Goal: Transaction & Acquisition: Purchase product/service

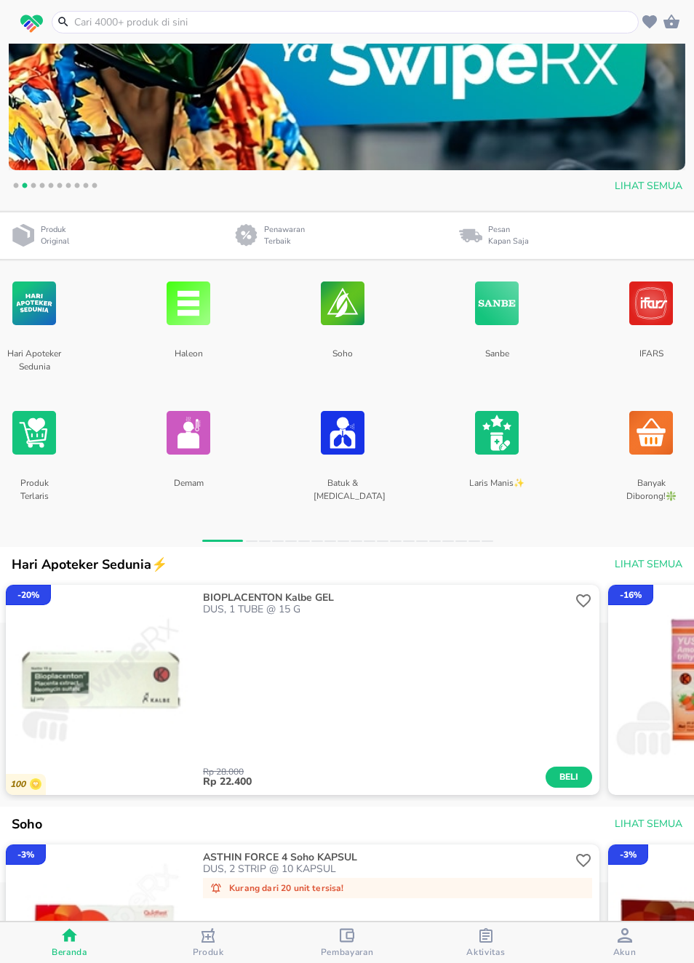
scroll to position [277, 0]
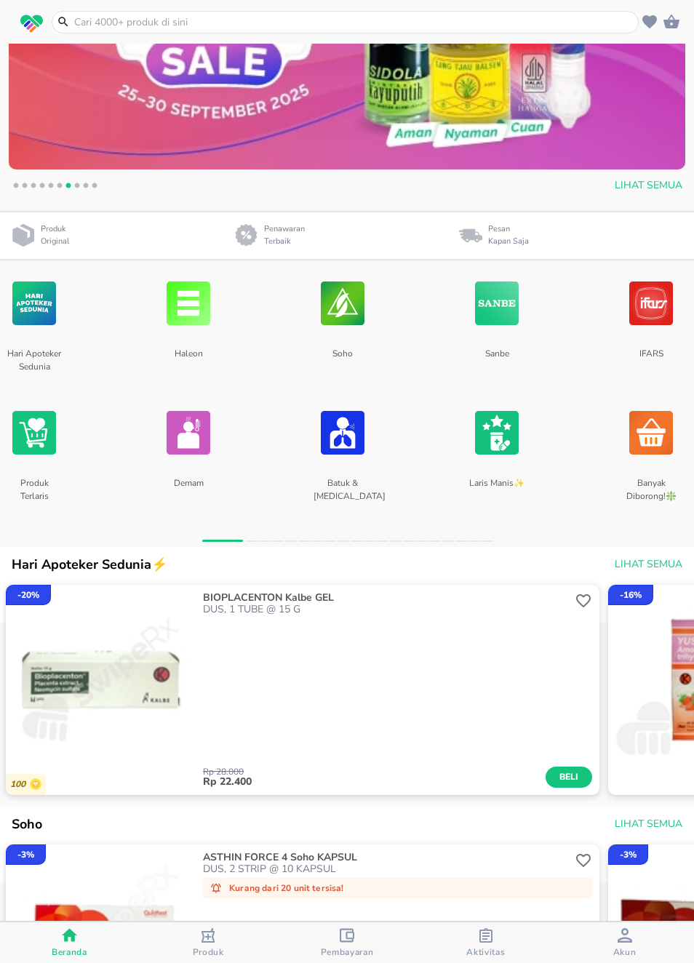
click at [12, 324] on img at bounding box center [34, 303] width 44 height 77
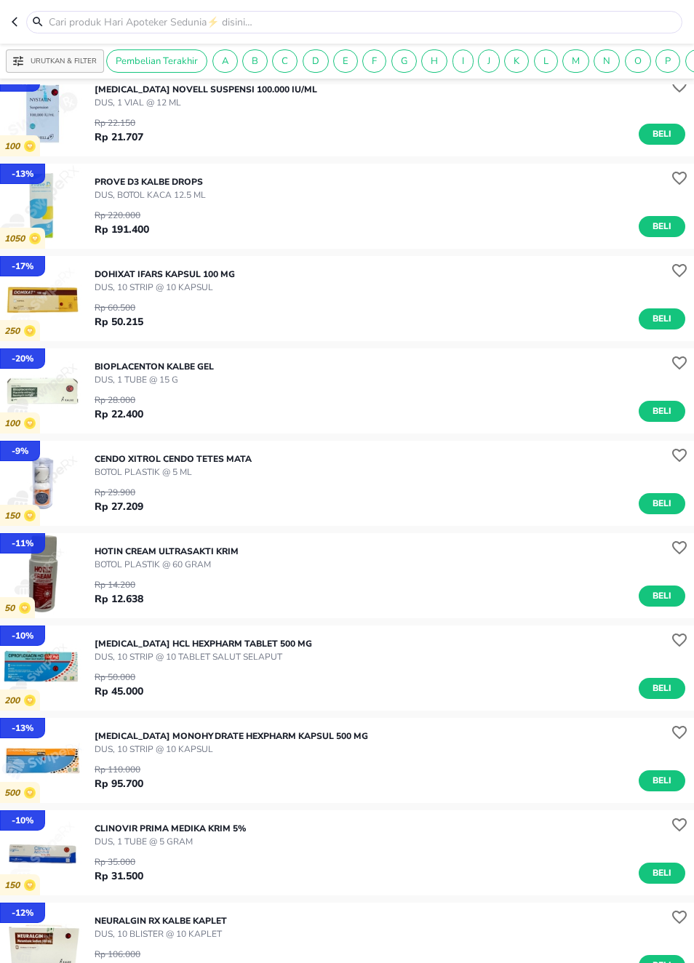
scroll to position [210, 0]
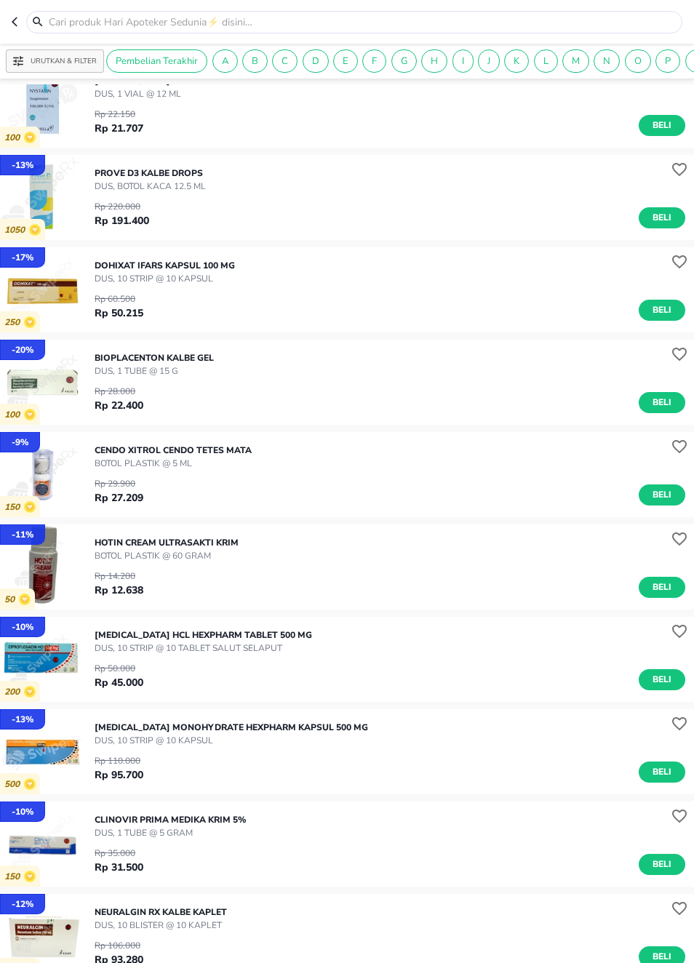
click at [660, 397] on span "Beli" at bounding box center [662, 402] width 25 height 15
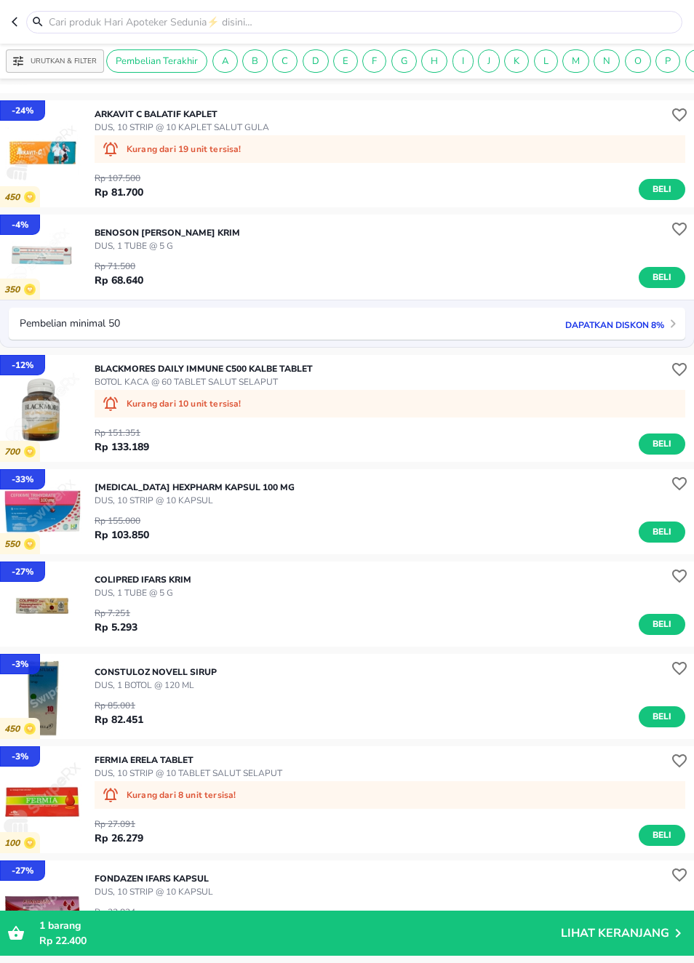
scroll to position [1359, 0]
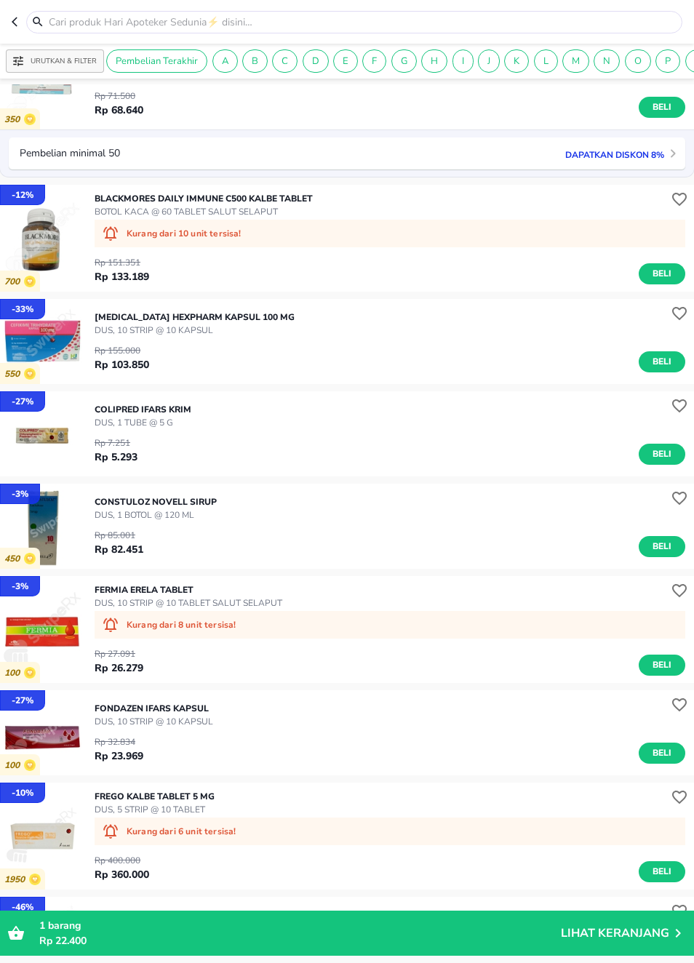
click at [60, 435] on img "button" at bounding box center [42, 433] width 85 height 85
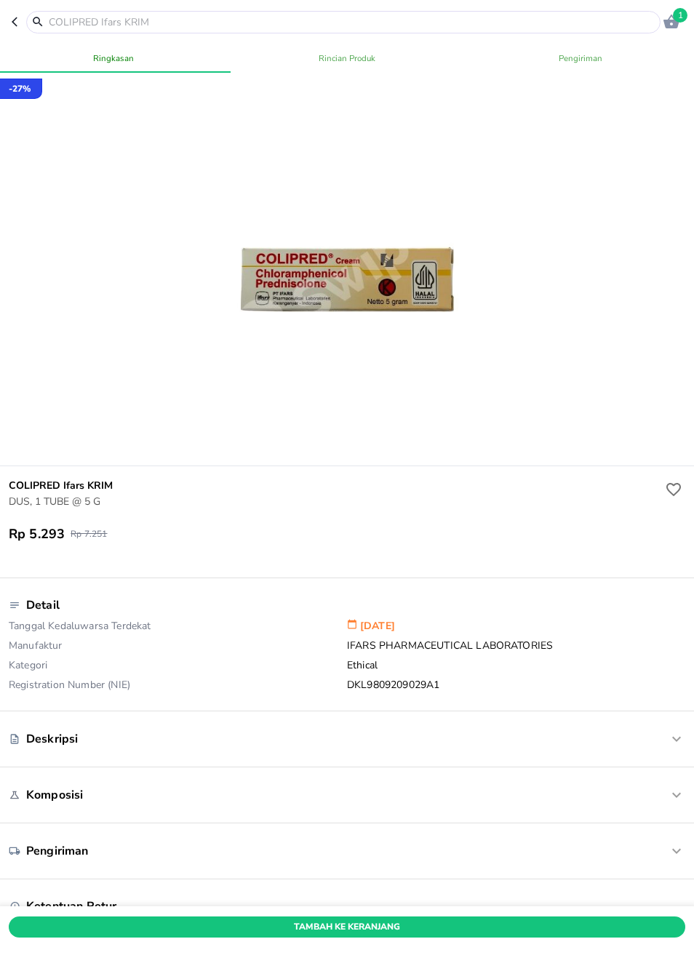
click at [16, 20] on icon "button" at bounding box center [18, 22] width 12 height 12
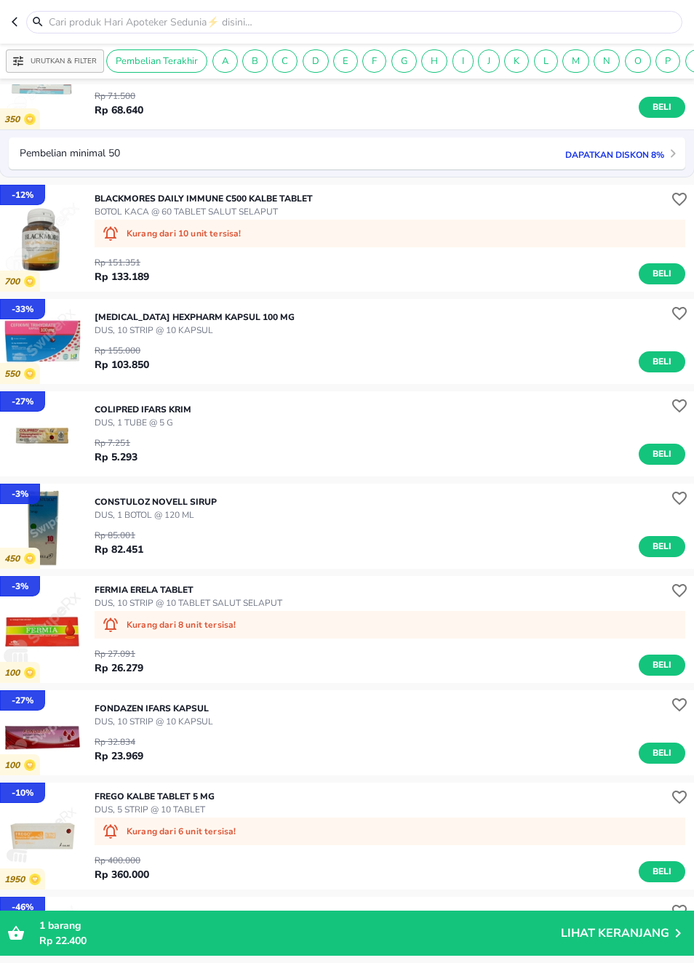
click at [15, 24] on icon "button" at bounding box center [15, 21] width 6 height 9
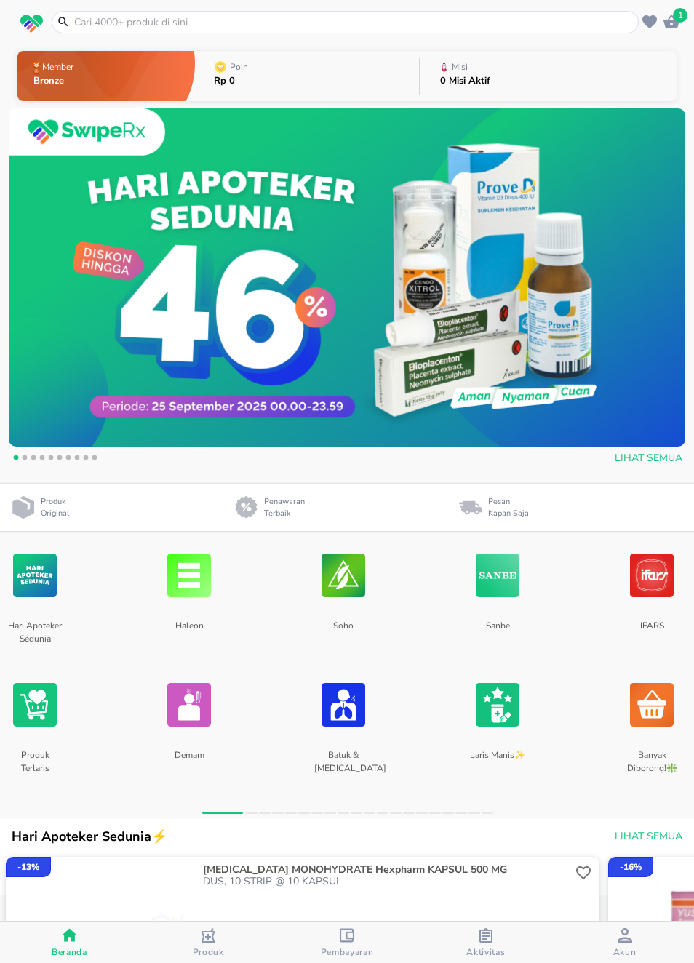
click at [56, 570] on img at bounding box center [35, 575] width 44 height 77
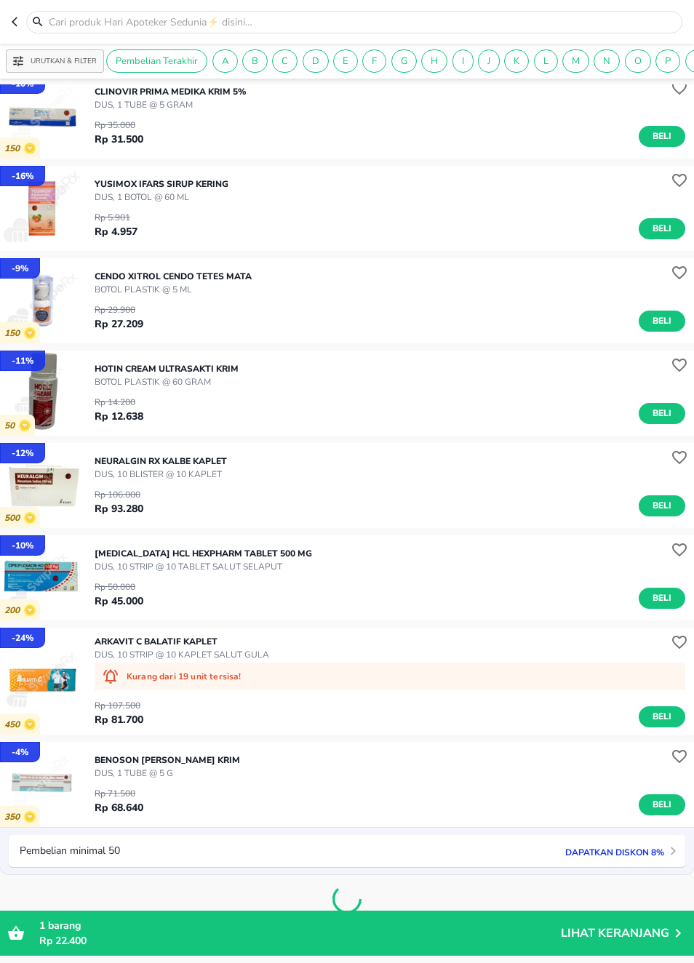
scroll to position [661, 0]
click at [475, 770] on div "BENOSON M Bernofarm KRIM DUS, 1 TUBE @ 5 g Rp 71.500 Rp 68.640 Beli" at bounding box center [394, 784] width 599 height 76
click at [69, 794] on img "button" at bounding box center [42, 784] width 85 height 85
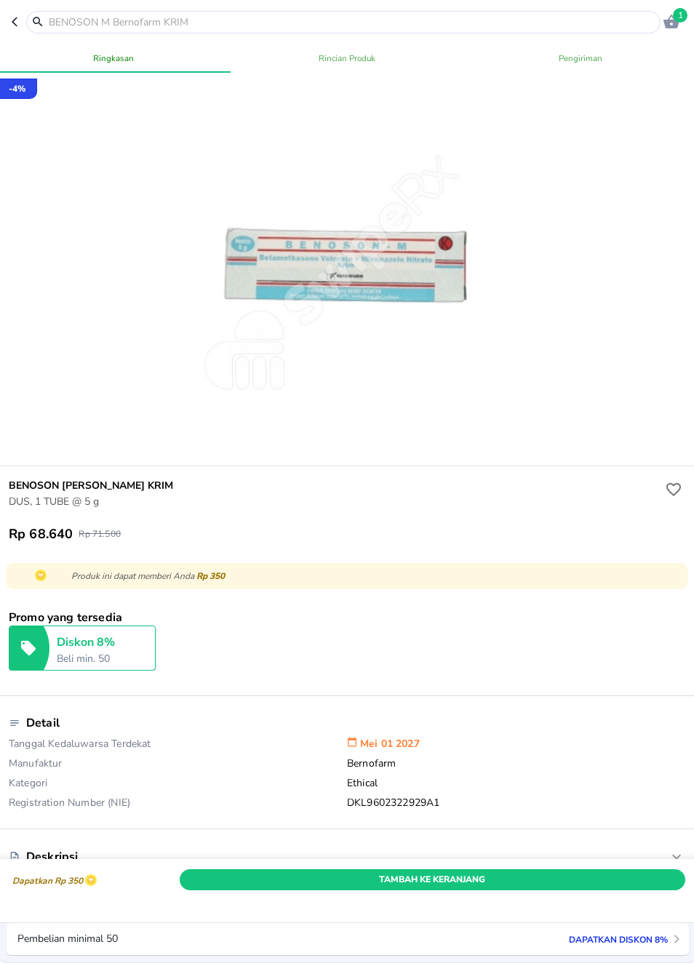
click at [14, 18] on icon "button" at bounding box center [18, 22] width 12 height 12
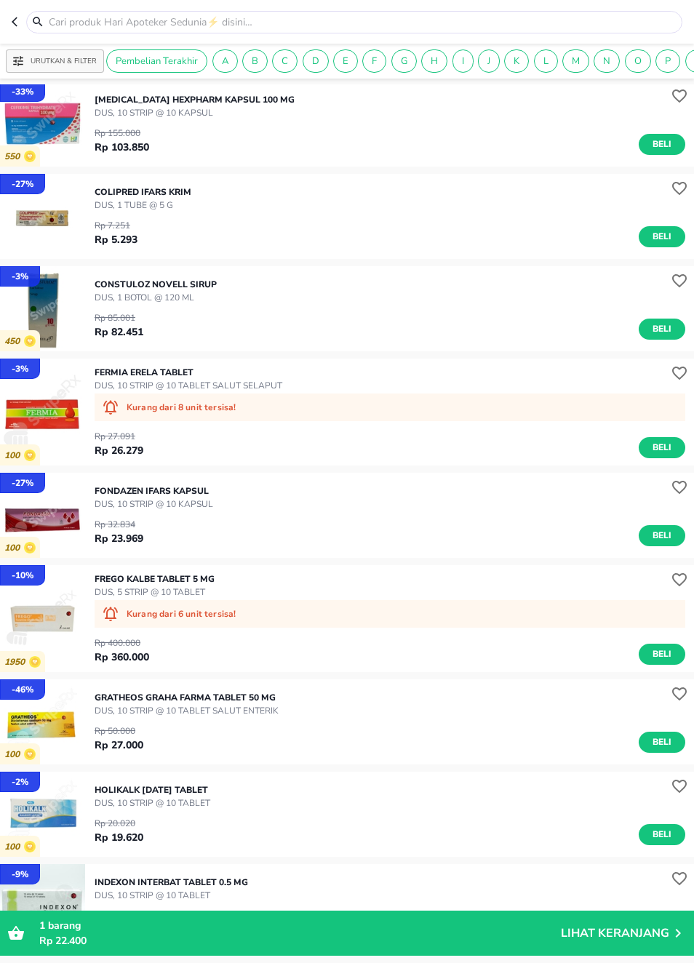
scroll to position [1578, 0]
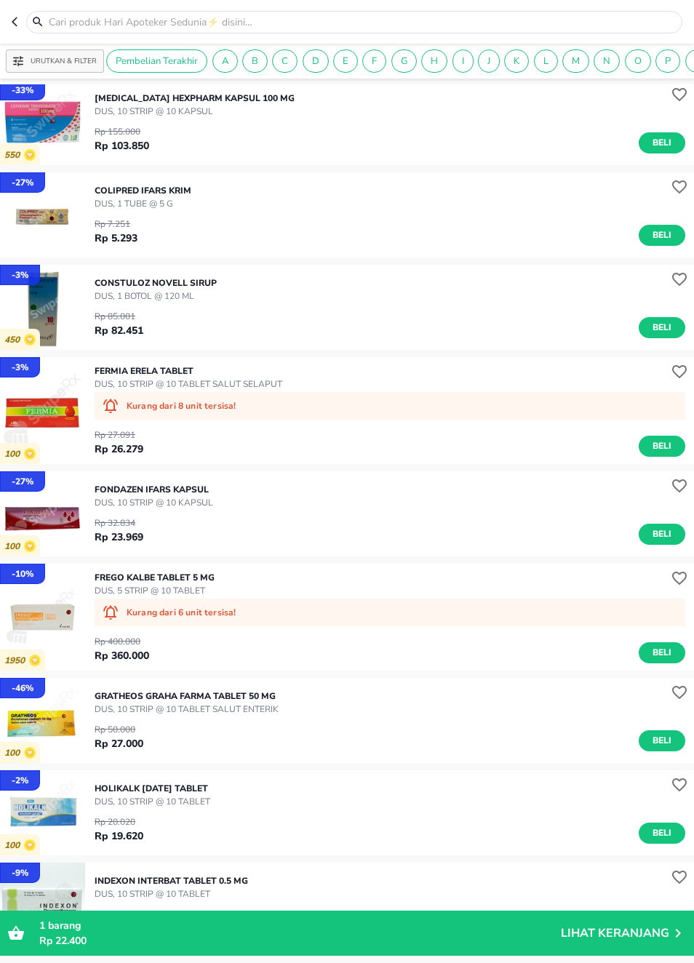
click at [61, 627] on img "button" at bounding box center [42, 617] width 85 height 85
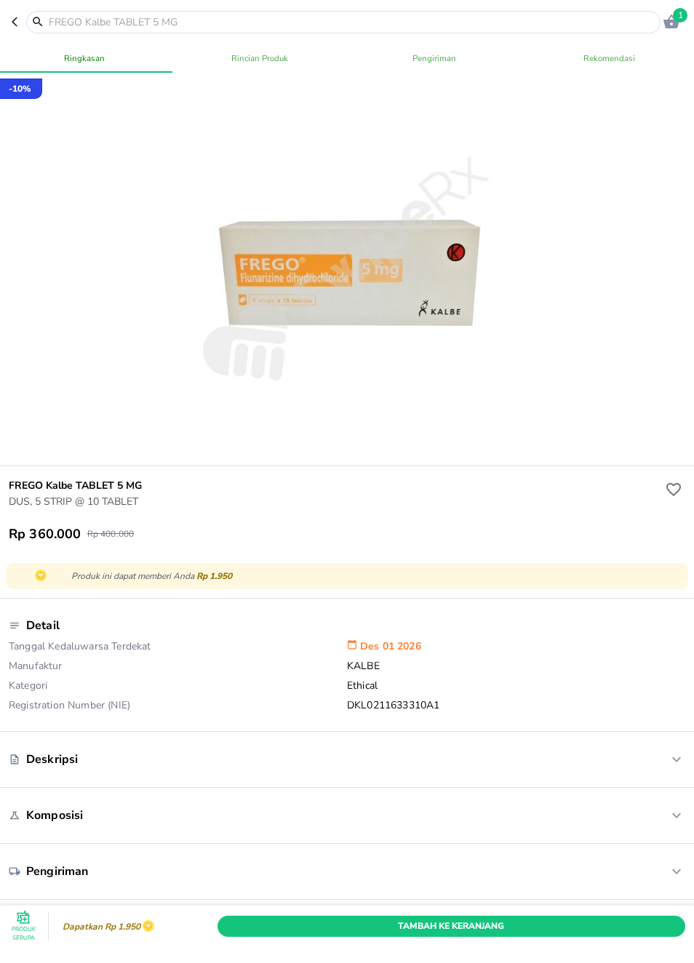
click at [15, 14] on button "button" at bounding box center [19, 22] width 15 height 23
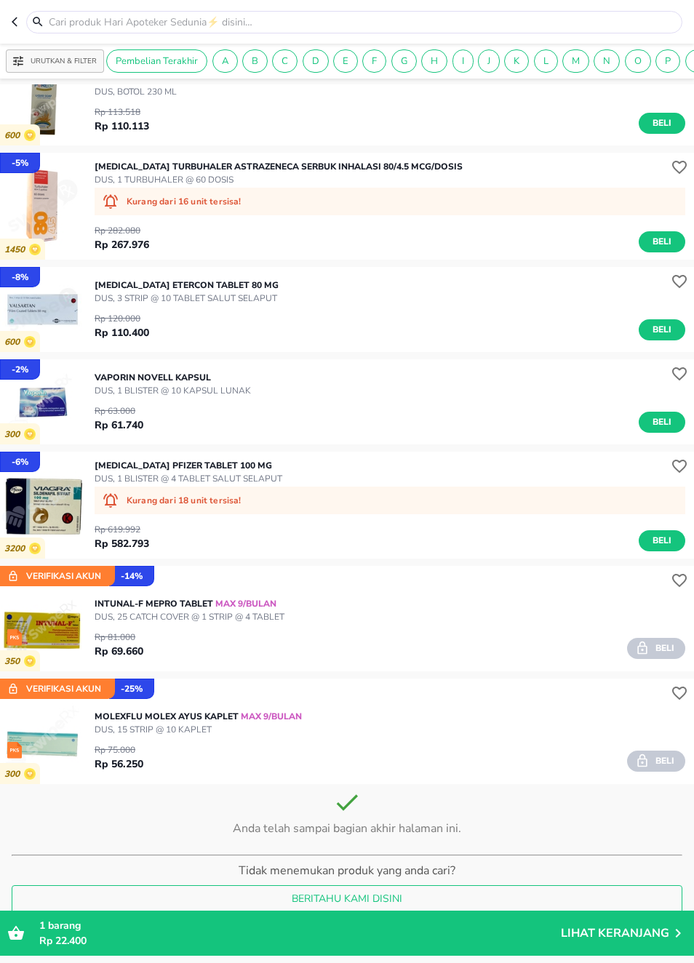
scroll to position [3184, 0]
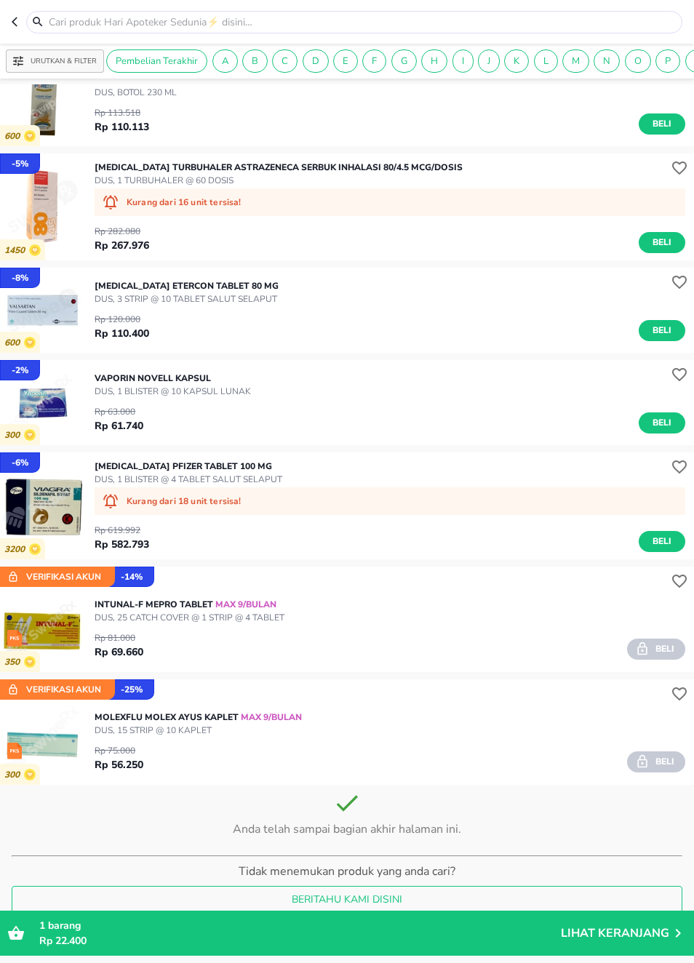
click at [647, 909] on p "Lihat Keranjang" at bounding box center [615, 933] width 108 height 0
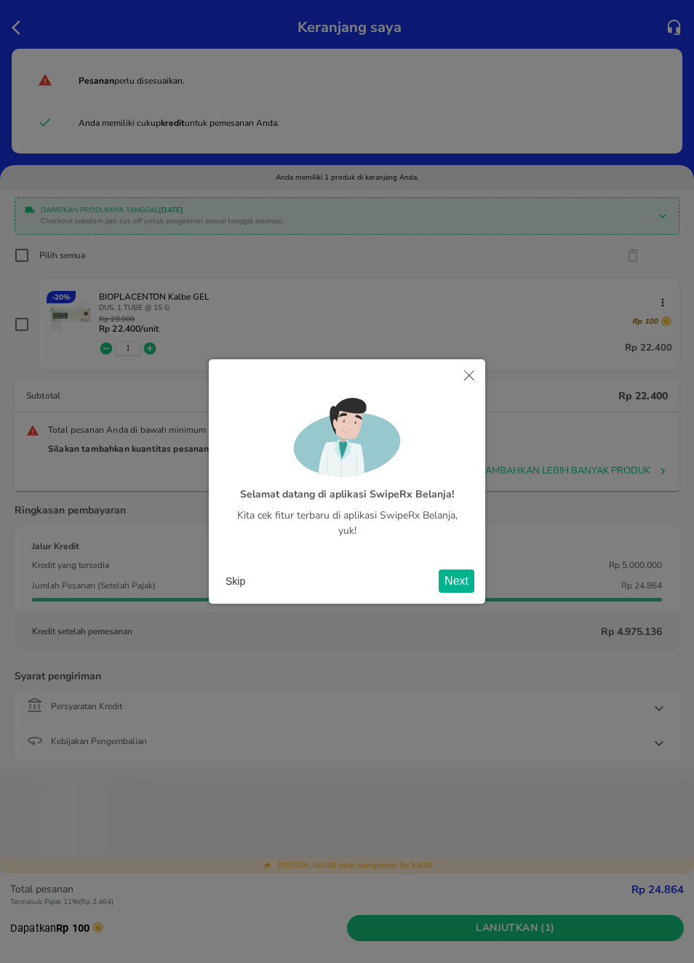
click at [456, 575] on button "Next" at bounding box center [457, 581] width 36 height 23
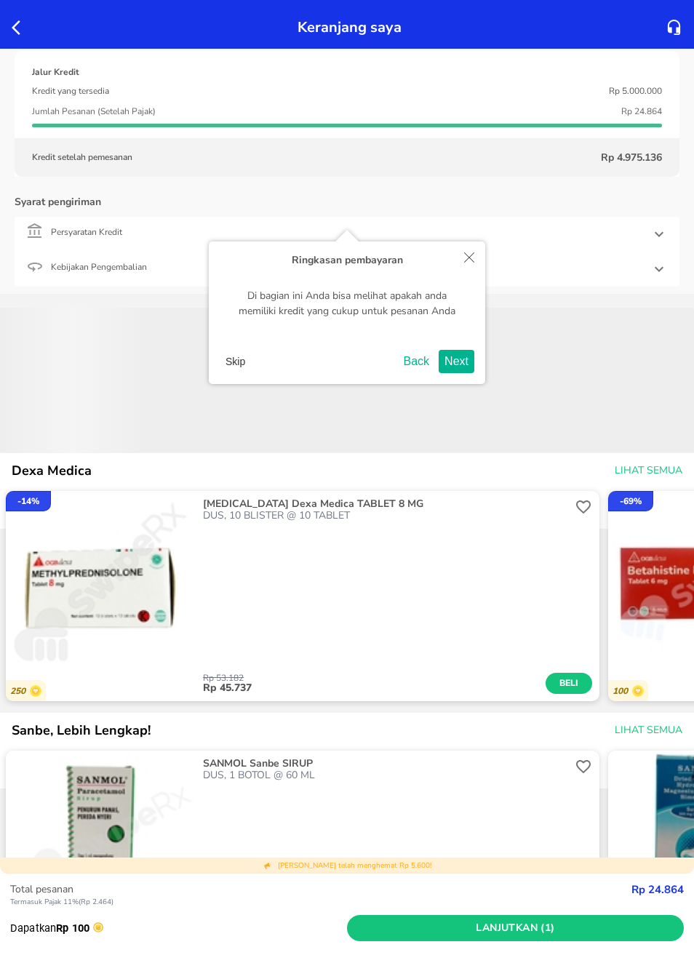
scroll to position [484, 0]
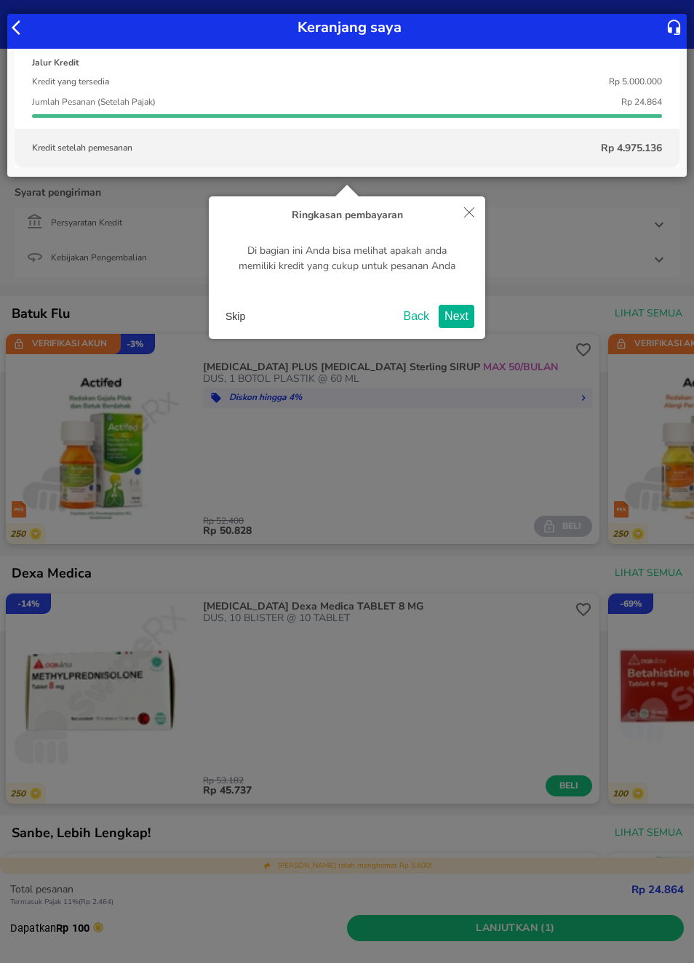
click at [466, 311] on button "Next" at bounding box center [457, 316] width 36 height 23
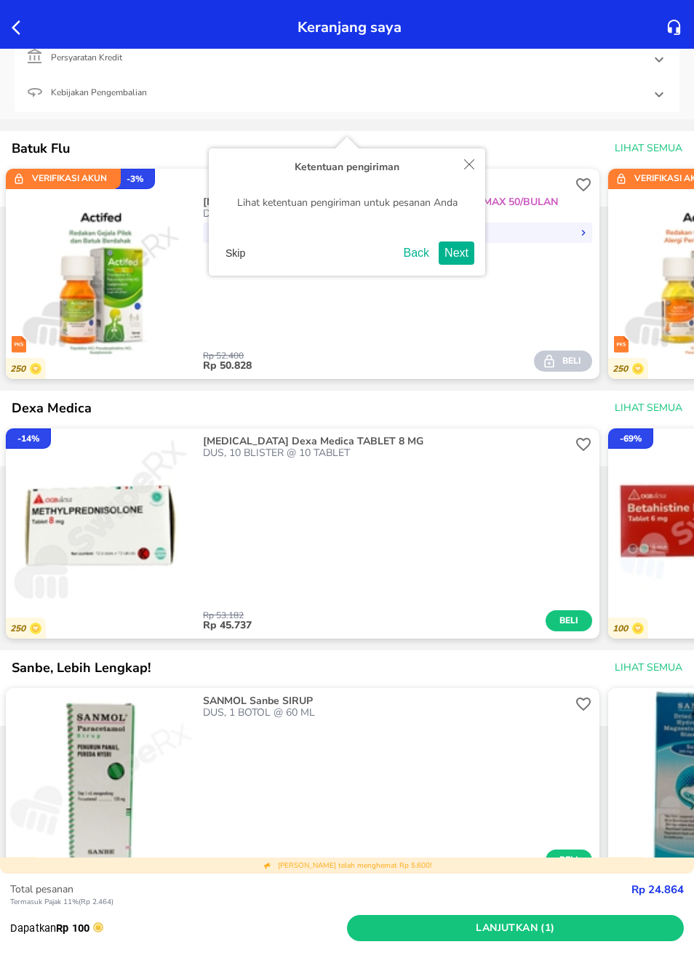
scroll to position [650, 0]
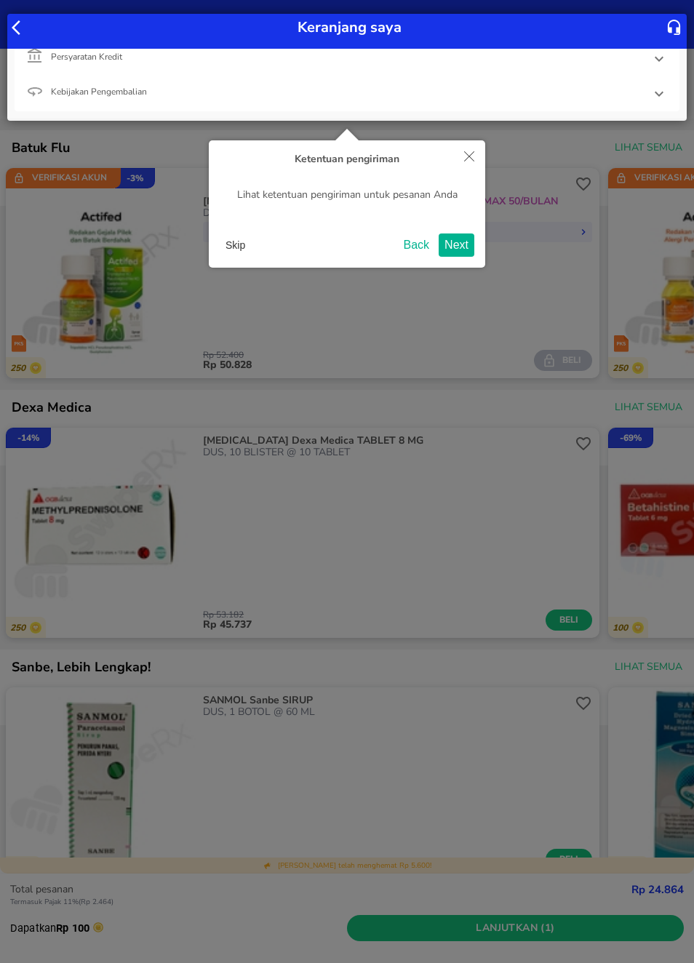
click at [462, 236] on button "Next" at bounding box center [457, 245] width 36 height 23
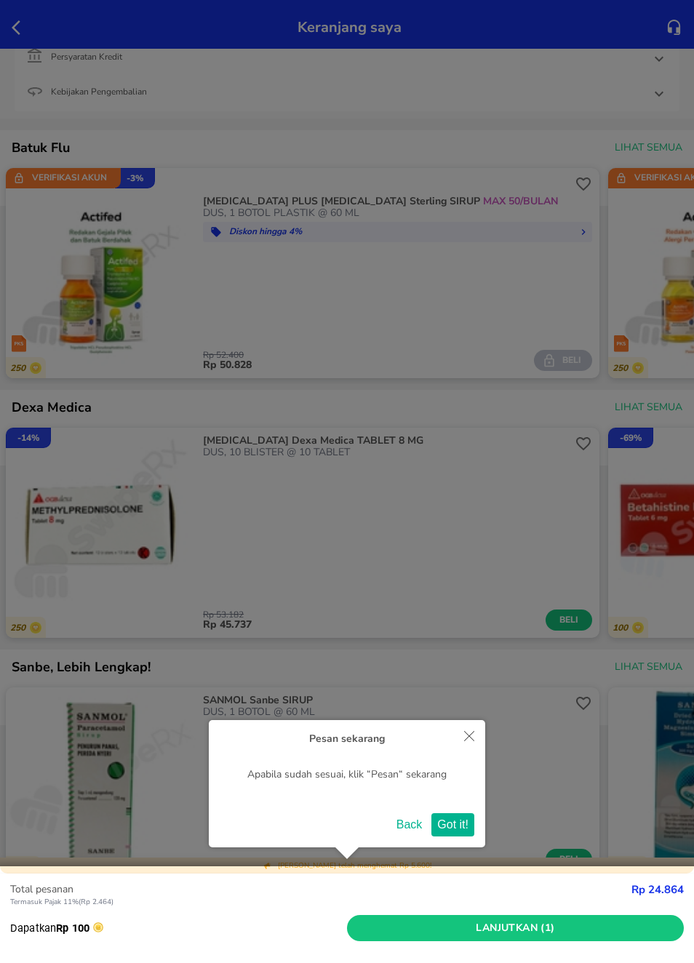
click at [464, 823] on button "Got it!" at bounding box center [452, 824] width 43 height 23
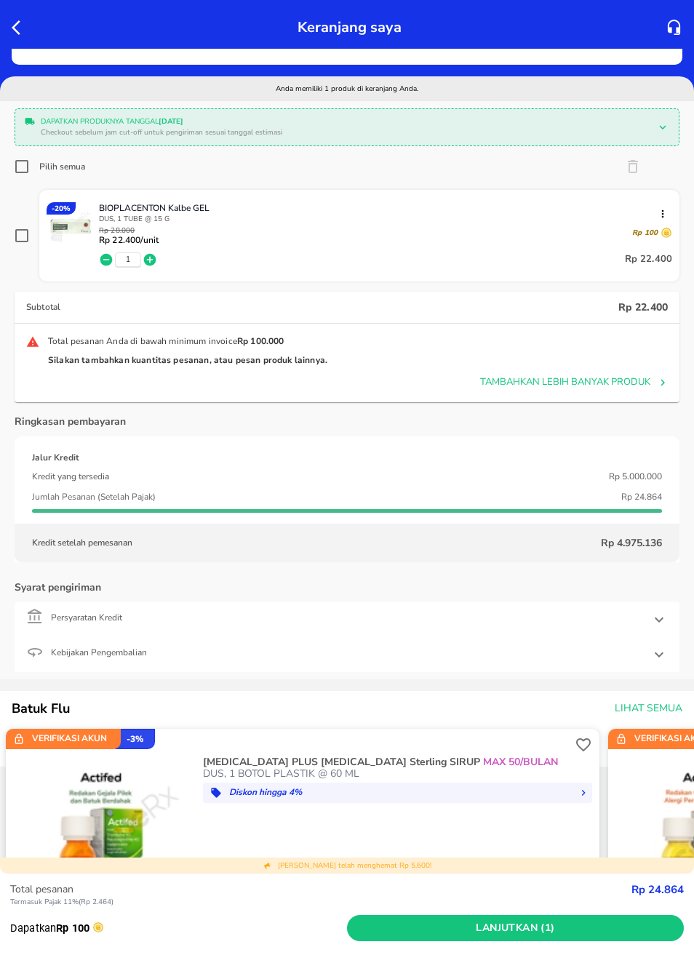
scroll to position [95, 0]
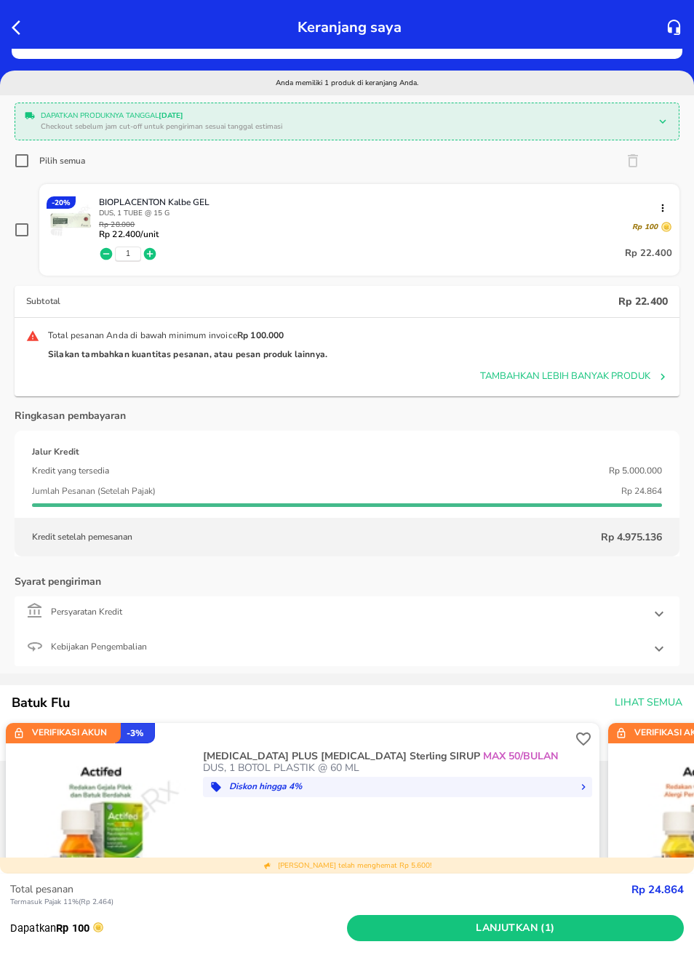
click at [660, 615] on icon at bounding box center [658, 613] width 17 height 17
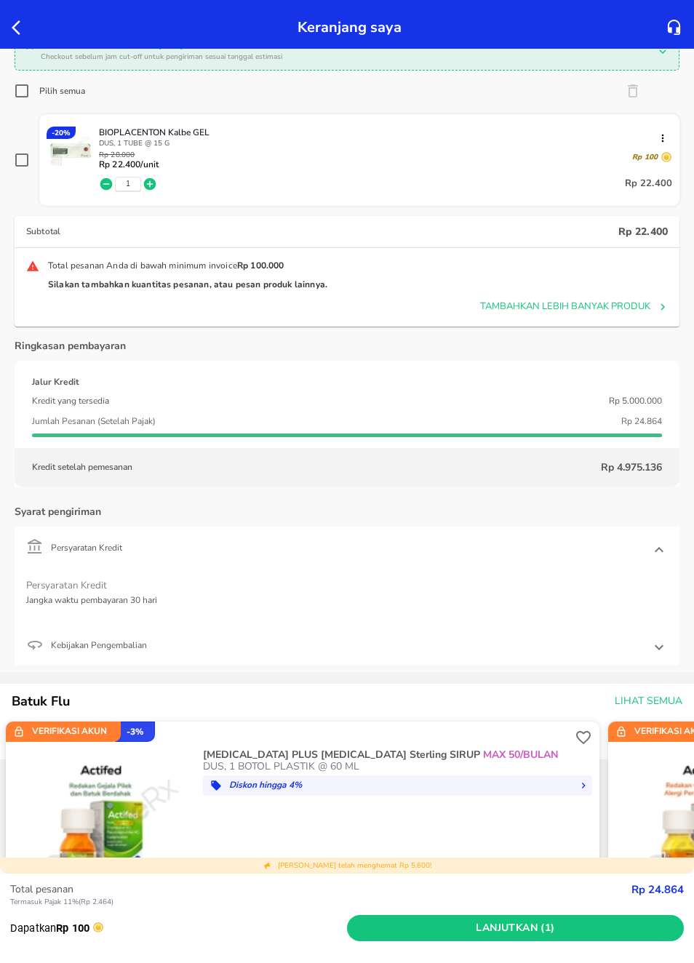
scroll to position [171, 0]
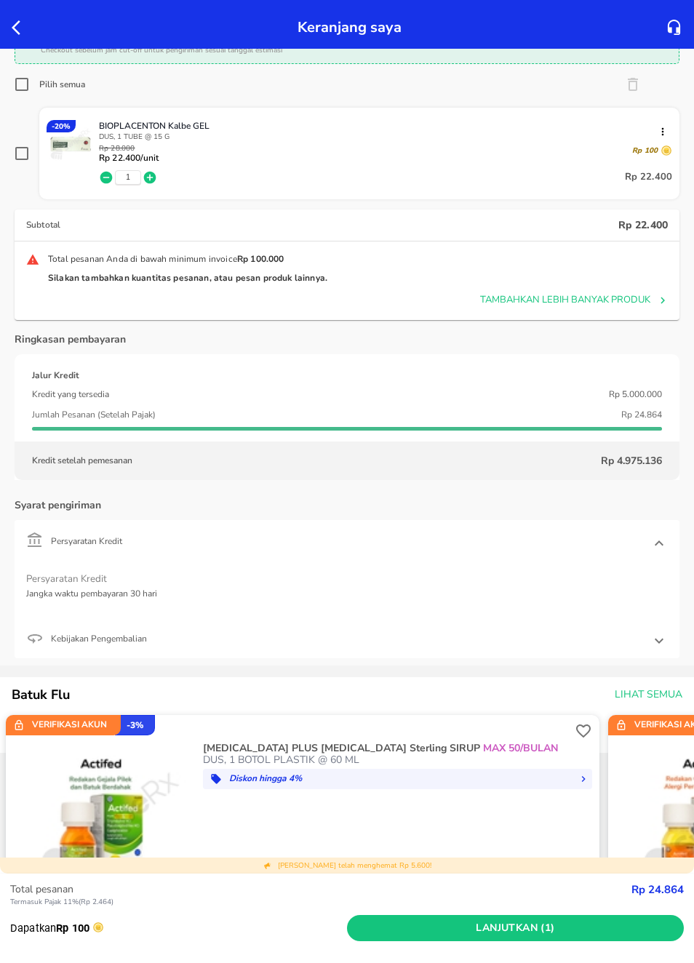
click at [659, 544] on icon at bounding box center [659, 542] width 9 height 5
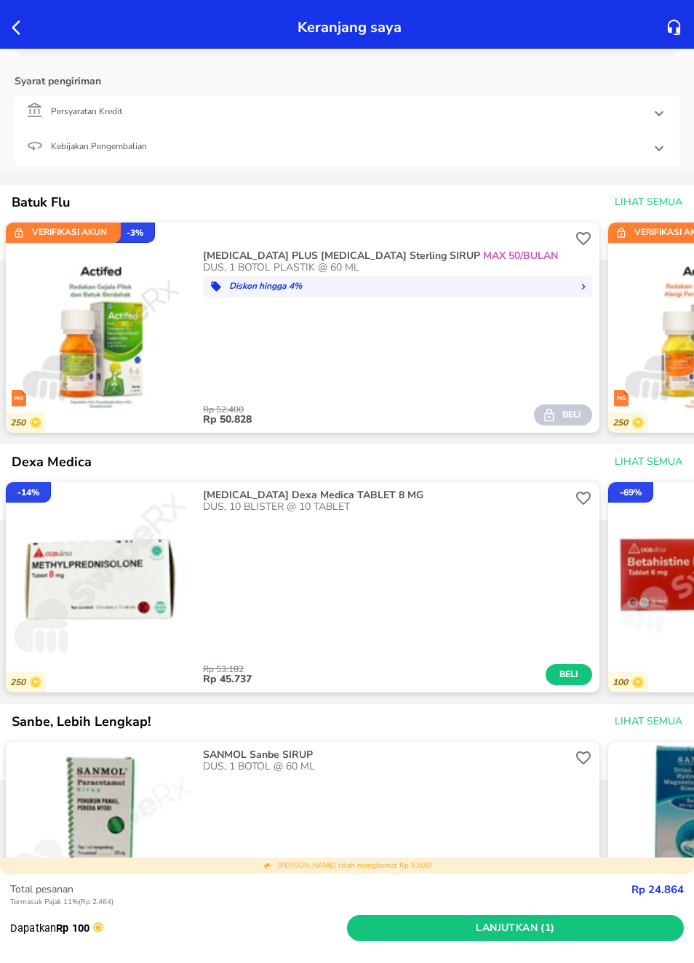
click at [603, 644] on div "- 14 % 250 [MEDICAL_DATA] Dexa Medica TABLET 8 MG DUS, 10 BLISTER @ 10 TABLET R…" at bounding box center [347, 587] width 694 height 222
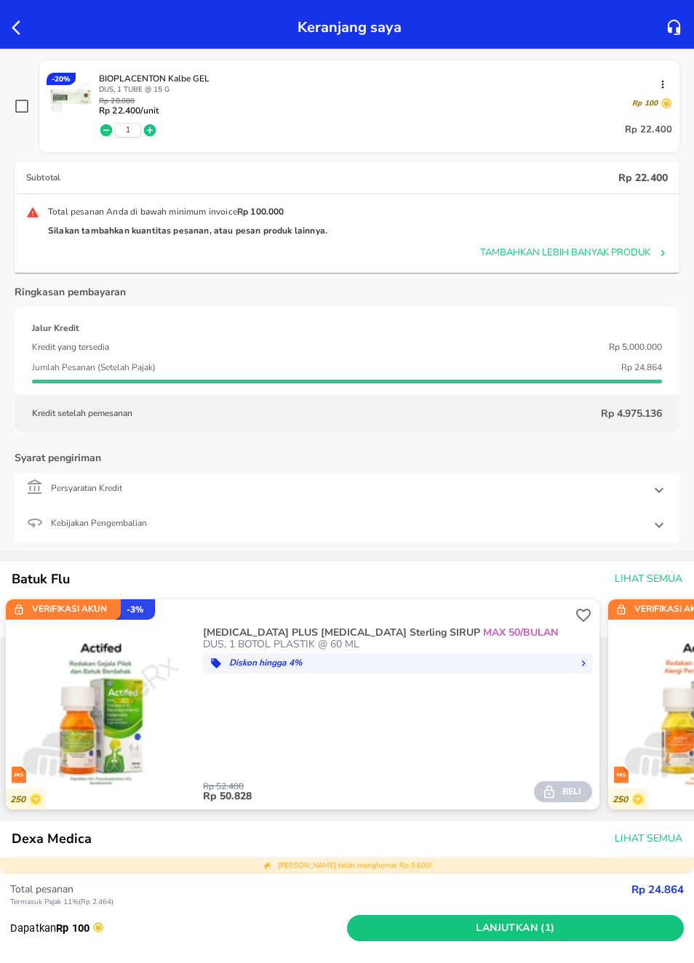
scroll to position [215, 0]
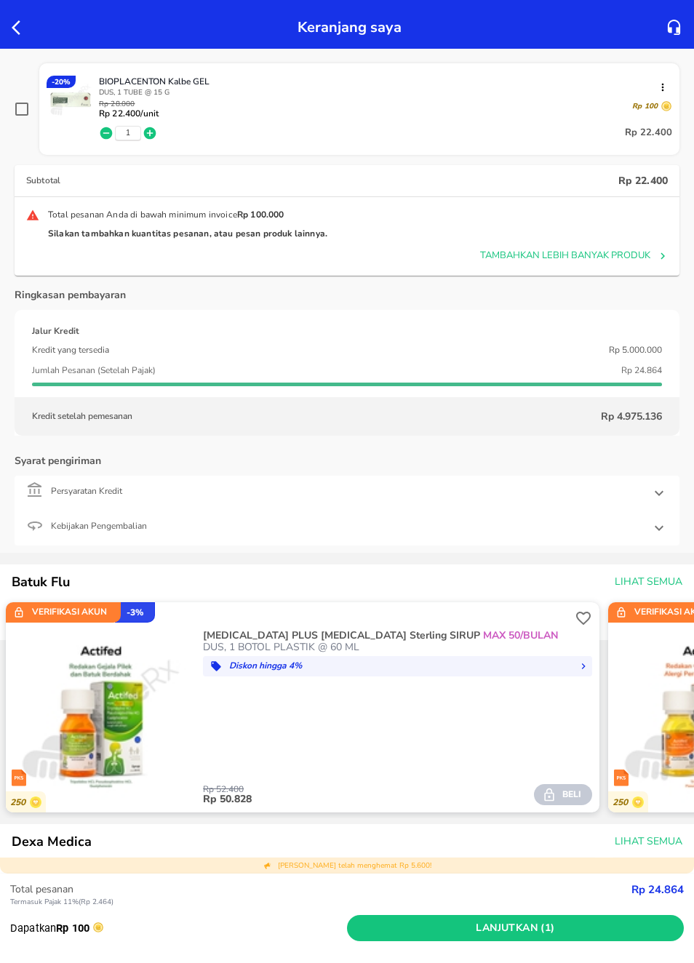
click at [655, 532] on icon at bounding box center [658, 527] width 17 height 17
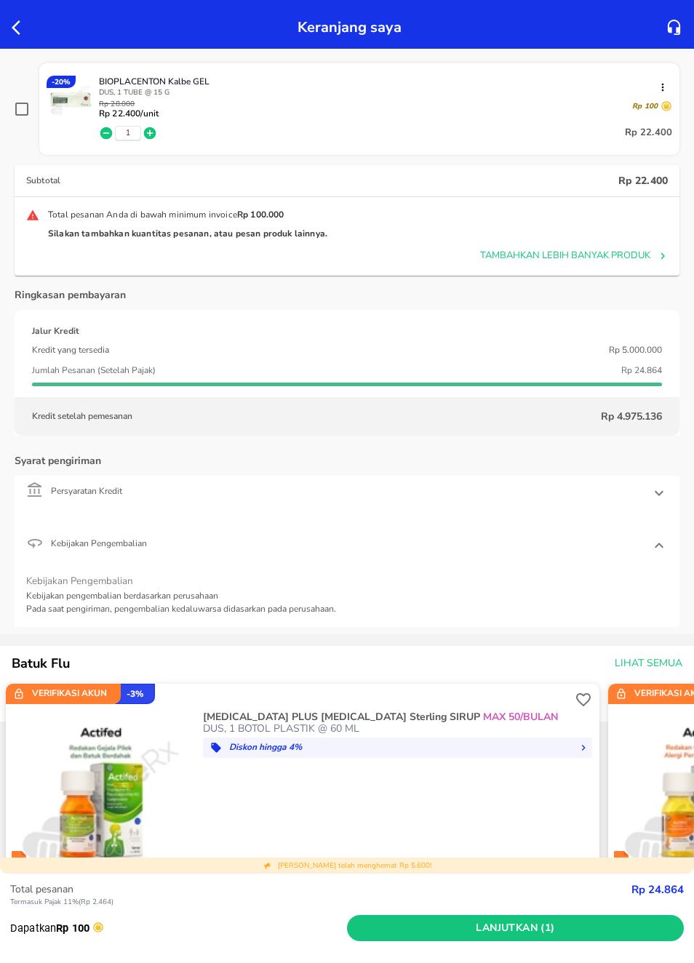
click at [657, 547] on icon at bounding box center [658, 545] width 17 height 17
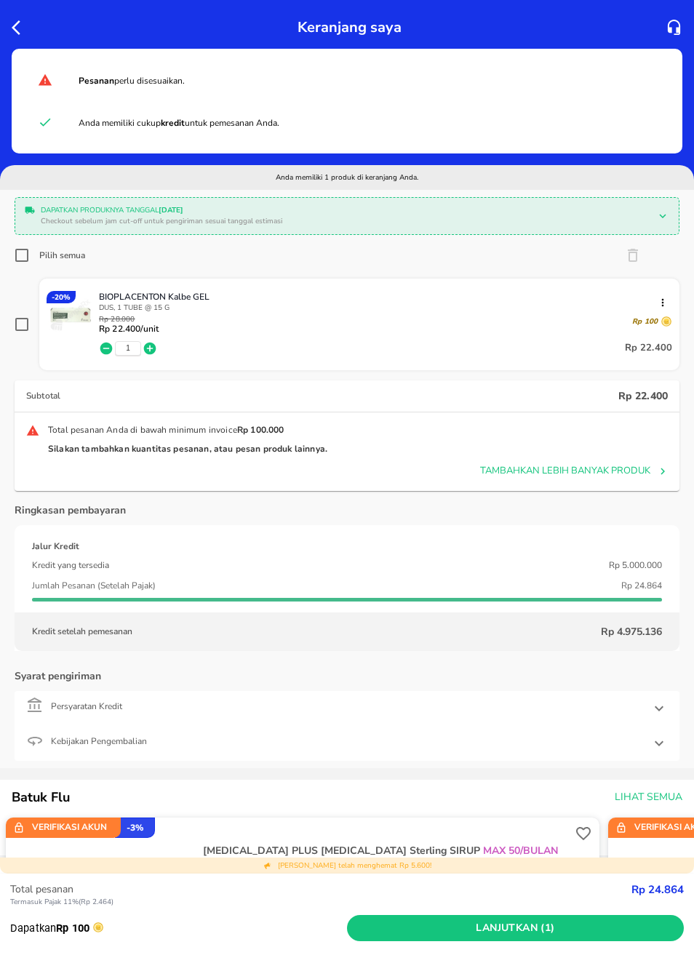
scroll to position [0, 0]
click at [633, 246] on div "Pilih semua" at bounding box center [347, 255] width 665 height 29
click at [631, 256] on div at bounding box center [651, 255] width 55 height 17
click at [639, 255] on div at bounding box center [651, 255] width 55 height 17
click at [637, 256] on div at bounding box center [651, 255] width 55 height 17
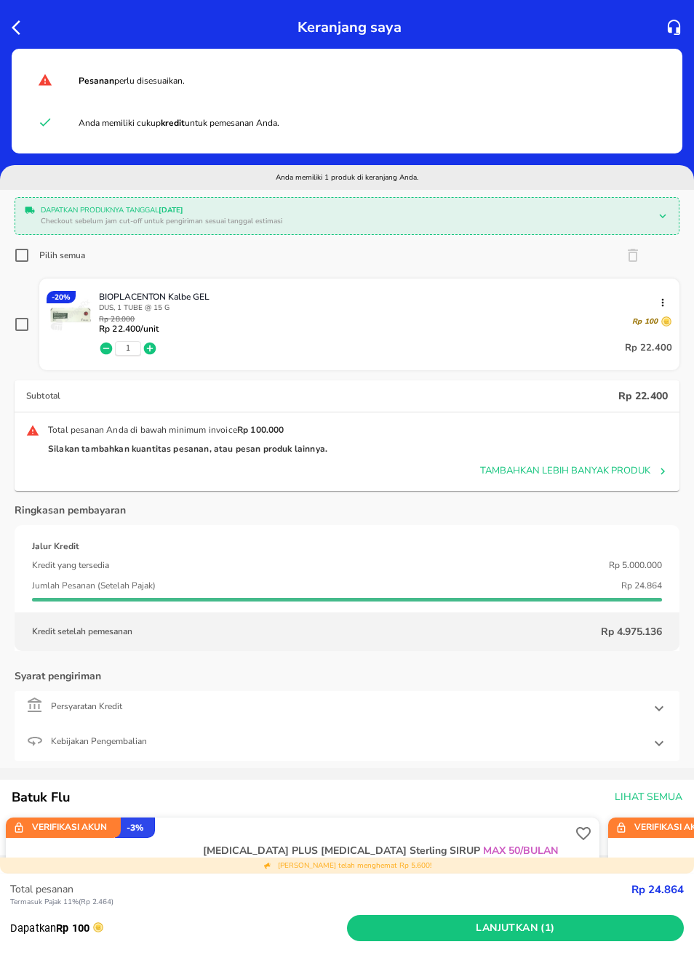
click at [27, 329] on input "checkbox" at bounding box center [22, 324] width 15 height 15
checkbox input "true"
click at [633, 258] on icon "button" at bounding box center [632, 255] width 17 height 17
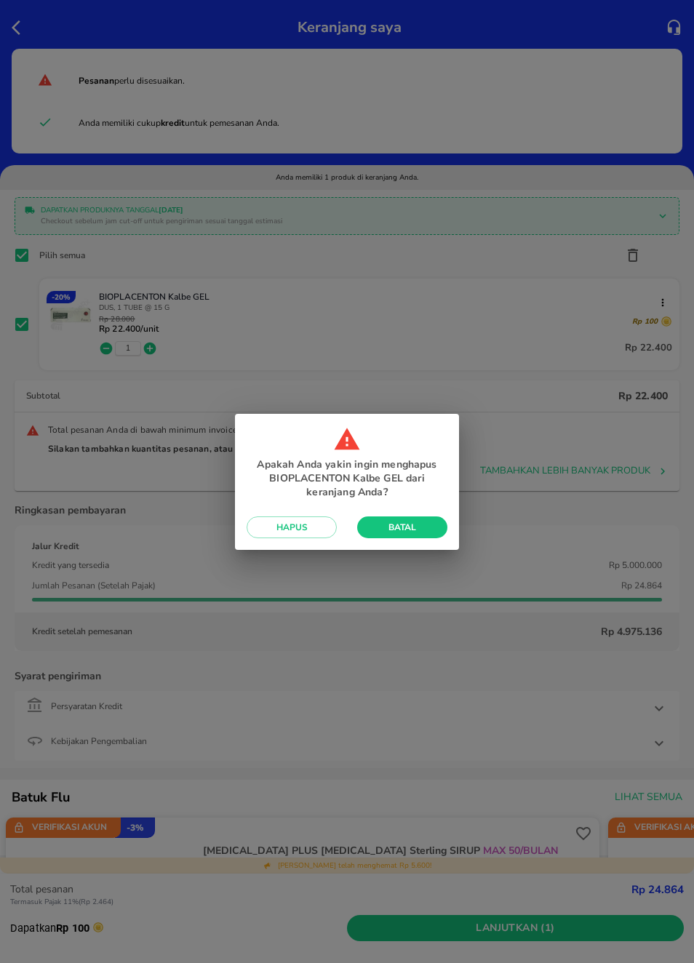
click at [425, 528] on span "Batal" at bounding box center [402, 528] width 67 height 12
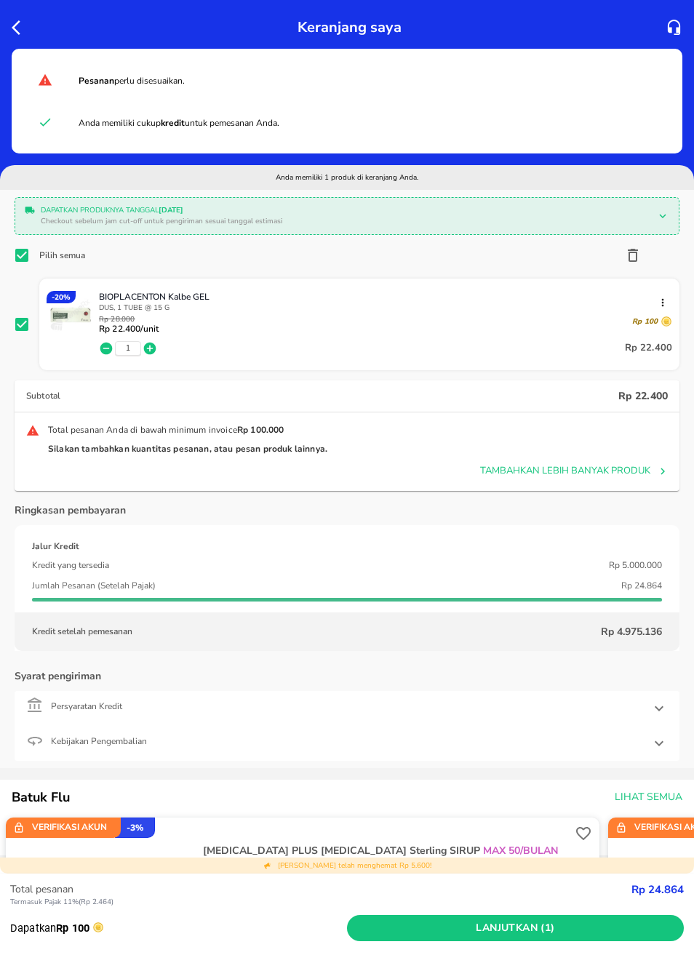
click at [644, 248] on div "Pilih semua" at bounding box center [347, 255] width 665 height 29
click at [638, 253] on icon "button" at bounding box center [632, 255] width 17 height 17
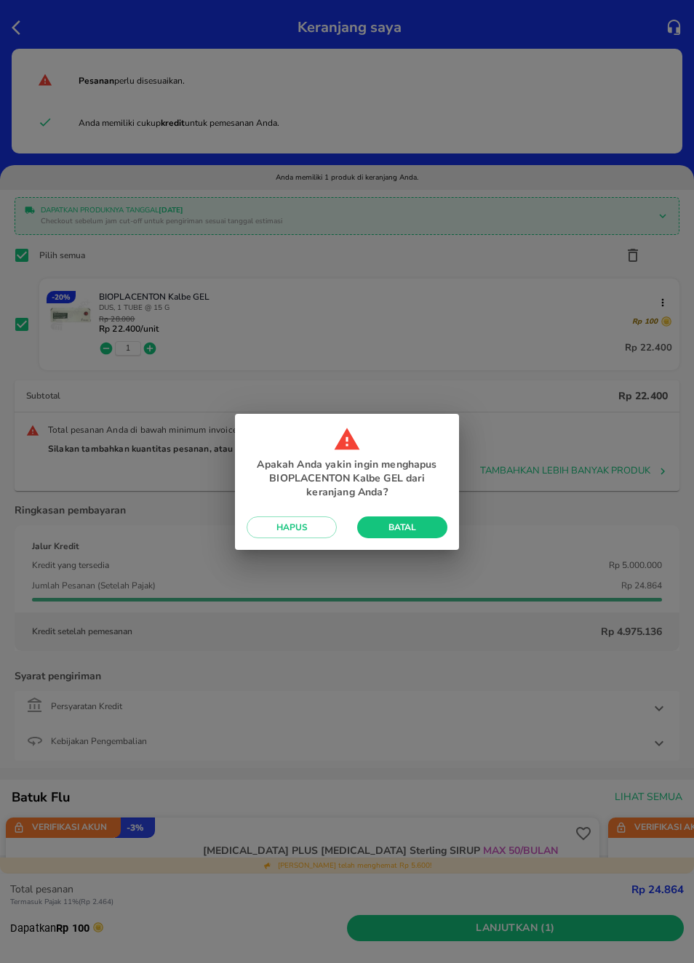
click at [322, 531] on span "Hapus" at bounding box center [291, 528] width 67 height 12
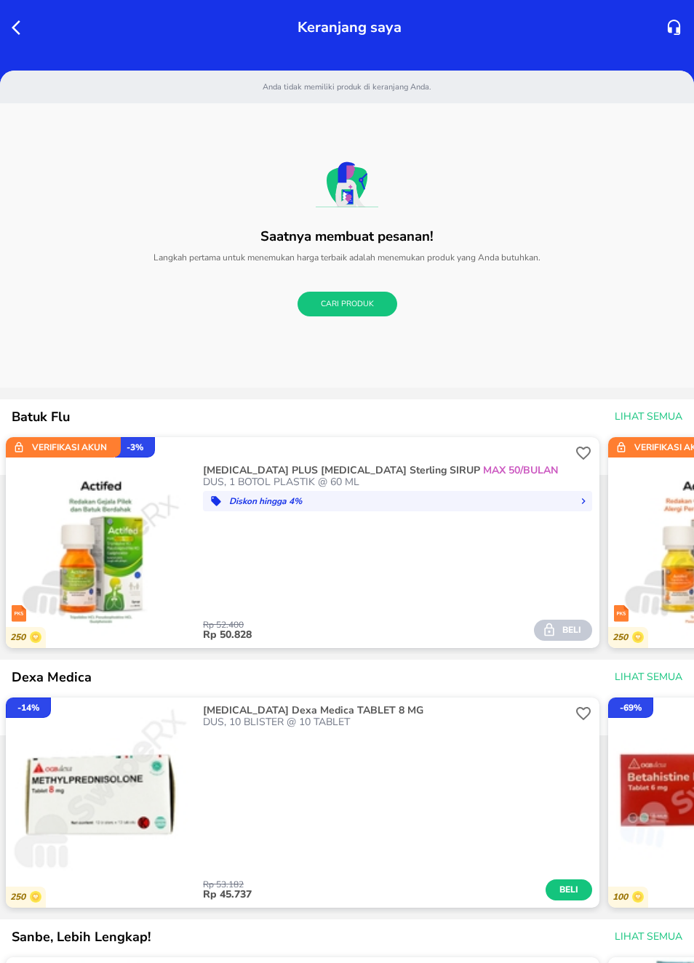
click at [14, 27] on icon "button" at bounding box center [16, 27] width 9 height 15
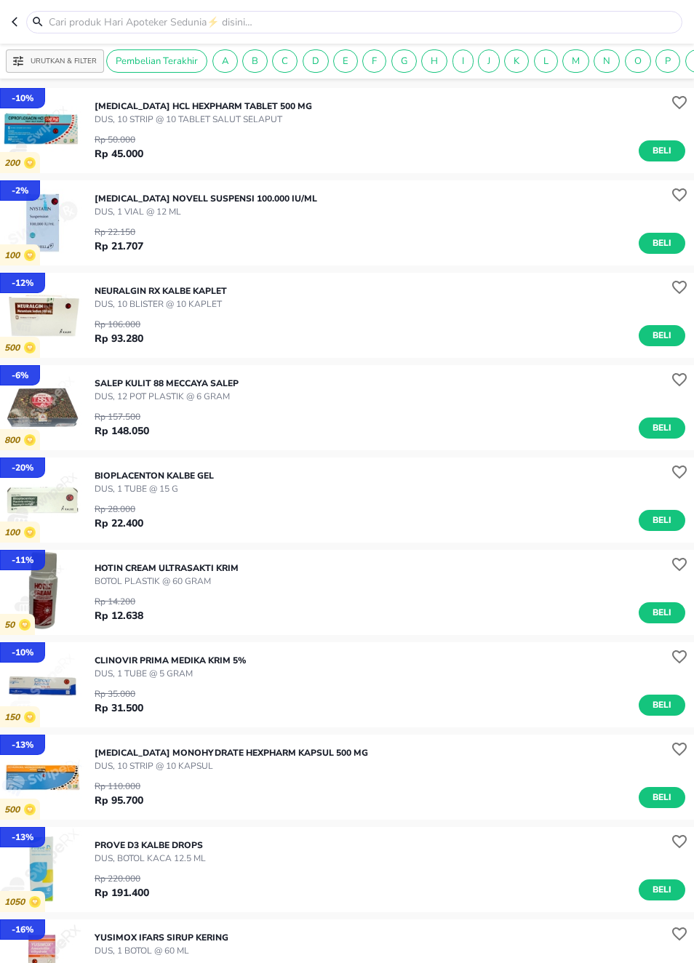
click at [318, 225] on div "Rp 22.150 Rp 21.707 Beli" at bounding box center [390, 236] width 591 height 36
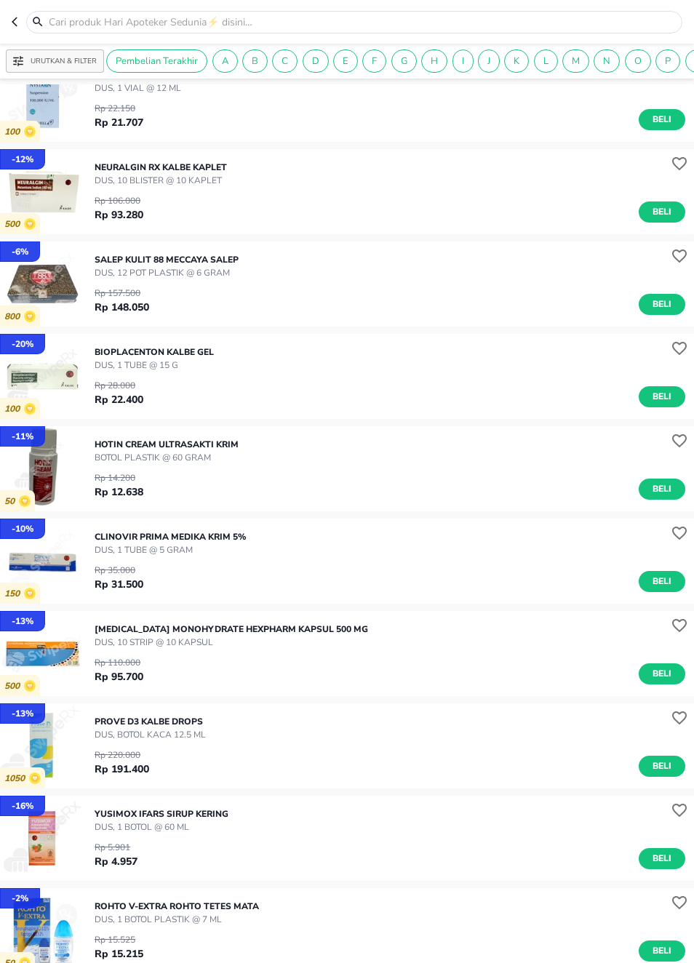
scroll to position [206, 0]
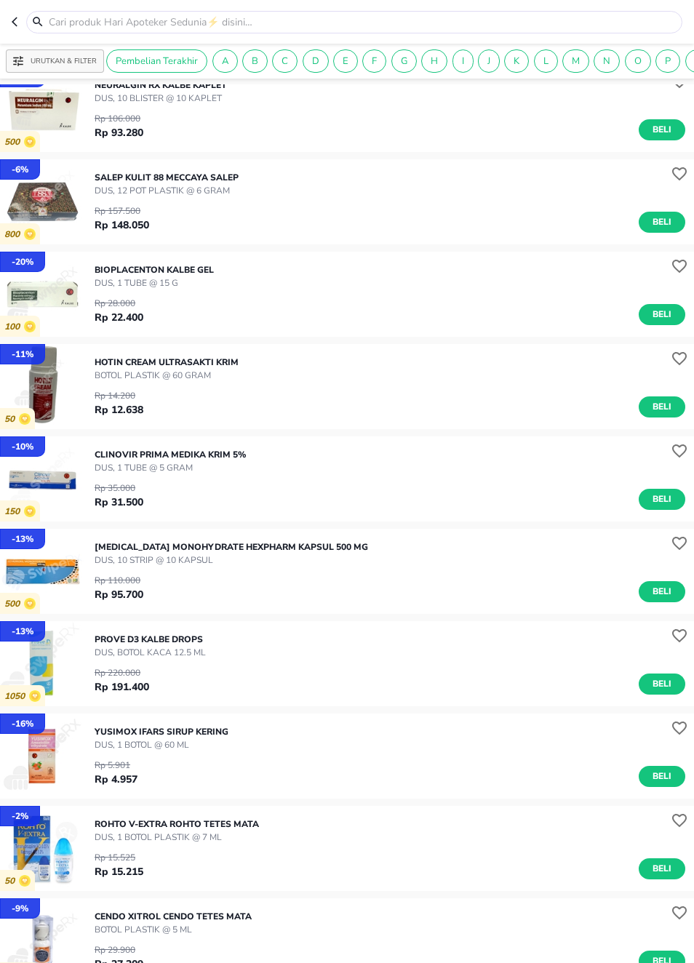
click at [663, 314] on span "Beli" at bounding box center [662, 314] width 25 height 15
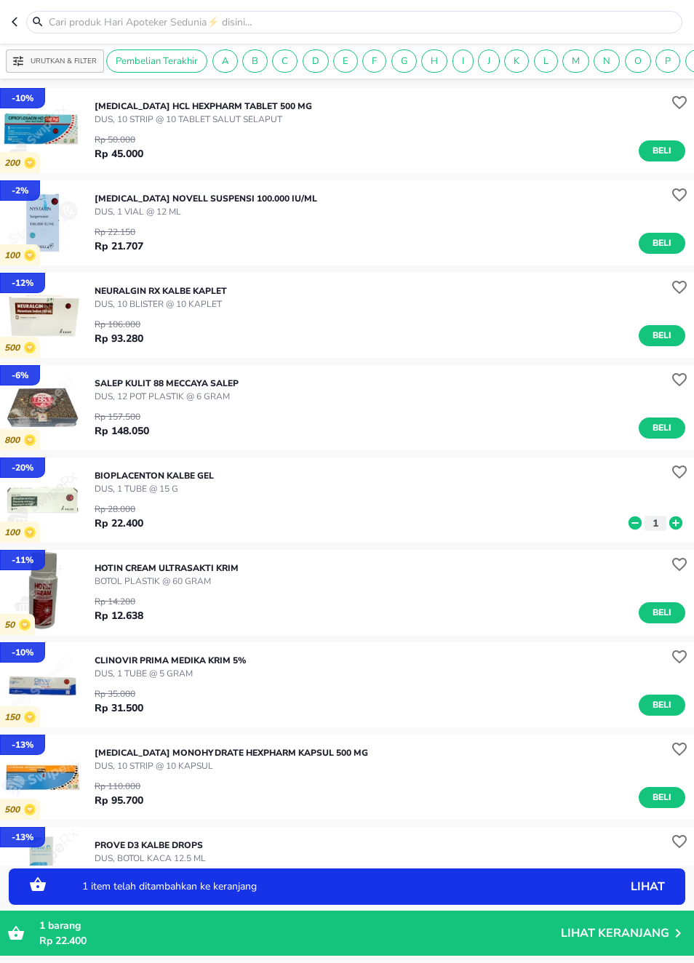
scroll to position [0, 0]
click at [60, 227] on img "button" at bounding box center [42, 222] width 85 height 85
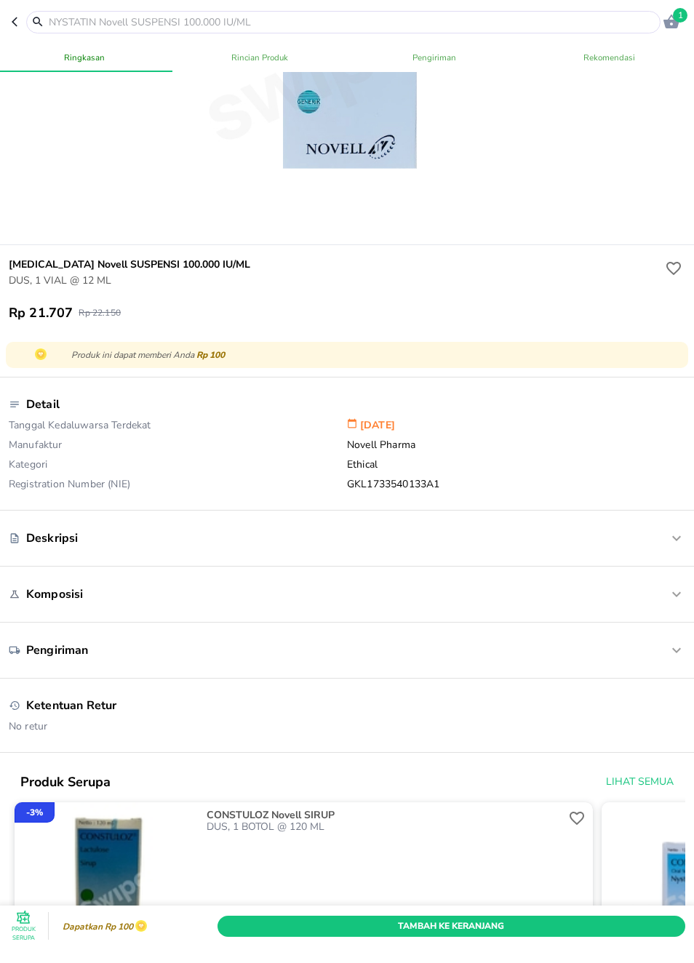
scroll to position [237, 0]
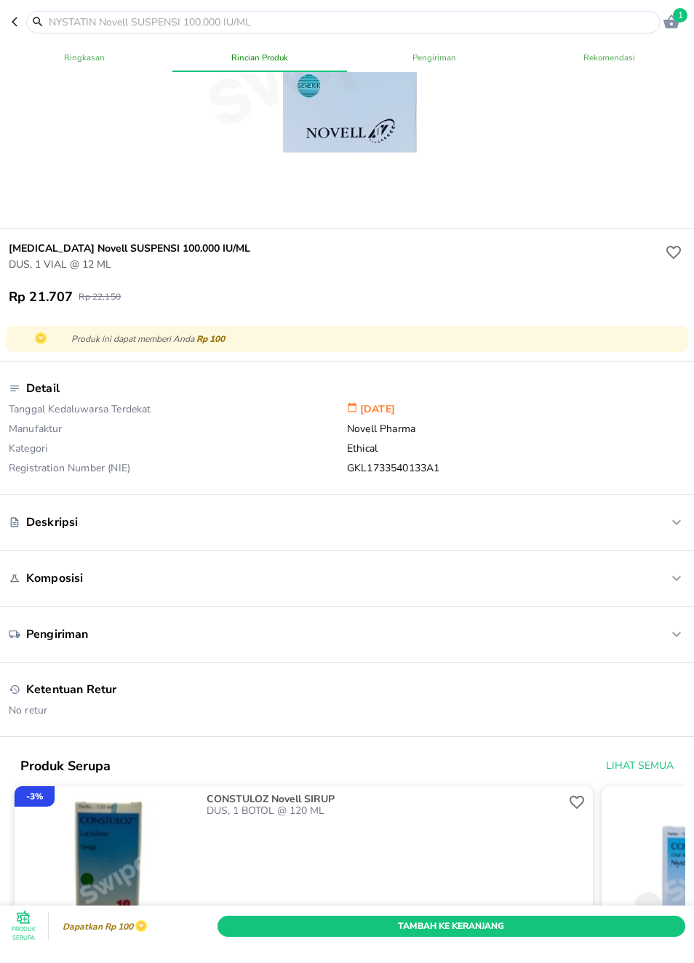
click at [668, 531] on icon "button" at bounding box center [676, 522] width 17 height 17
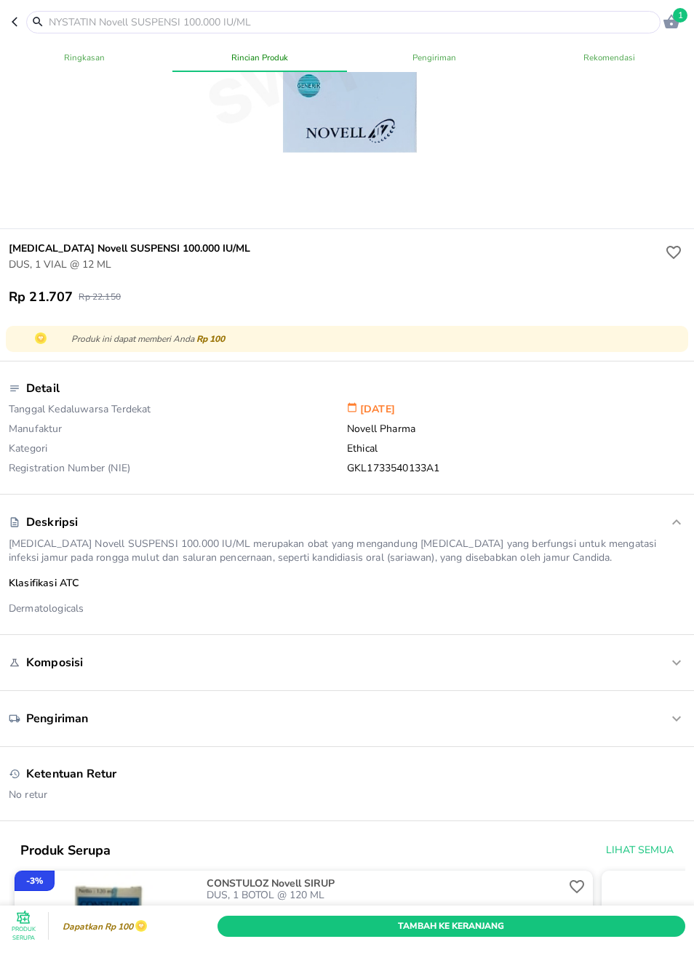
click at [672, 671] on icon "button" at bounding box center [676, 662] width 17 height 17
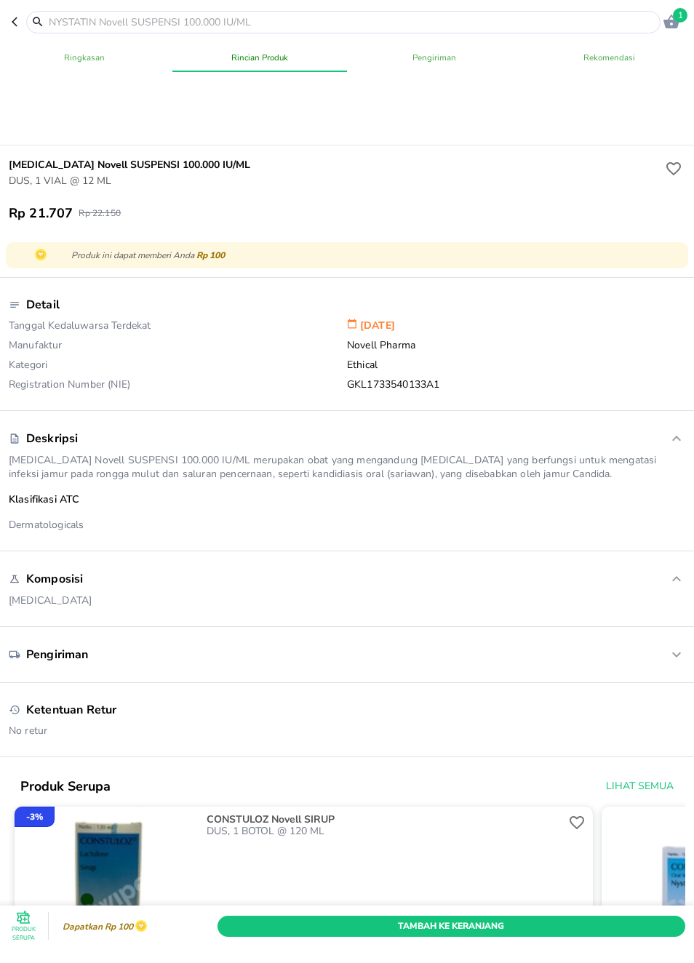
scroll to position [320, 0]
click at [670, 662] on icon "button" at bounding box center [676, 655] width 17 height 17
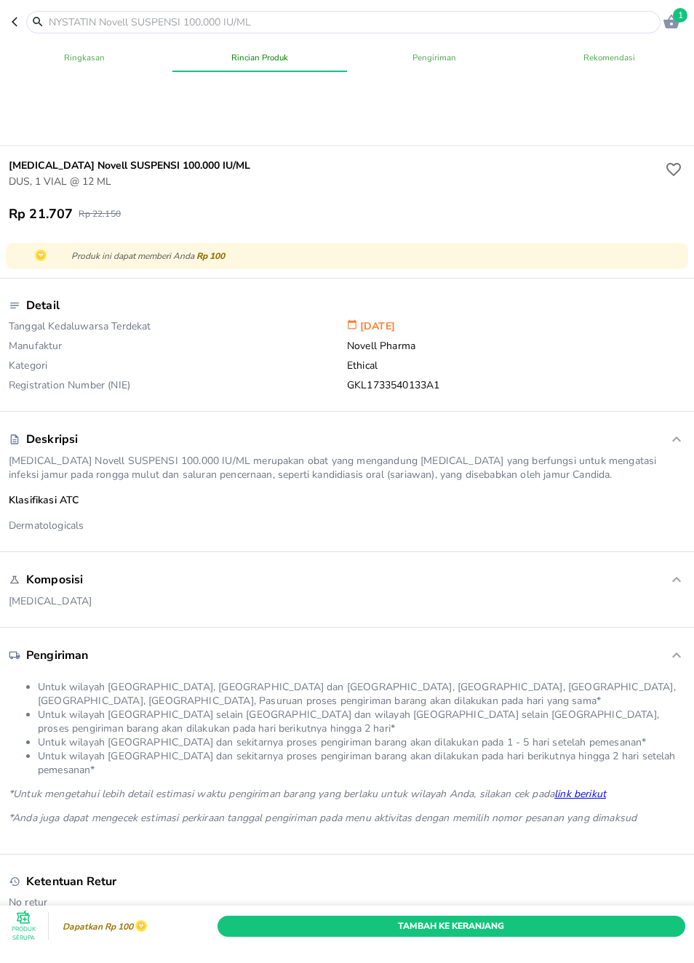
click at [8, 21] on header "1" at bounding box center [347, 22] width 694 height 44
click at [21, 21] on icon "button" at bounding box center [18, 22] width 12 height 12
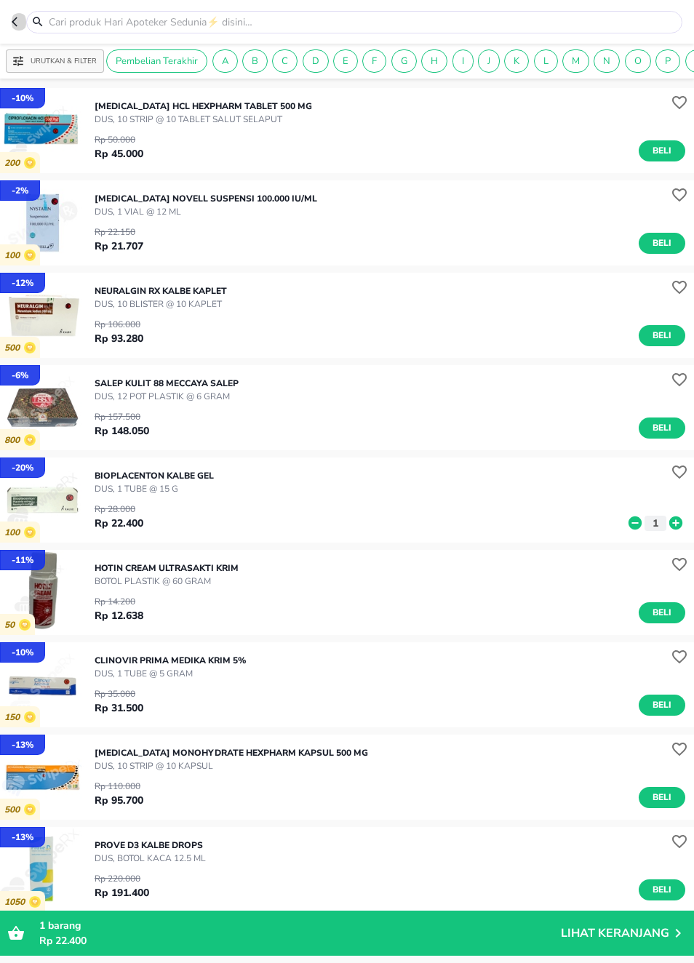
click at [23, 19] on button "button" at bounding box center [19, 22] width 15 height 23
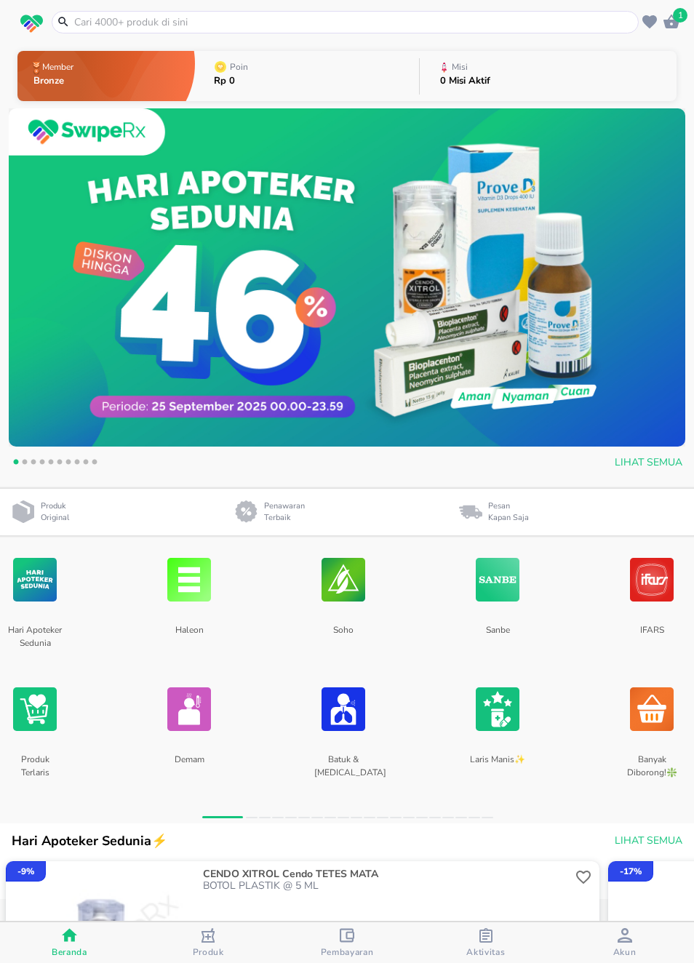
click at [55, 576] on img at bounding box center [35, 579] width 44 height 77
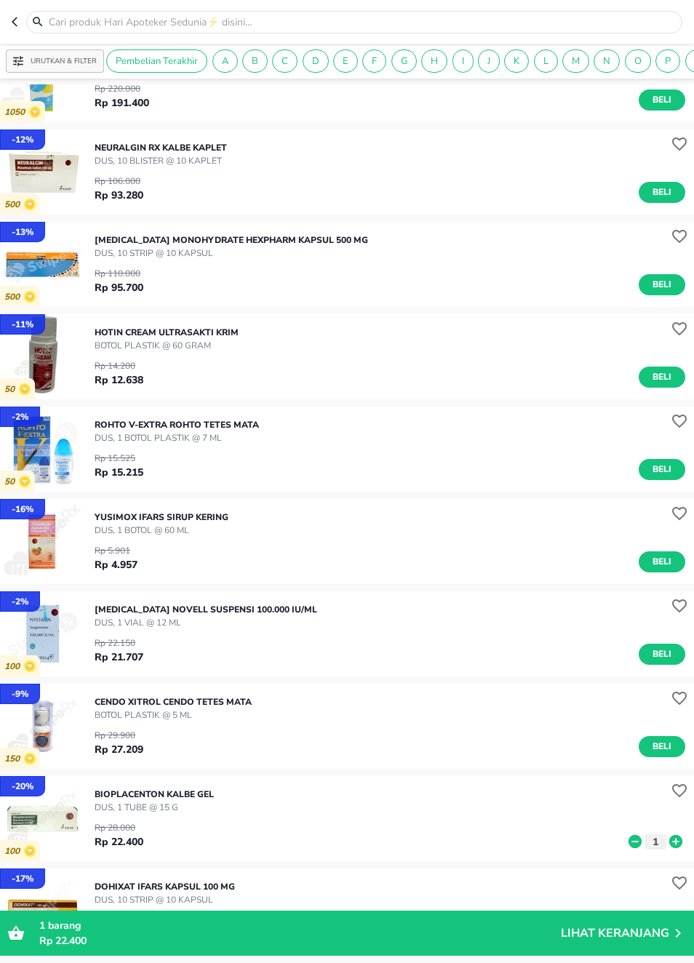
scroll to position [338, 0]
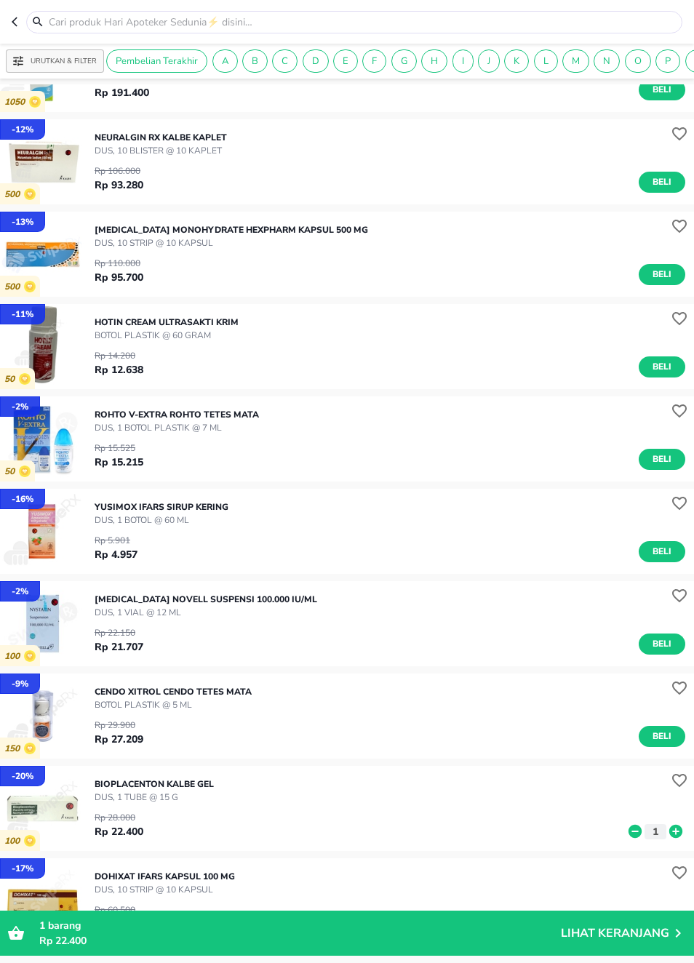
click at [661, 649] on span "Beli" at bounding box center [662, 644] width 25 height 15
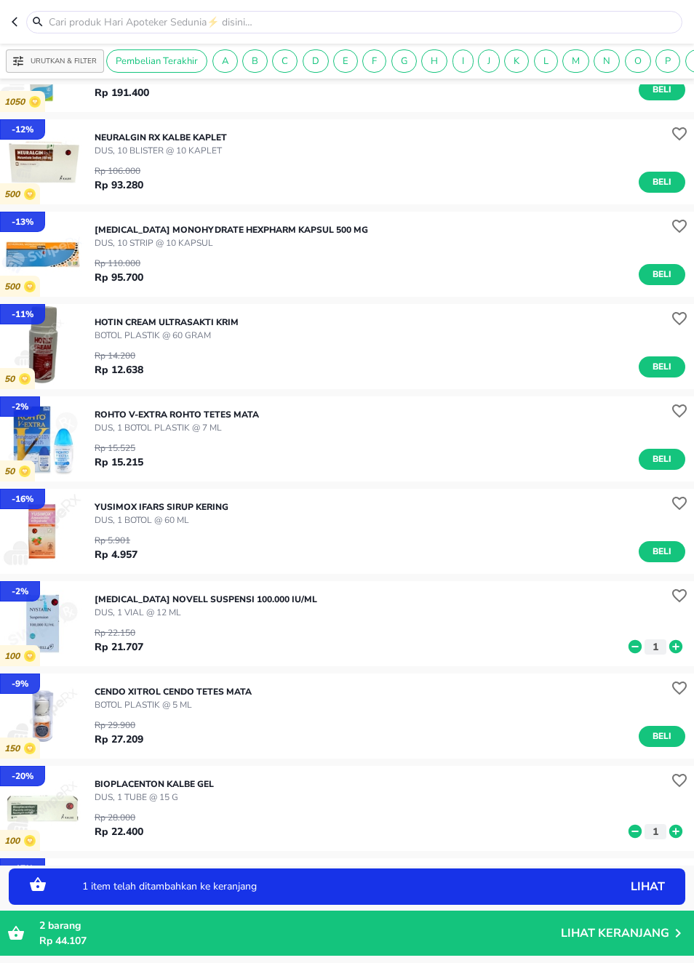
click at [12, 17] on icon "button" at bounding box center [18, 22] width 12 height 12
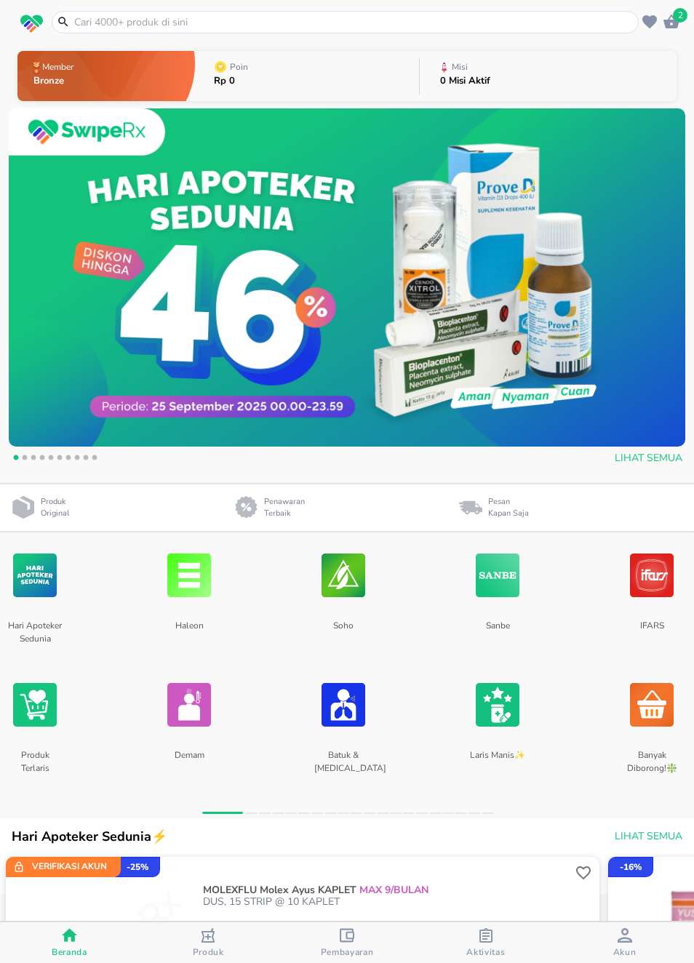
click at [55, 687] on img at bounding box center [35, 704] width 44 height 77
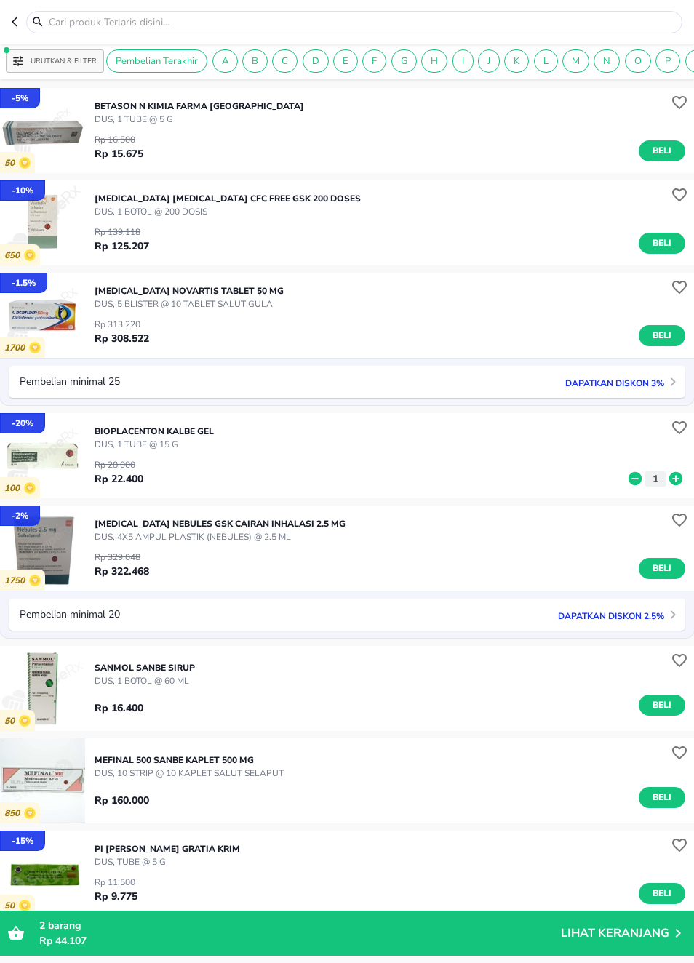
click at [662, 242] on span "Beli" at bounding box center [662, 243] width 25 height 15
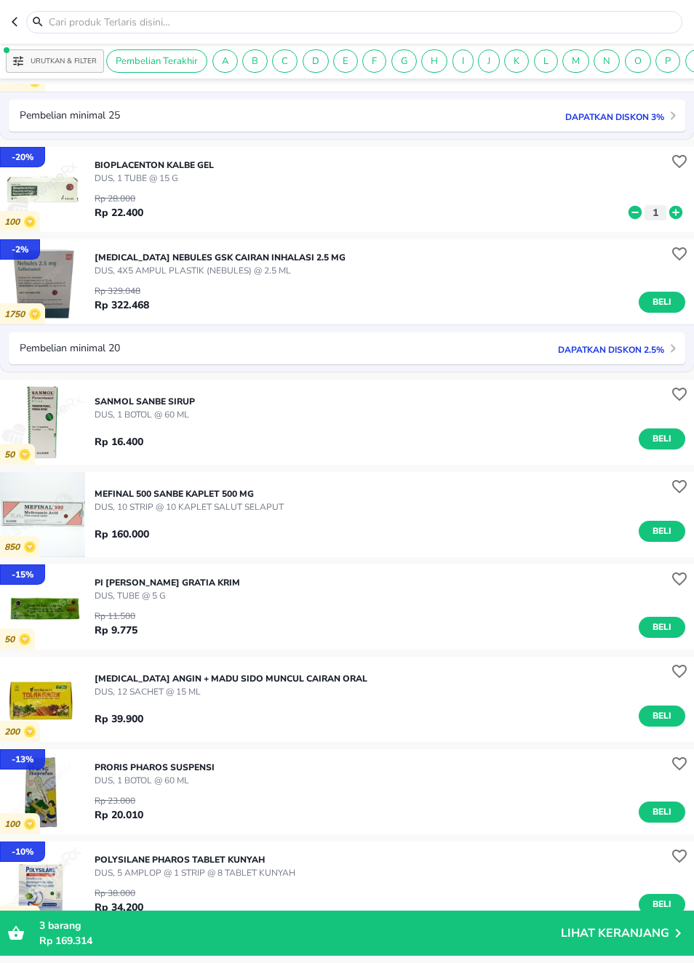
scroll to position [274, 0]
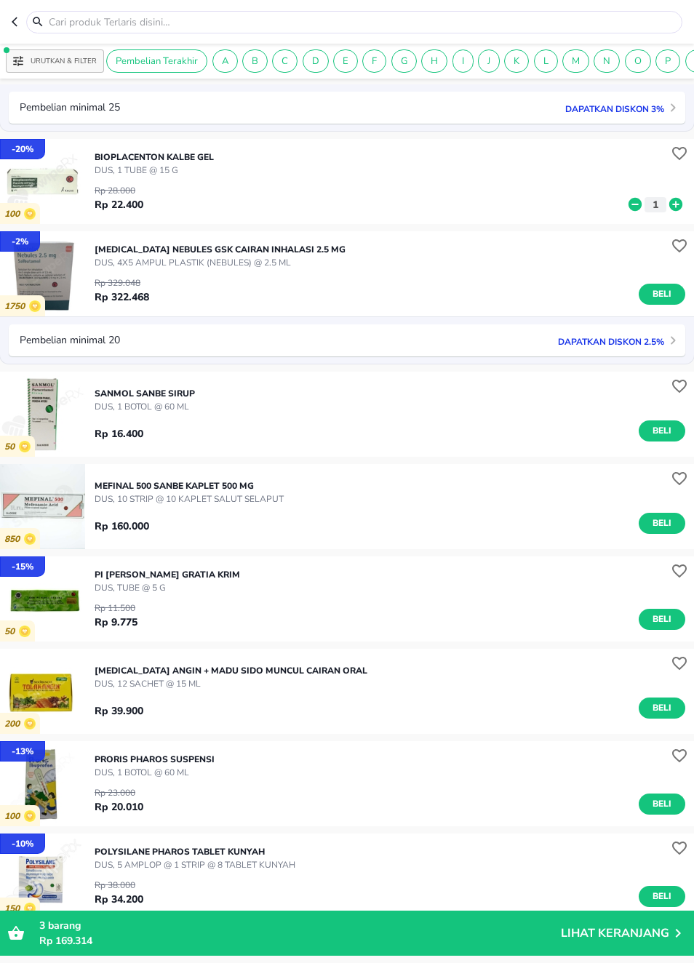
click at [661, 522] on span "Beli" at bounding box center [662, 523] width 25 height 15
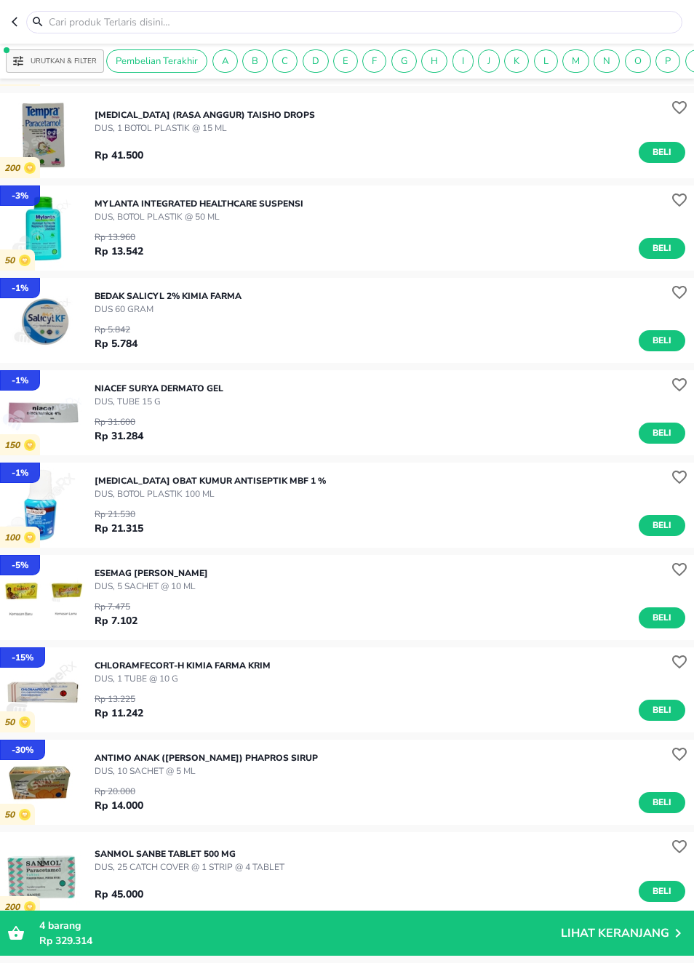
scroll to position [1955, 0]
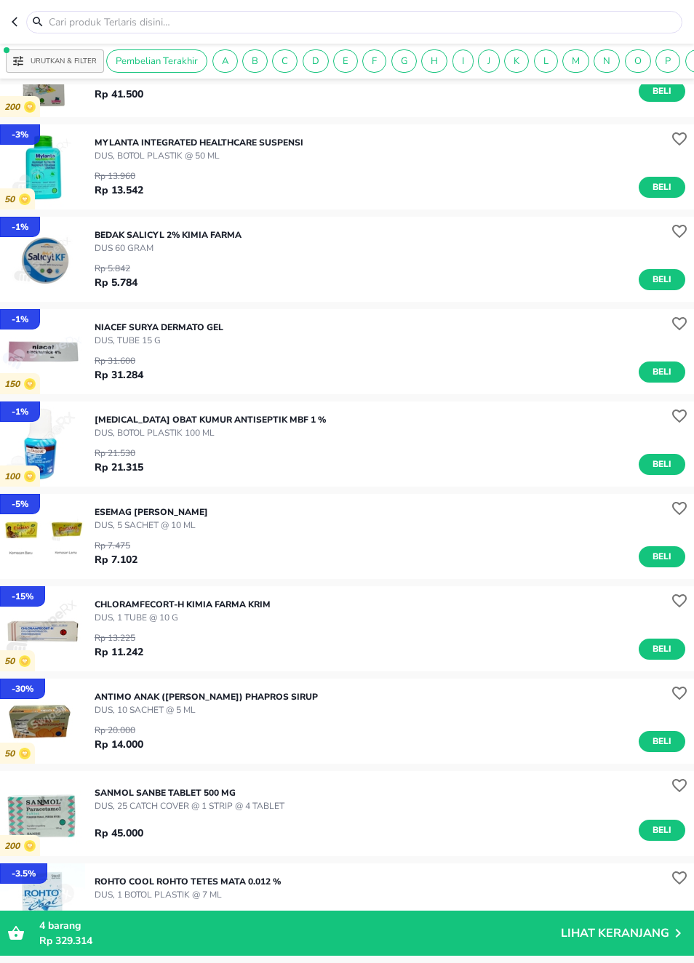
click at [666, 365] on span "Beli" at bounding box center [662, 371] width 25 height 15
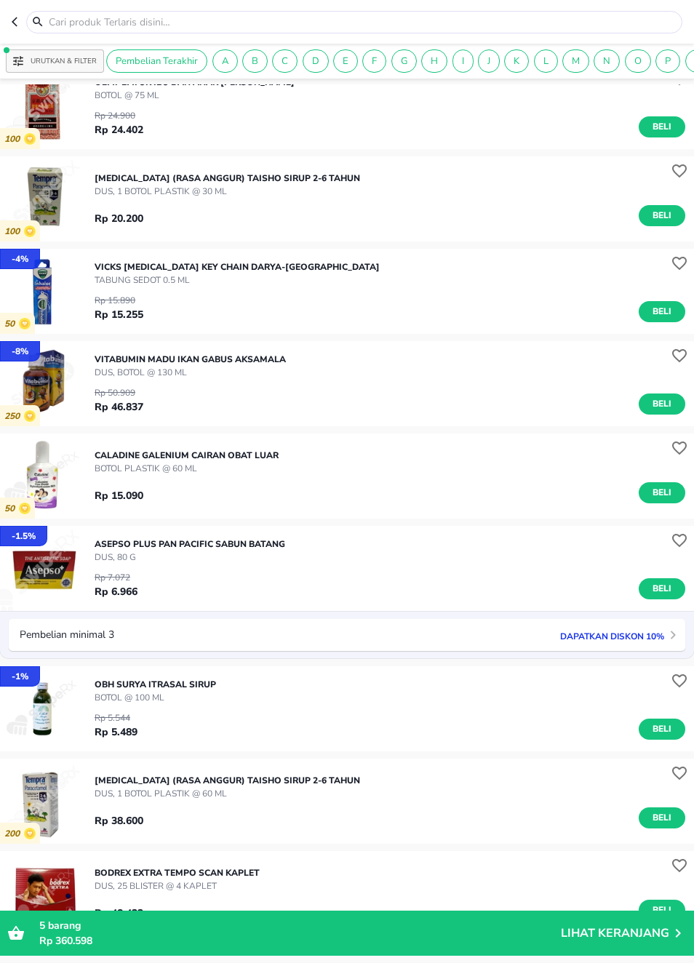
scroll to position [3325, 0]
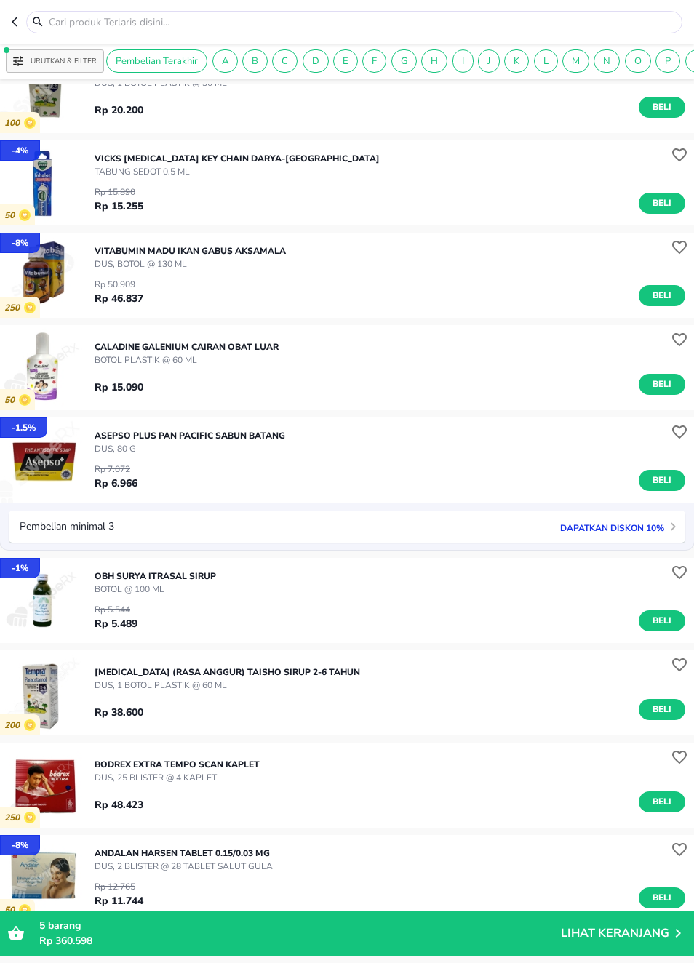
click at [659, 524] on p "Dapatkan diskon 10%" at bounding box center [608, 527] width 111 height 14
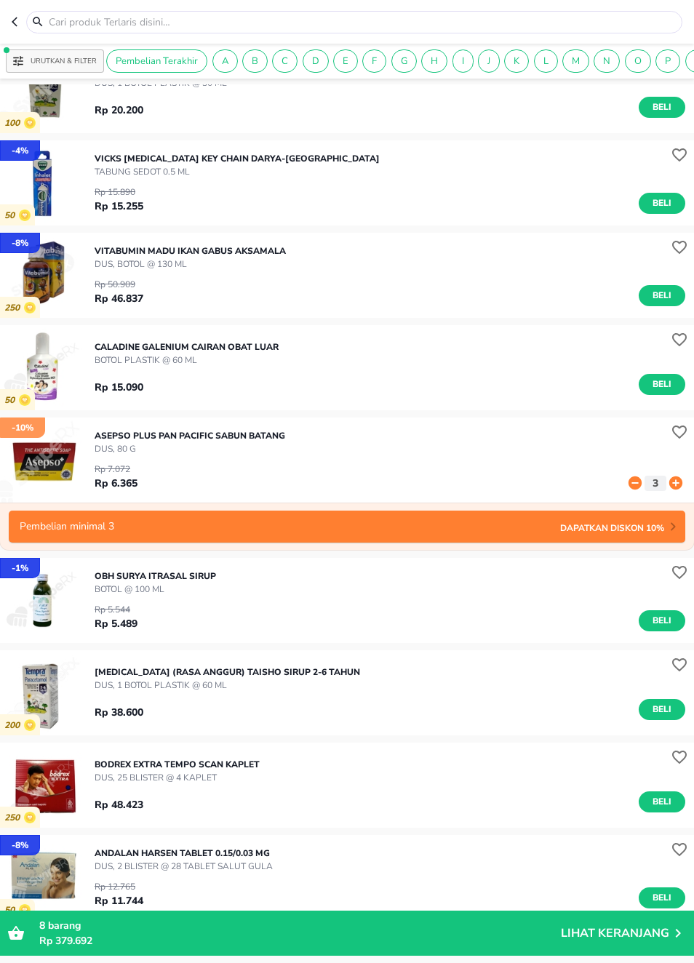
click at [634, 484] on icon at bounding box center [635, 482] width 13 height 13
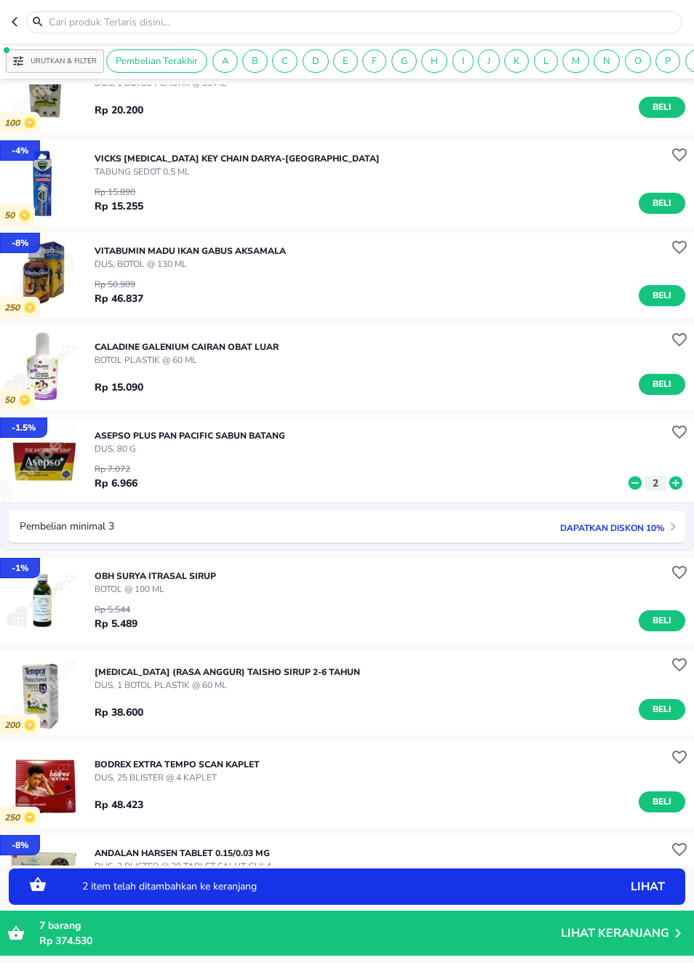
click at [640, 481] on icon at bounding box center [635, 482] width 13 height 13
click at [639, 484] on icon at bounding box center [635, 482] width 13 height 13
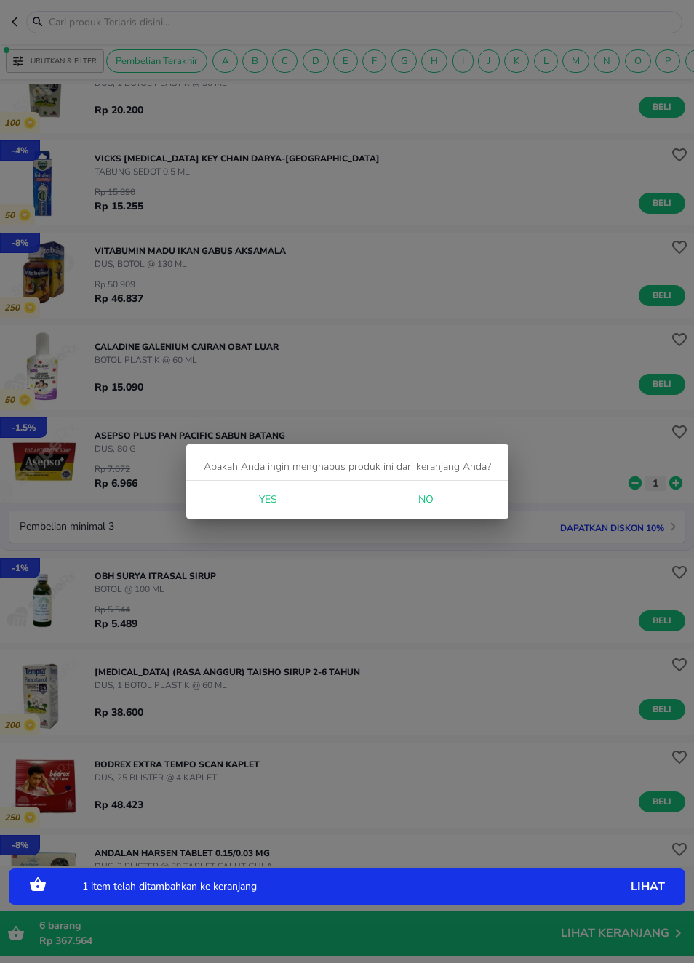
click at [291, 503] on button "Yes" at bounding box center [267, 500] width 47 height 27
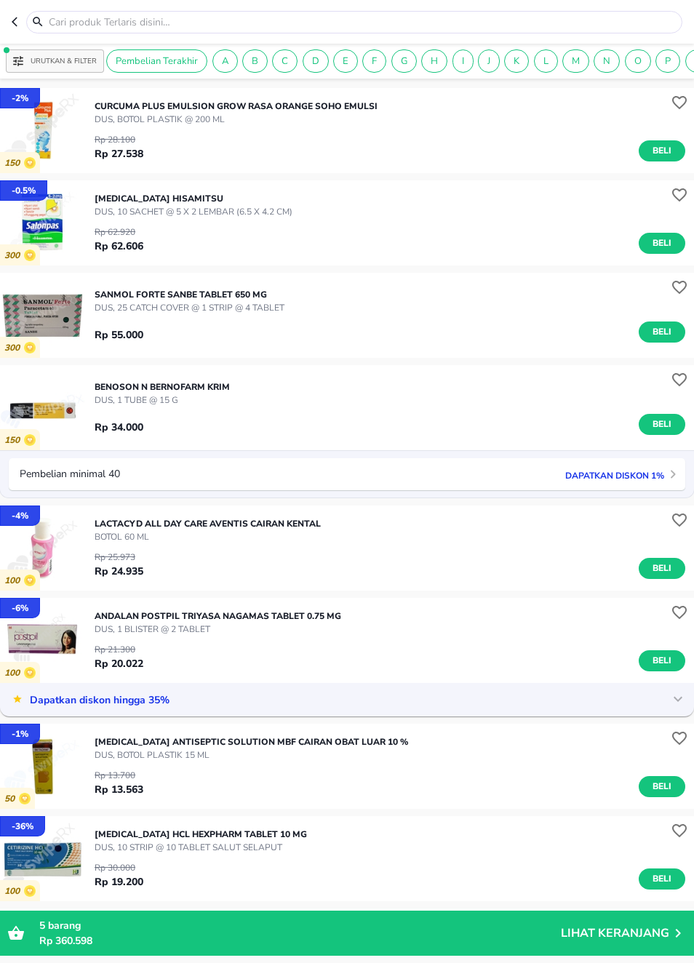
scroll to position [7002, 0]
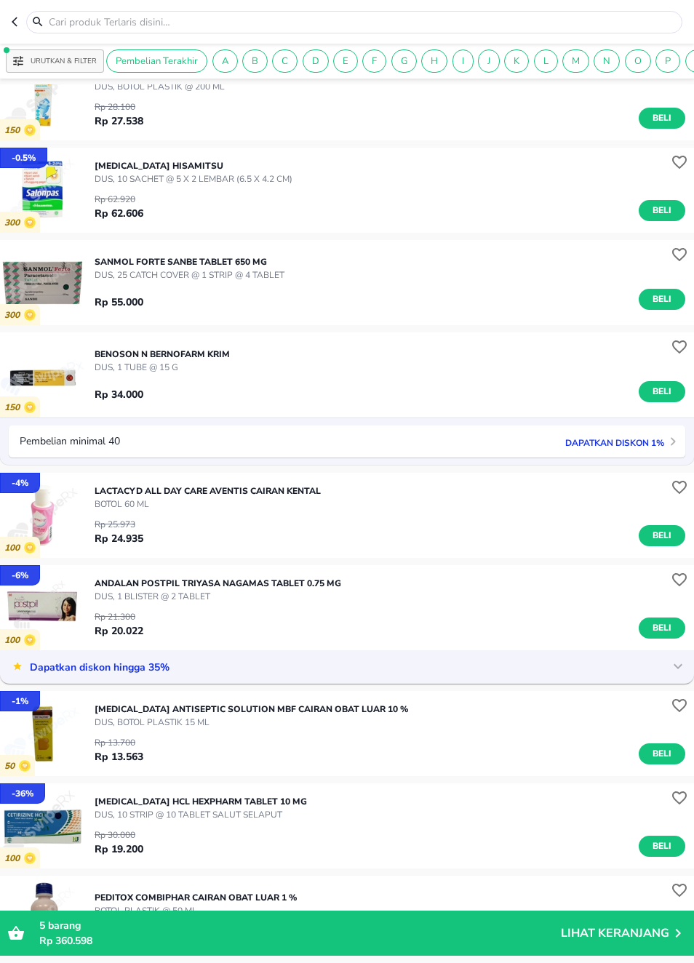
click at [669, 628] on span "Beli" at bounding box center [662, 628] width 25 height 15
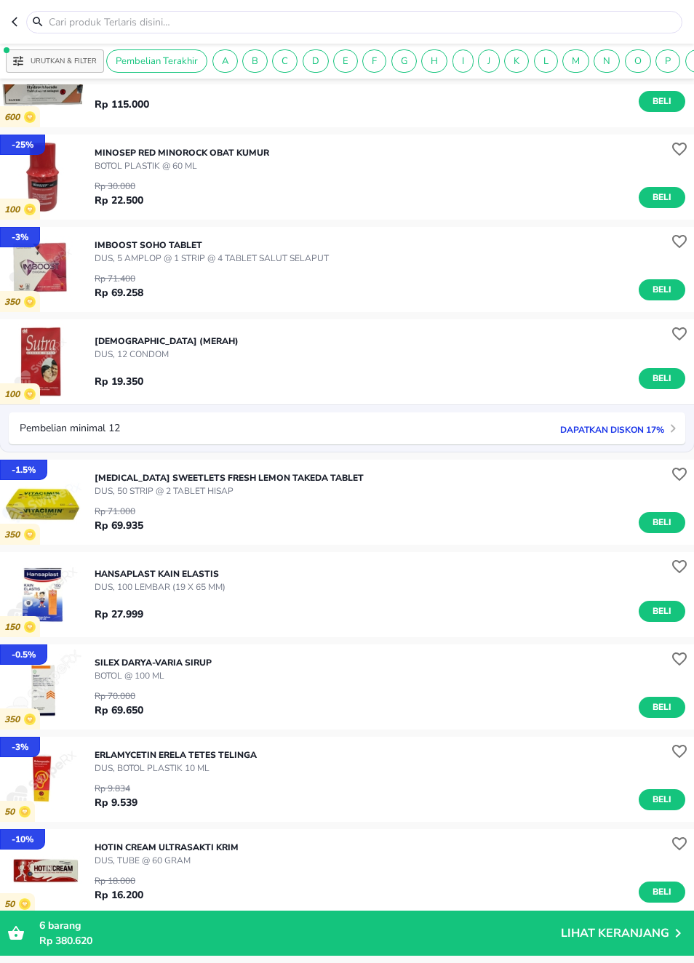
scroll to position [10525, 0]
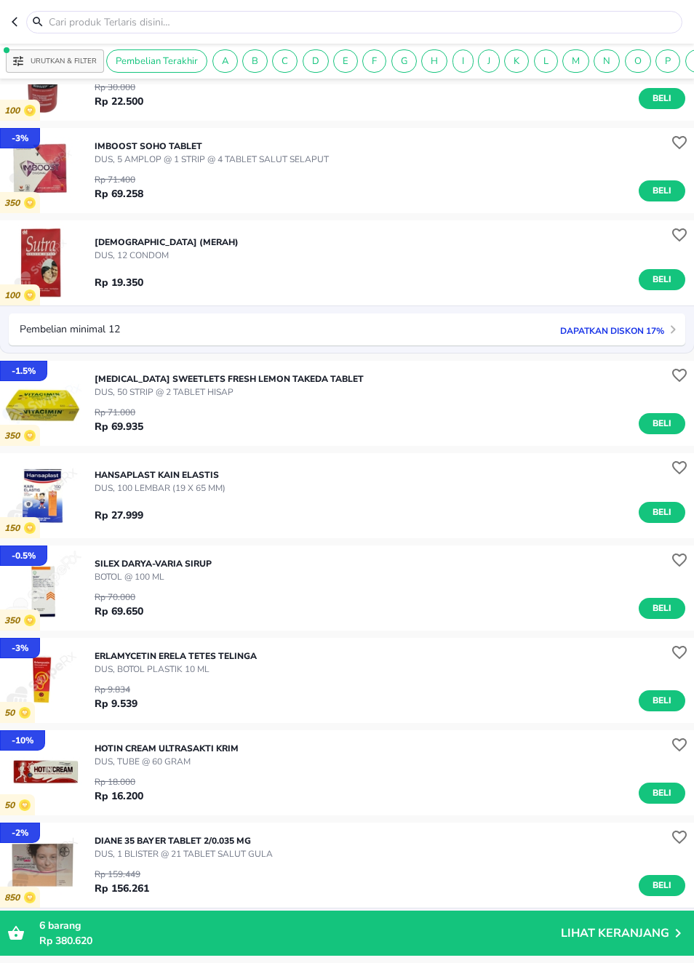
click at [661, 611] on span "Beli" at bounding box center [662, 608] width 25 height 15
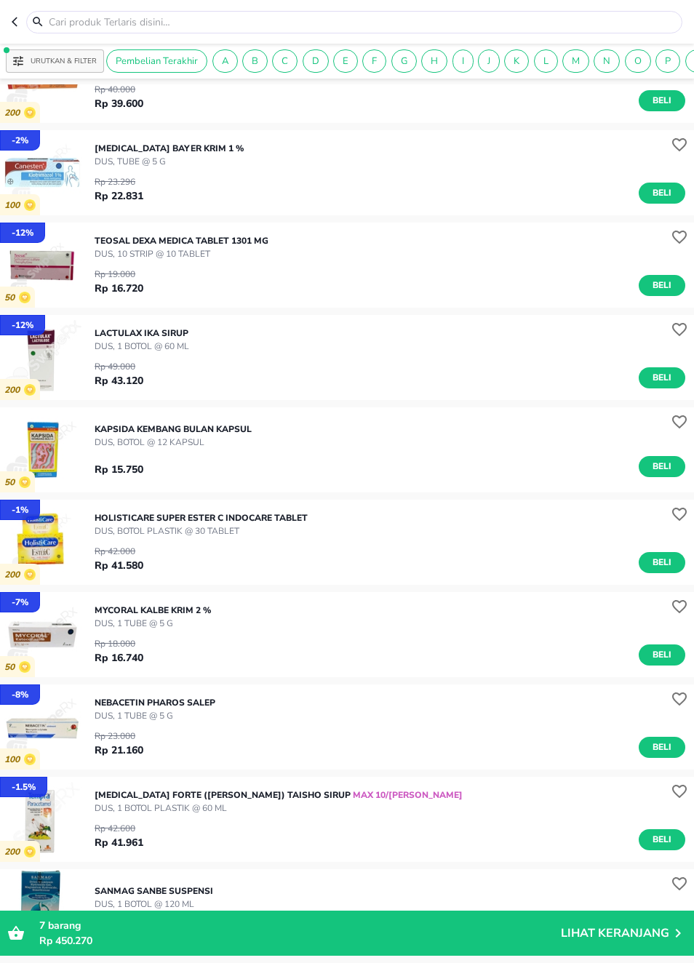
scroll to position [13930, 0]
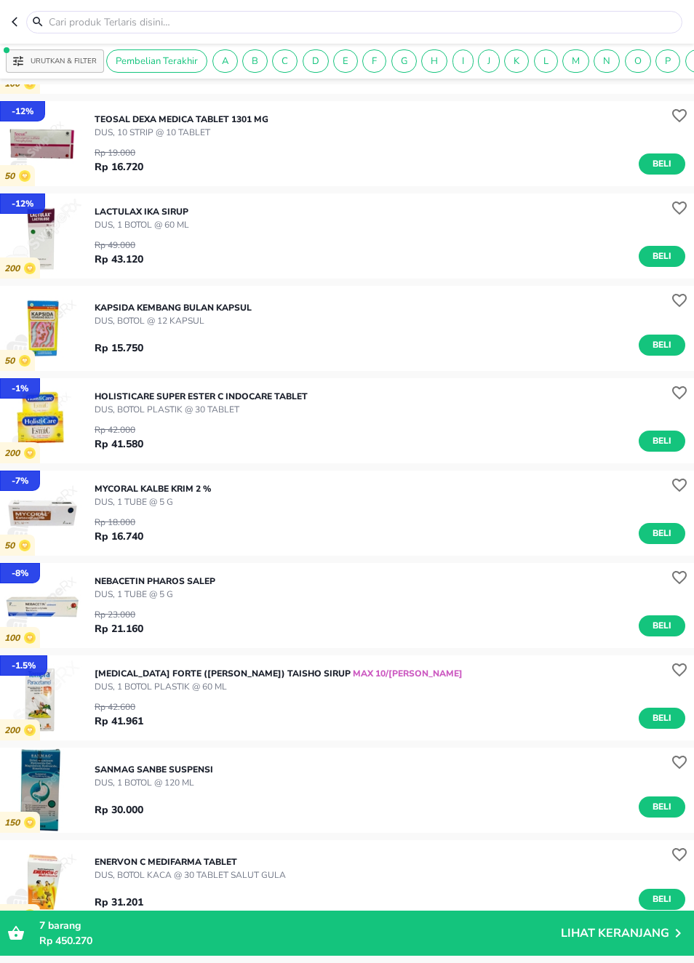
click at [49, 604] on img "button" at bounding box center [42, 605] width 85 height 85
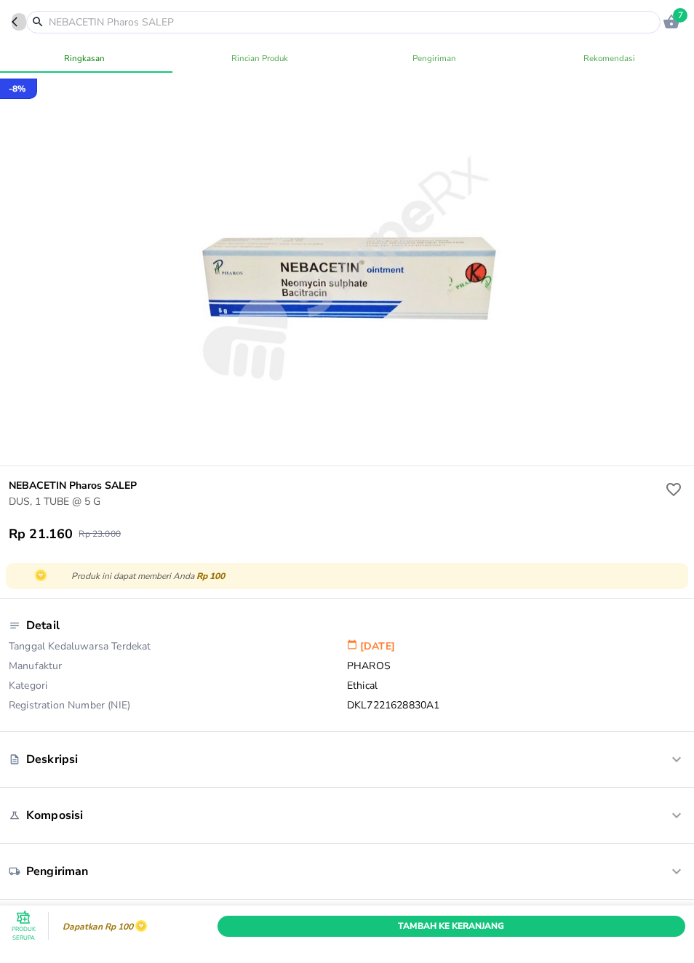
click at [19, 19] on icon "button" at bounding box center [18, 22] width 12 height 12
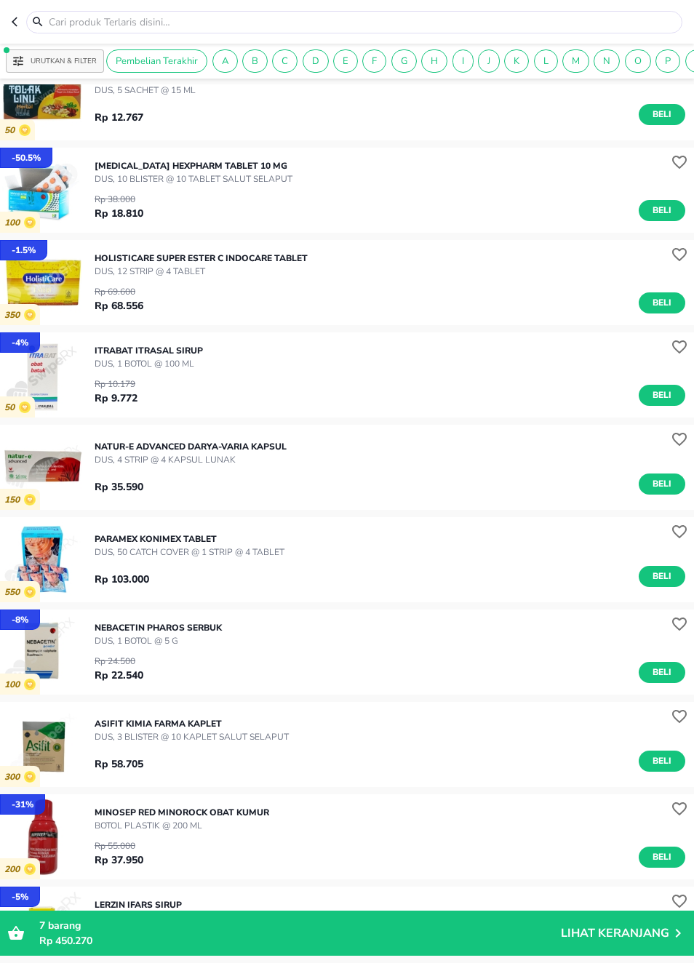
scroll to position [18873, 0]
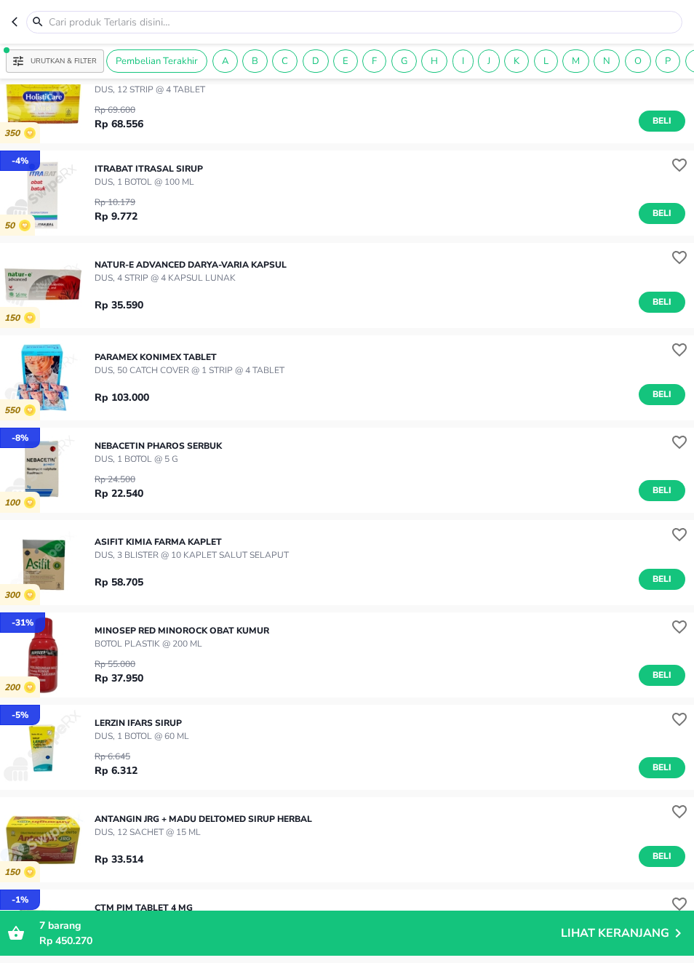
click at [657, 490] on span "Beli" at bounding box center [662, 490] width 25 height 15
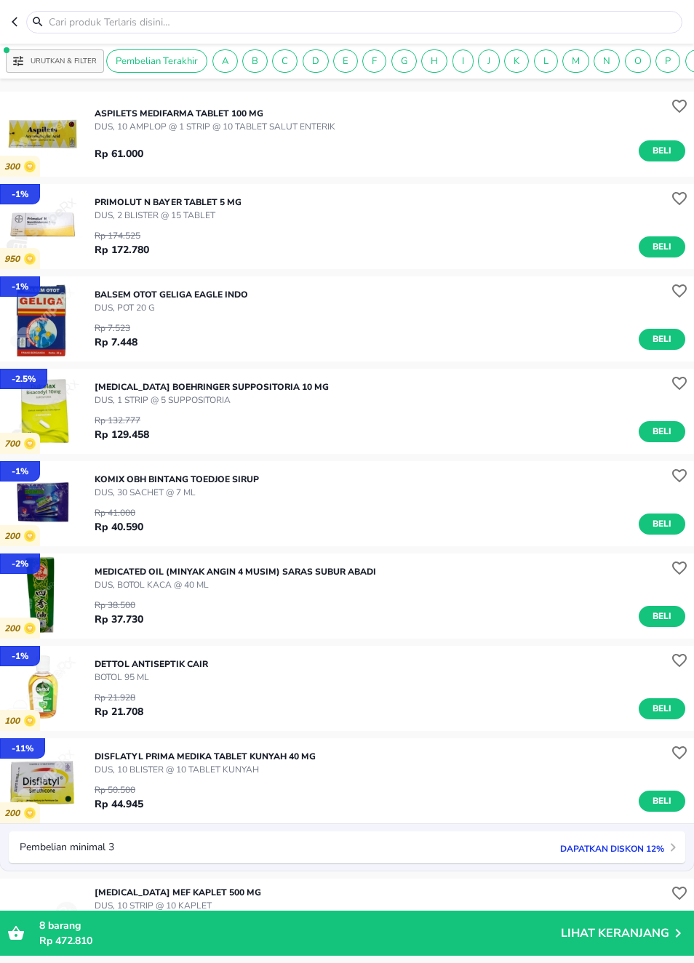
scroll to position [22039, 0]
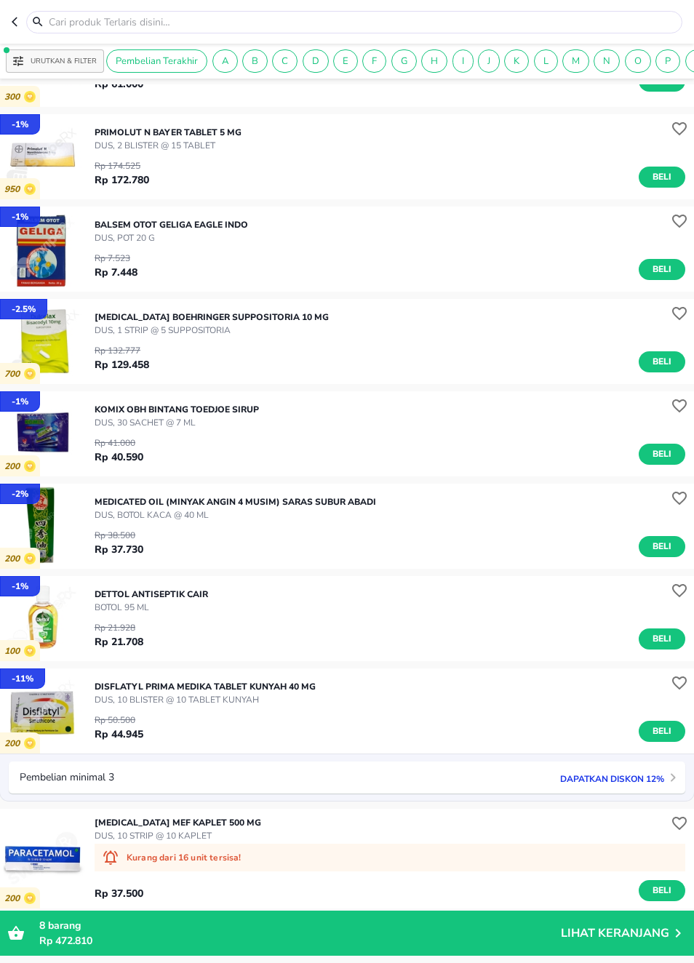
click at [658, 359] on span "Beli" at bounding box center [662, 361] width 25 height 15
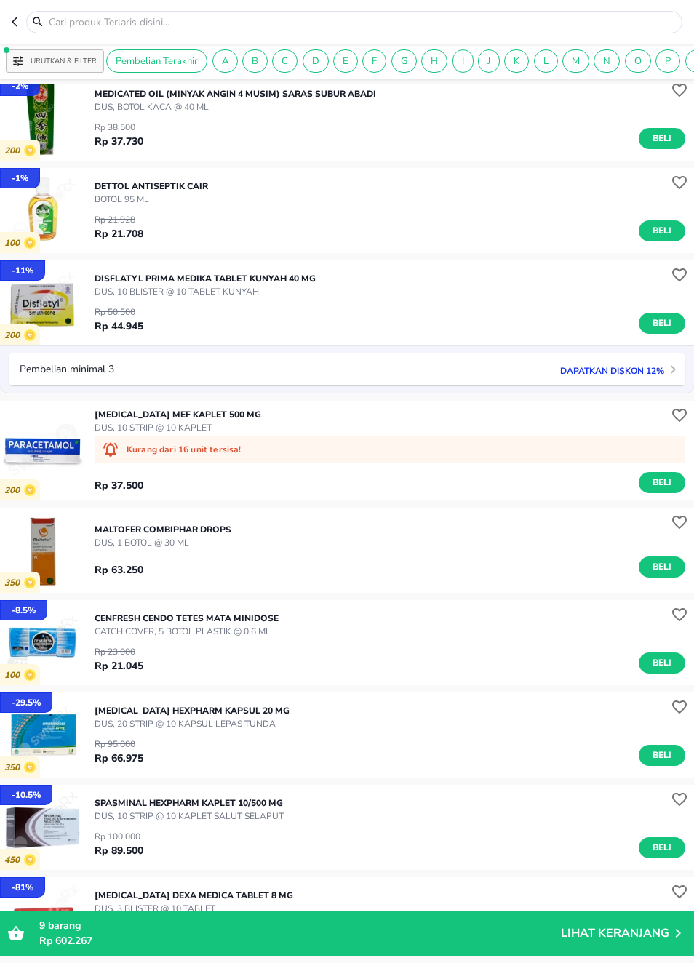
scroll to position [22448, 0]
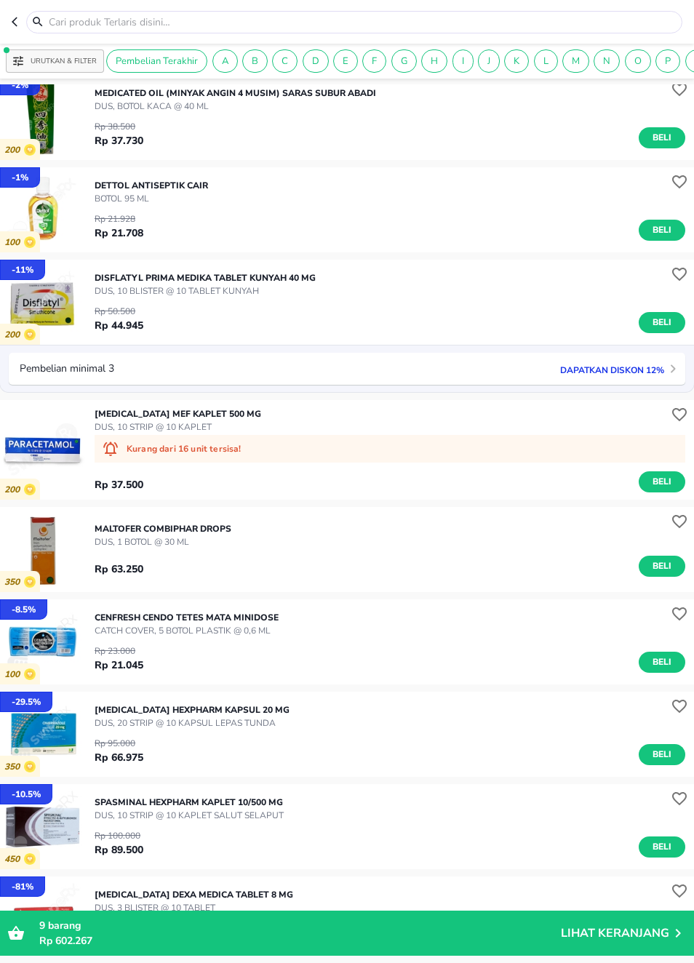
click at [111, 544] on p "DUS, 1 BOTOL @ 30 ML" at bounding box center [163, 541] width 137 height 13
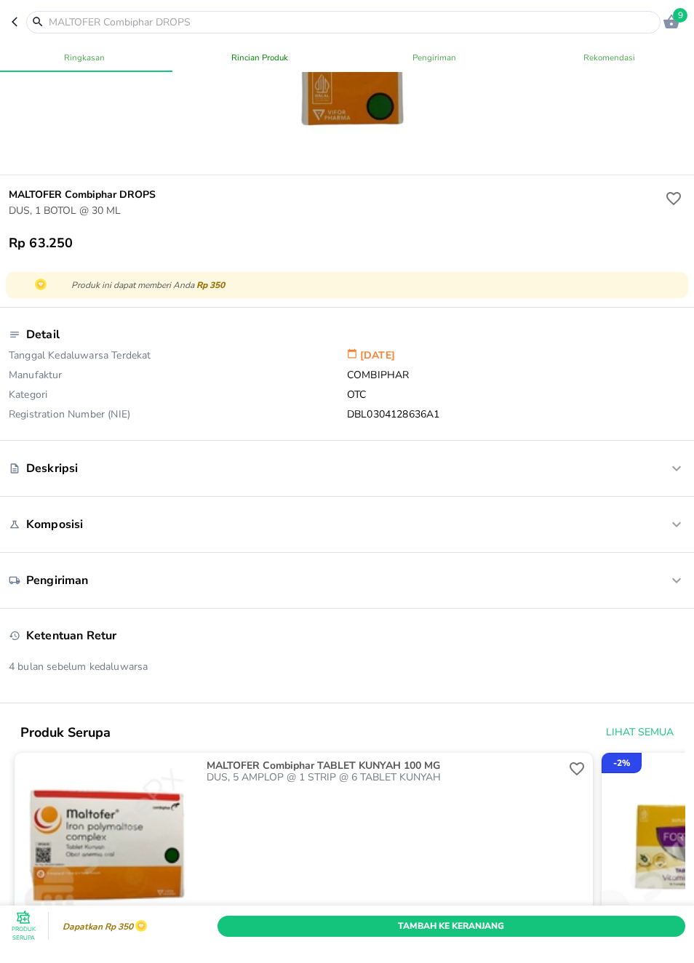
scroll to position [291, 0]
click at [648, 463] on div "Deskripsi" at bounding box center [347, 468] width 677 height 32
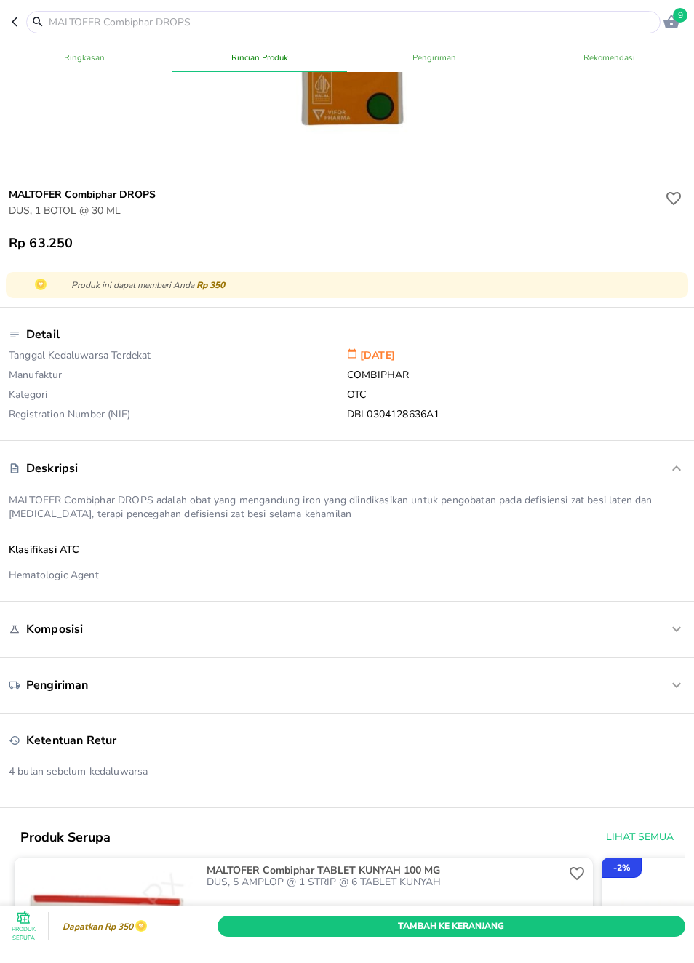
click at [31, 15] on icon at bounding box center [38, 21] width 17 height 13
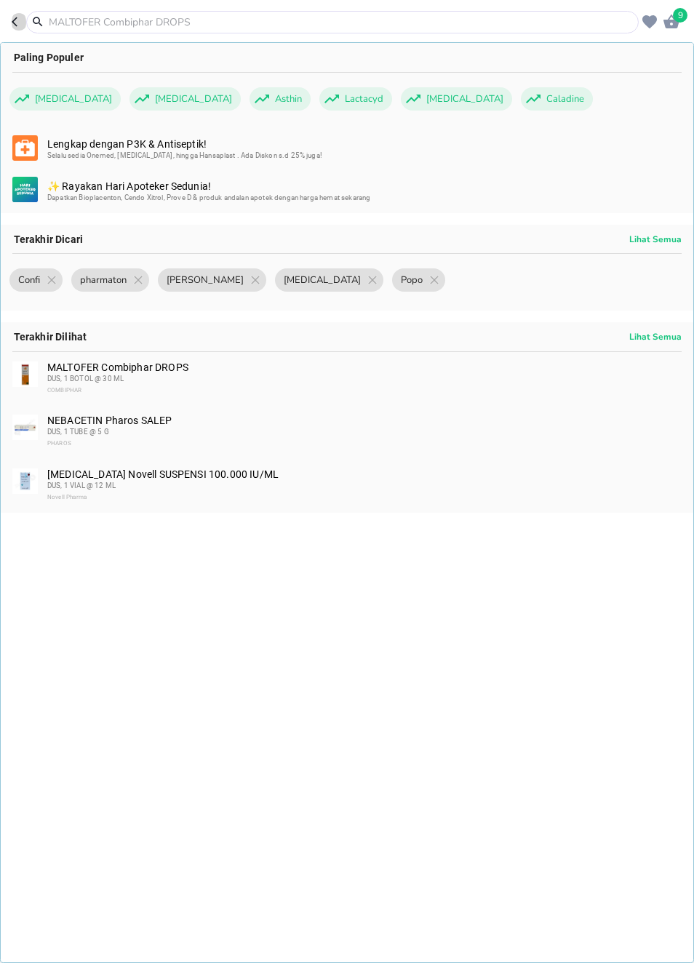
click at [12, 24] on icon "button" at bounding box center [18, 22] width 12 height 12
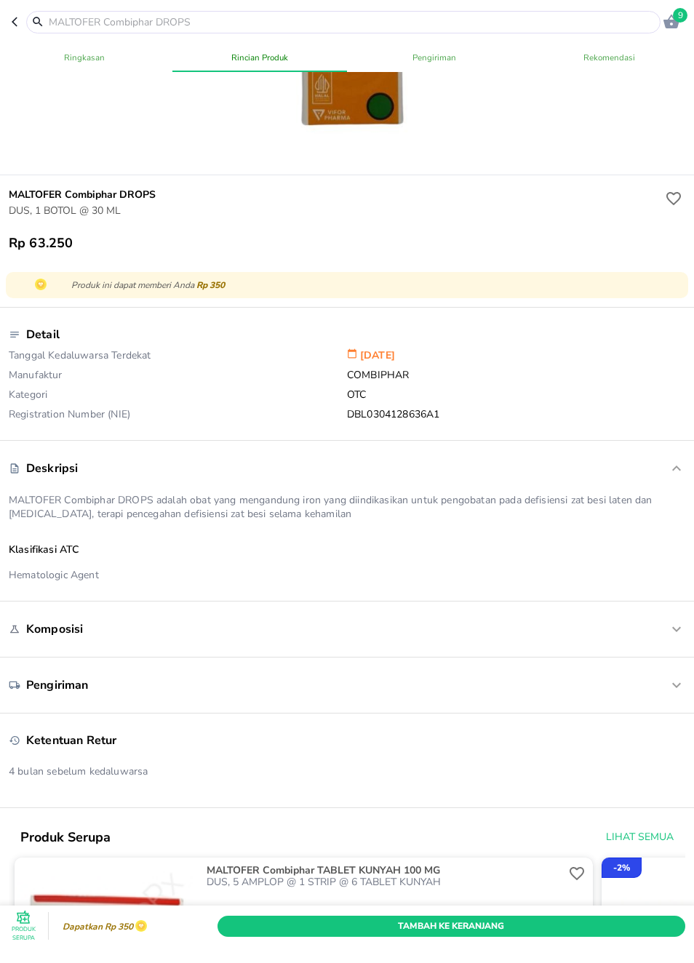
click at [12, 24] on icon "button" at bounding box center [18, 22] width 12 height 12
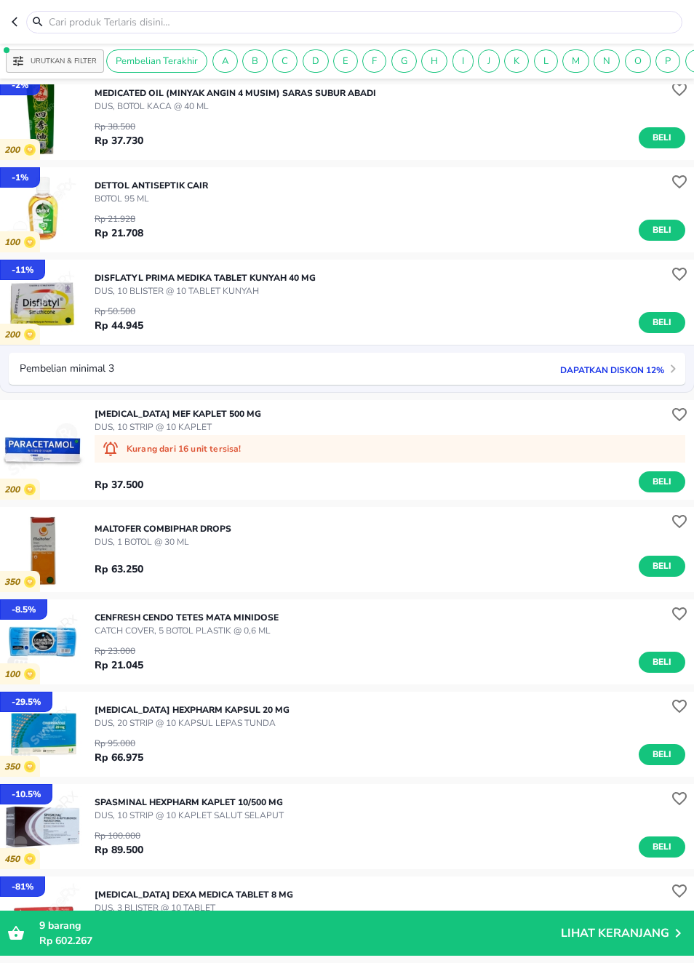
click at [655, 559] on span "Beli" at bounding box center [662, 566] width 25 height 15
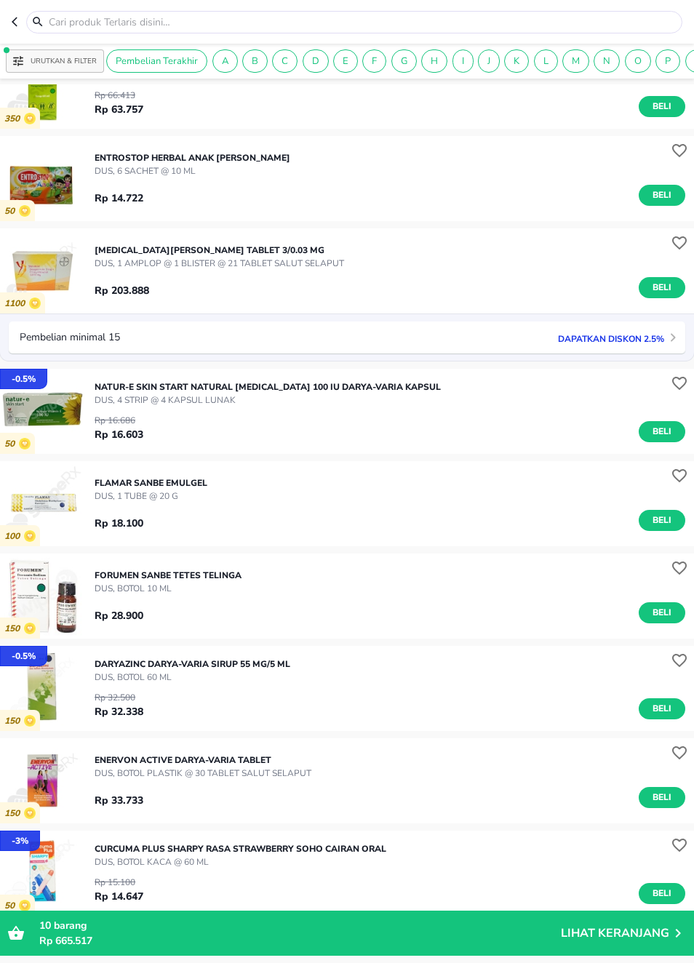
scroll to position [23671, 0]
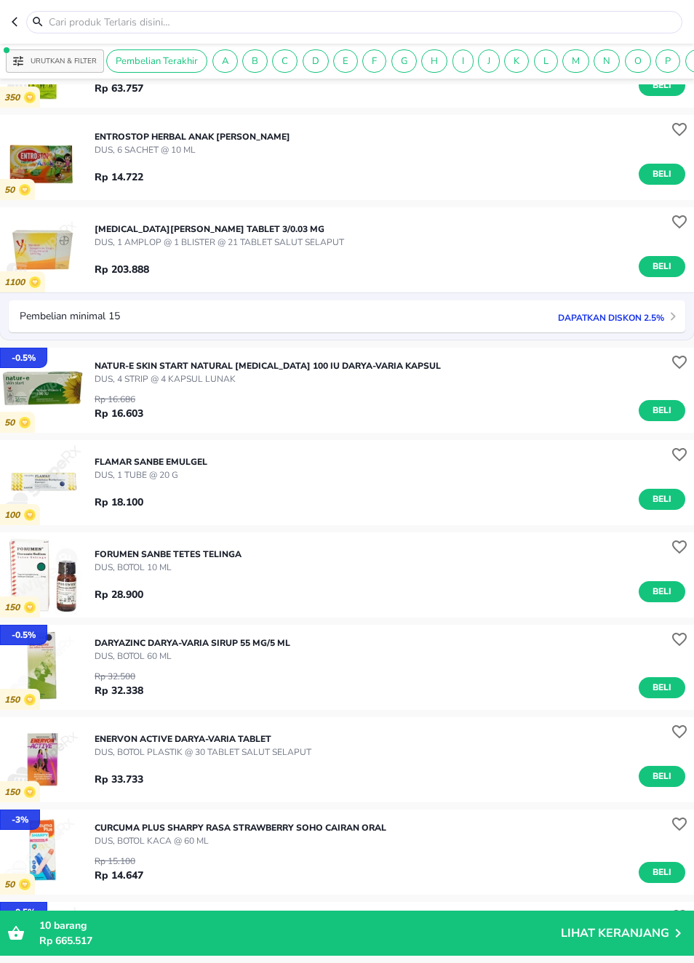
click at [658, 503] on span "Beli" at bounding box center [662, 499] width 25 height 15
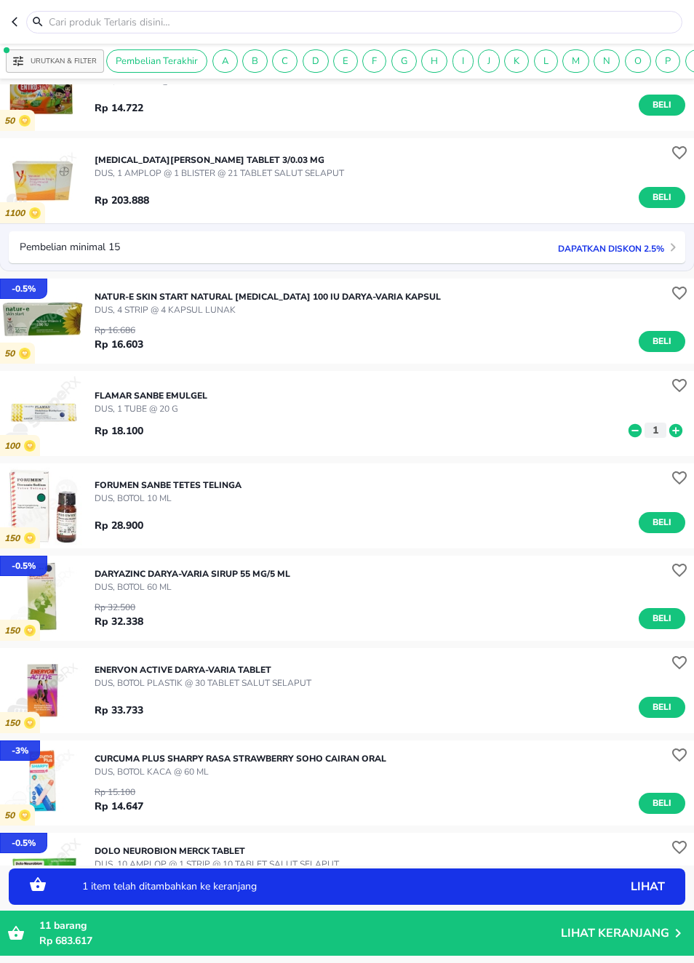
scroll to position [23744, 0]
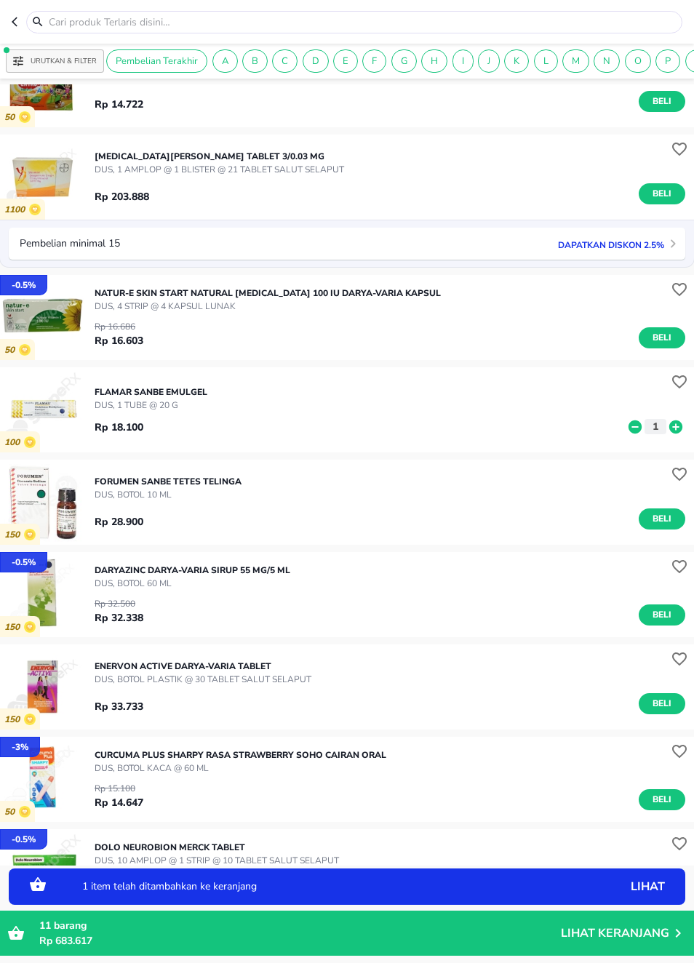
click at [658, 520] on span "Beli" at bounding box center [662, 518] width 25 height 15
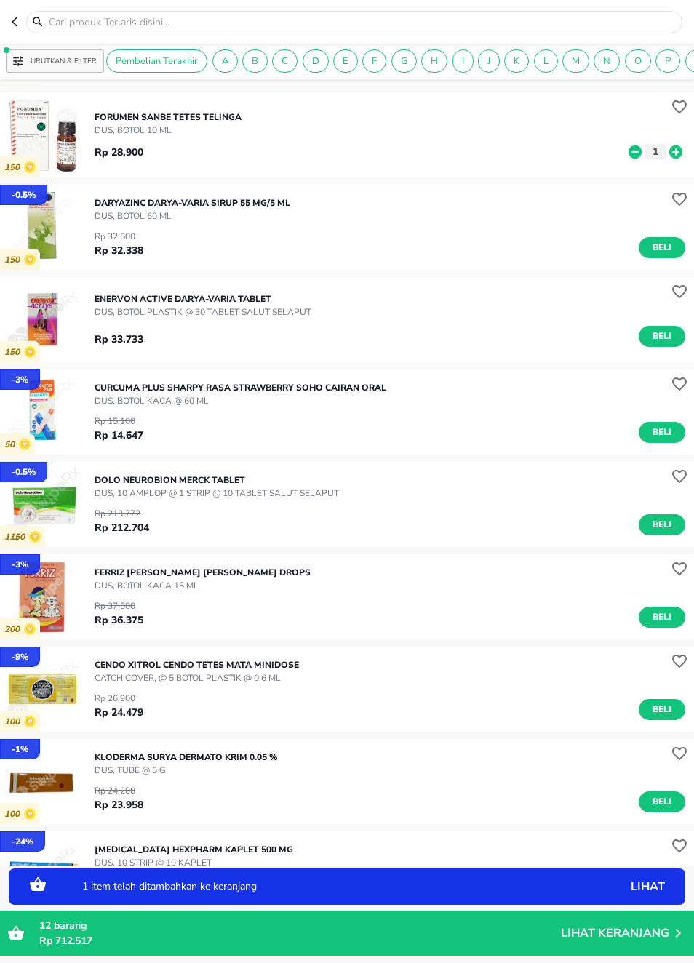
scroll to position [24113, 0]
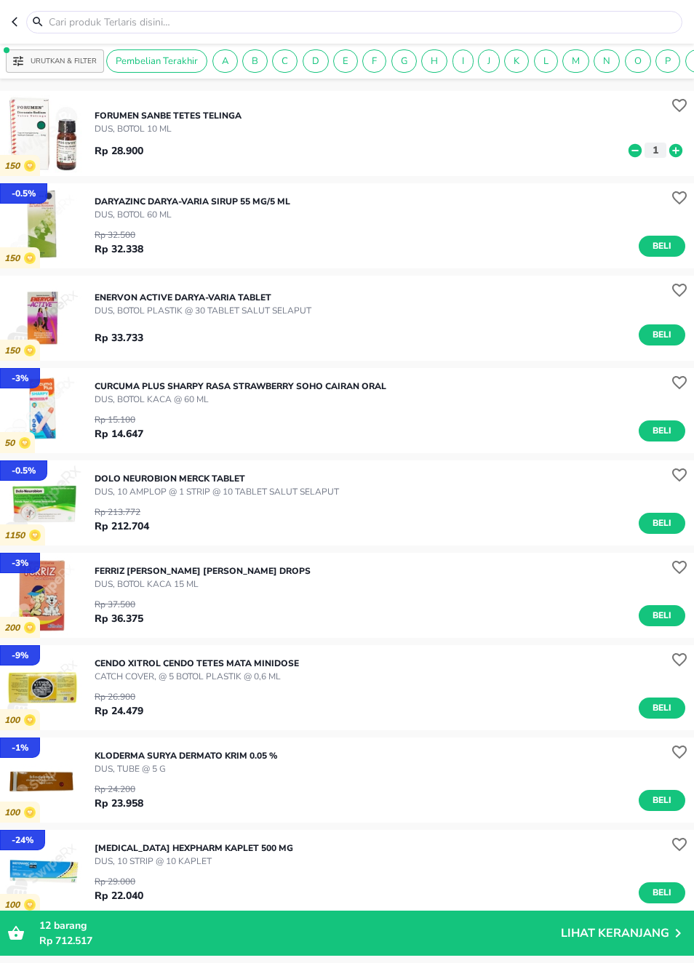
click at [47, 598] on img "button" at bounding box center [42, 595] width 85 height 85
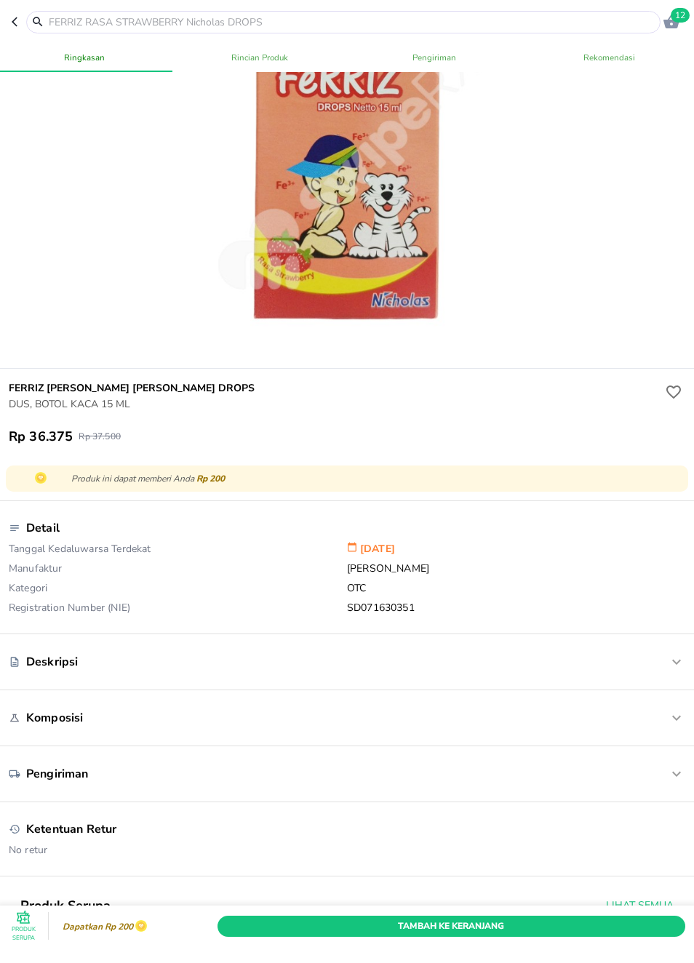
scroll to position [197, 0]
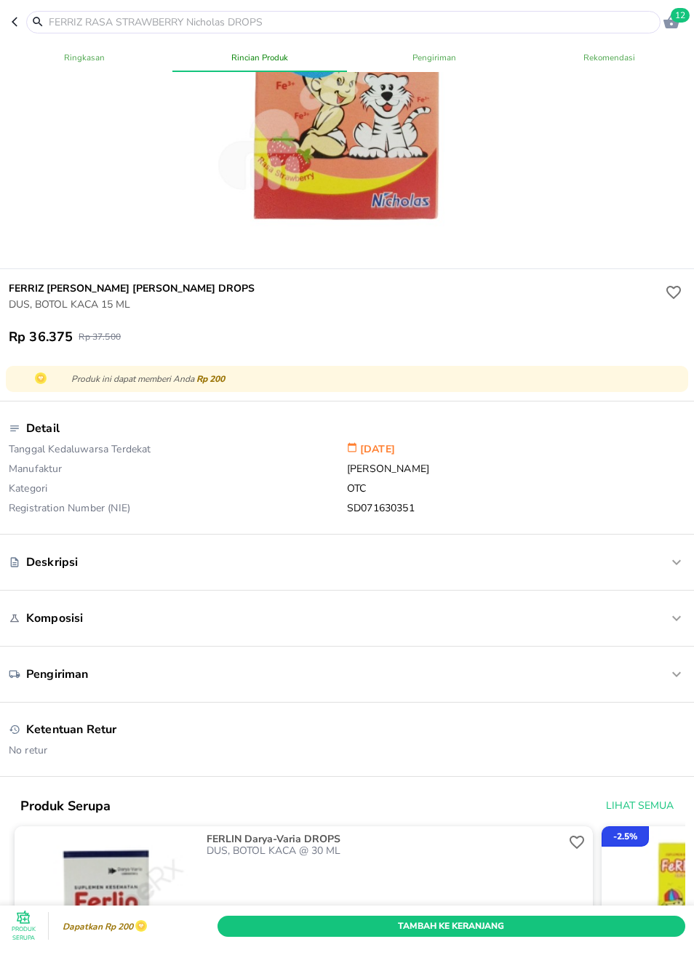
click at [658, 570] on div at bounding box center [657, 562] width 56 height 17
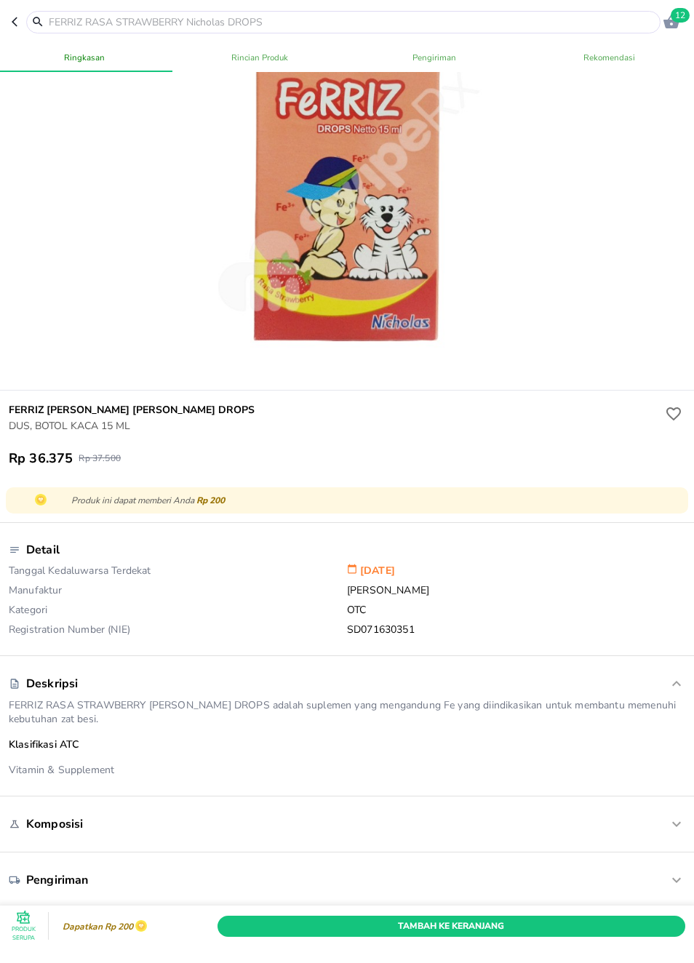
scroll to position [68, 0]
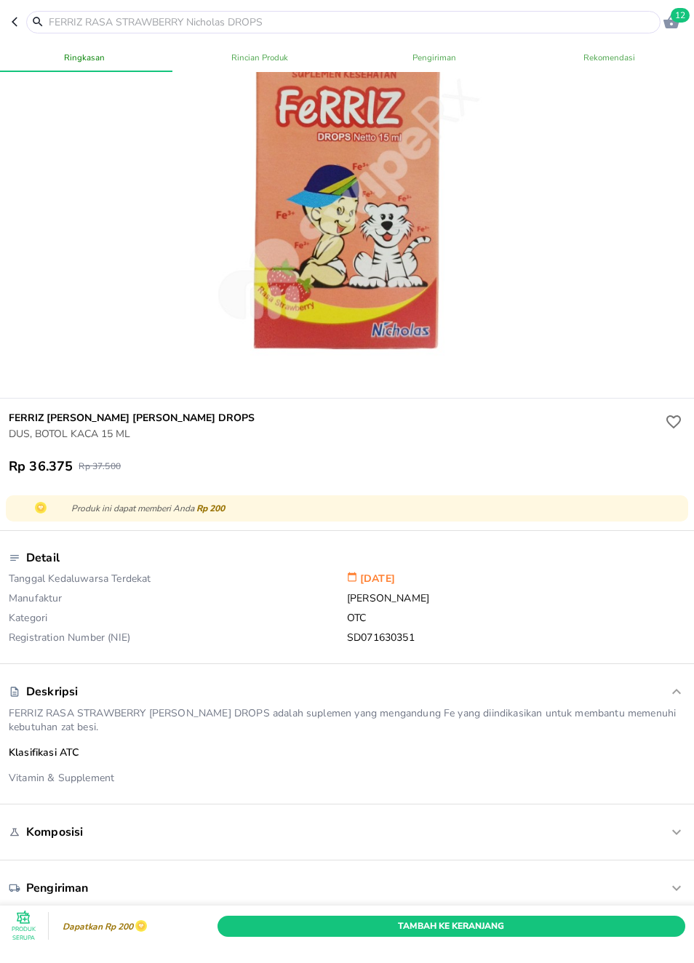
click at [17, 21] on icon "button" at bounding box center [18, 22] width 12 height 12
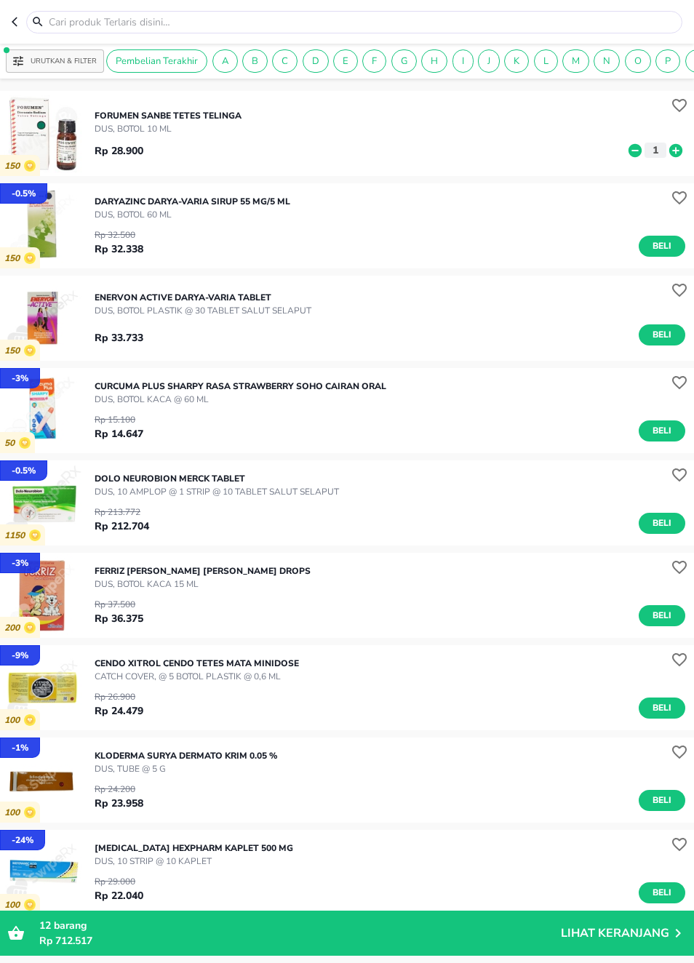
click at [12, 25] on icon "button" at bounding box center [18, 22] width 12 height 12
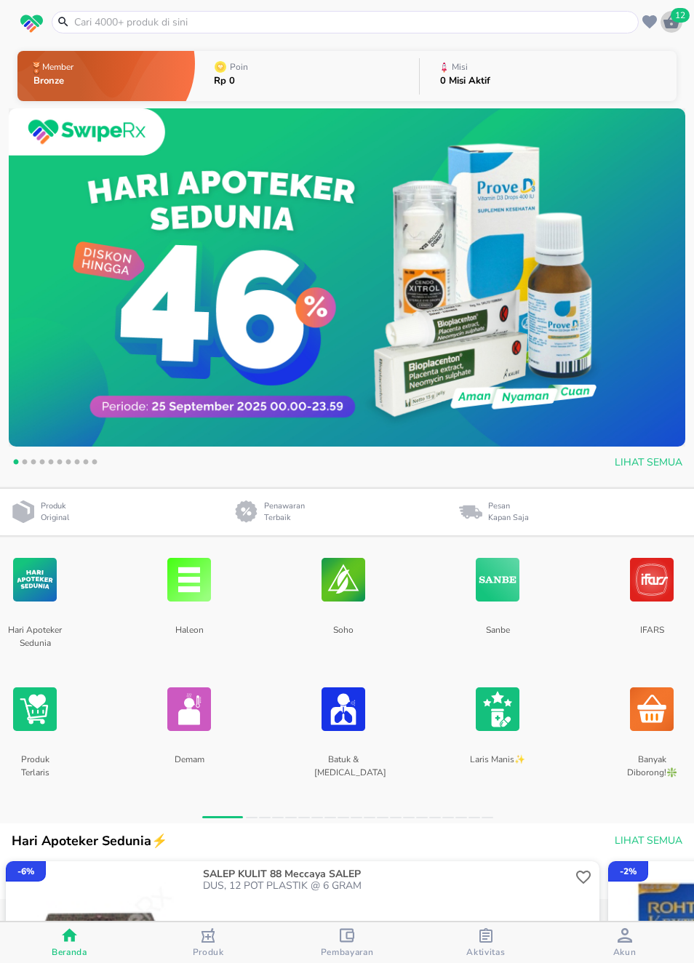
click at [678, 20] on span "12" at bounding box center [680, 15] width 19 height 15
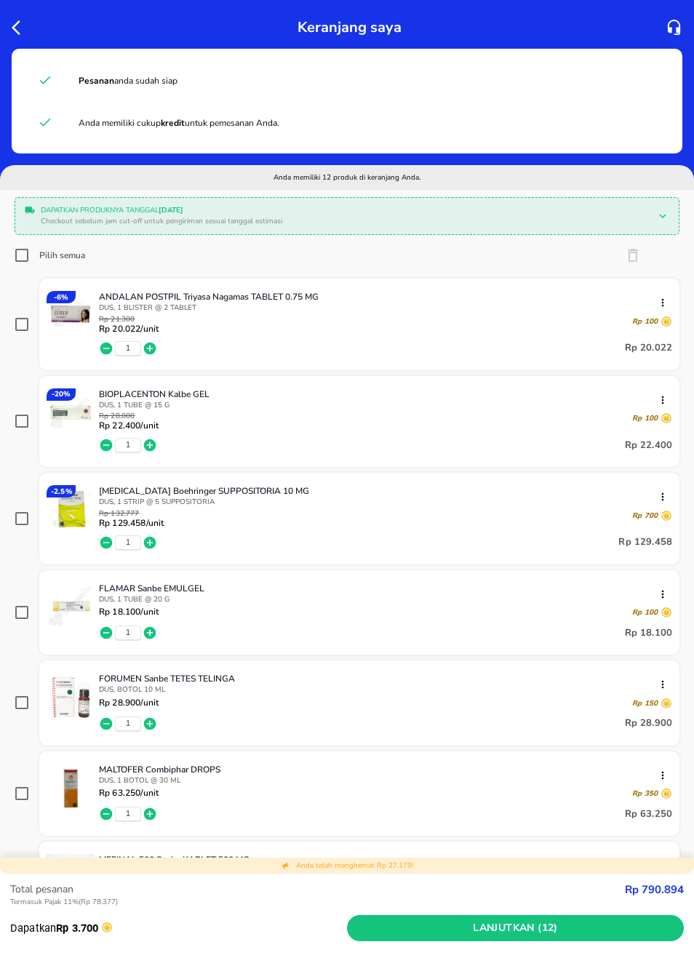
click at [23, 28] on icon "button" at bounding box center [20, 27] width 17 height 17
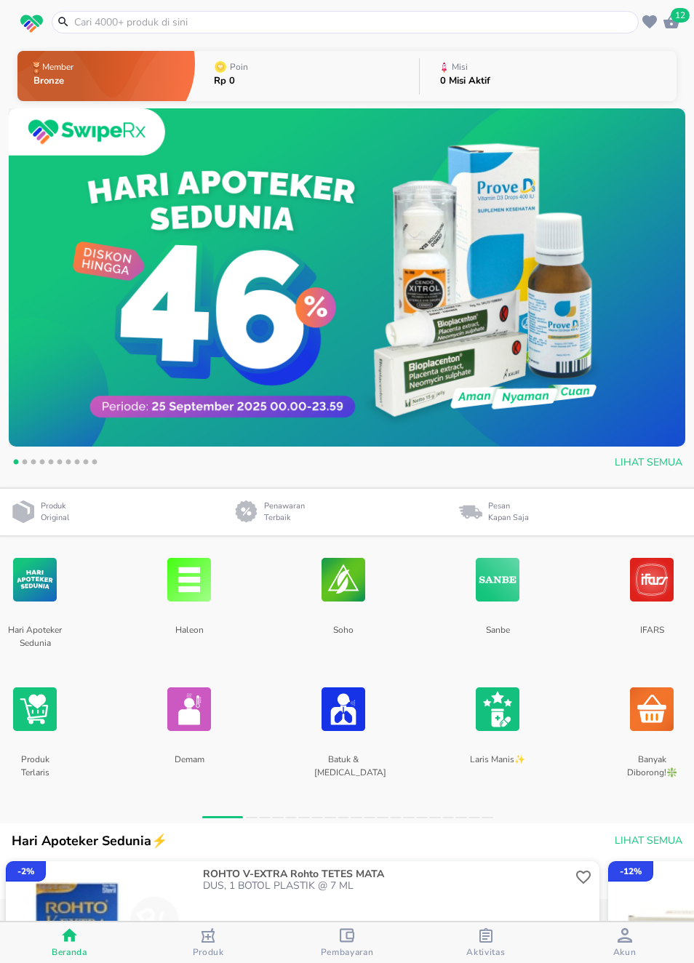
click at [23, 597] on img at bounding box center [35, 579] width 44 height 77
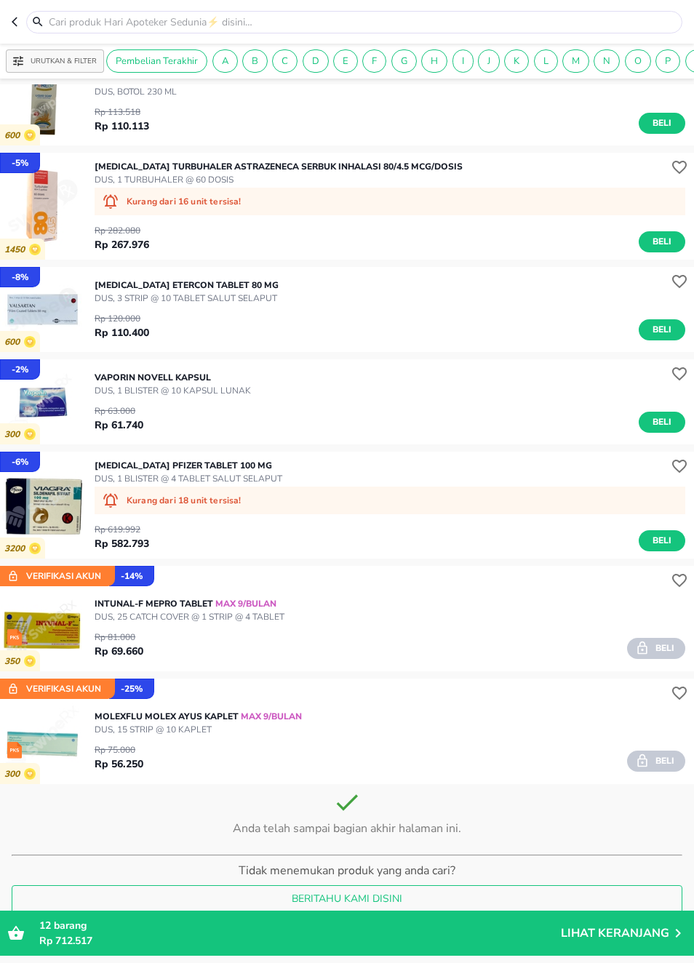
scroll to position [3184, 0]
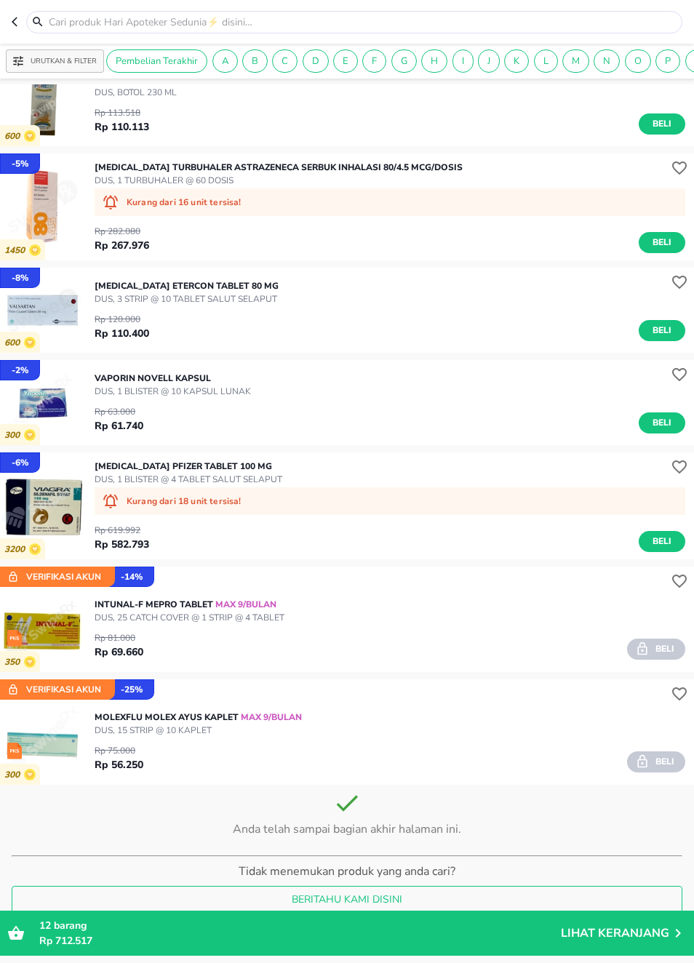
click at [15, 25] on icon "button" at bounding box center [18, 22] width 12 height 12
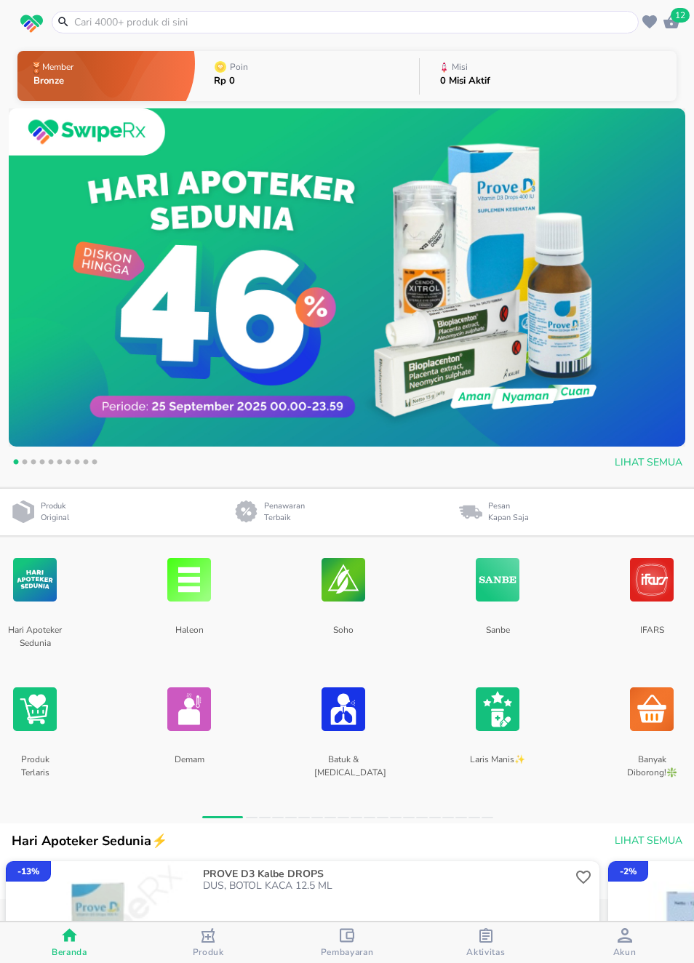
click at [662, 17] on div "12" at bounding box center [672, 22] width 22 height 22
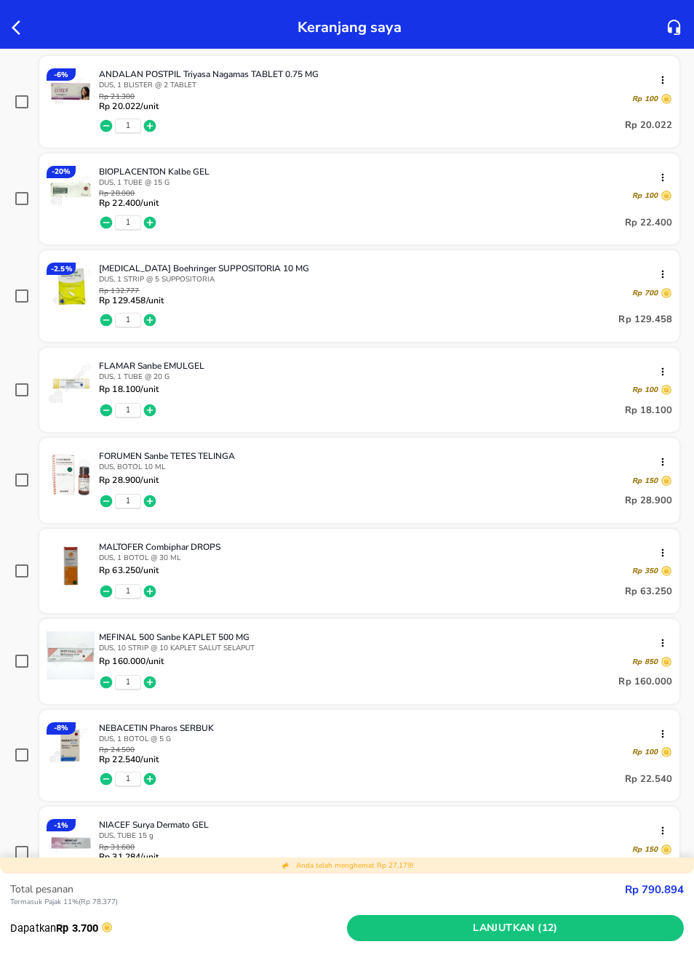
scroll to position [183, 0]
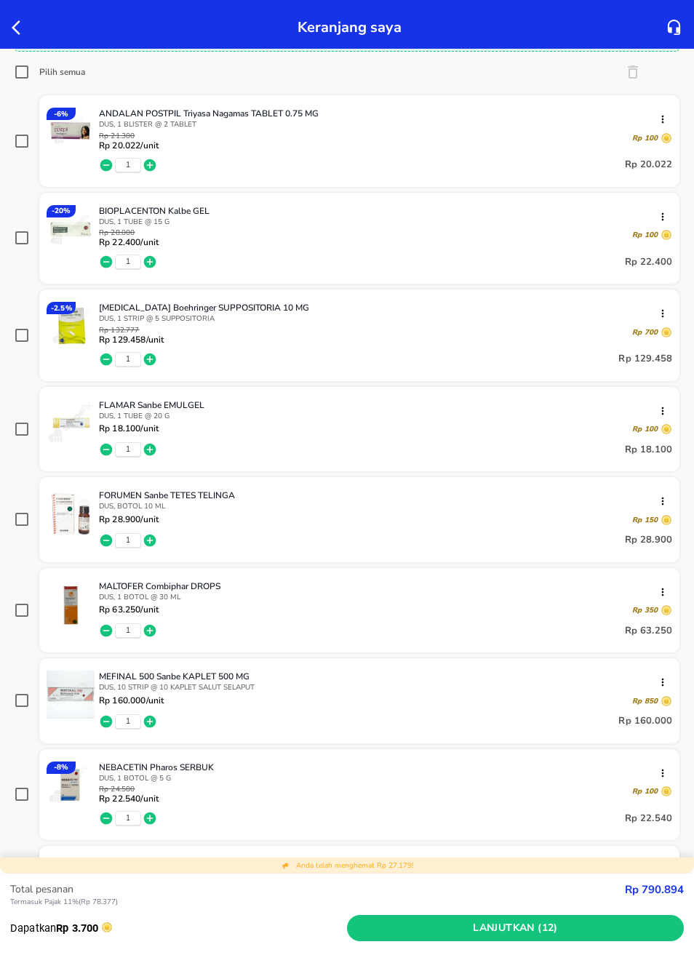
click at [12, 28] on icon "button" at bounding box center [20, 27] width 17 height 17
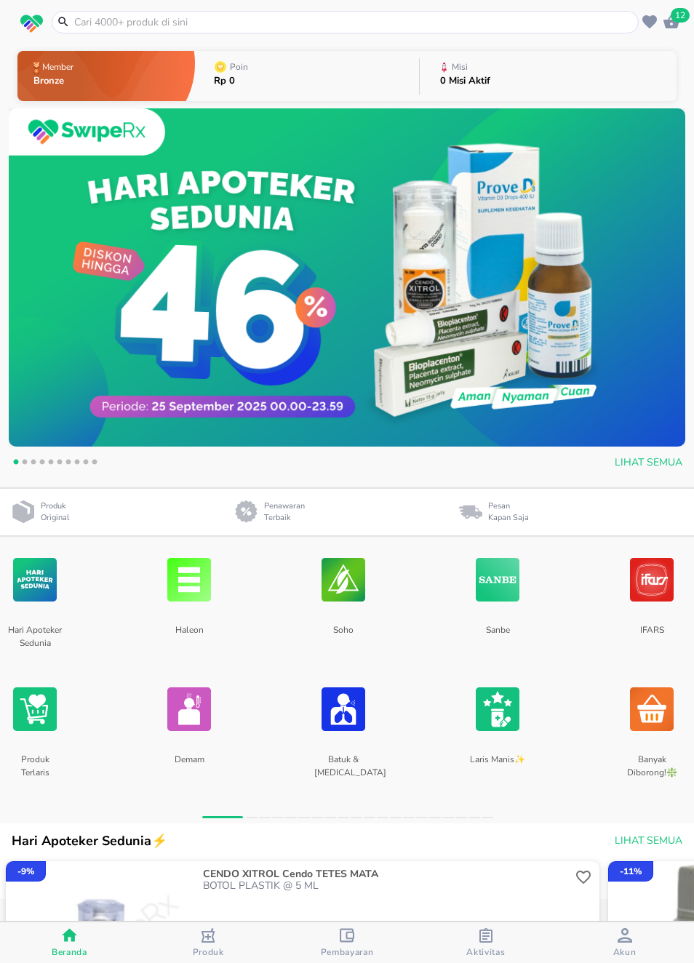
click at [182, 584] on img at bounding box center [189, 579] width 44 height 77
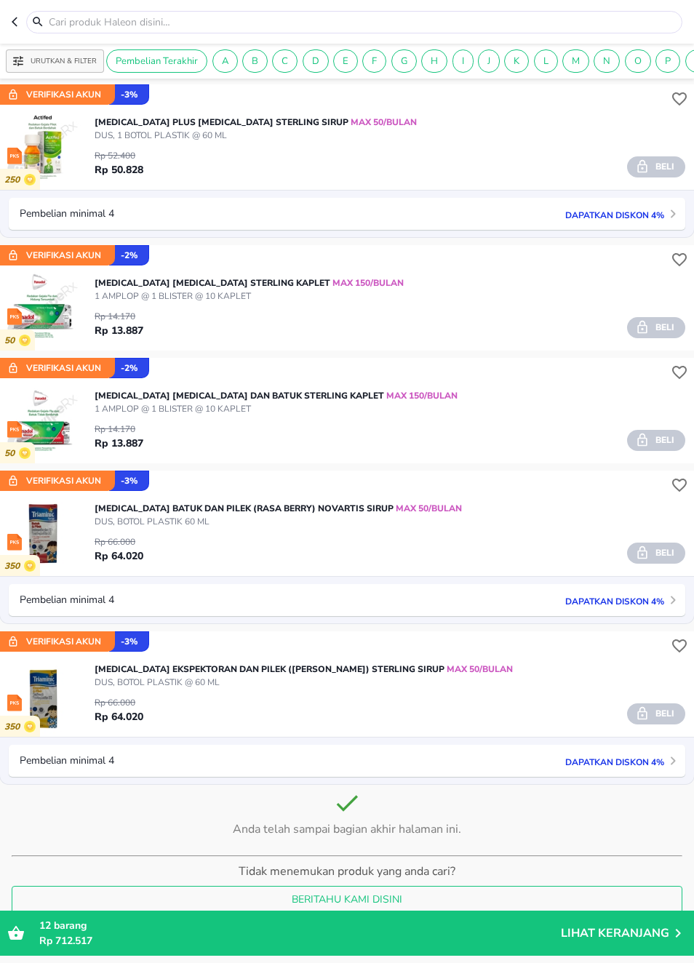
scroll to position [2478, 0]
click at [9, 20] on header at bounding box center [347, 22] width 694 height 44
click at [25, 22] on button "button" at bounding box center [19, 22] width 15 height 23
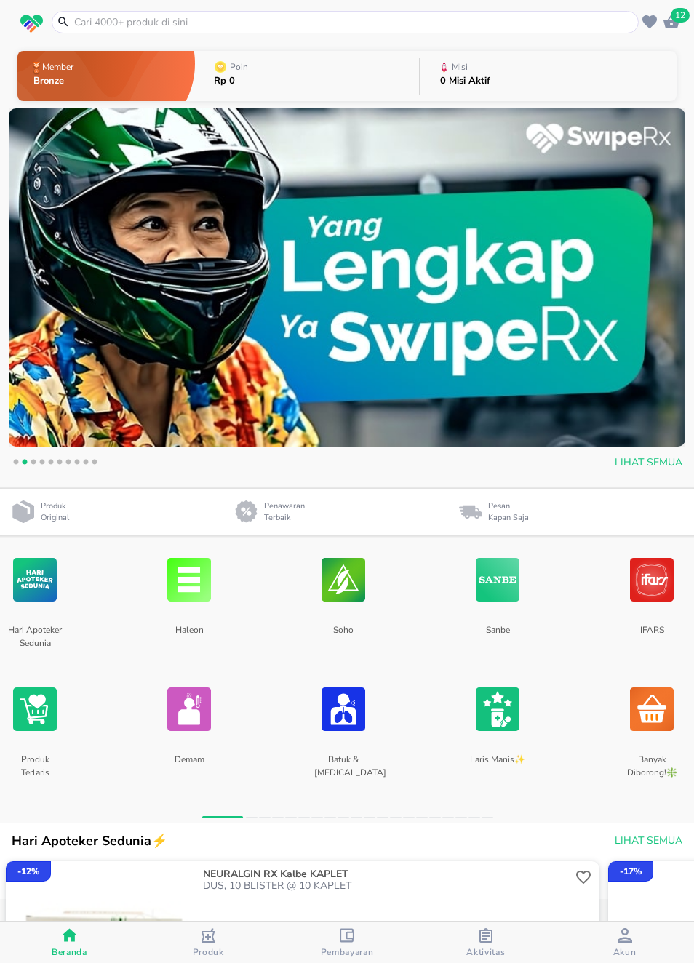
click at [528, 600] on div at bounding box center [498, 579] width 64 height 77
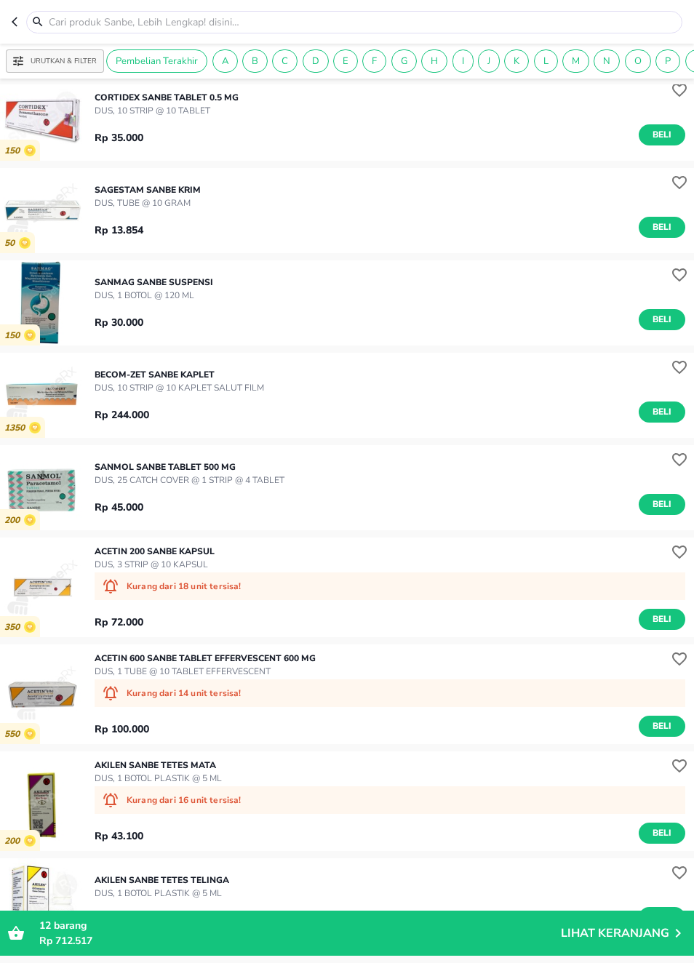
scroll to position [1048, 0]
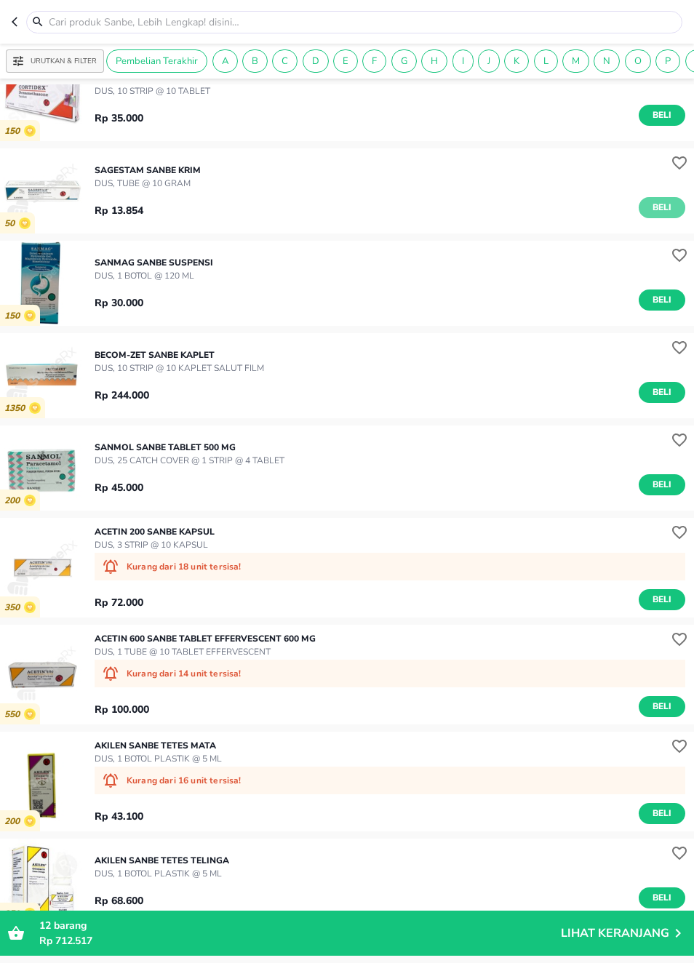
click at [663, 212] on span "Beli" at bounding box center [662, 207] width 25 height 15
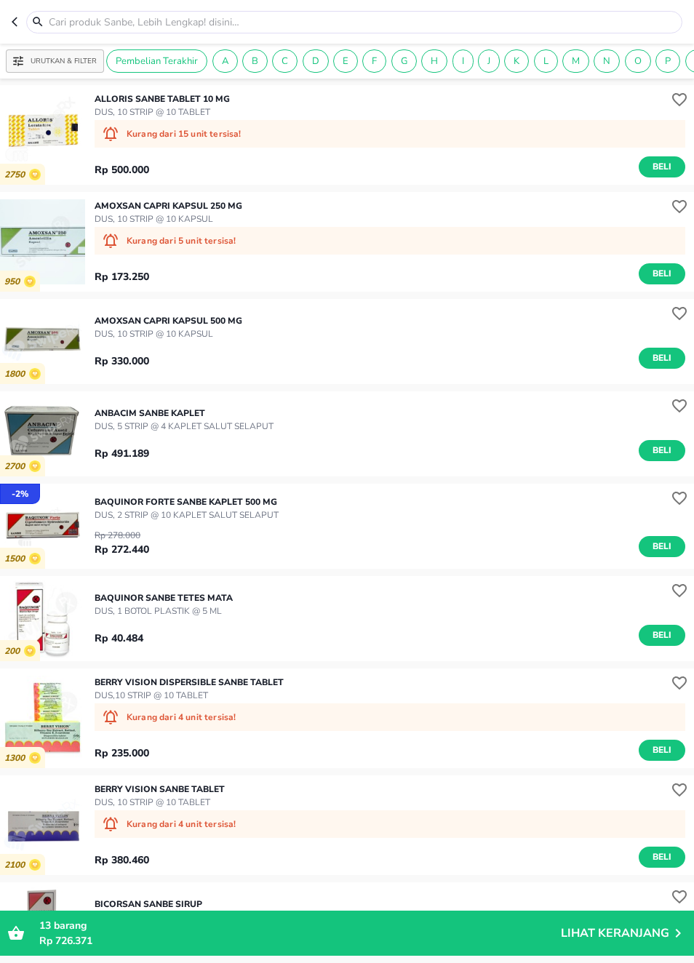
scroll to position [2216, 0]
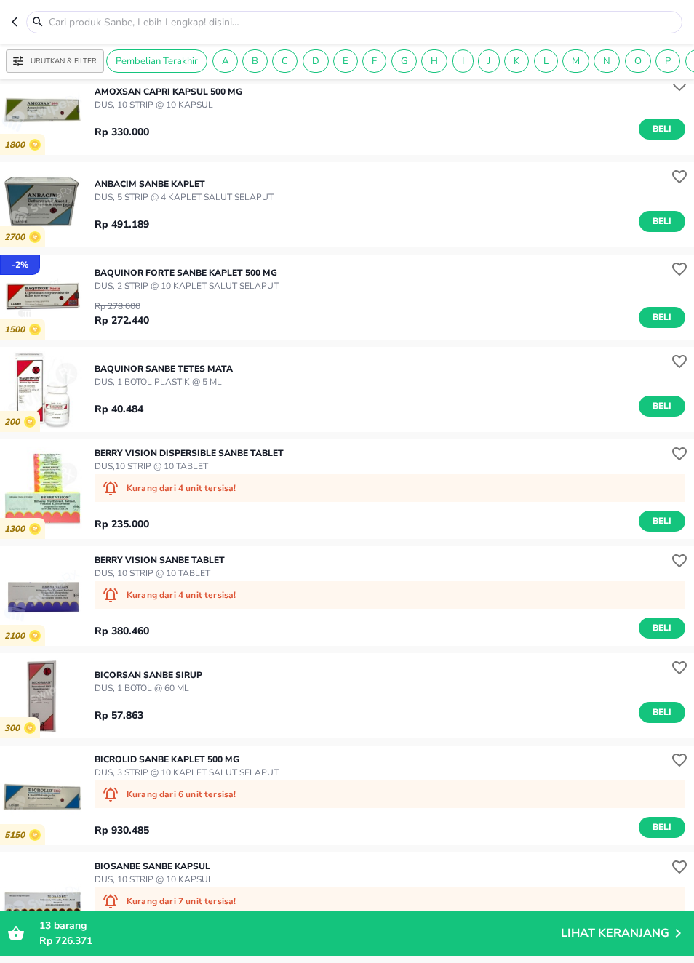
click at [491, 284] on div "BAQUINOR FORTE Sanbe KAPLET 500 MG DUS, 2 STRIP @ 10 KAPLET [GEOGRAPHIC_DATA] 2…" at bounding box center [394, 297] width 599 height 76
click at [41, 289] on img "button" at bounding box center [42, 297] width 85 height 85
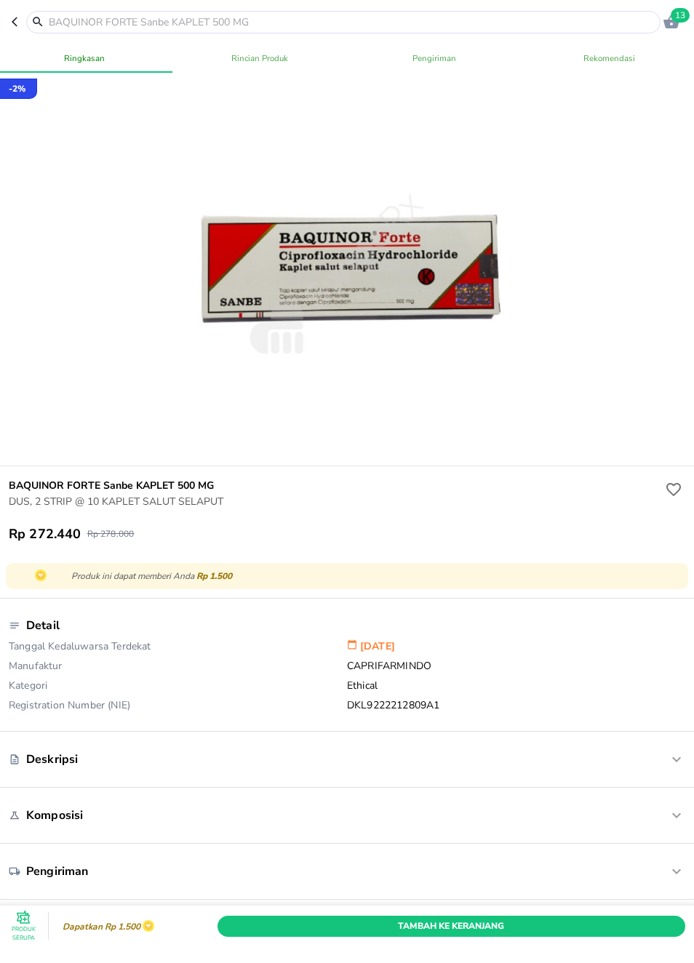
click at [8, 25] on header "13" at bounding box center [347, 22] width 694 height 44
click at [24, 23] on button "button" at bounding box center [19, 22] width 15 height 23
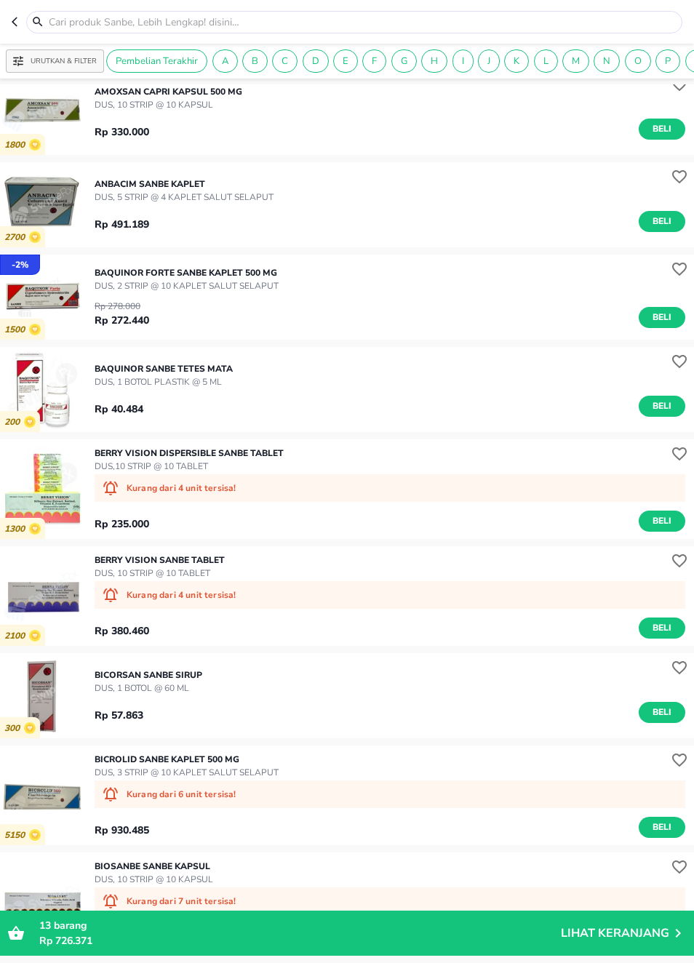
click at [25, 20] on button "button" at bounding box center [19, 22] width 15 height 23
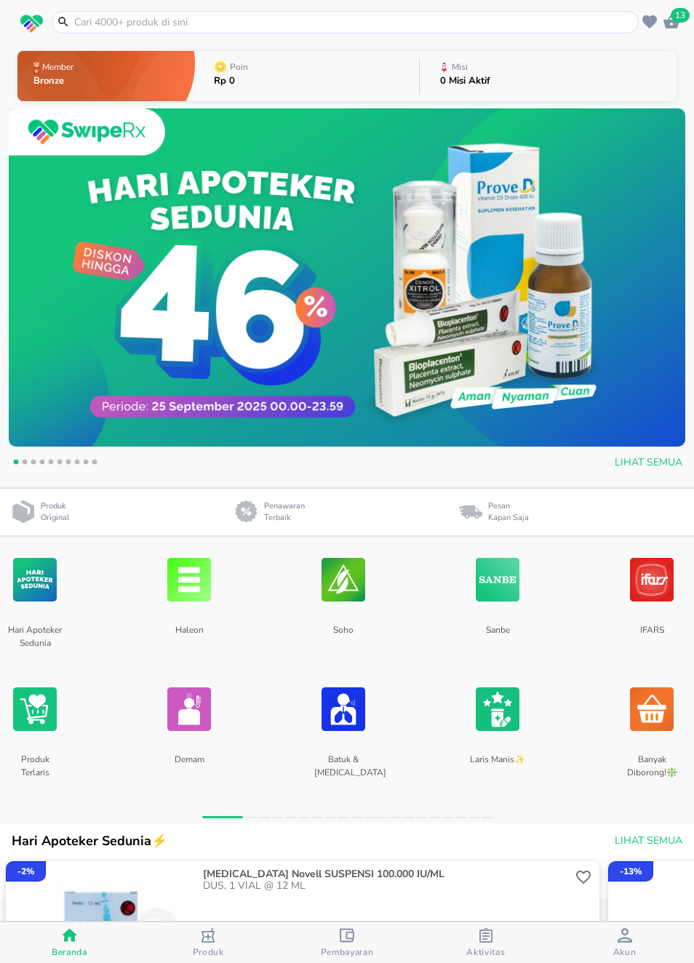
click at [498, 586] on img at bounding box center [498, 579] width 44 height 77
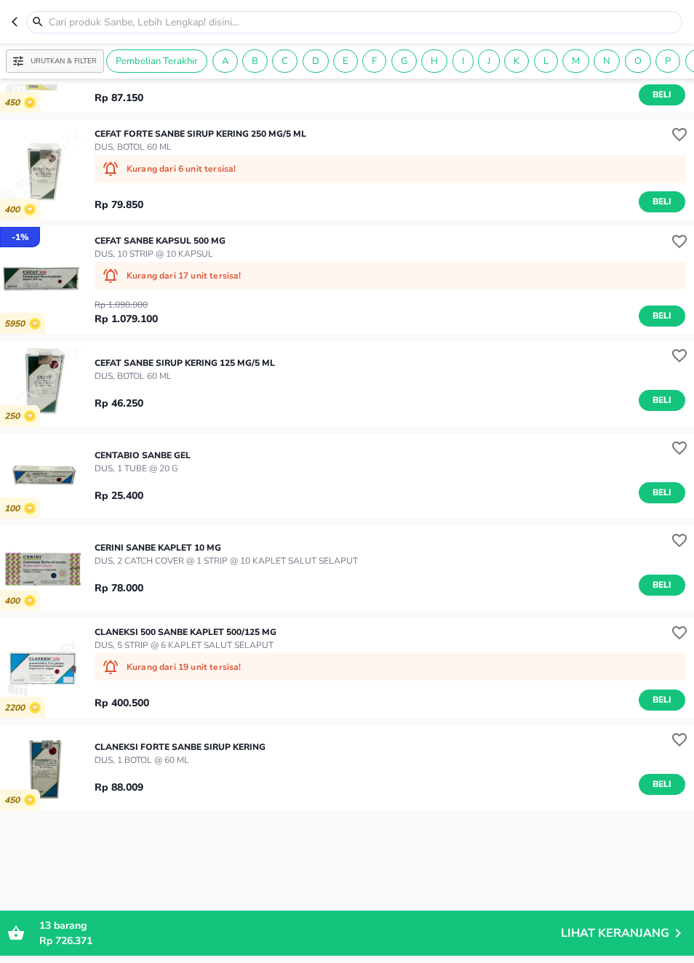
scroll to position [3941, 0]
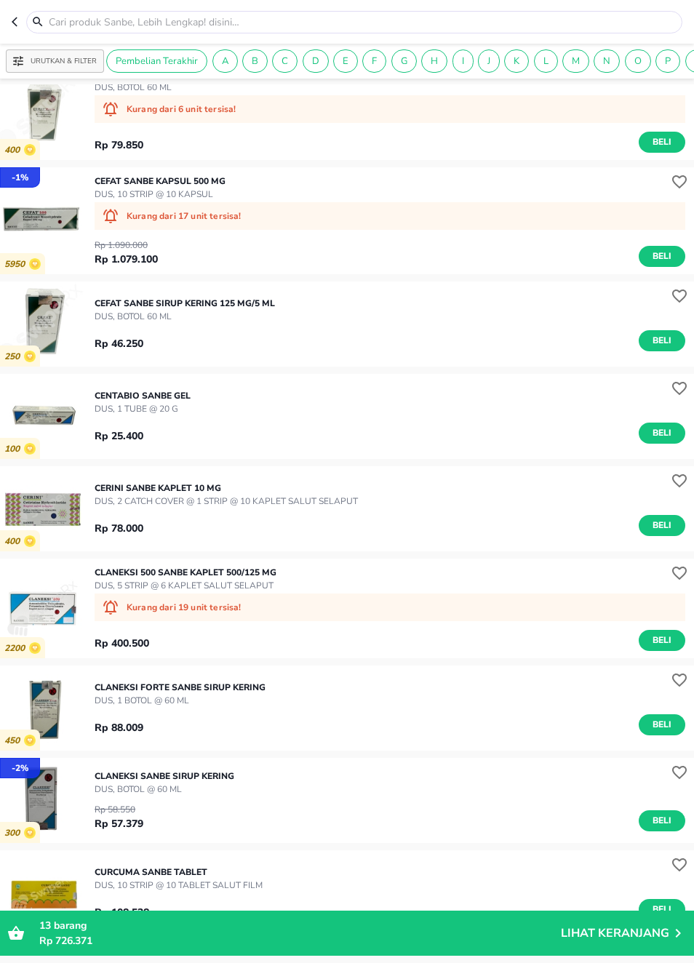
click at [655, 436] on span "Beli" at bounding box center [662, 433] width 25 height 15
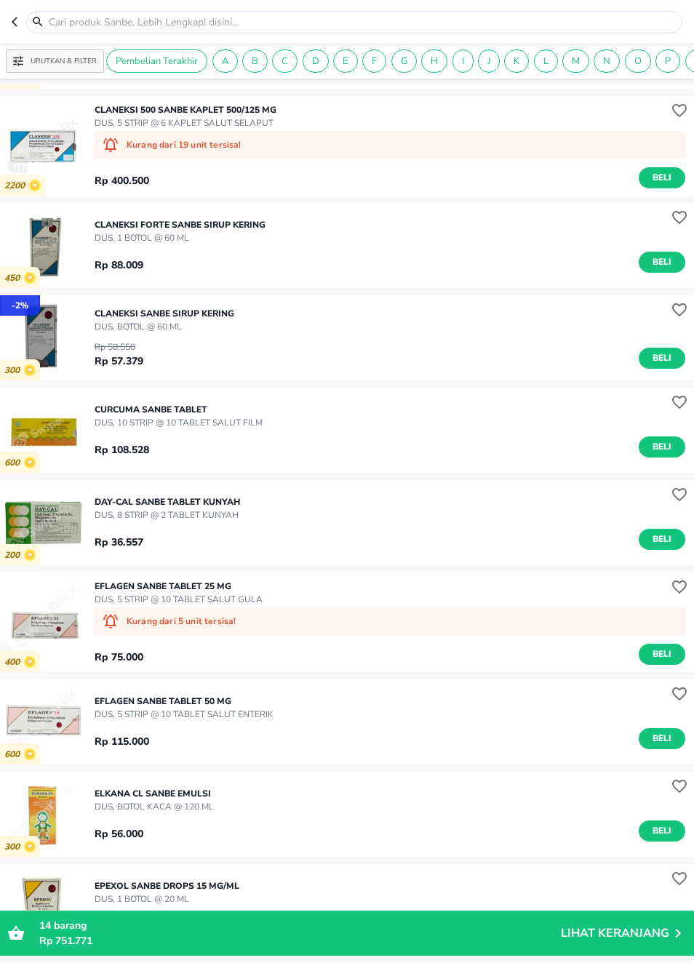
scroll to position [4458, 0]
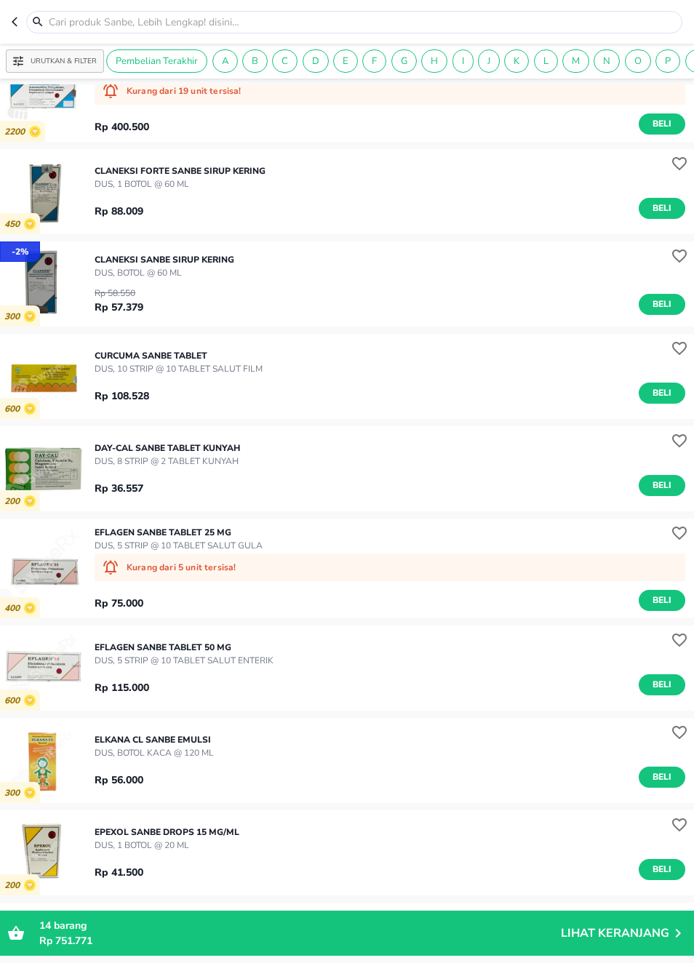
click at [55, 572] on img "button" at bounding box center [42, 568] width 85 height 85
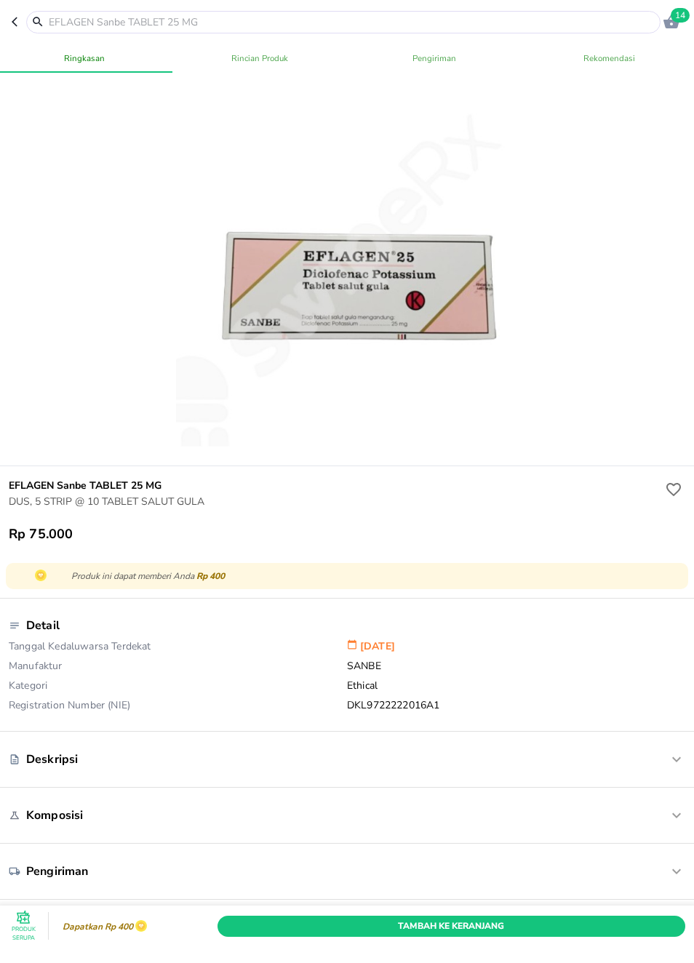
click at [12, 25] on icon "button" at bounding box center [18, 22] width 12 height 12
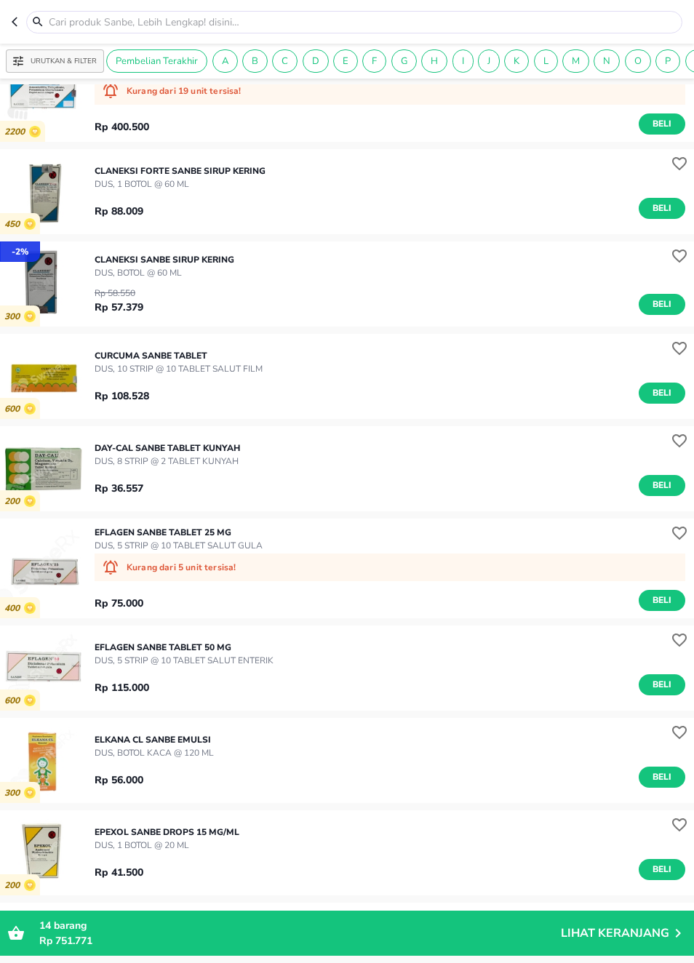
scroll to position [4716, 0]
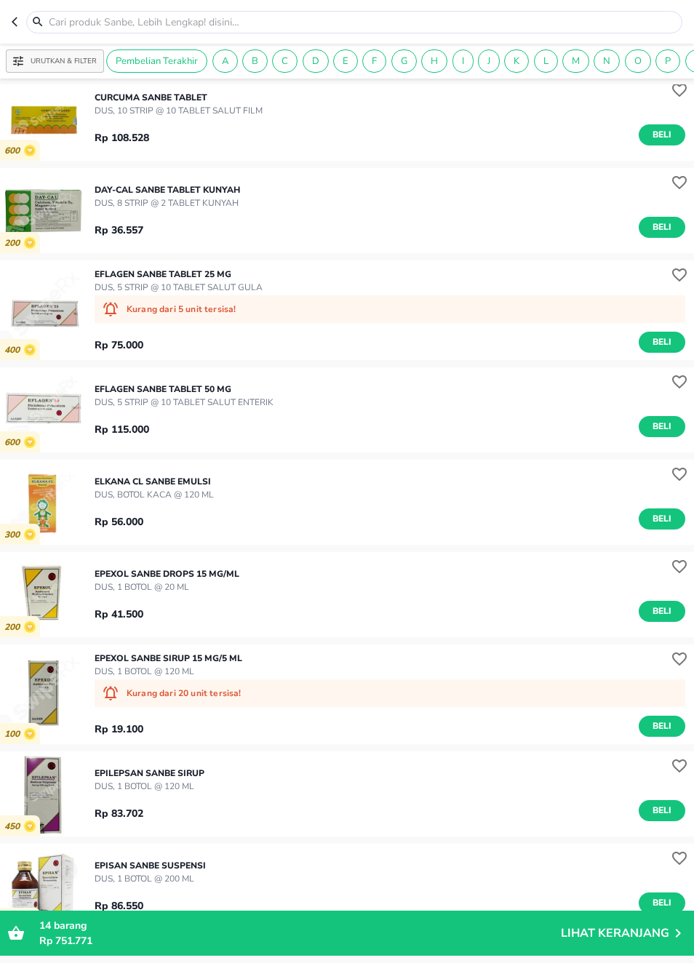
click at [658, 517] on span "Beli" at bounding box center [662, 518] width 25 height 15
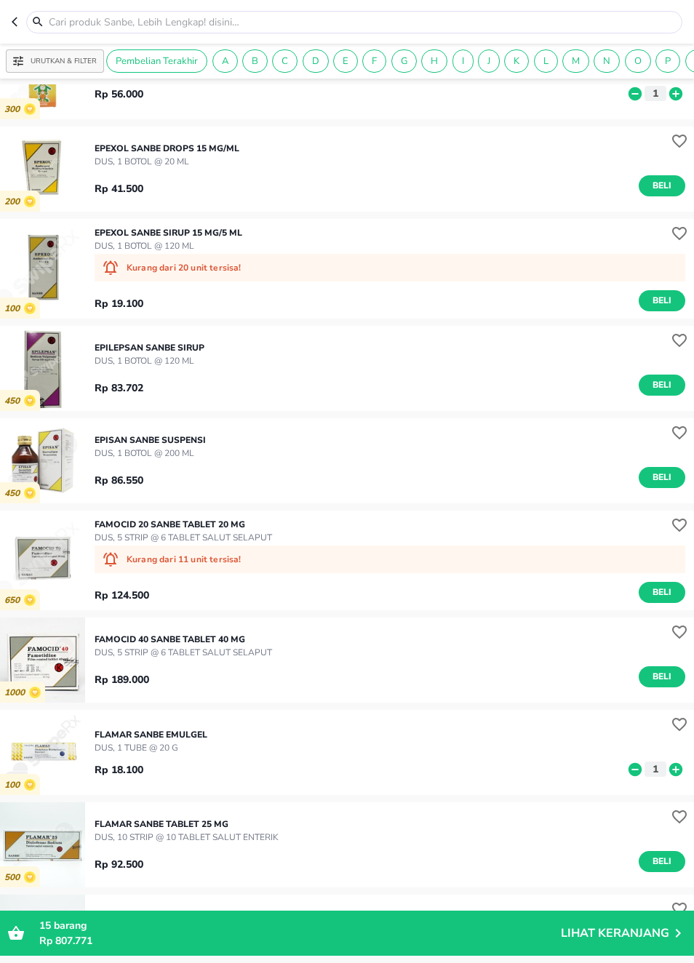
scroll to position [5245, 0]
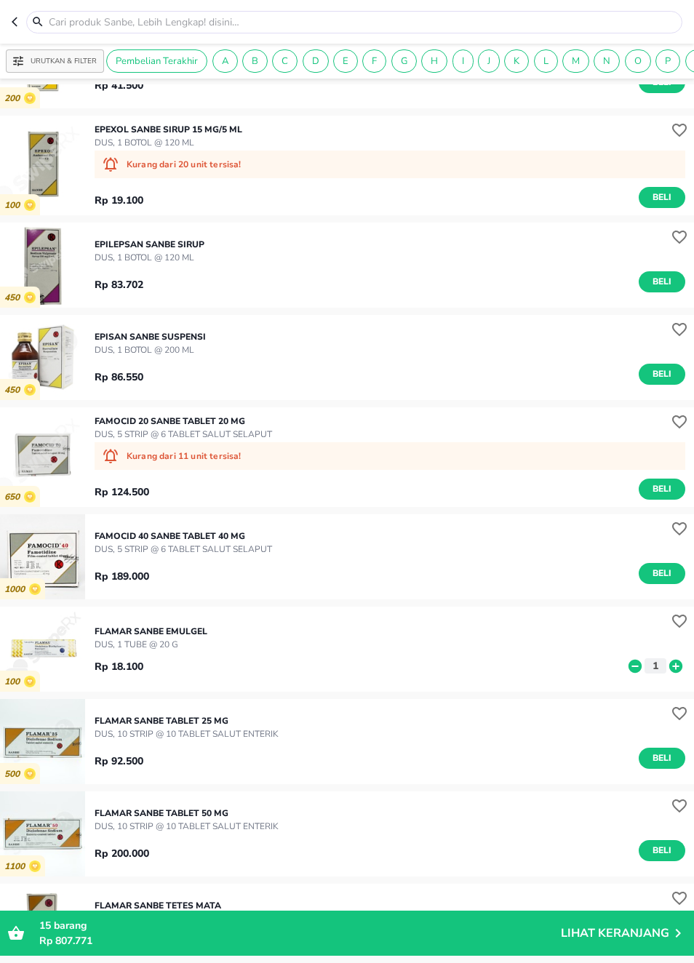
click at [53, 458] on img "button" at bounding box center [42, 457] width 85 height 85
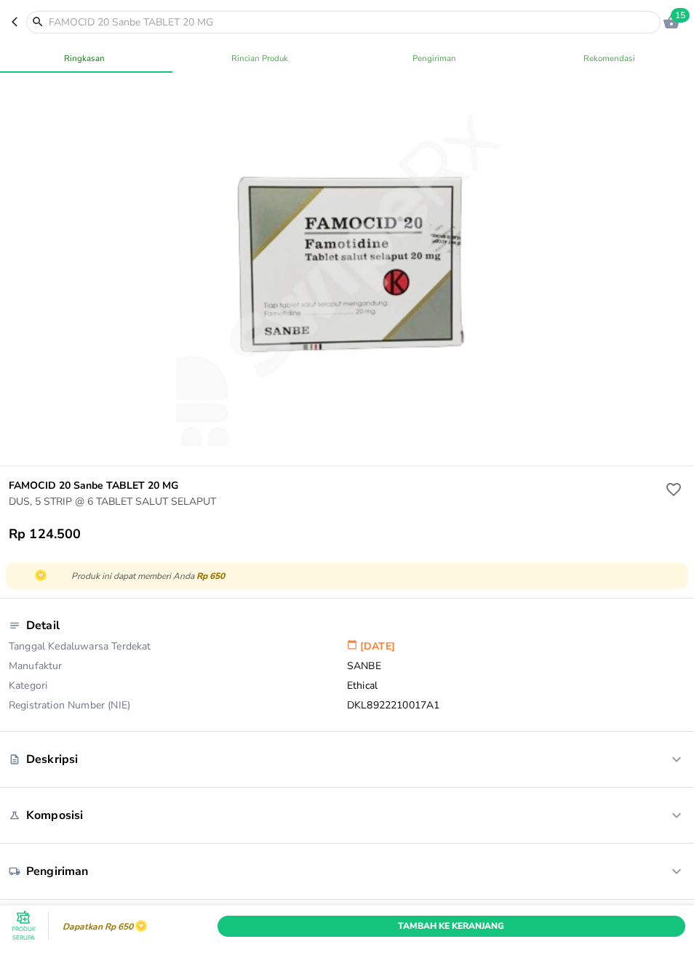
click at [17, 18] on icon "button" at bounding box center [15, 21] width 6 height 9
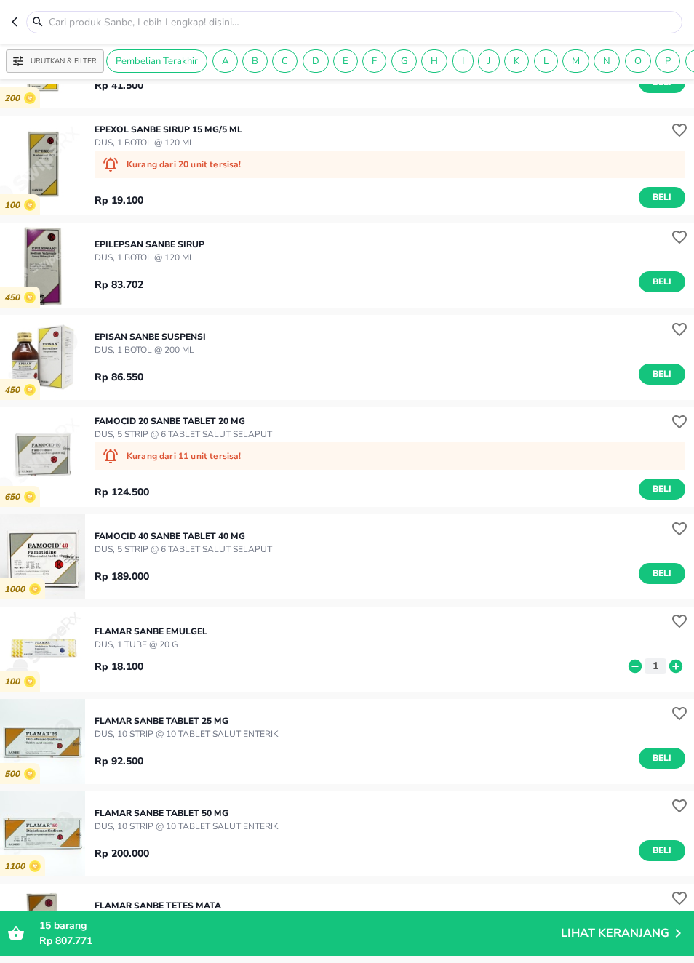
click at [21, 25] on icon "button" at bounding box center [18, 22] width 12 height 12
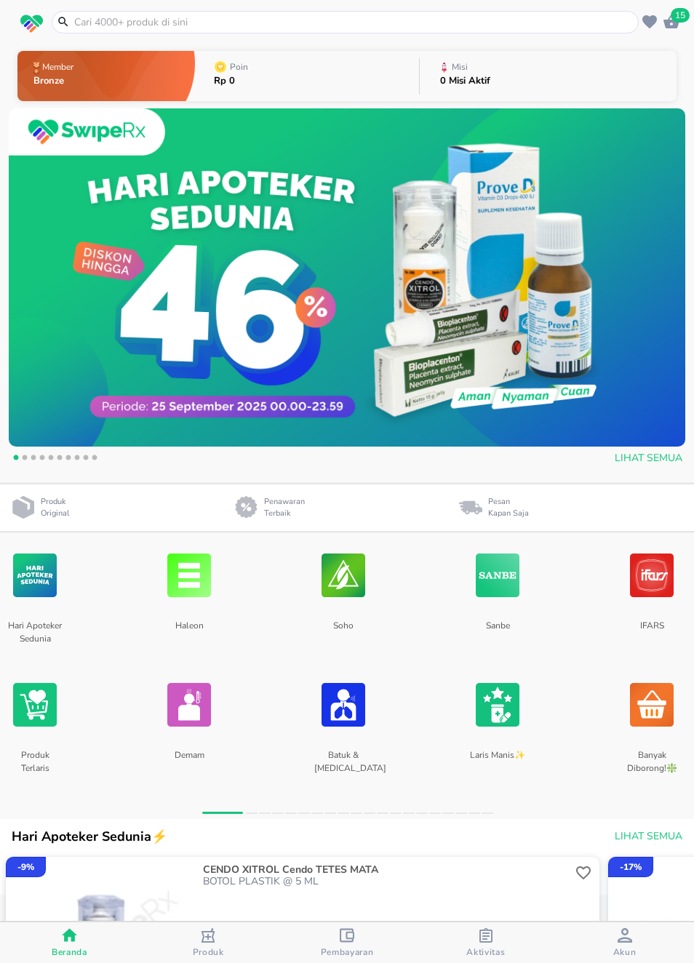
click at [513, 587] on img at bounding box center [498, 575] width 44 height 77
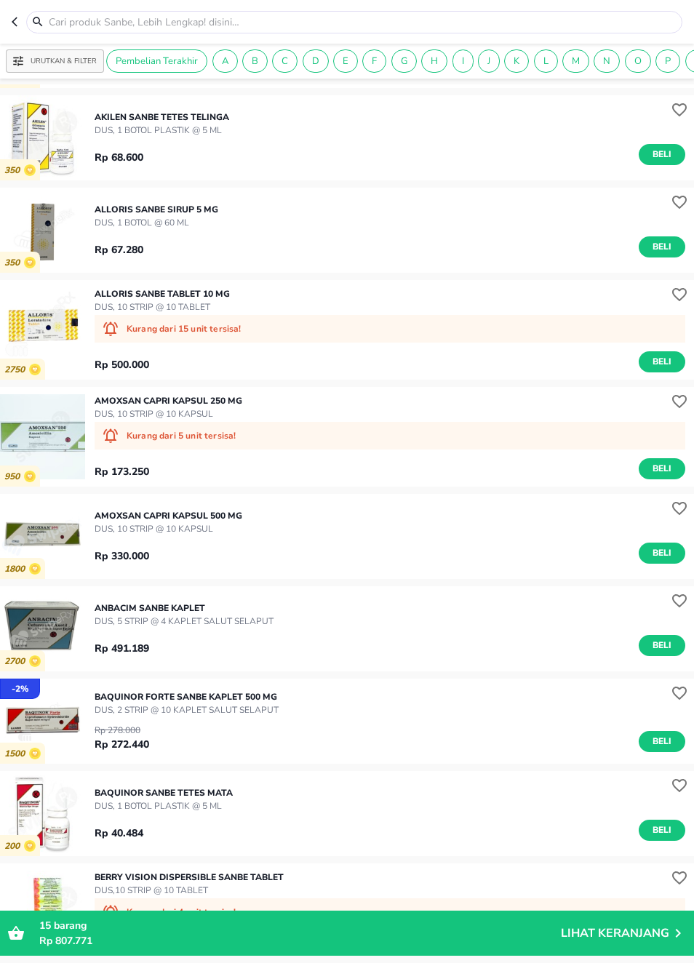
scroll to position [2119, 0]
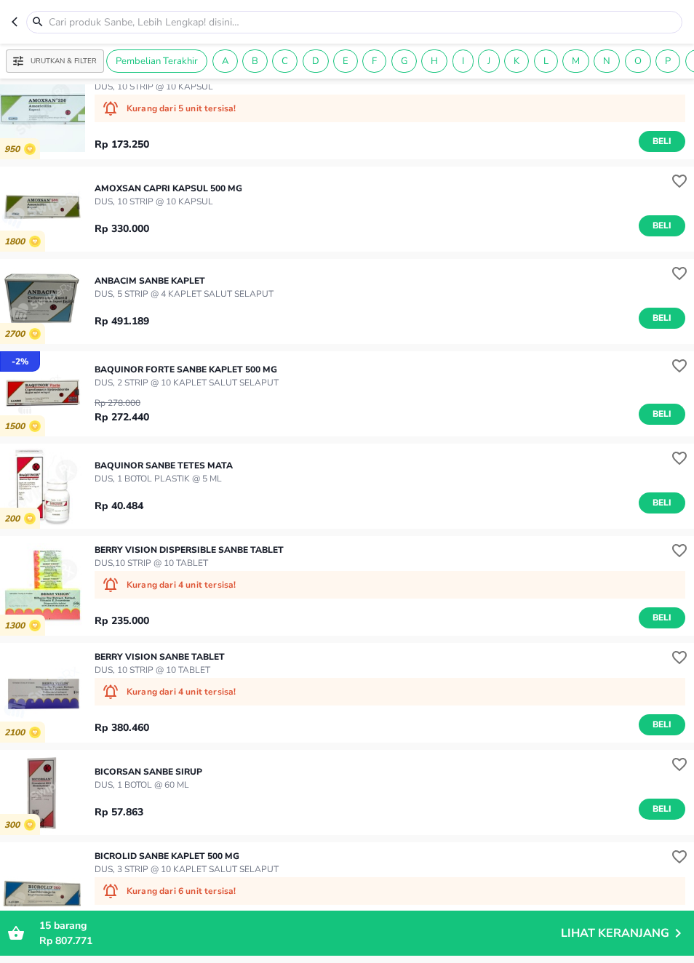
click at [50, 493] on img "button" at bounding box center [42, 486] width 85 height 85
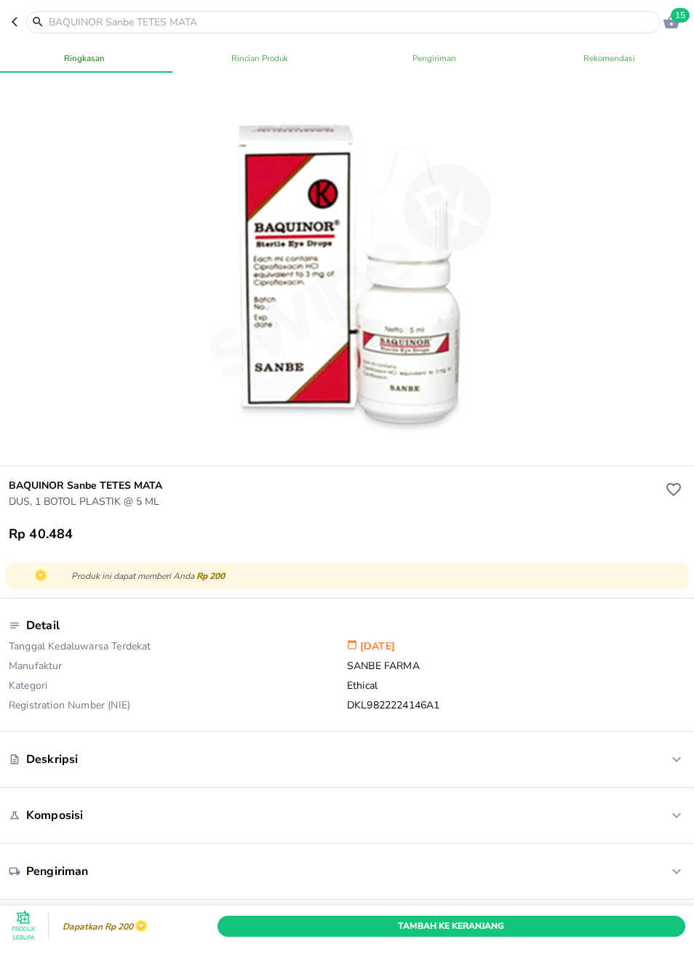
click at [24, 23] on button "button" at bounding box center [19, 22] width 15 height 23
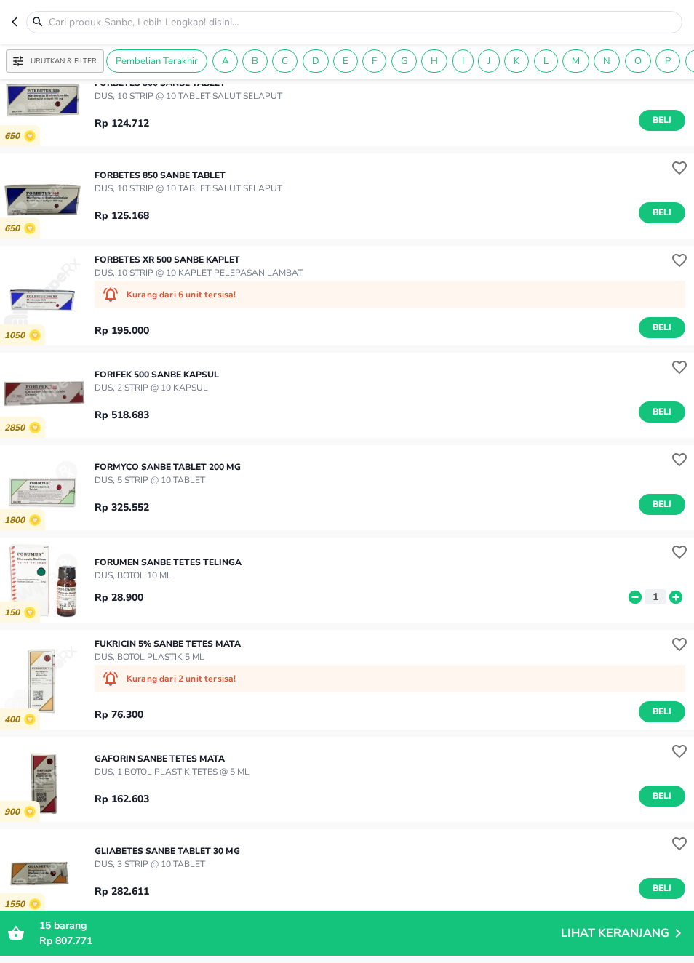
scroll to position [6481, 0]
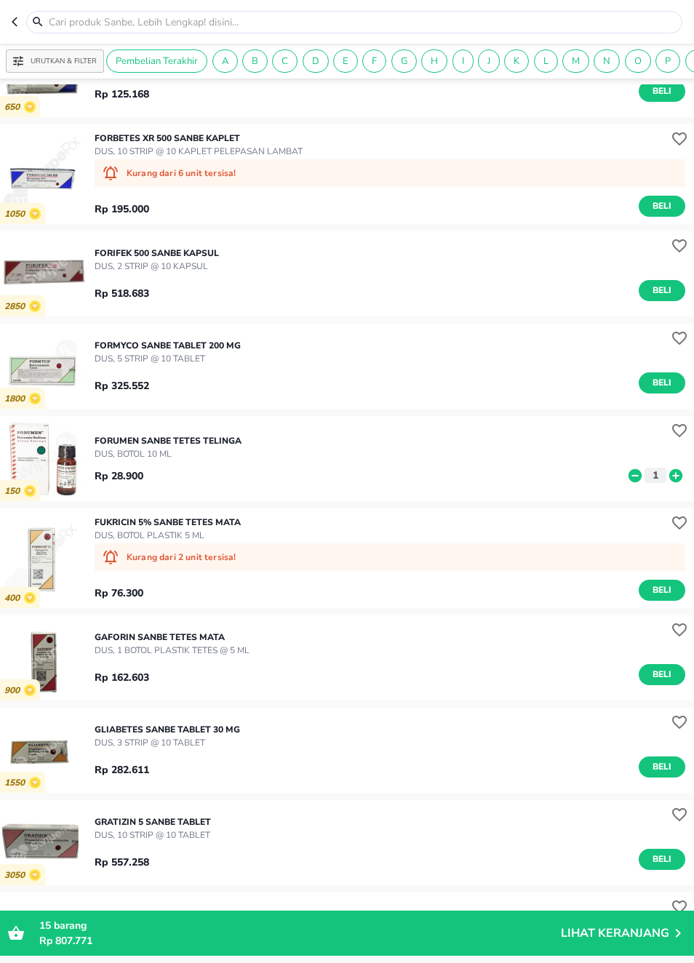
click at [56, 381] on img "button" at bounding box center [42, 366] width 85 height 85
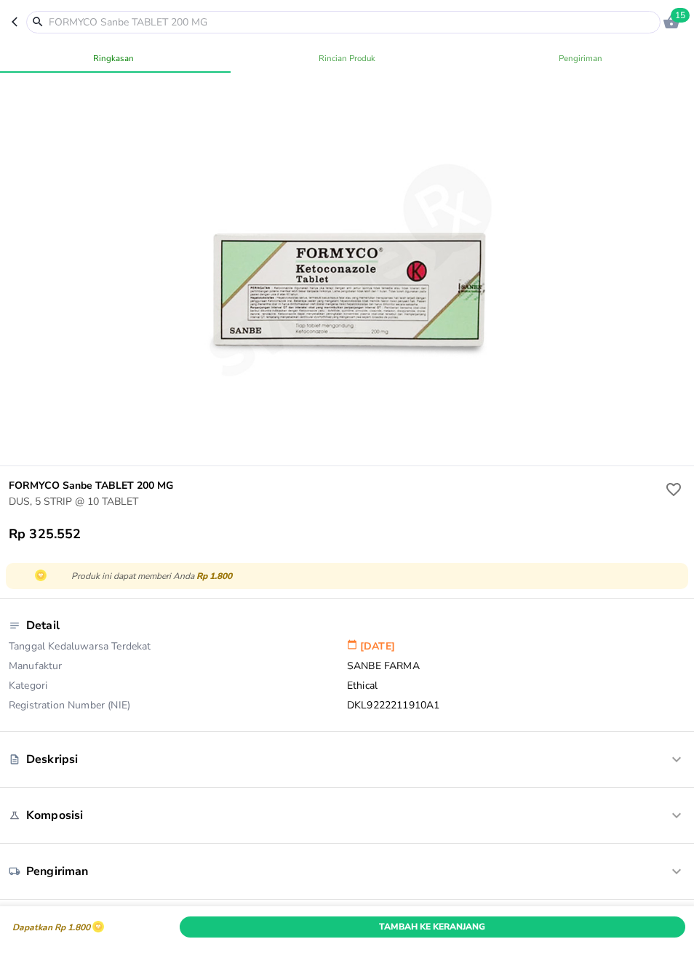
click at [17, 18] on icon "button" at bounding box center [15, 21] width 6 height 9
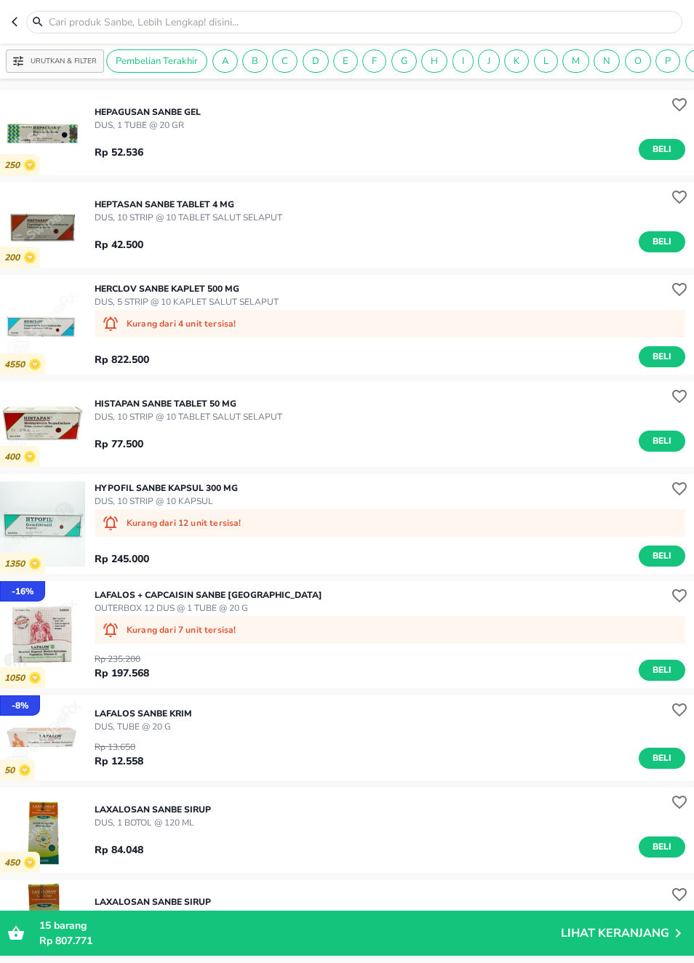
scroll to position [7344, 0]
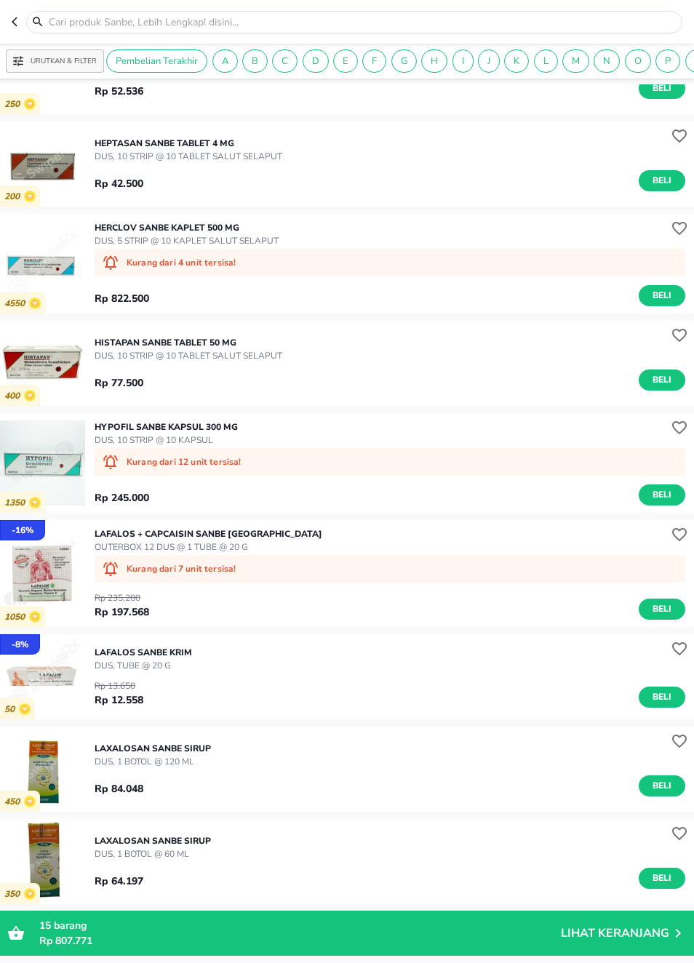
click at [70, 458] on img "button" at bounding box center [42, 462] width 85 height 85
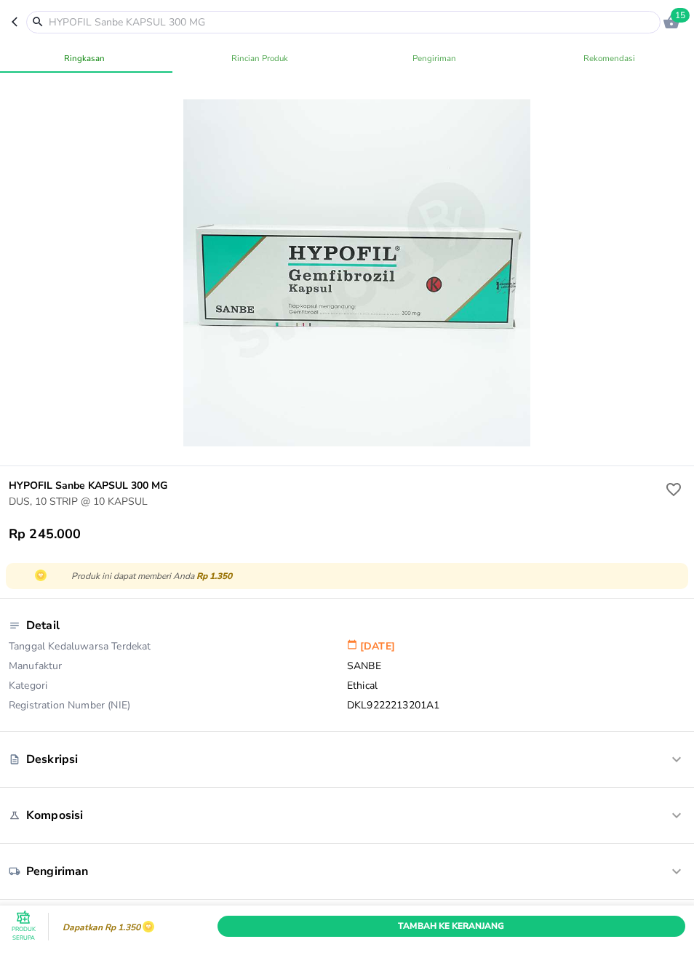
click at [16, 26] on icon "button" at bounding box center [15, 21] width 6 height 9
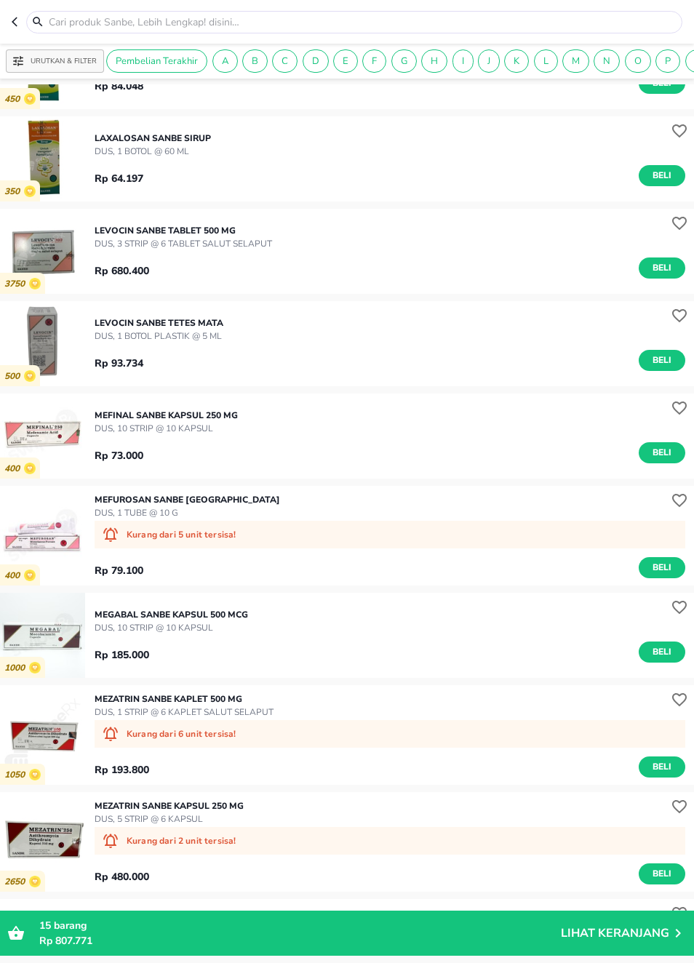
scroll to position [8175, 0]
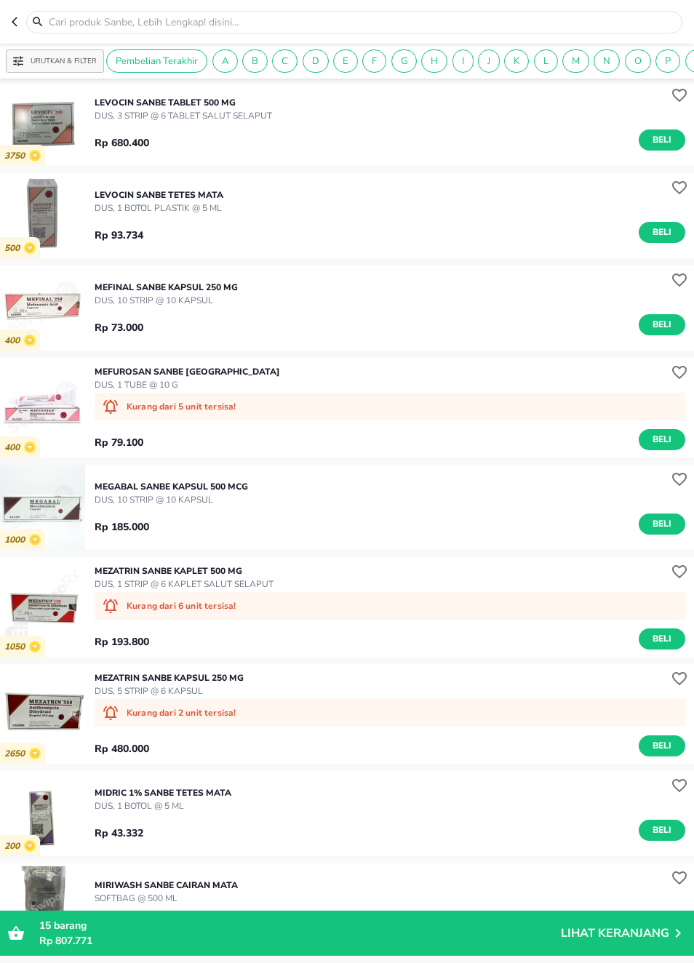
click at [663, 327] on span "Beli" at bounding box center [662, 324] width 25 height 15
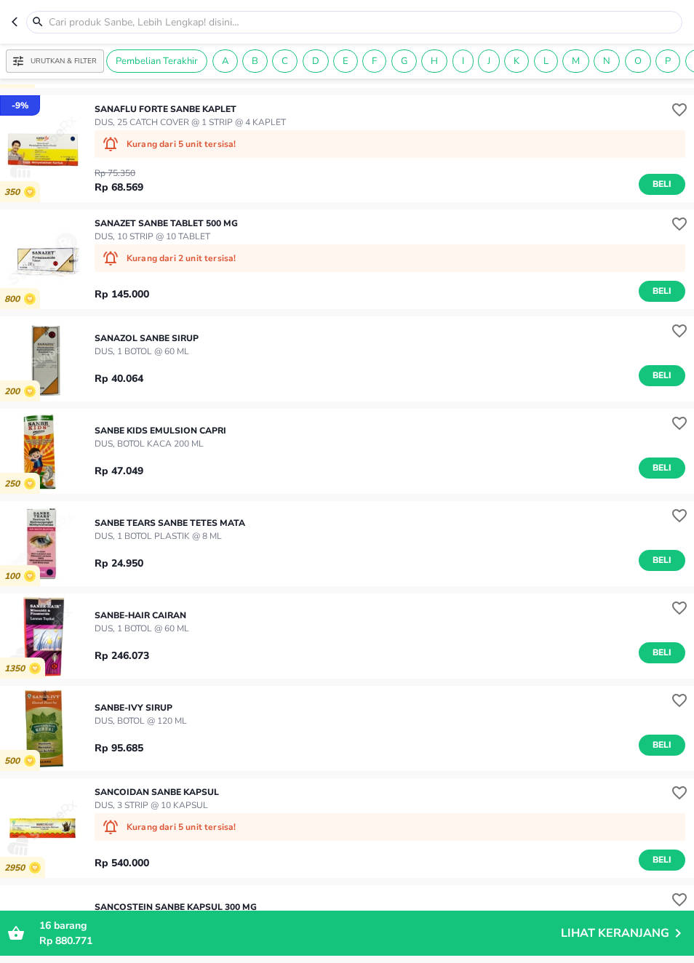
scroll to position [12692, 0]
click at [662, 468] on span "Beli" at bounding box center [662, 467] width 25 height 15
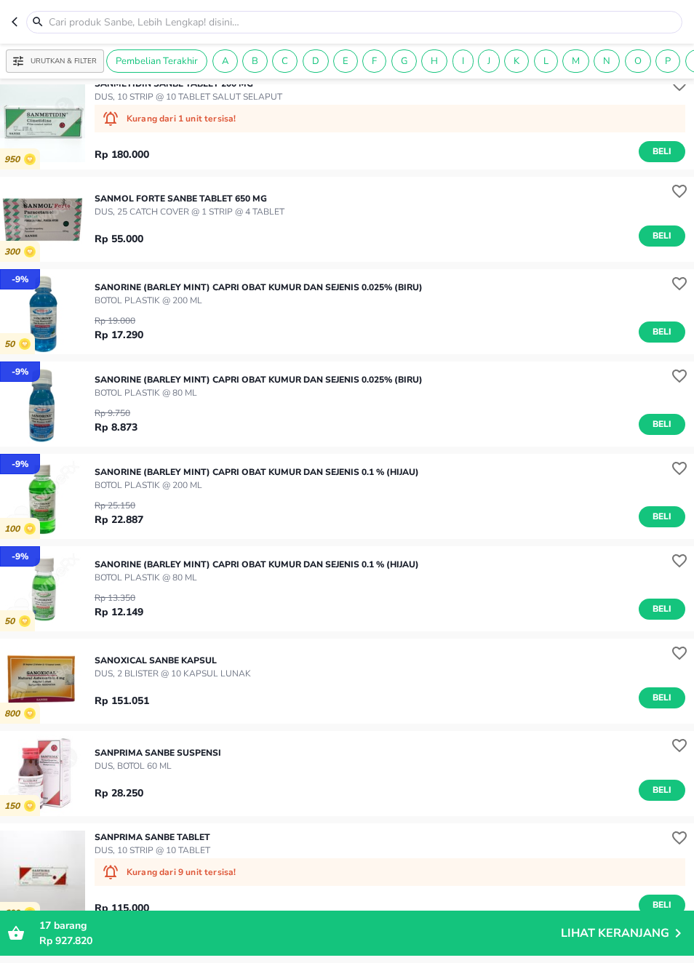
scroll to position [14201, 0]
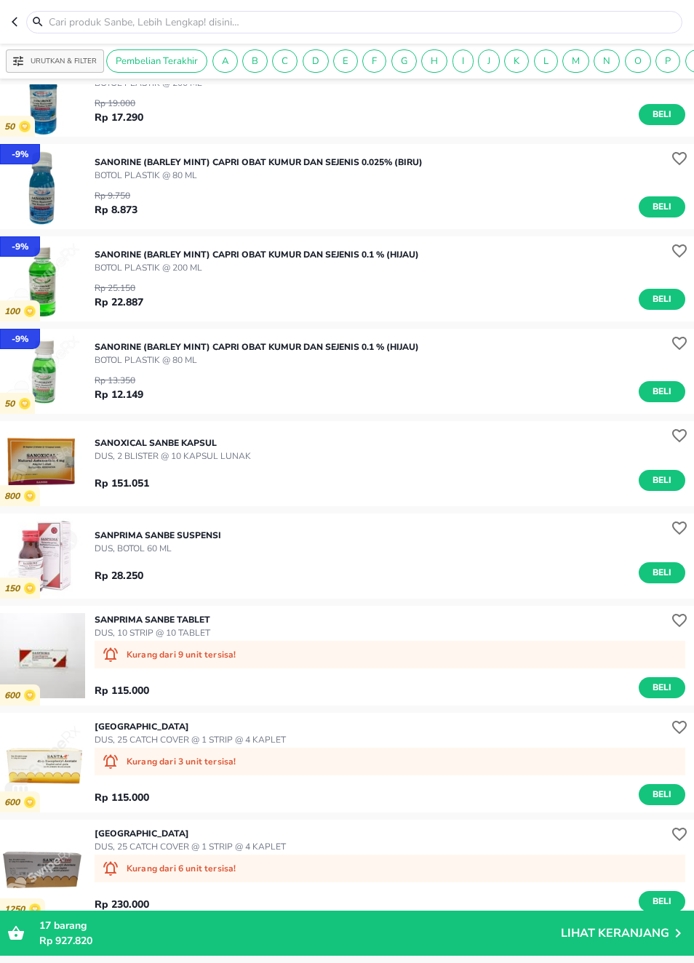
click at [47, 655] on img "button" at bounding box center [42, 655] width 85 height 85
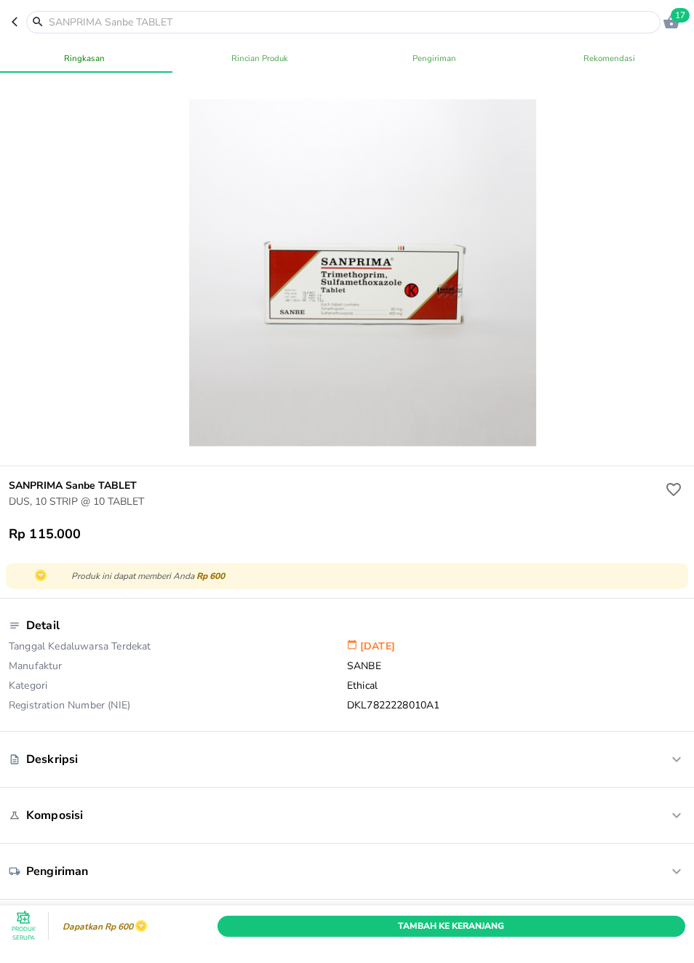
click at [12, 17] on icon "button" at bounding box center [18, 22] width 12 height 12
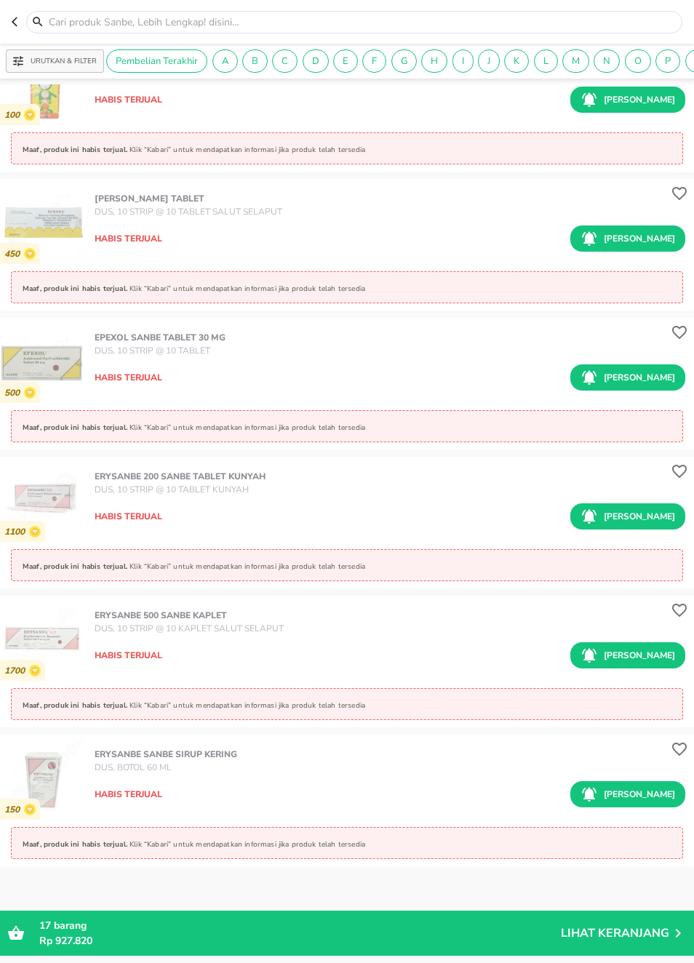
scroll to position [19794, 0]
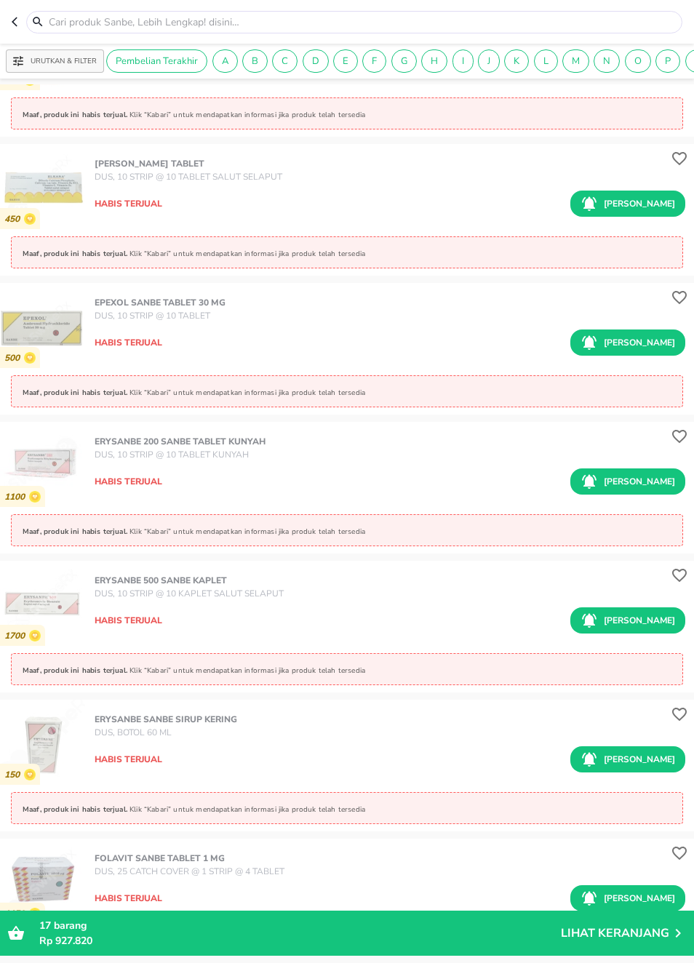
click at [20, 20] on icon "button" at bounding box center [18, 22] width 12 height 12
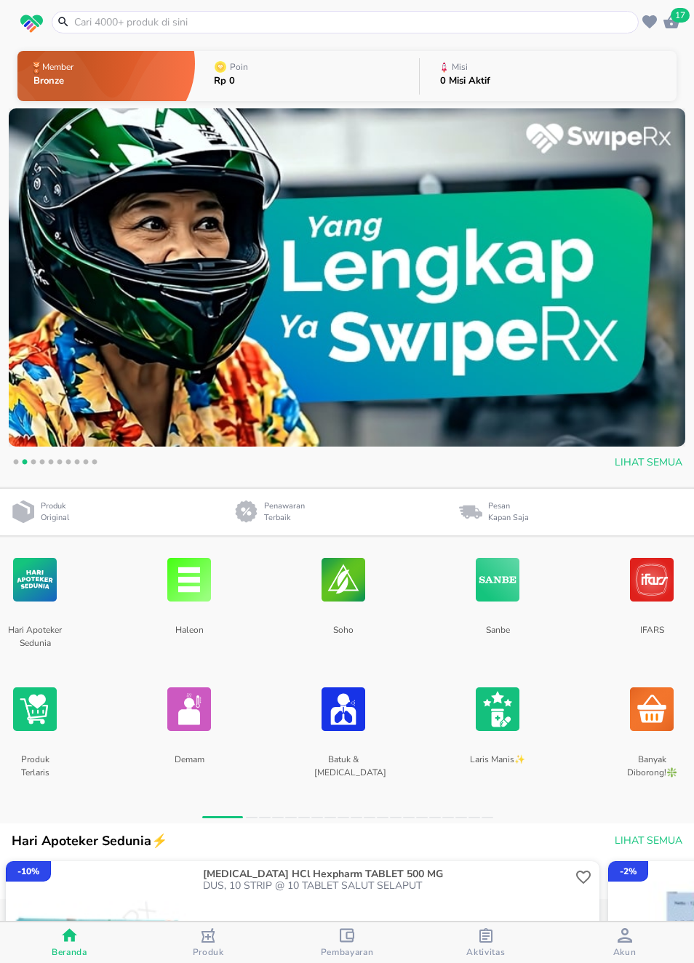
click at [351, 717] on img at bounding box center [344, 709] width 44 height 77
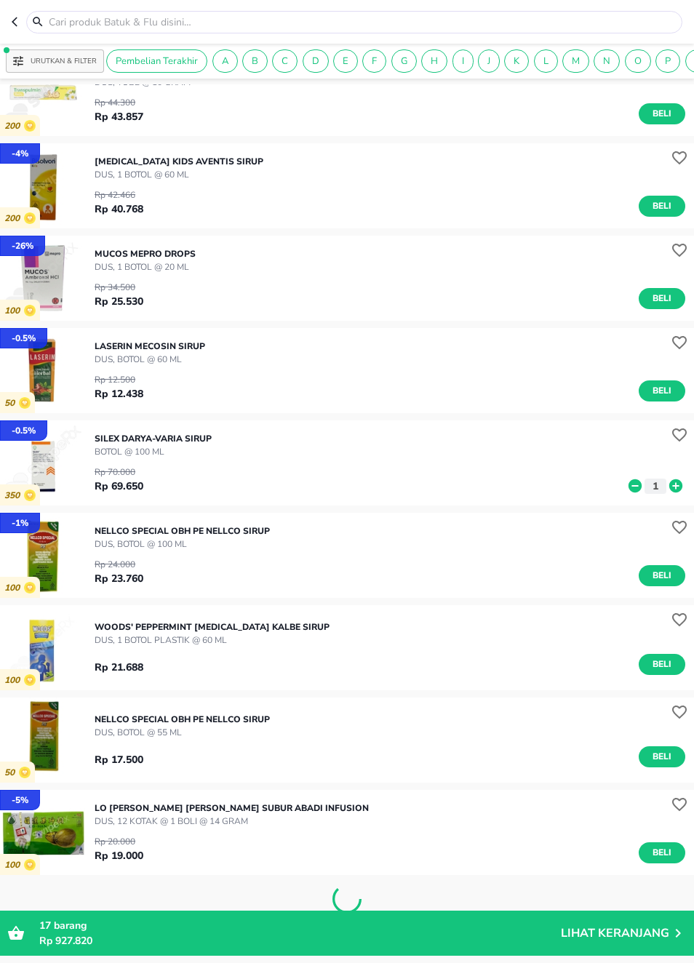
scroll to position [619, 0]
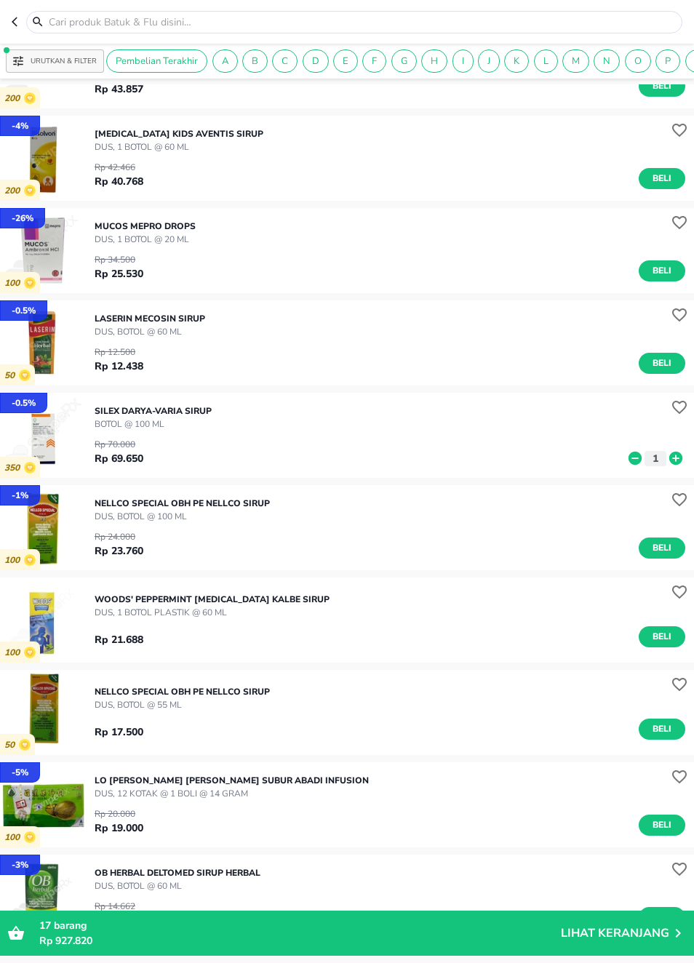
click at [22, 25] on icon "button" at bounding box center [18, 22] width 12 height 12
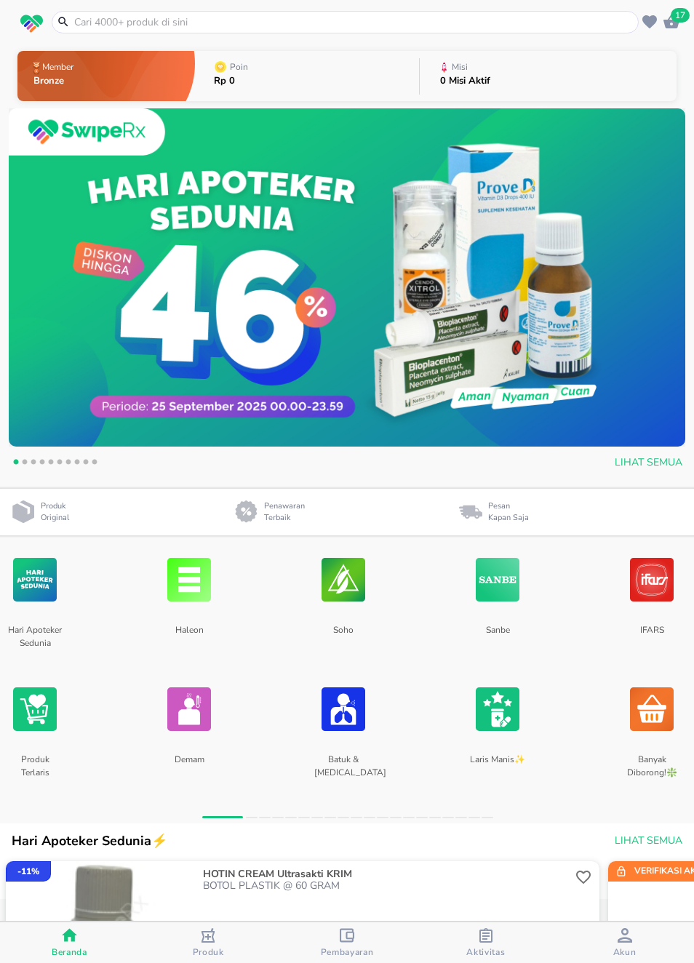
click at [510, 721] on img at bounding box center [498, 709] width 44 height 77
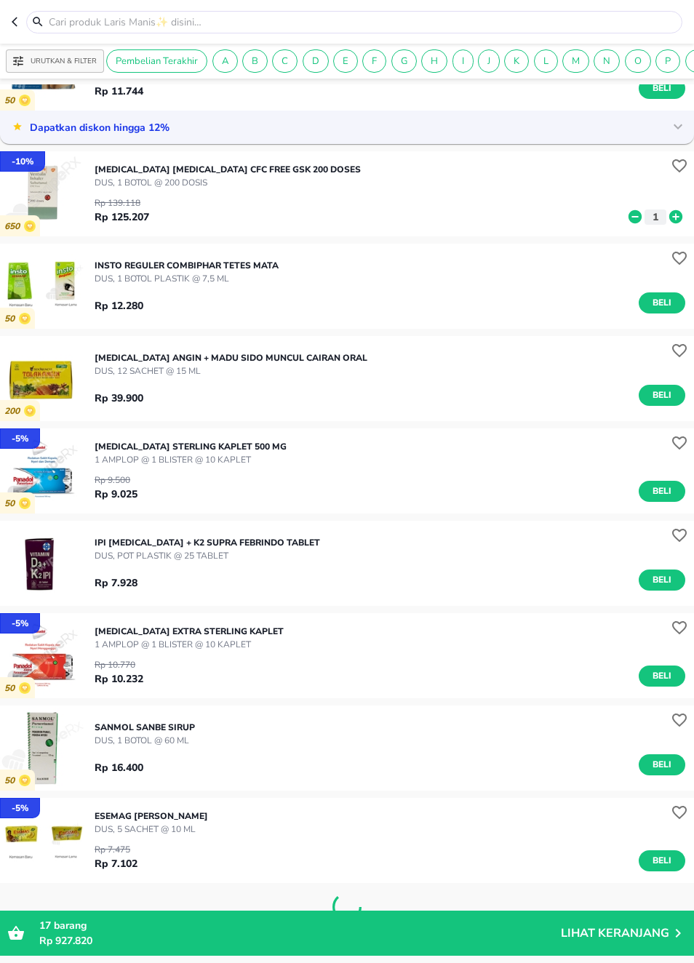
scroll to position [625, 0]
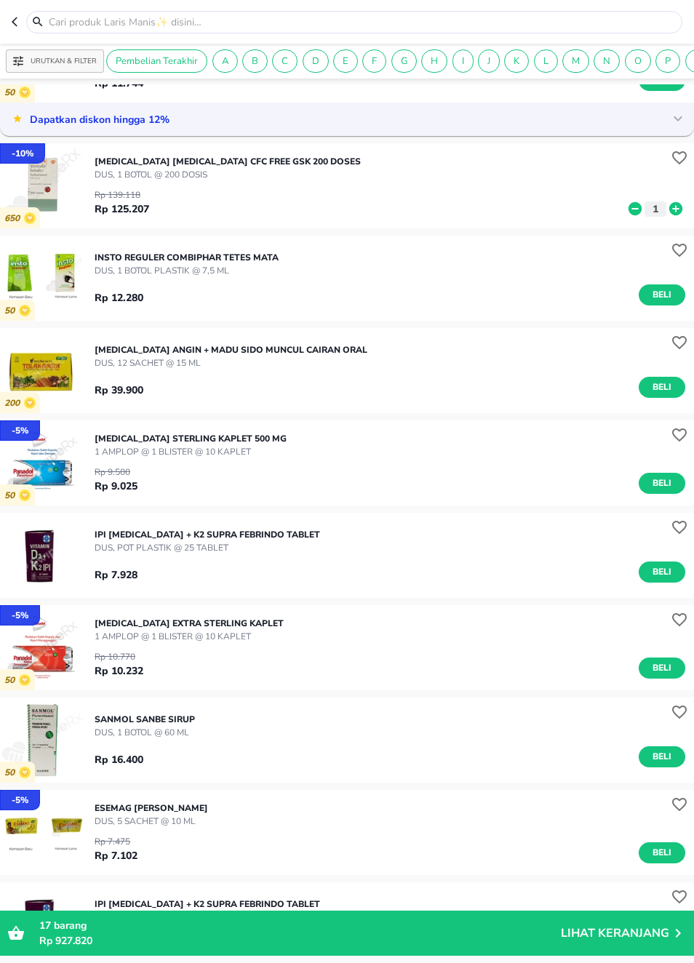
click at [17, 31] on button "button" at bounding box center [19, 22] width 15 height 23
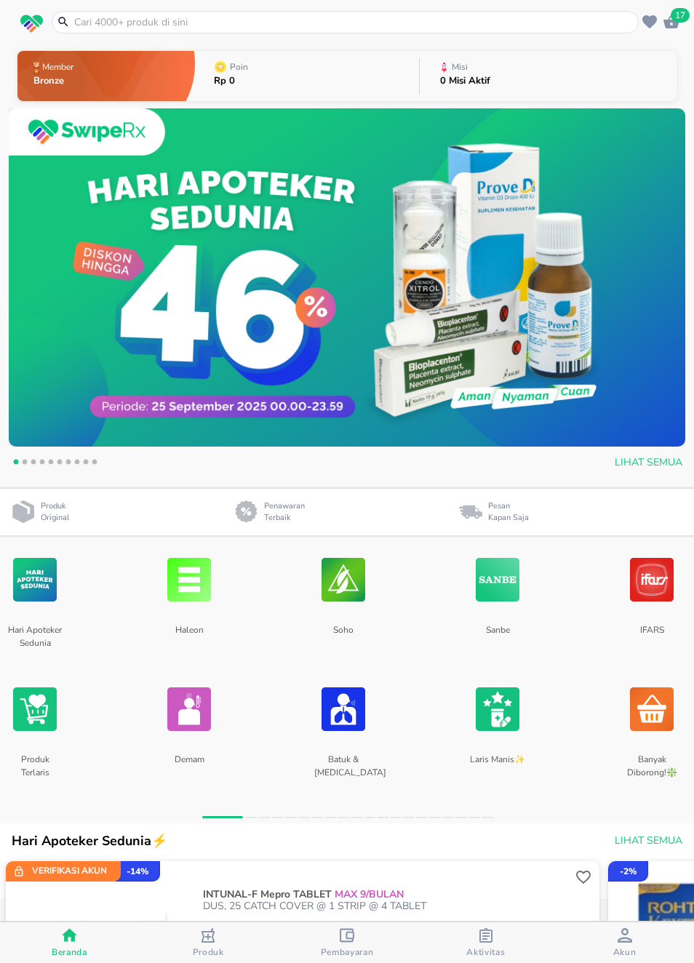
click at [309, 18] on input "text" at bounding box center [354, 22] width 562 height 15
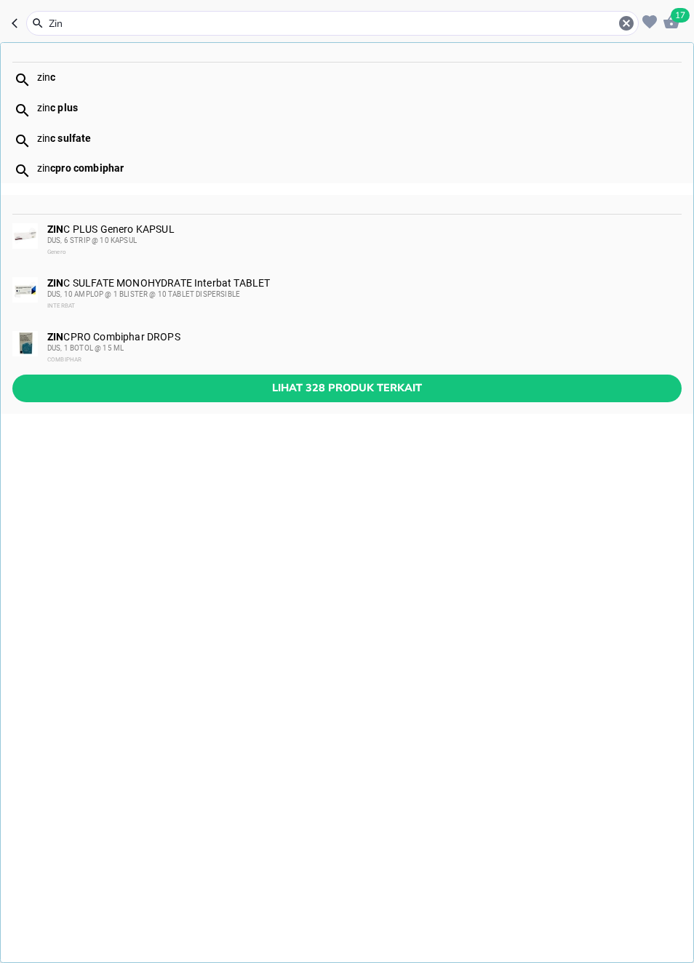
type input "Zinc"
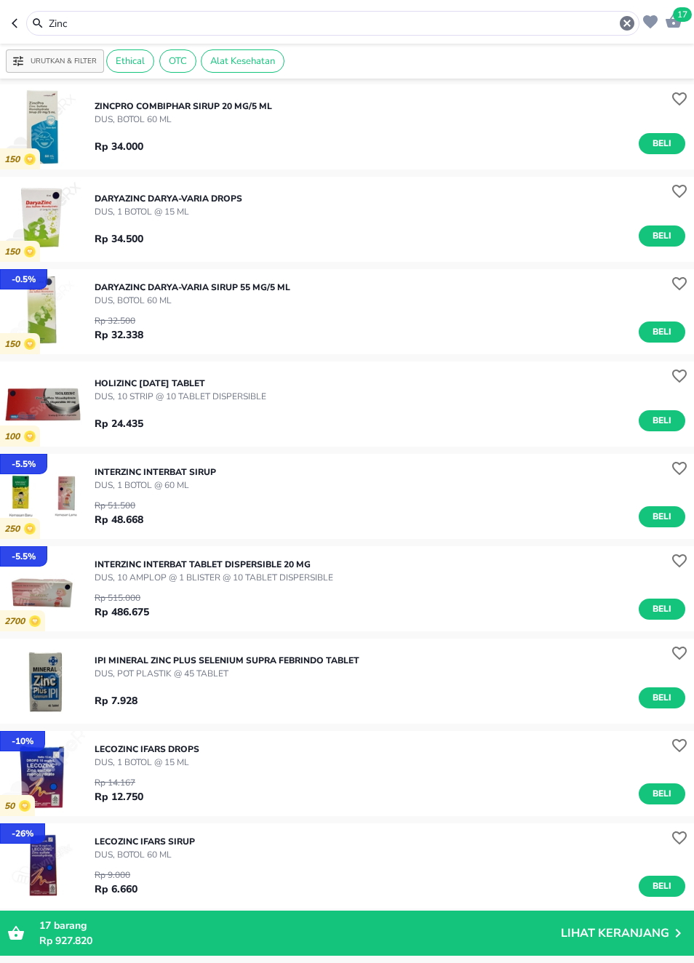
scroll to position [353, 0]
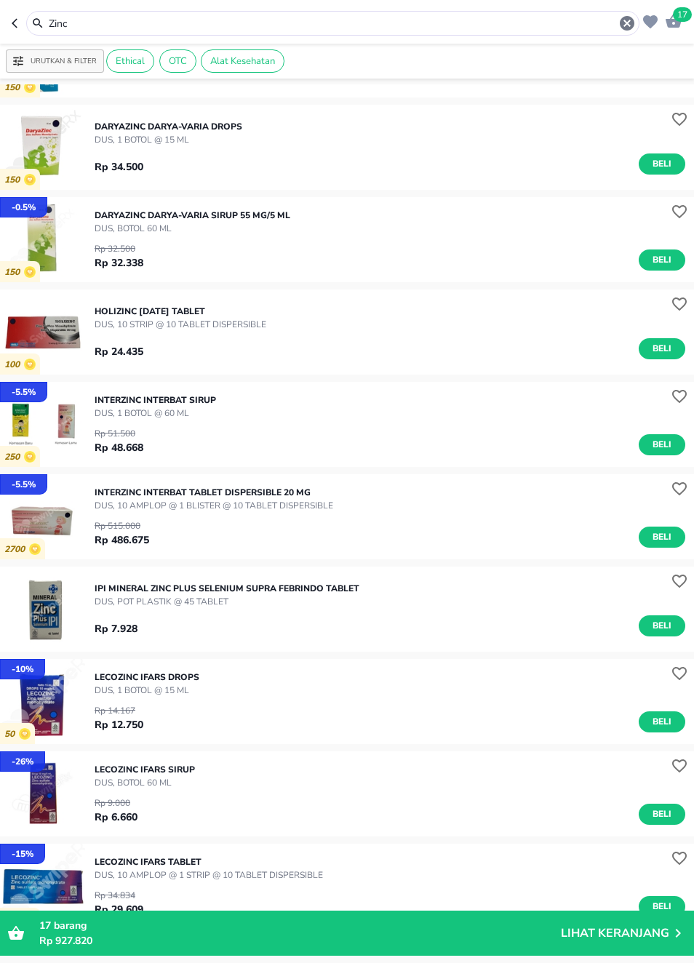
click at [658, 623] on span "Beli" at bounding box center [662, 625] width 25 height 15
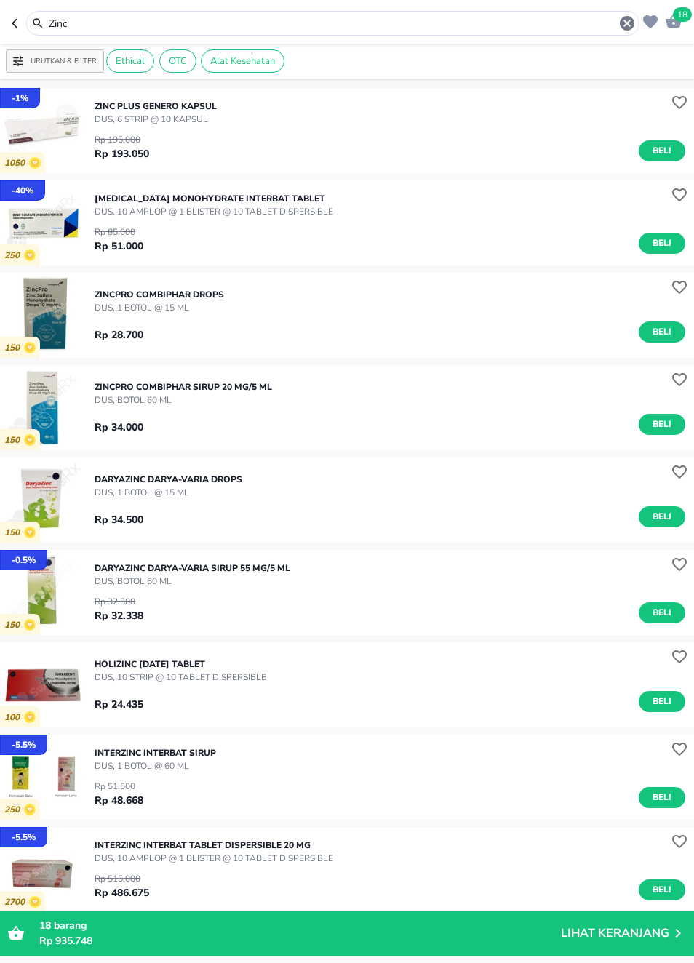
scroll to position [0, 0]
click at [42, 136] on img "button" at bounding box center [42, 130] width 85 height 85
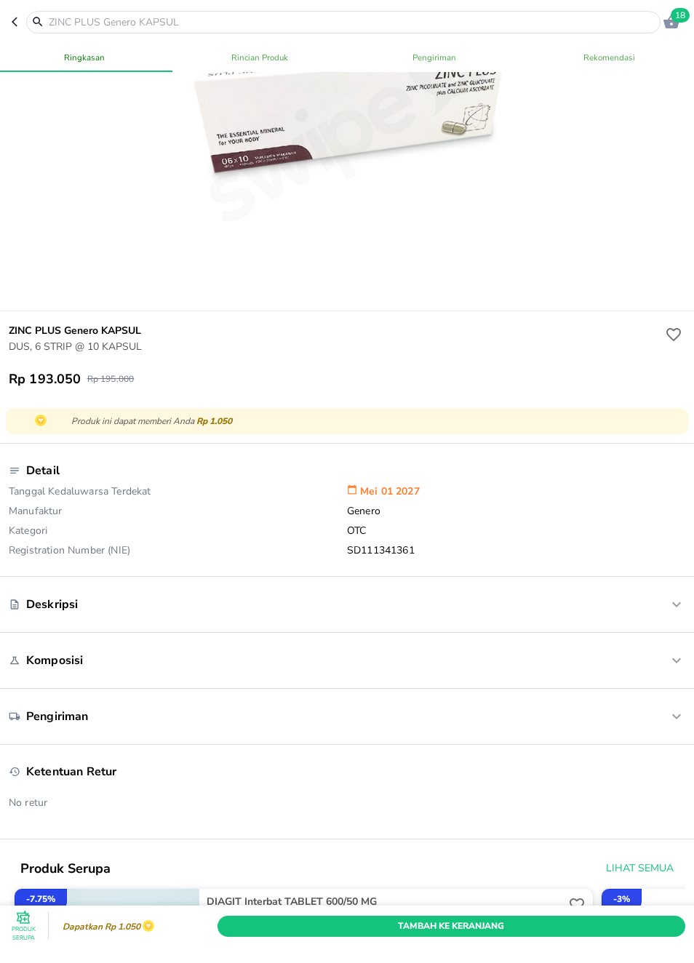
scroll to position [156, 0]
click at [670, 608] on icon "button" at bounding box center [676, 602] width 17 height 17
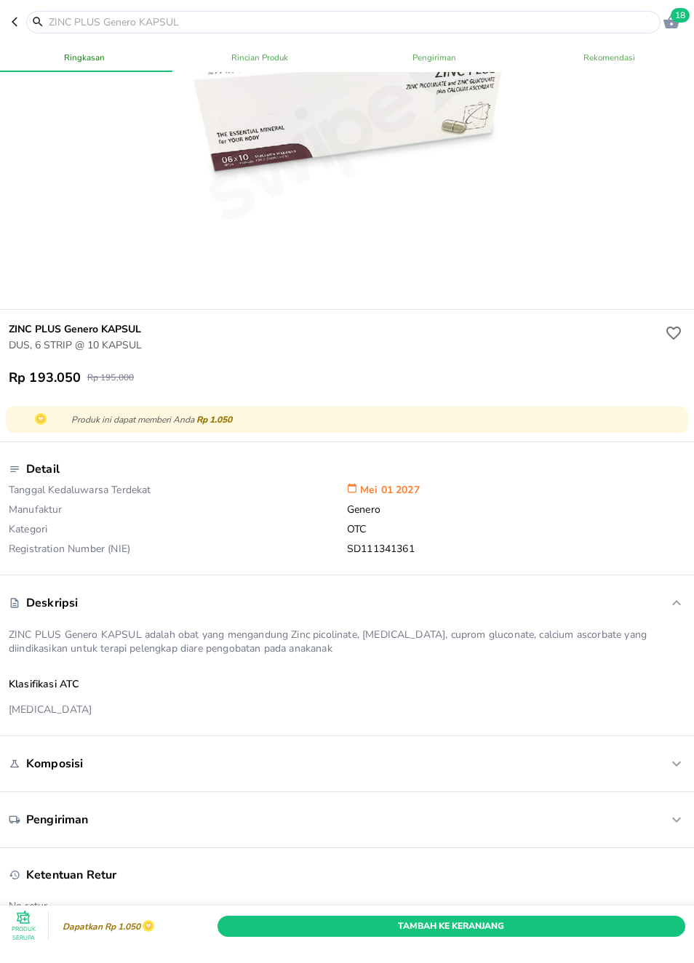
scroll to position [153, 0]
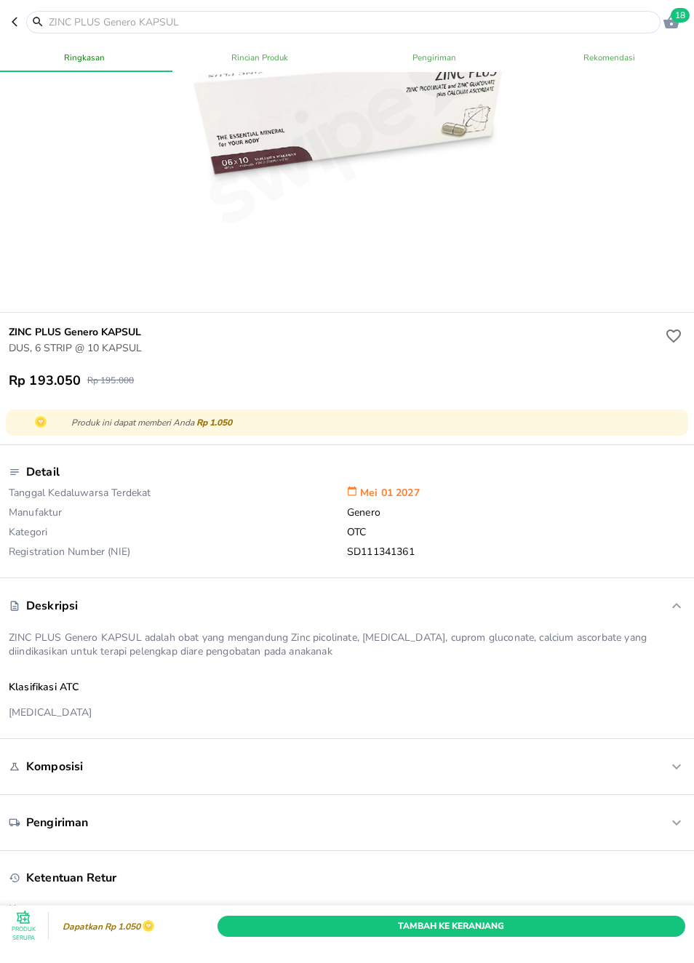
click at [15, 22] on icon "button" at bounding box center [18, 22] width 12 height 12
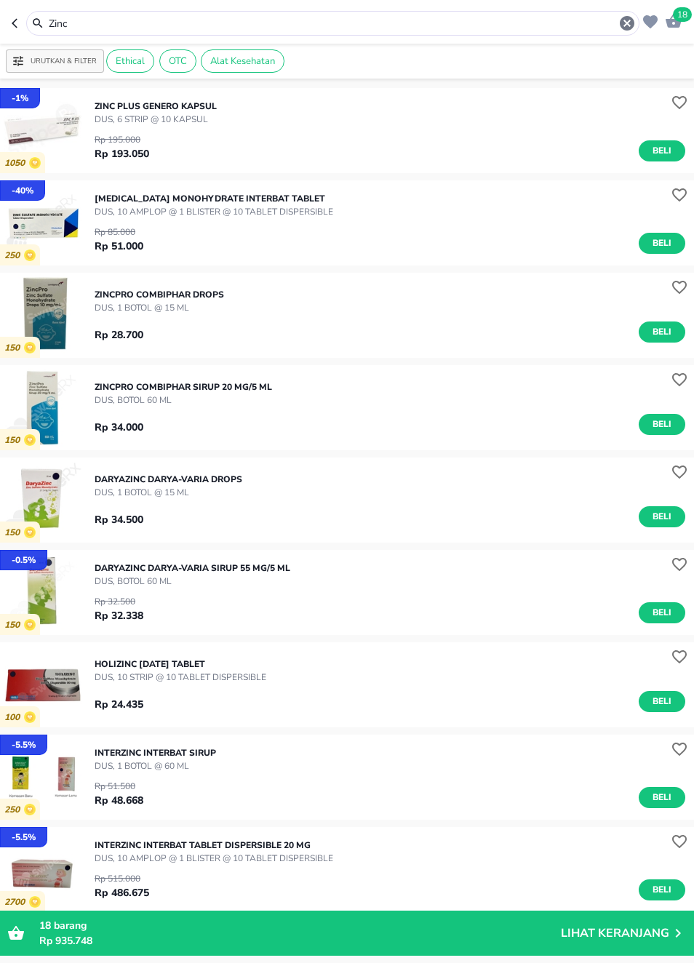
click at [23, 25] on icon "button" at bounding box center [18, 23] width 12 height 12
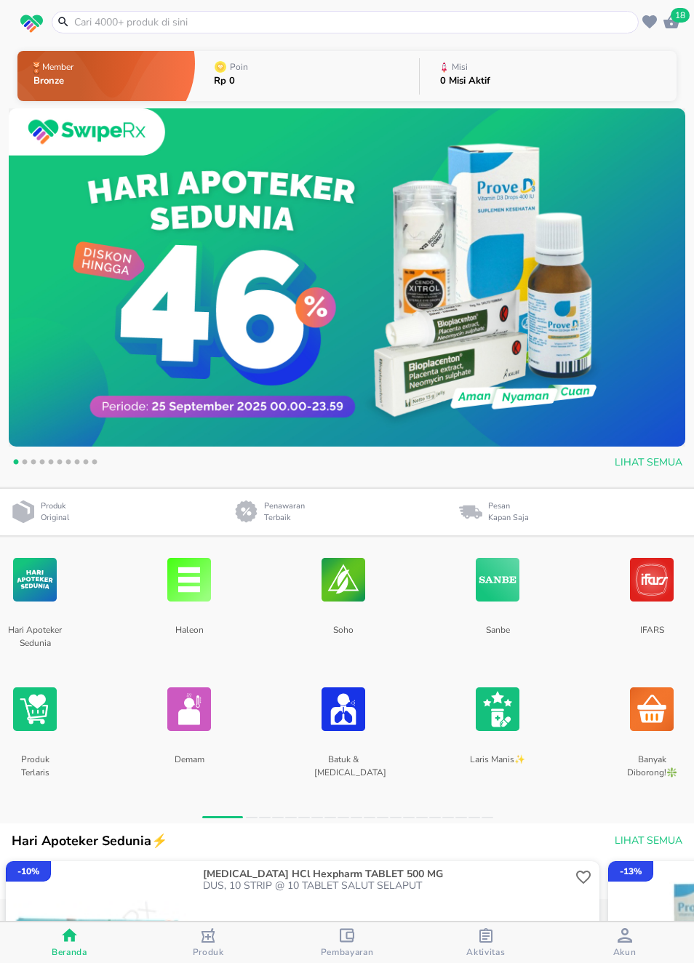
click at [645, 735] on img at bounding box center [652, 709] width 44 height 77
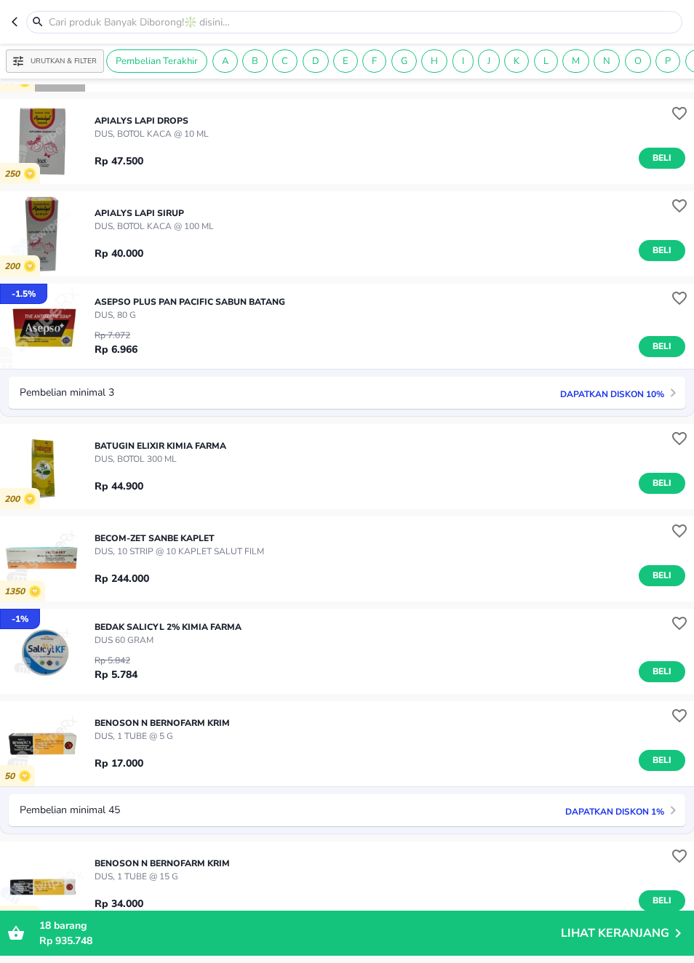
scroll to position [1921, 0]
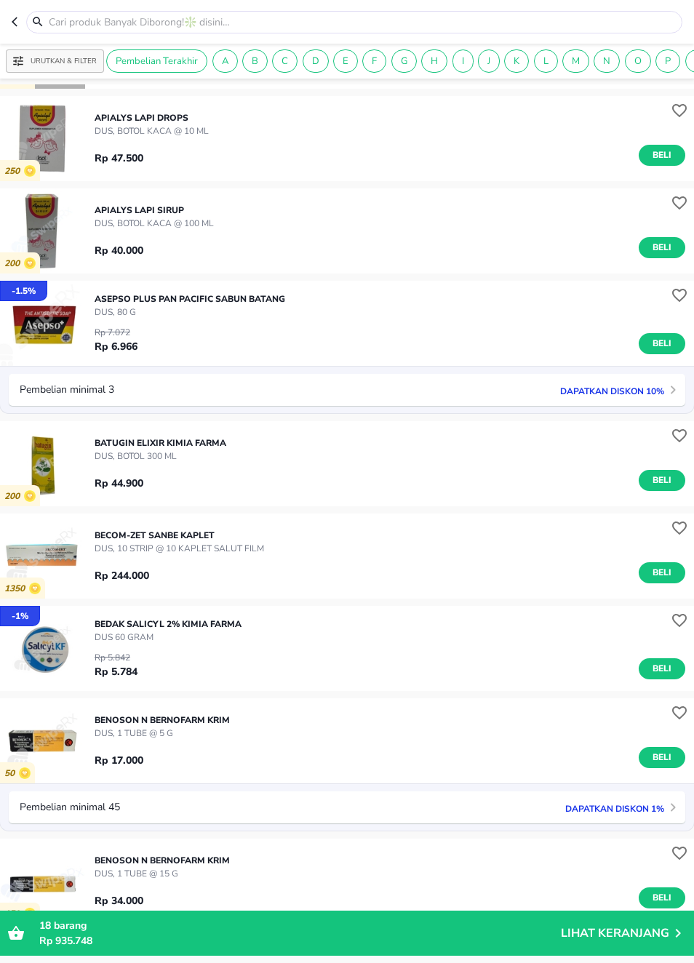
click at [14, 17] on icon "button" at bounding box center [18, 22] width 12 height 12
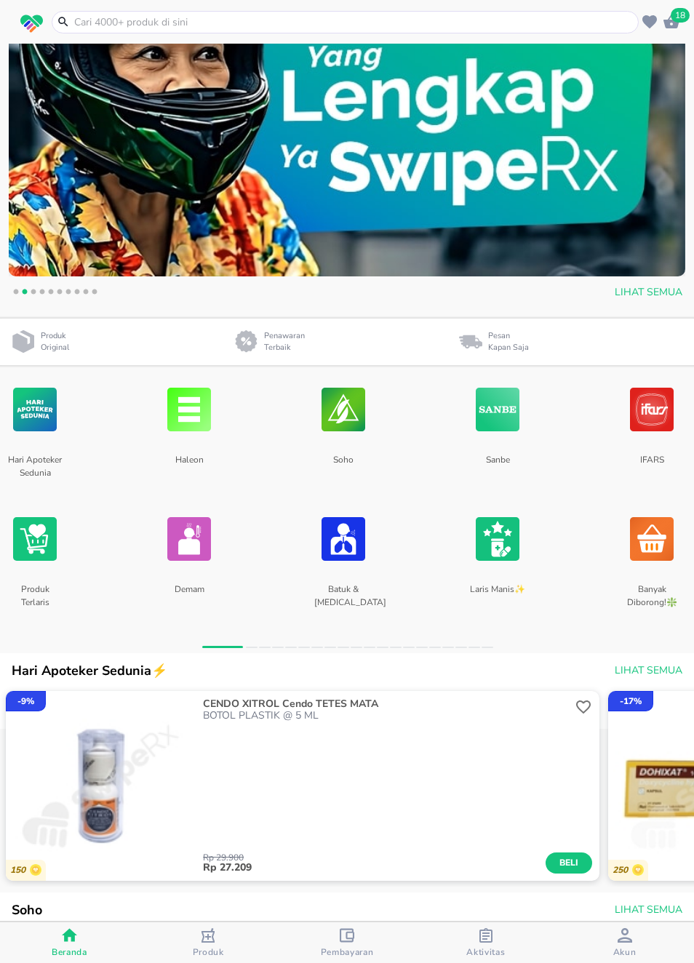
click at [604, 706] on div "- 9 % 150 CENDO XITROL Cendo TETES MATA BOTOL PLASTIK @ 5 ML Rp 29.900 Rp 27.20…" at bounding box center [347, 785] width 694 height 201
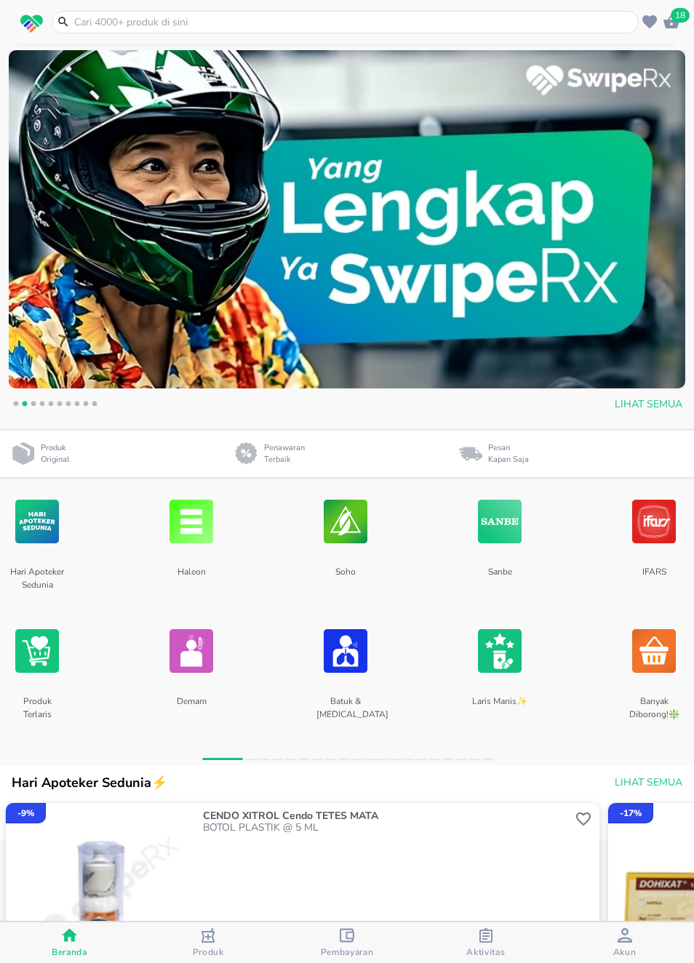
scroll to position [59, 0]
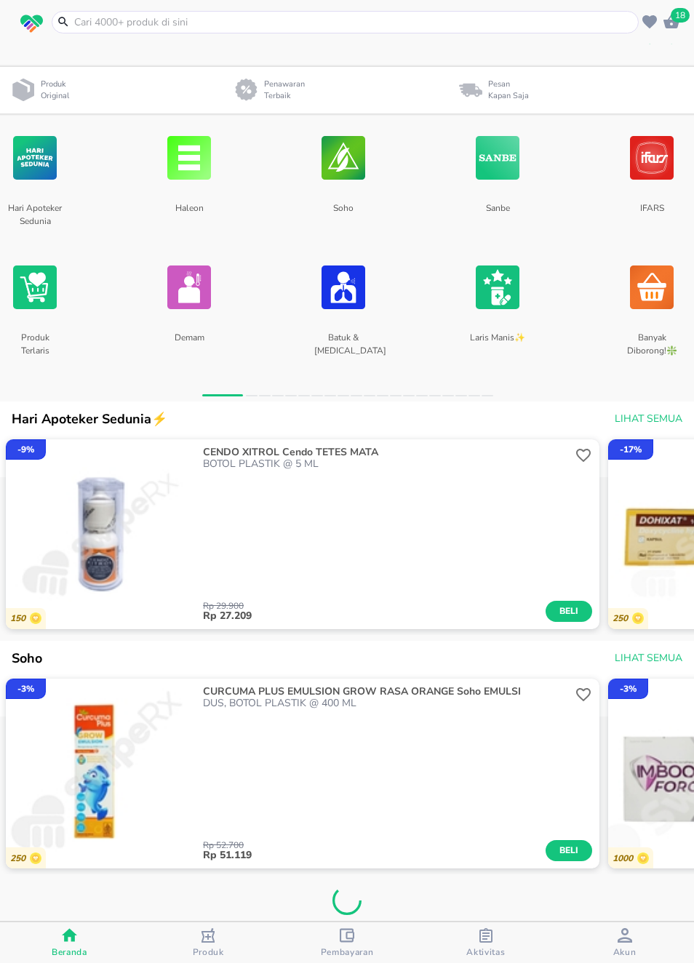
click at [602, 557] on div "- 9 % 150 CENDO XITROL Cendo TETES MATA BOTOL PLASTIK @ 5 ML Rp 29.900 Rp 27.20…" at bounding box center [347, 534] width 694 height 201
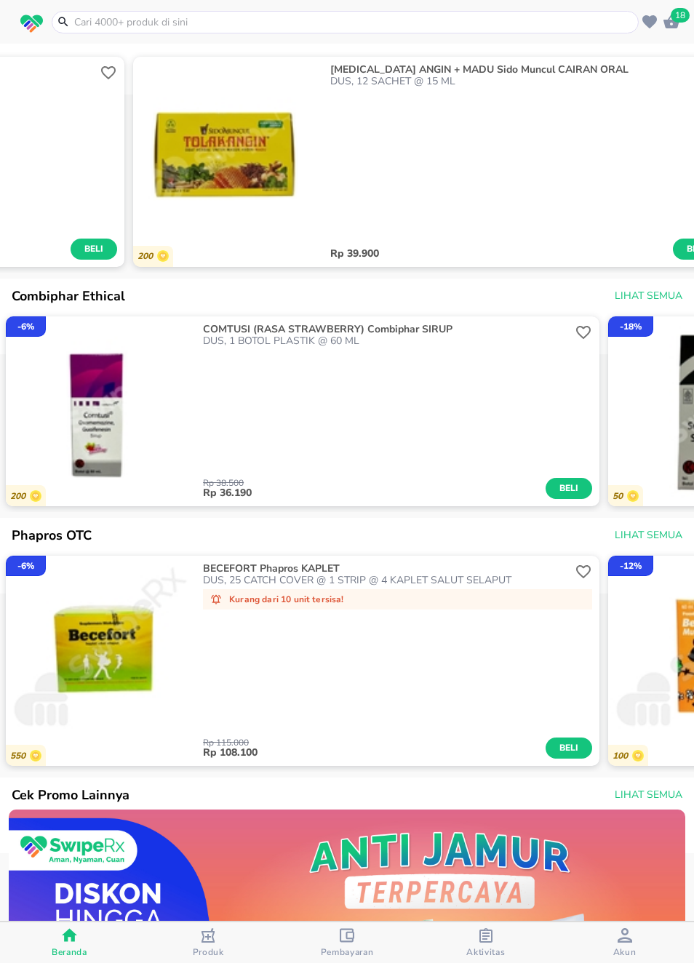
scroll to position [0, 1082]
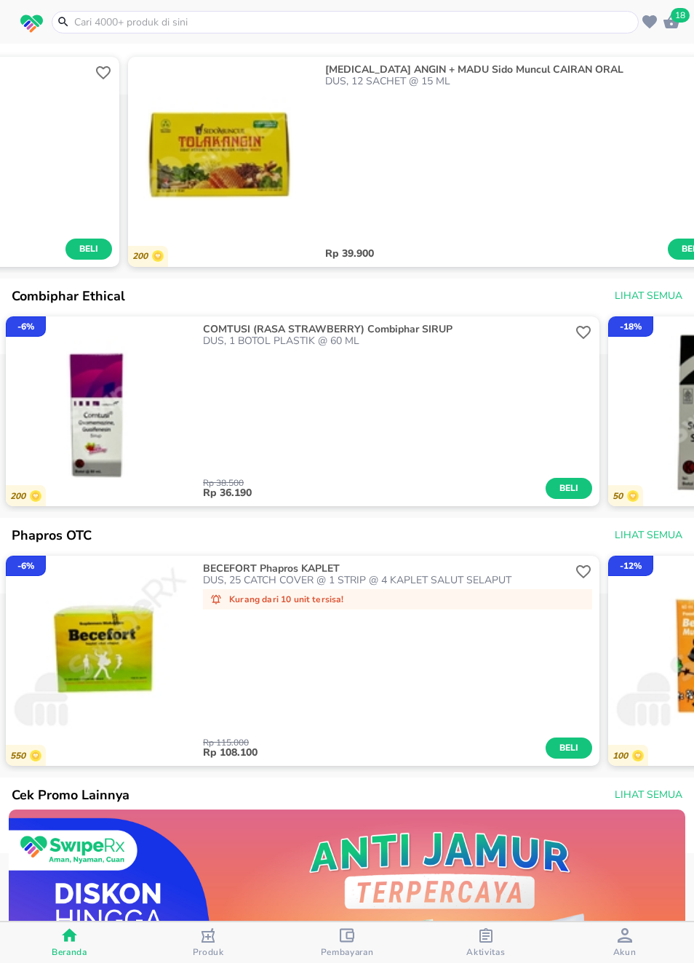
click at [549, 586] on p "DUS, 25 CATCH COVER @ 1 STRIP @ 4 KAPLET SALUT SELAPUT" at bounding box center [387, 581] width 369 height 12
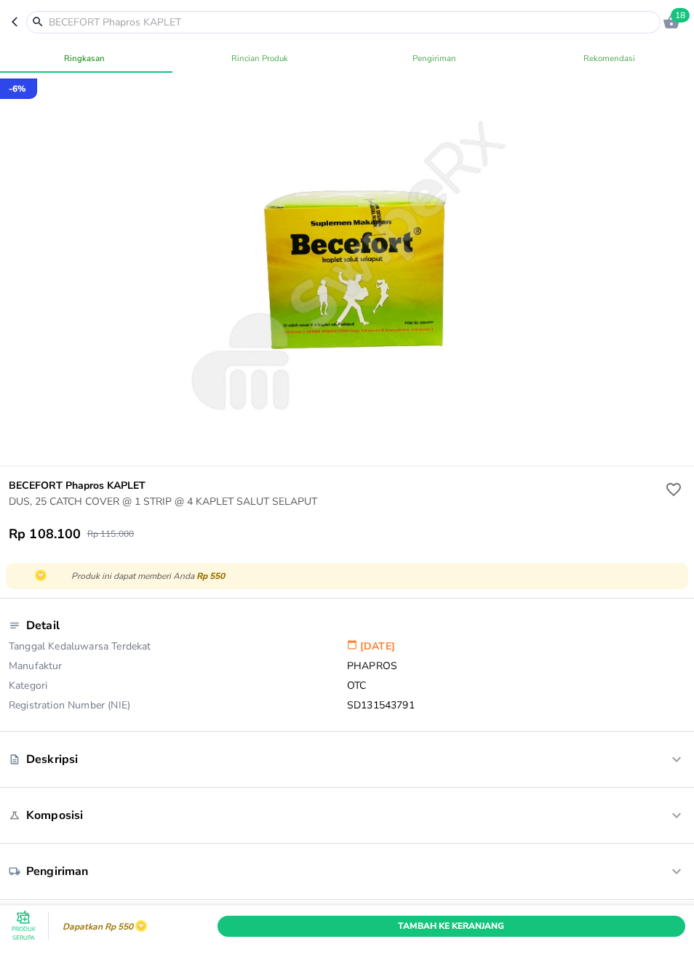
click at [19, 21] on icon "button" at bounding box center [18, 22] width 12 height 12
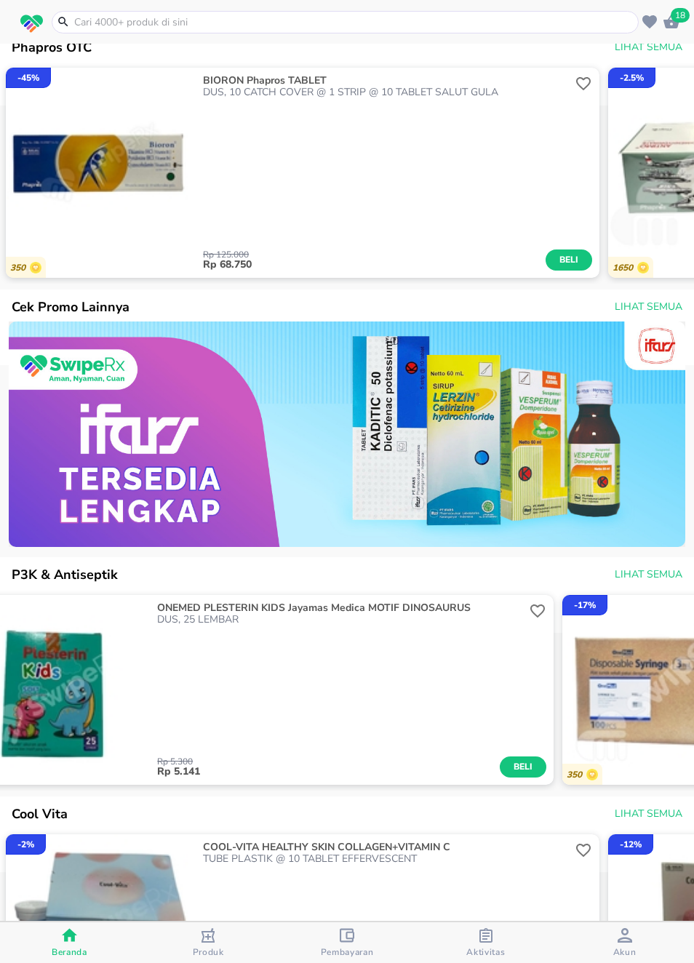
scroll to position [0, 653]
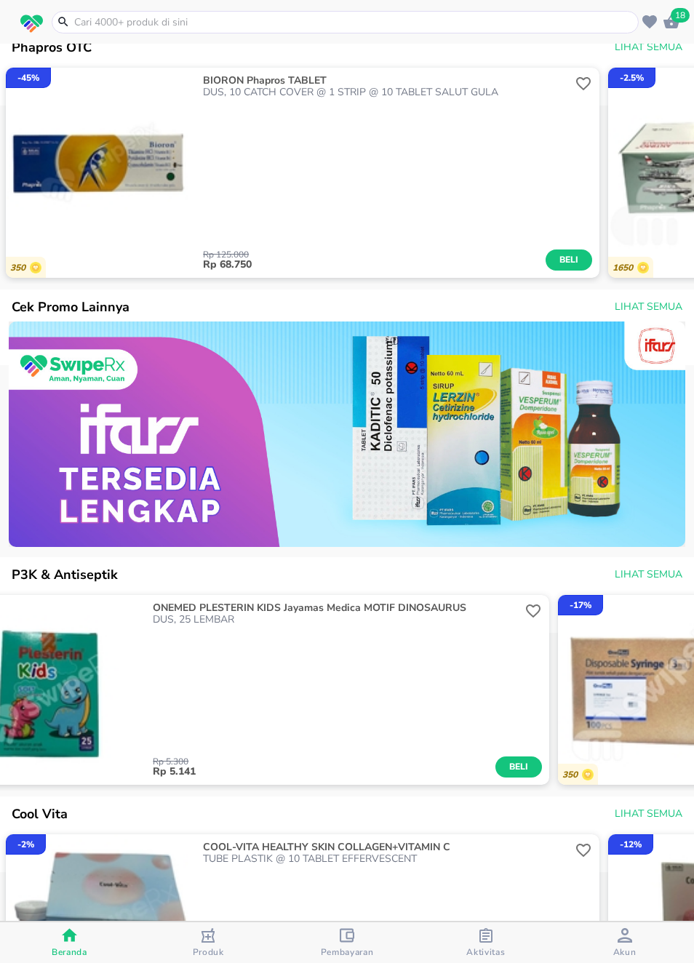
click at [661, 584] on span "Lihat Semua" at bounding box center [649, 575] width 68 height 18
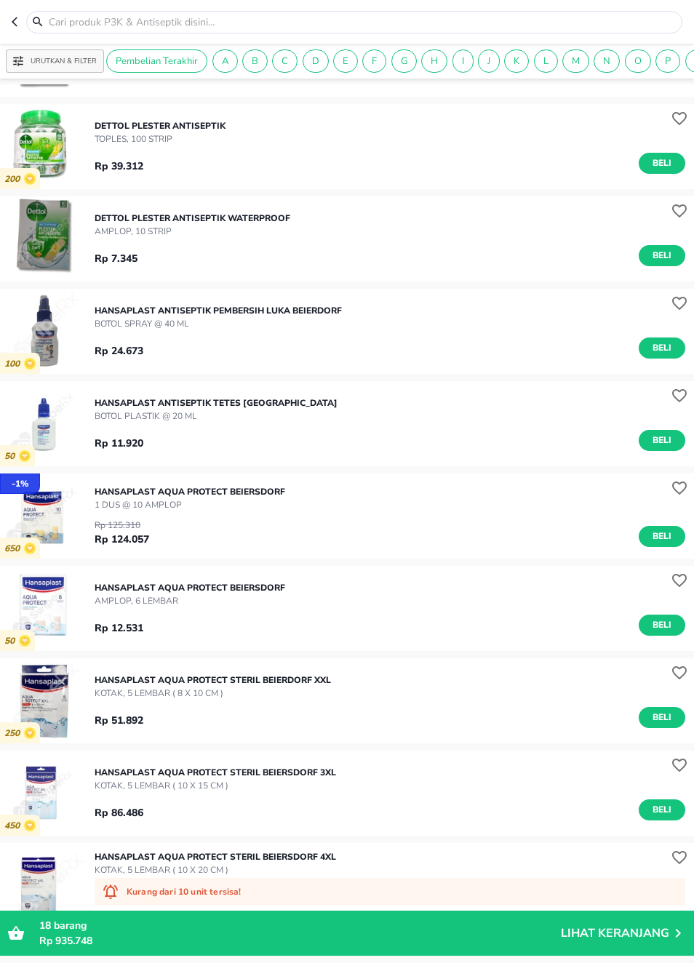
scroll to position [2825, 0]
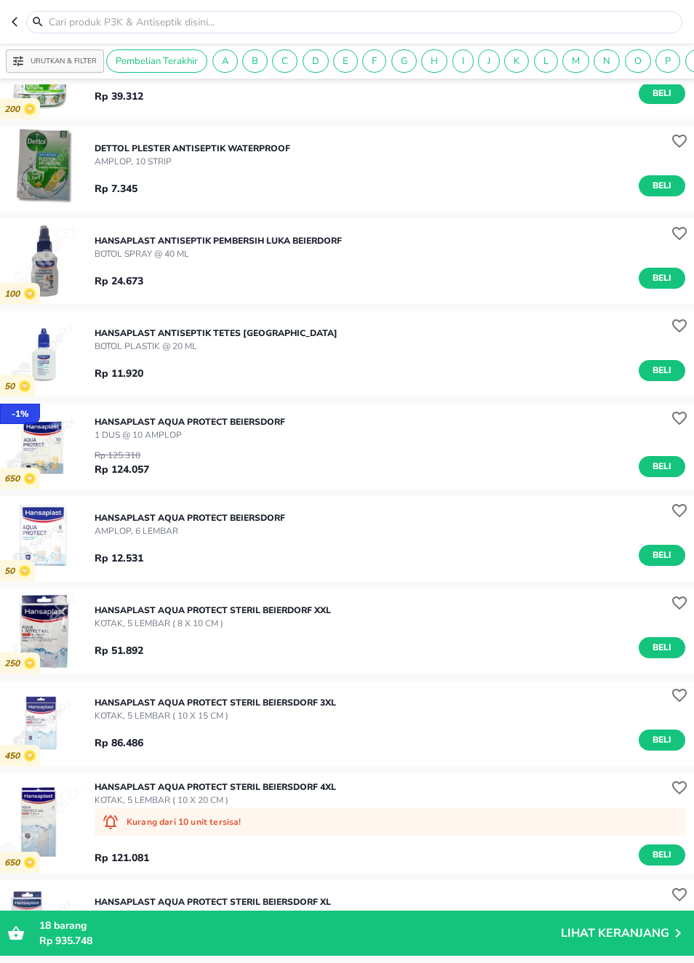
click at [80, 631] on img "button" at bounding box center [42, 630] width 85 height 85
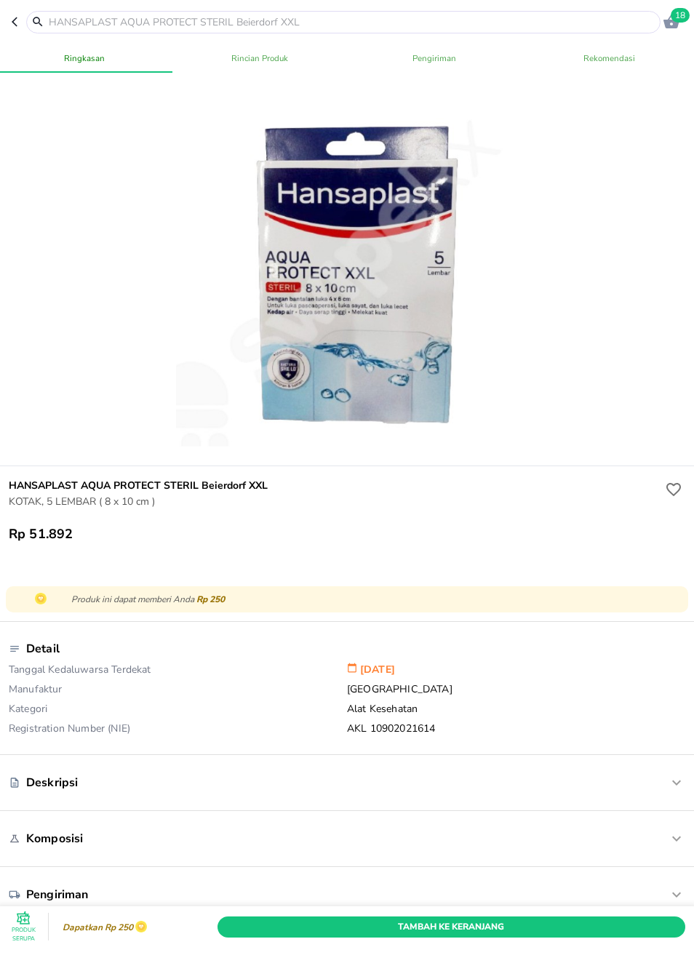
click at [21, 23] on icon "button" at bounding box center [18, 22] width 12 height 12
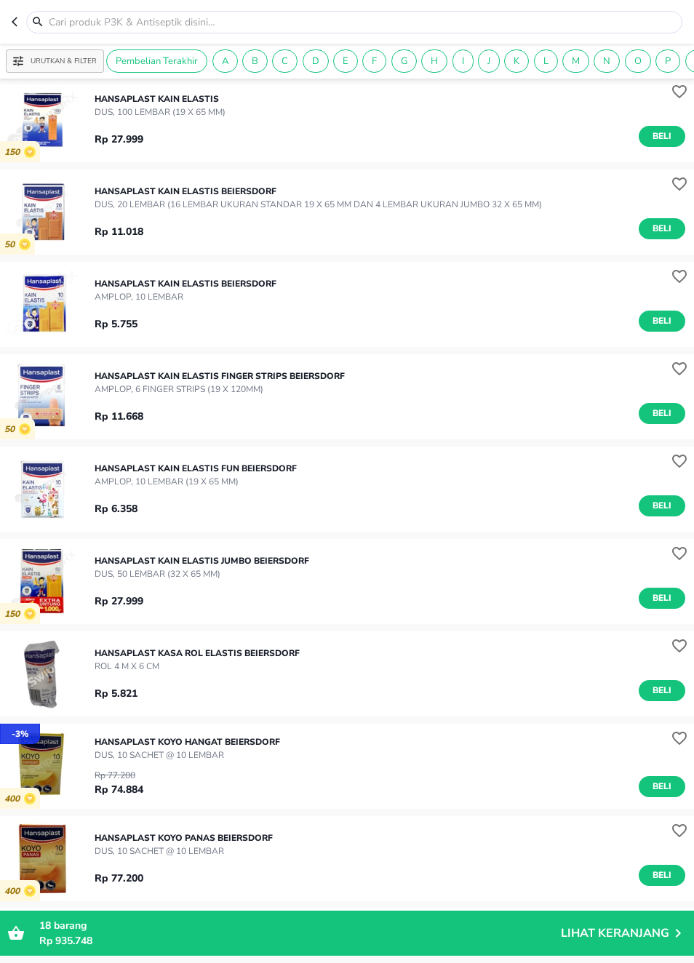
scroll to position [4127, 0]
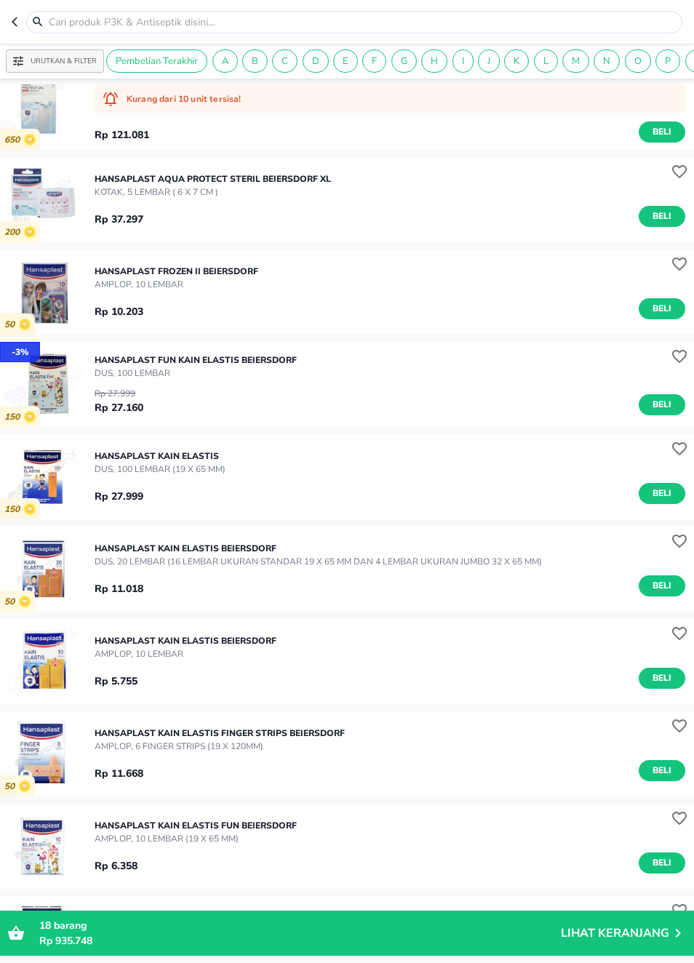
click at [613, 24] on input "text" at bounding box center [362, 22] width 631 height 15
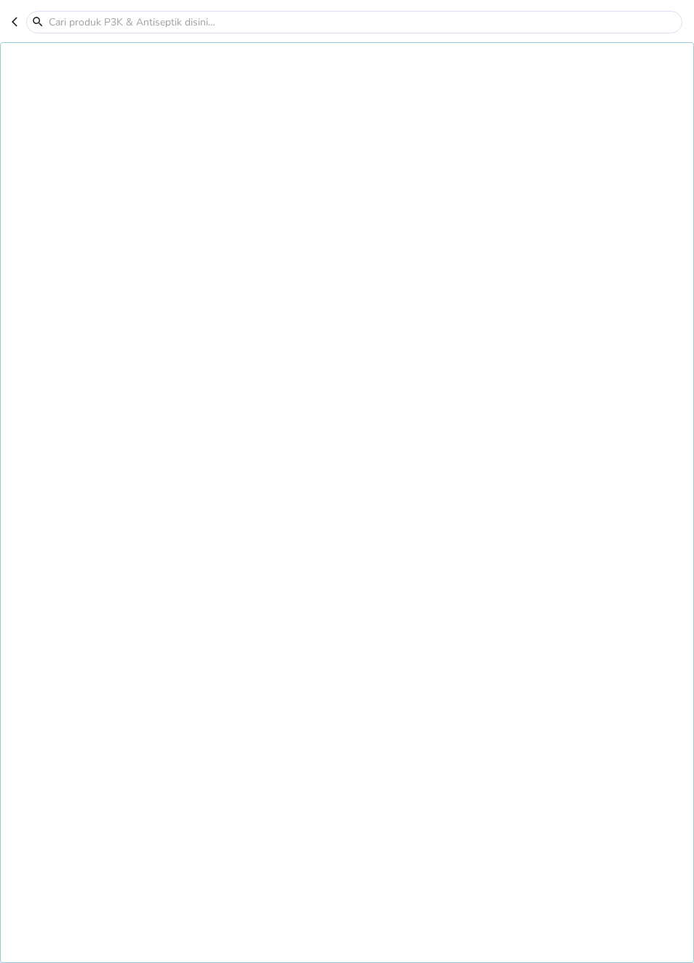
scroll to position [3416, 0]
type input "Vaselin"
click at [8, 22] on header "[PERSON_NAME] yang anda cari tidak tersedia. Silahkan mencari produk lainnya at…" at bounding box center [347, 22] width 694 height 44
click at [20, 17] on icon "button" at bounding box center [18, 23] width 12 height 12
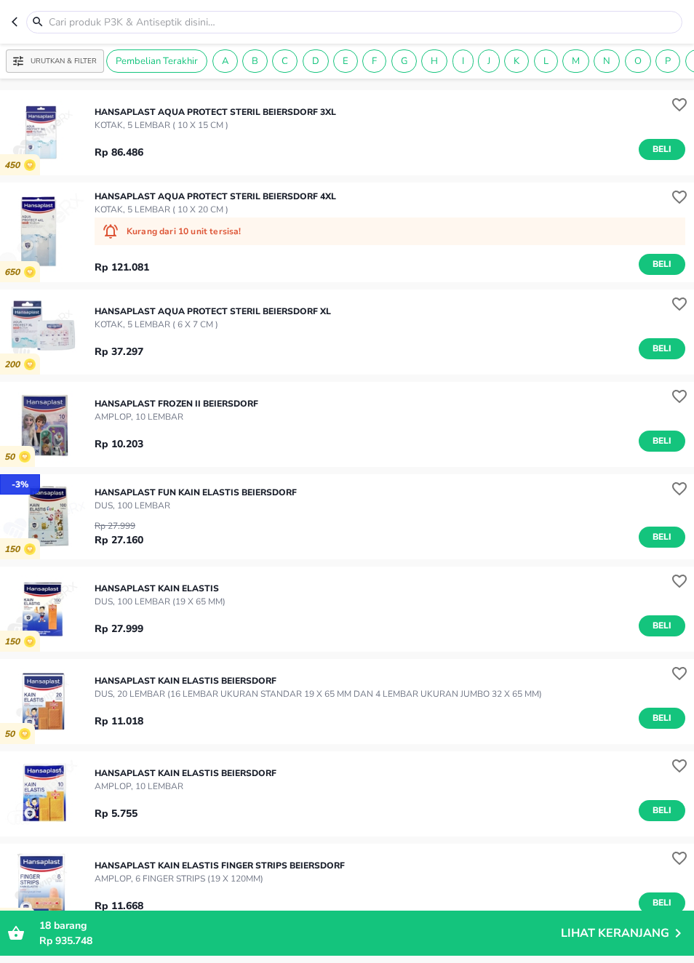
click at [19, 23] on icon "button" at bounding box center [18, 22] width 12 height 12
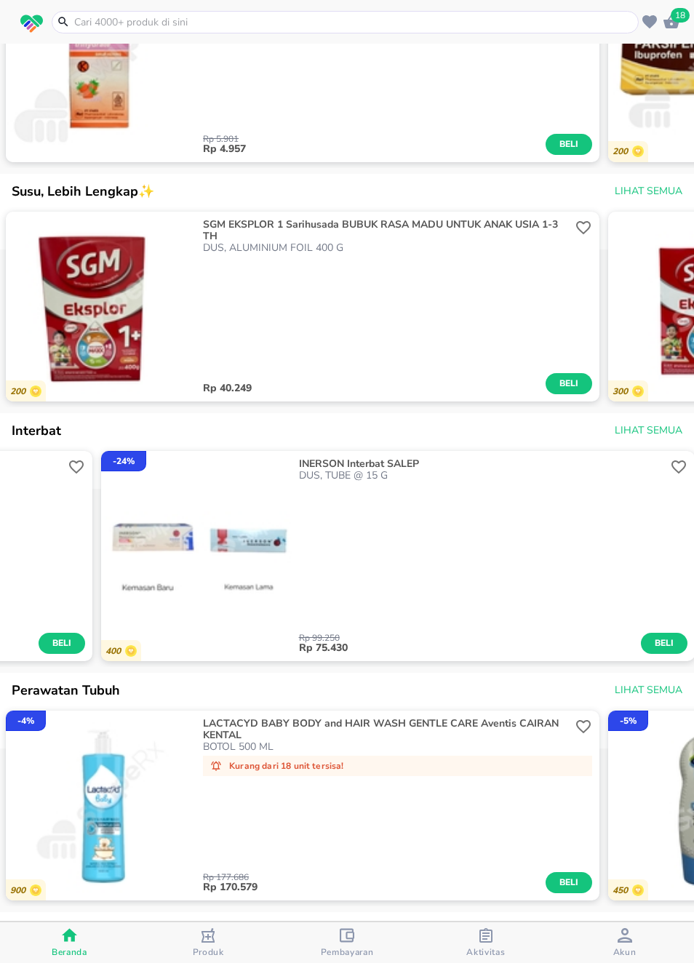
scroll to position [0, 5323]
click at [472, 554] on div "Rp 99.250 Rp 75.430 Beli" at bounding box center [496, 568] width 389 height 172
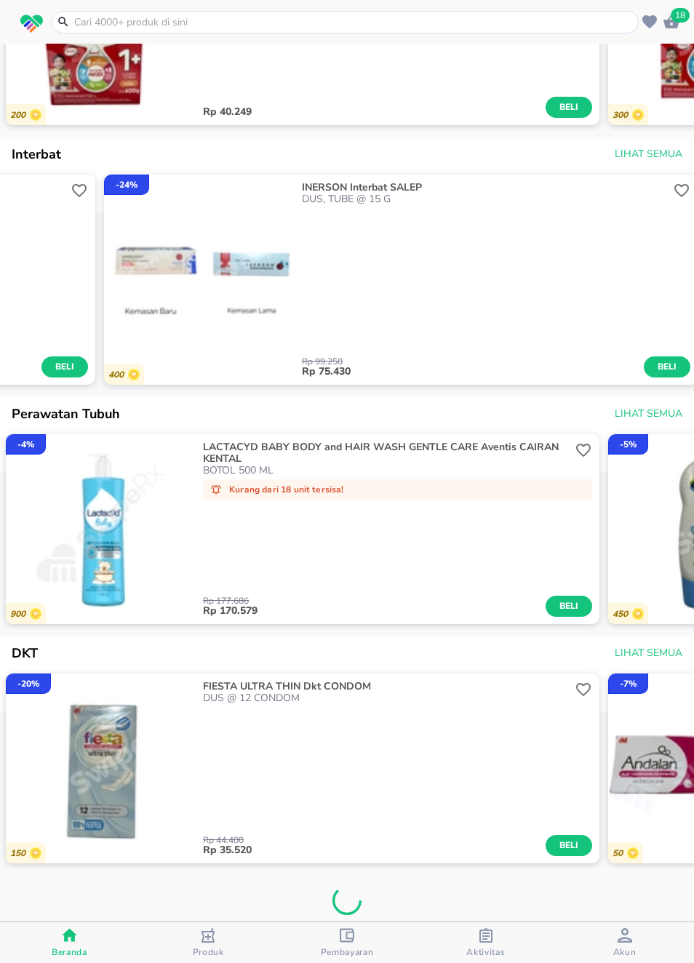
click at [499, 525] on div "Rp 177.686 Rp 170.579 Beli" at bounding box center [397, 560] width 389 height 114
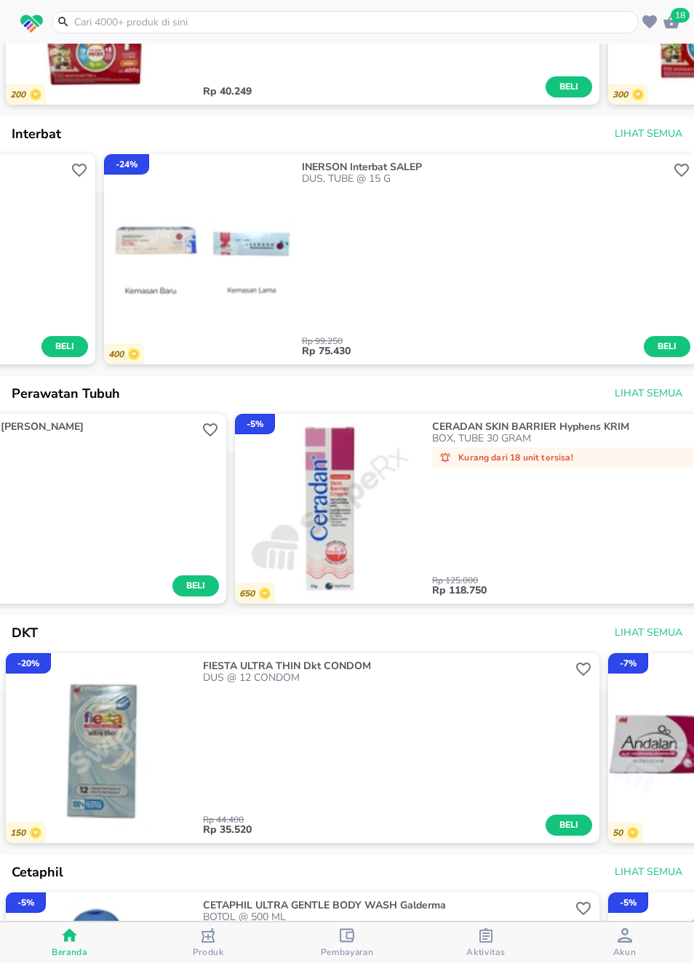
scroll to position [0, 991]
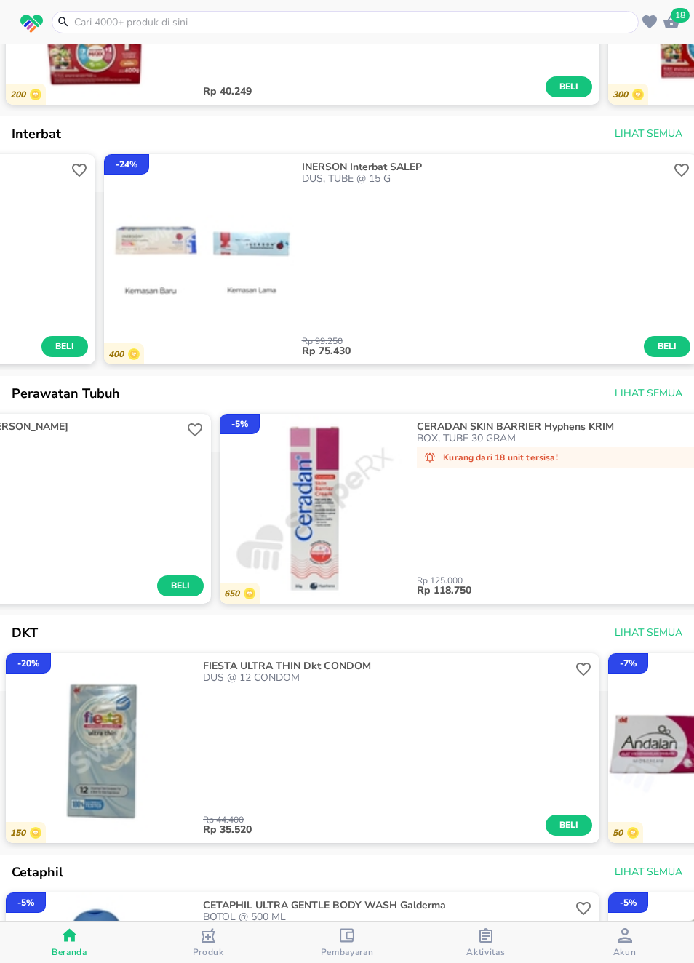
click at [664, 403] on span "Lihat Semua" at bounding box center [649, 394] width 68 height 18
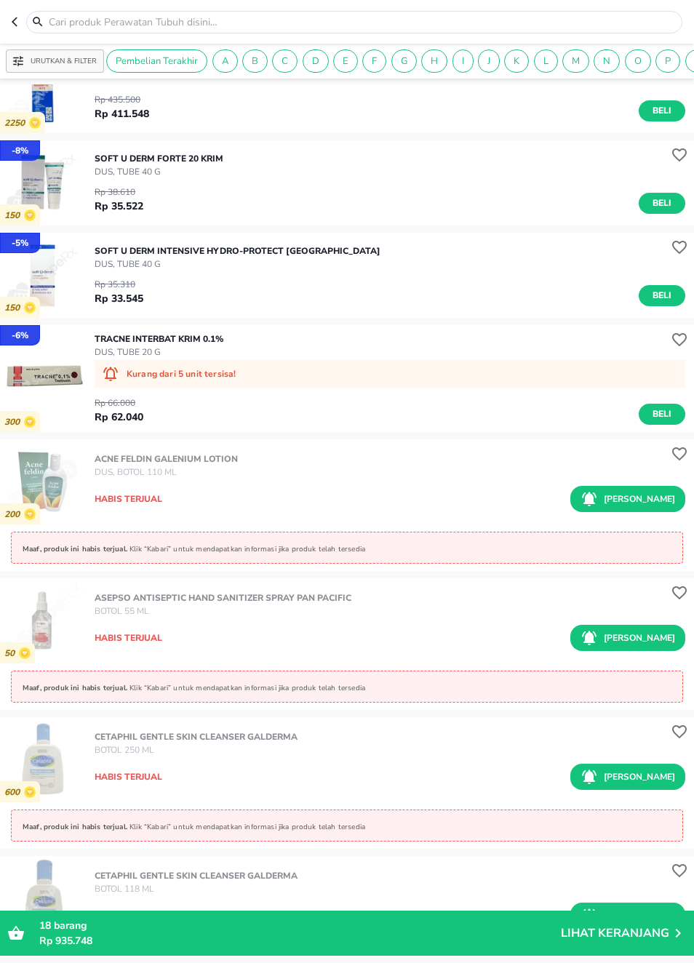
scroll to position [8850, 0]
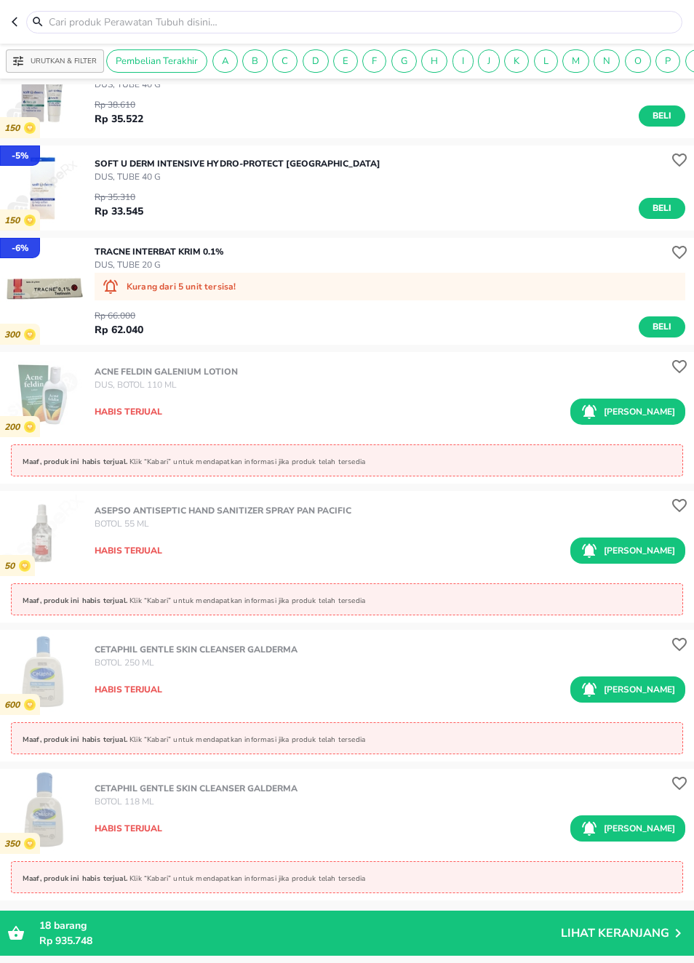
click at [12, 17] on icon "button" at bounding box center [18, 22] width 12 height 12
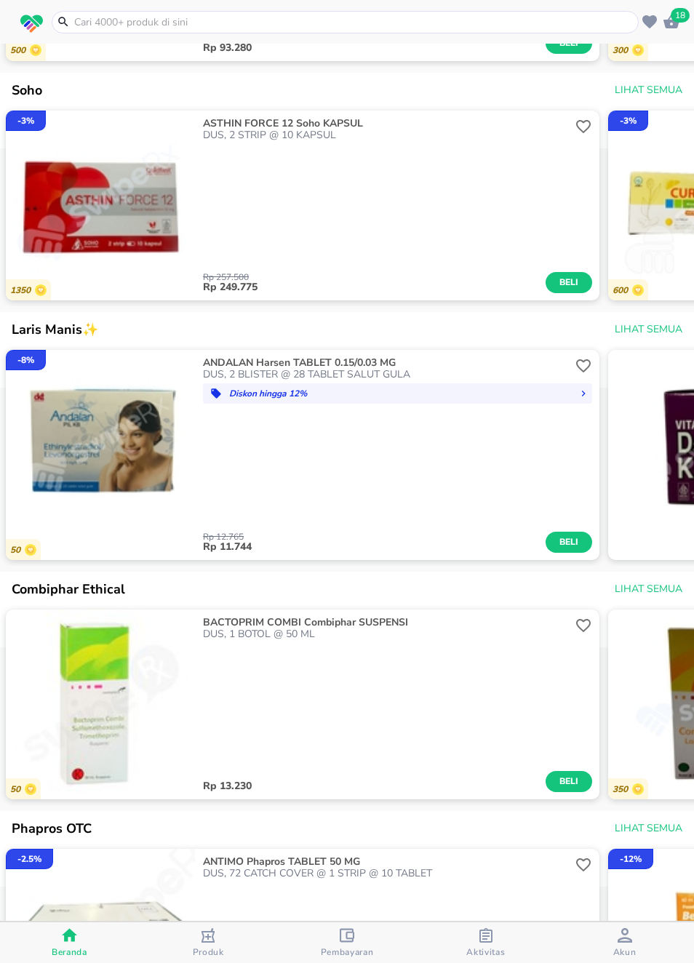
scroll to position [998, 0]
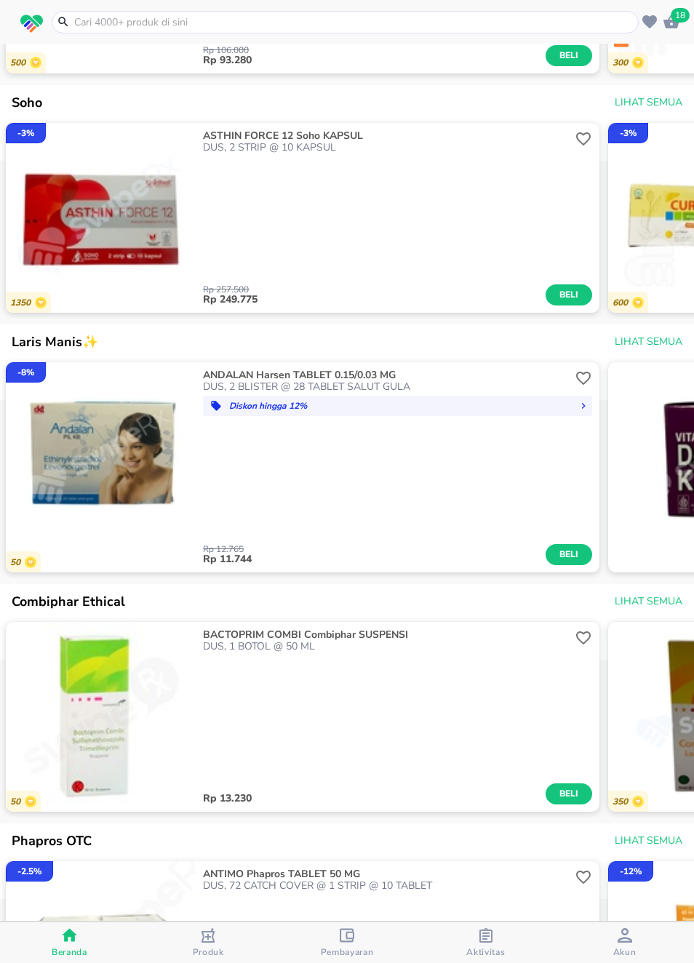
click at [562, 745] on div "Rp 13.230 Beli" at bounding box center [397, 729] width 389 height 152
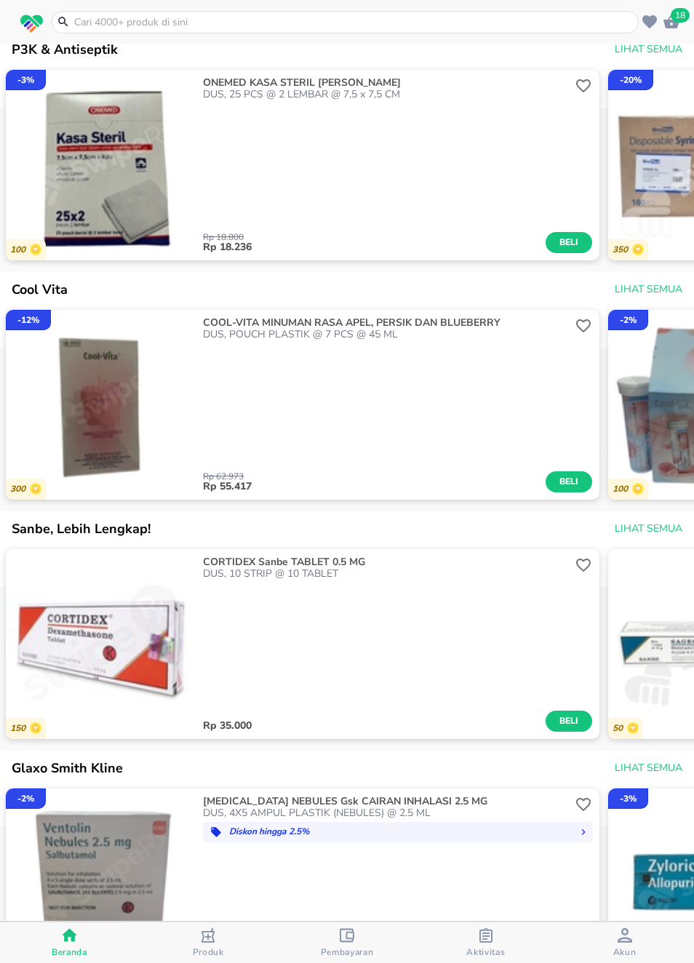
click at [580, 620] on div "Rp 35.000 Beli" at bounding box center [397, 656] width 389 height 152
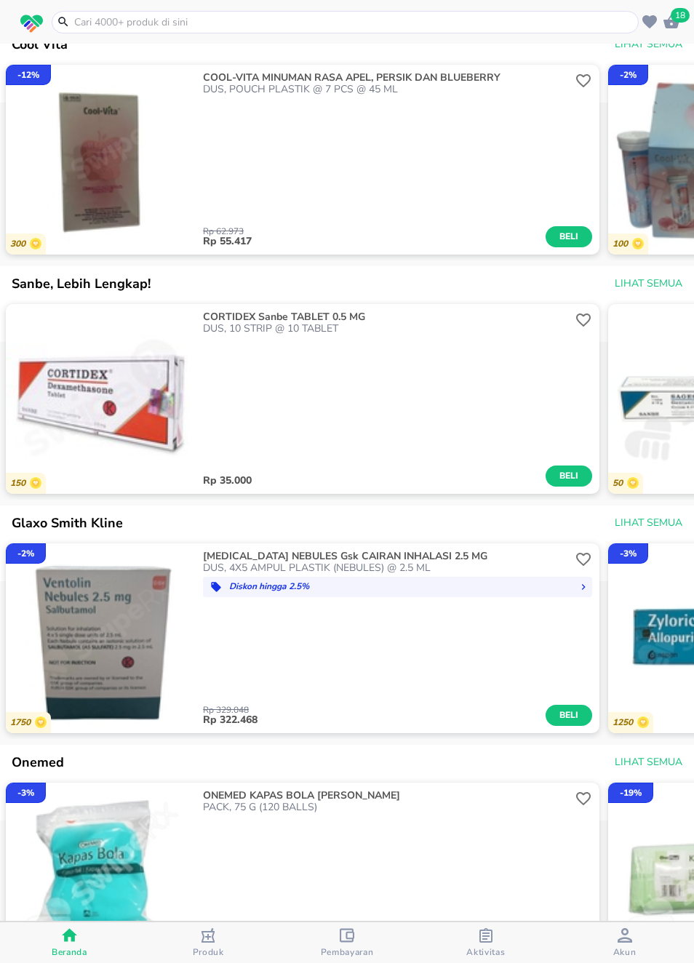
scroll to position [2742, 0]
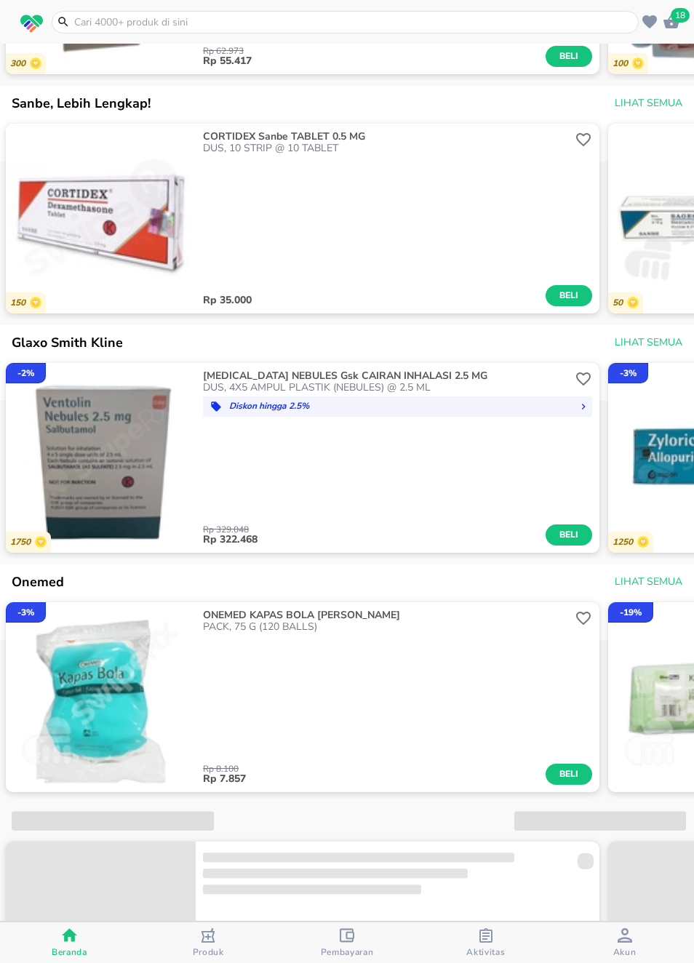
click at [564, 596] on div at bounding box center [347, 580] width 694 height 32
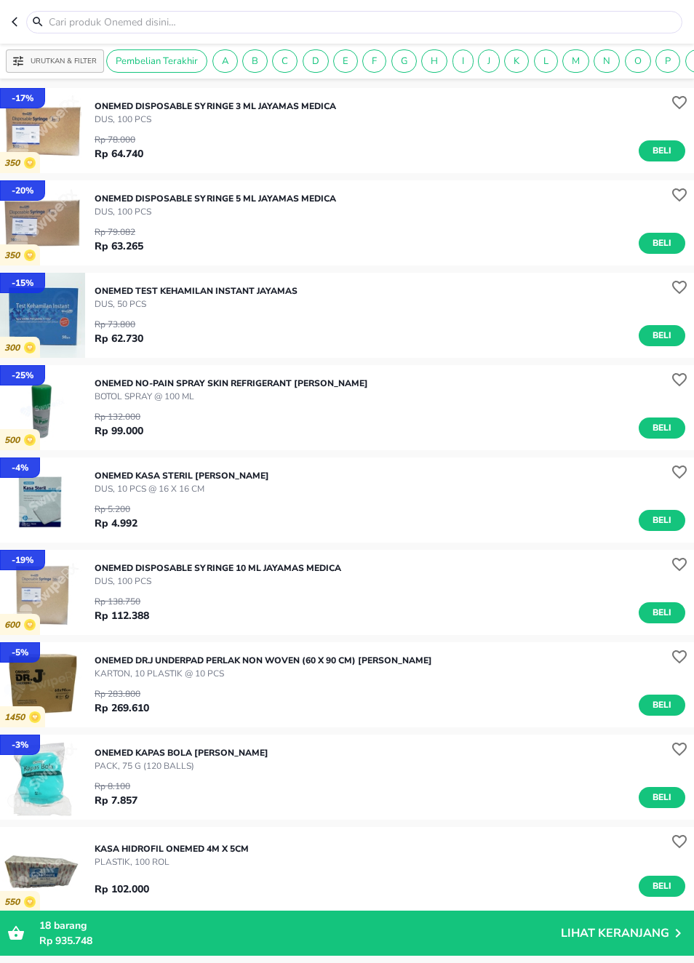
click at [16, 23] on icon "button" at bounding box center [18, 22] width 12 height 12
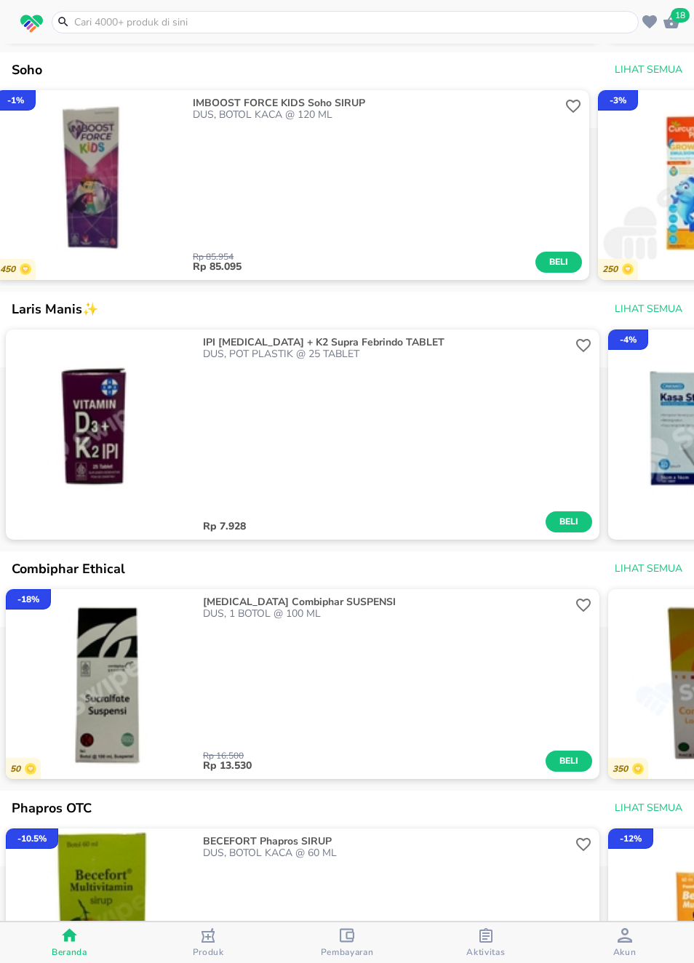
scroll to position [1040, 0]
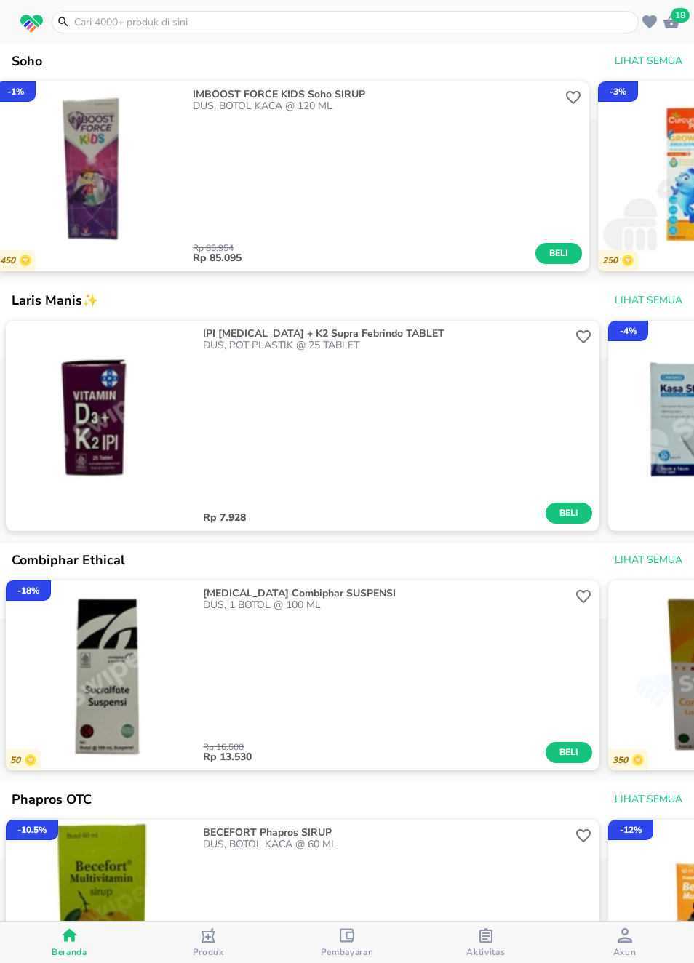
click at [69, 656] on img "button" at bounding box center [101, 675] width 190 height 190
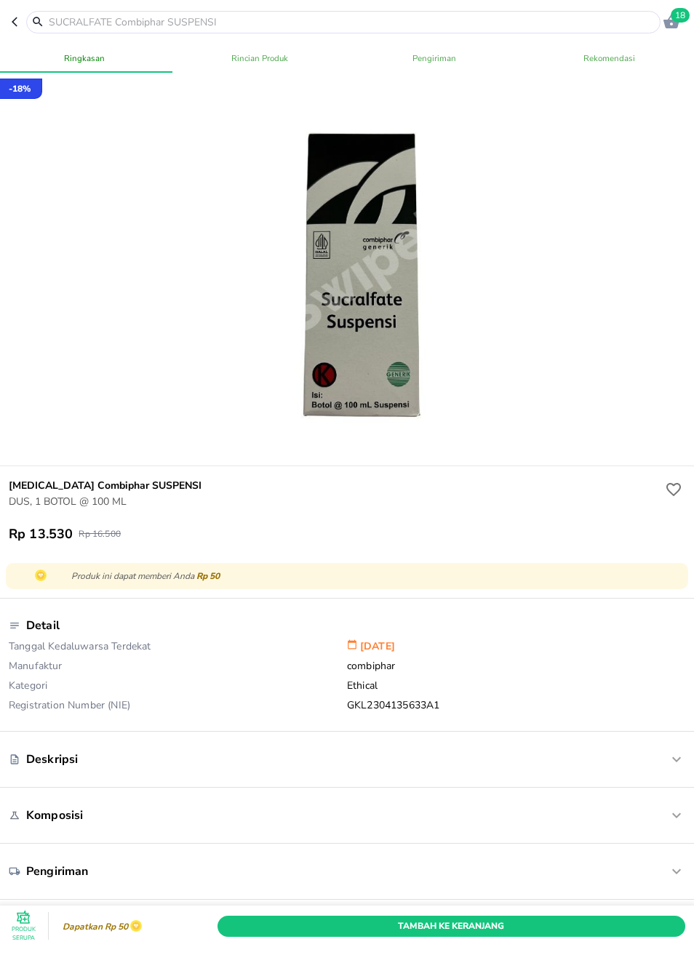
click at [12, 19] on icon "button" at bounding box center [18, 22] width 12 height 12
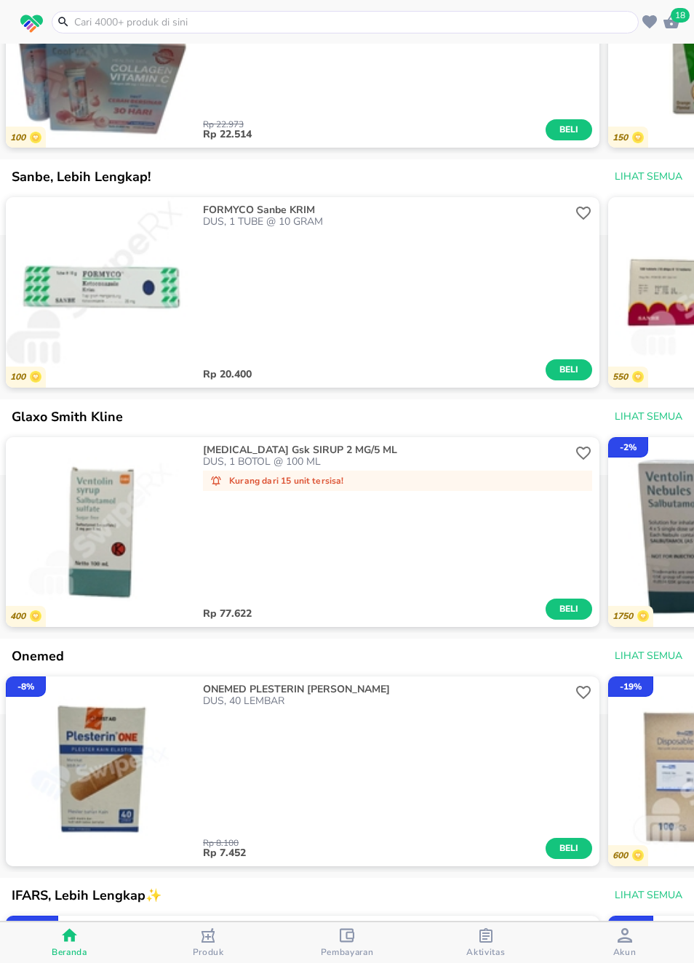
scroll to position [2466, 0]
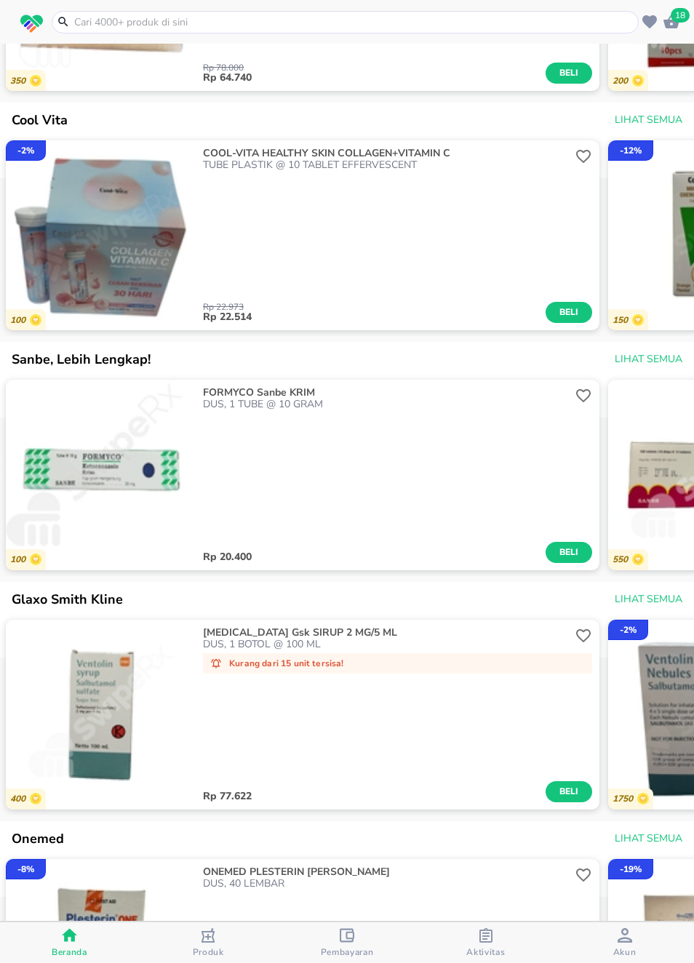
click at [524, 310] on div "Rp 22.973 Rp 22.514 Beli" at bounding box center [397, 247] width 389 height 152
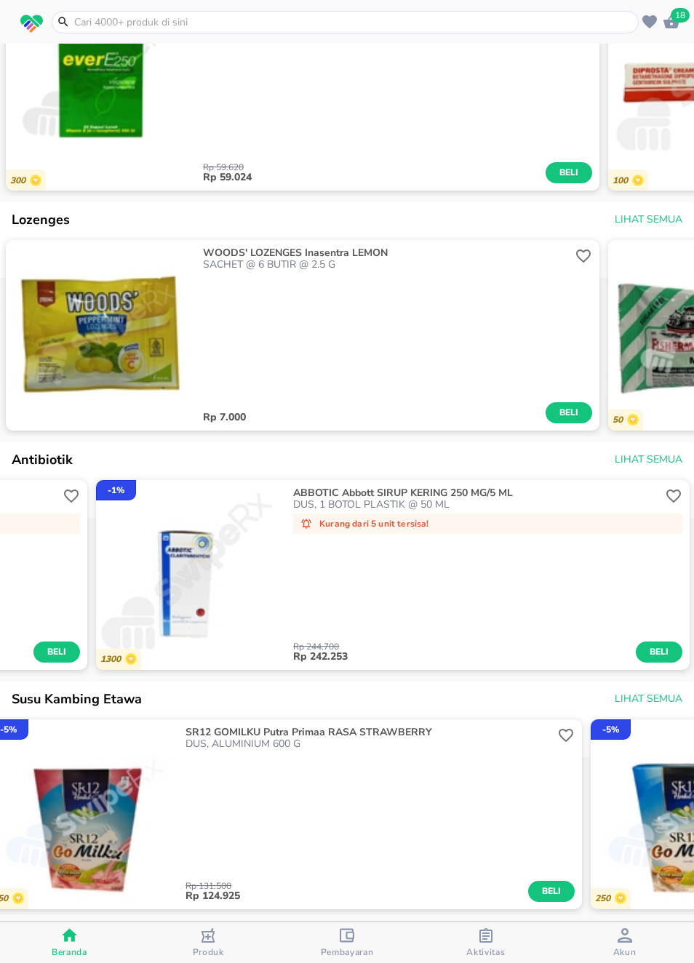
scroll to position [0, 525]
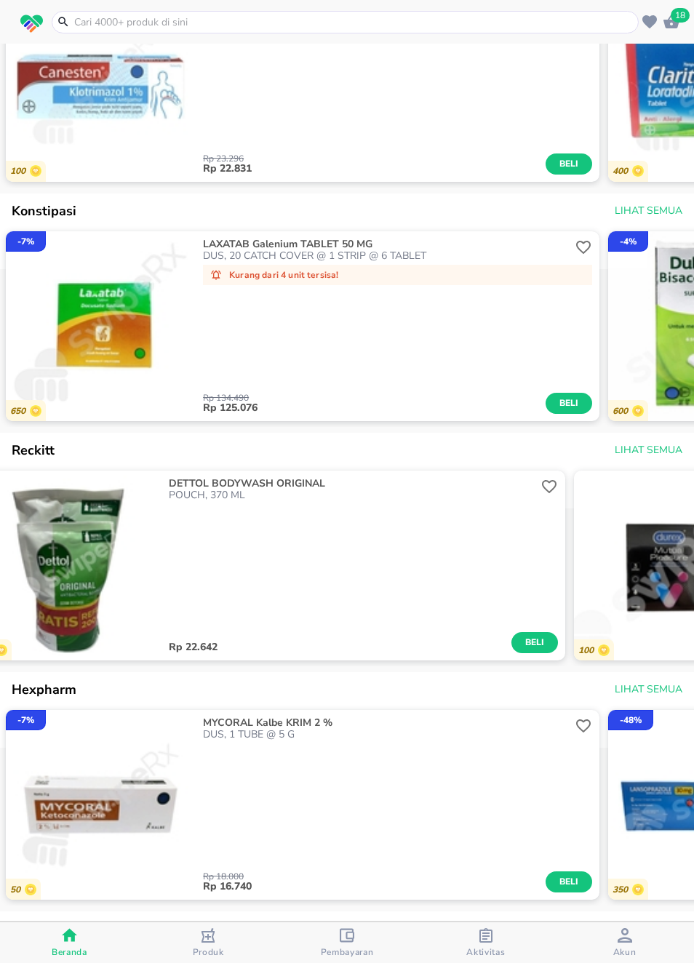
click at [521, 226] on div at bounding box center [347, 209] width 694 height 32
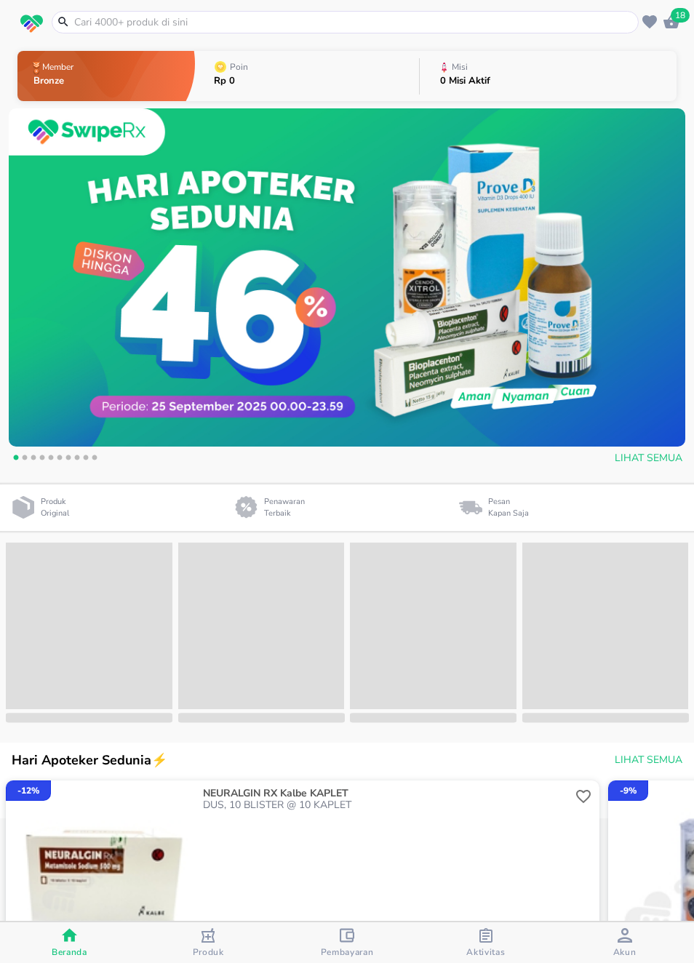
click at [527, 20] on input "text" at bounding box center [354, 22] width 562 height 15
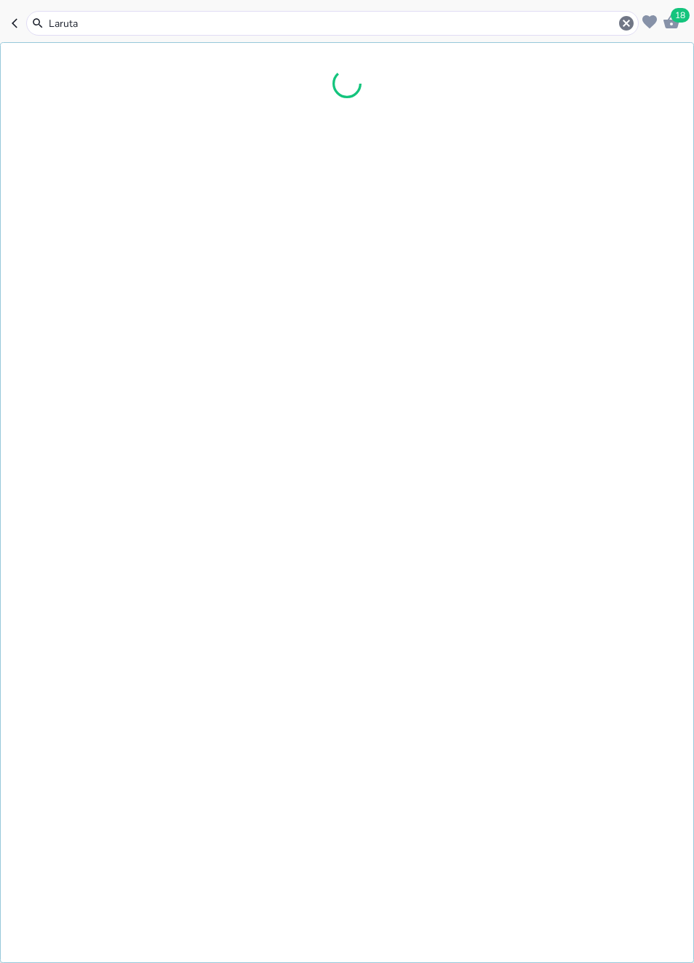
type input "Larutan"
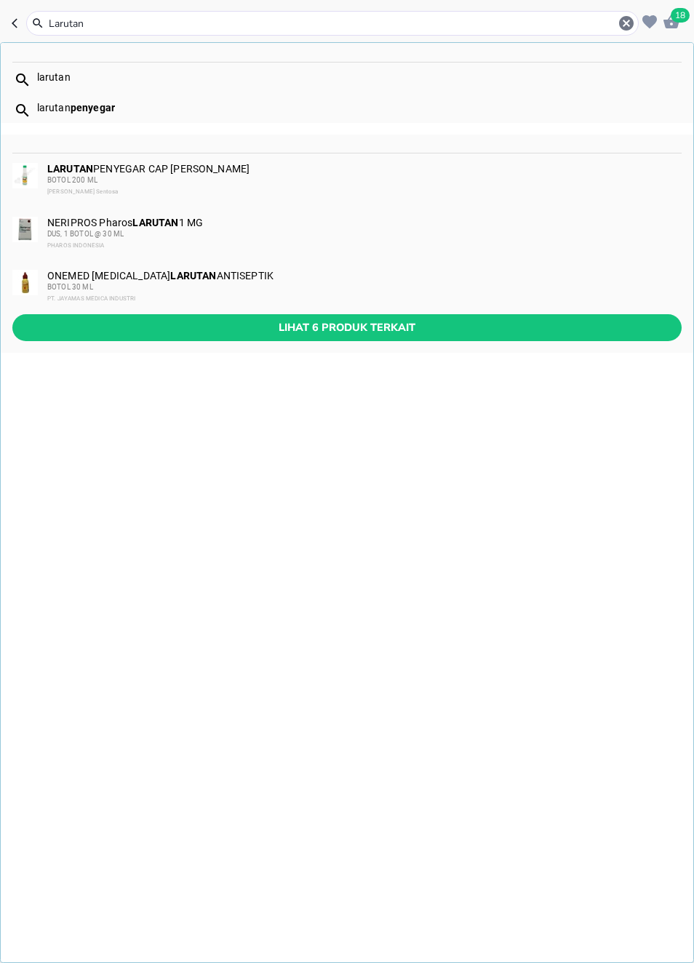
click at [564, 322] on span "Lihat 6 produk terkait" at bounding box center [347, 328] width 646 height 18
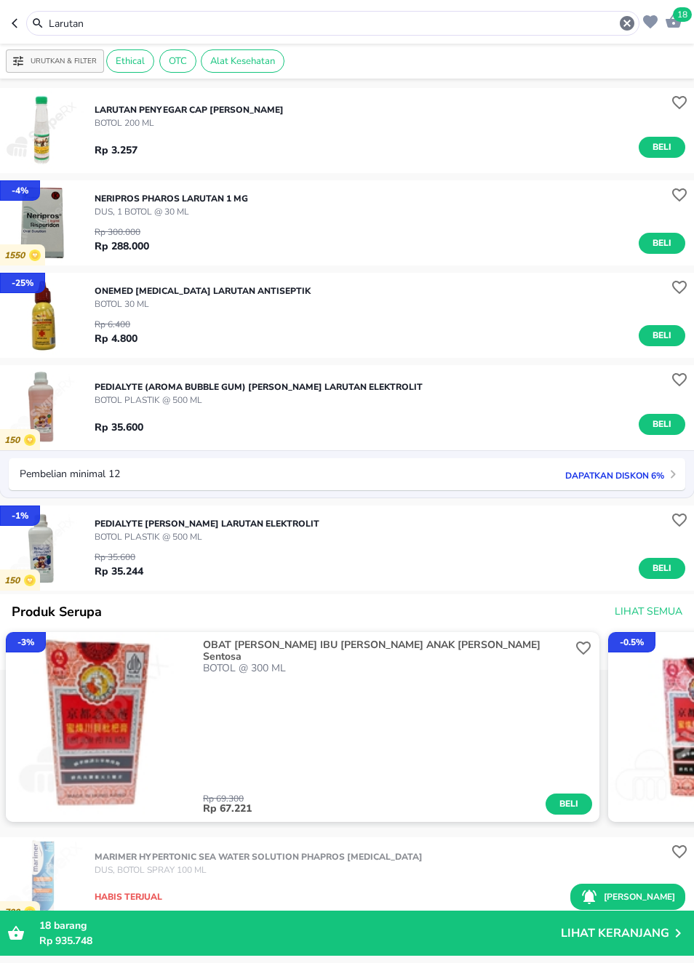
click at [466, 127] on div "LARUTAN PENYEGAR CAP BADAK Sinde BOTOL 200 ML Rp 3.257 Beli" at bounding box center [394, 130] width 599 height 69
click at [48, 128] on img "button" at bounding box center [42, 130] width 85 height 85
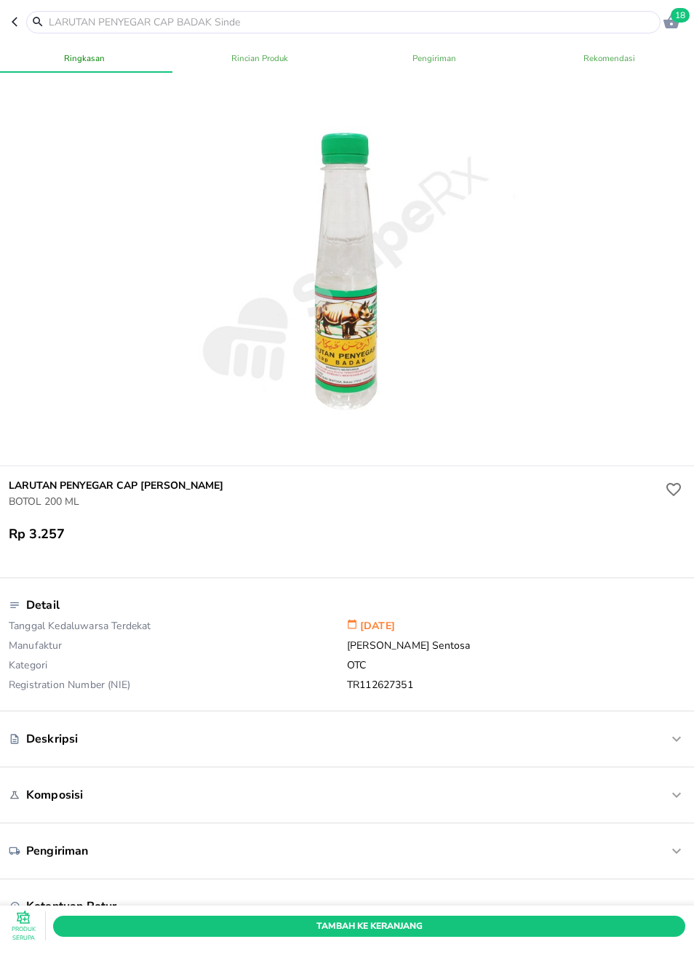
click at [226, 58] on span "Rincian Produk" at bounding box center [260, 58] width 158 height 15
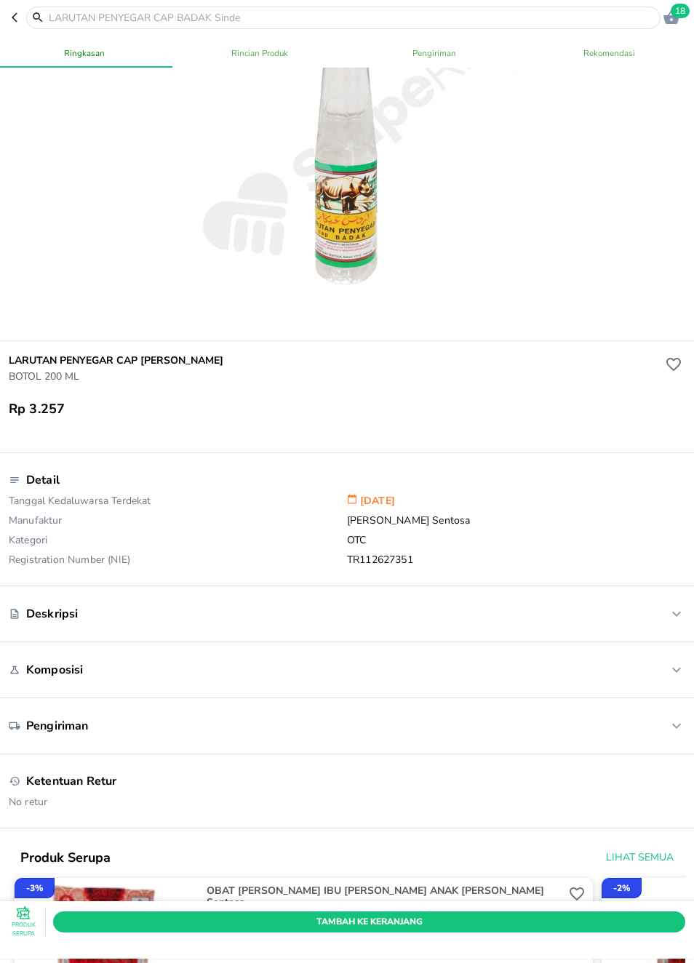
scroll to position [144, 0]
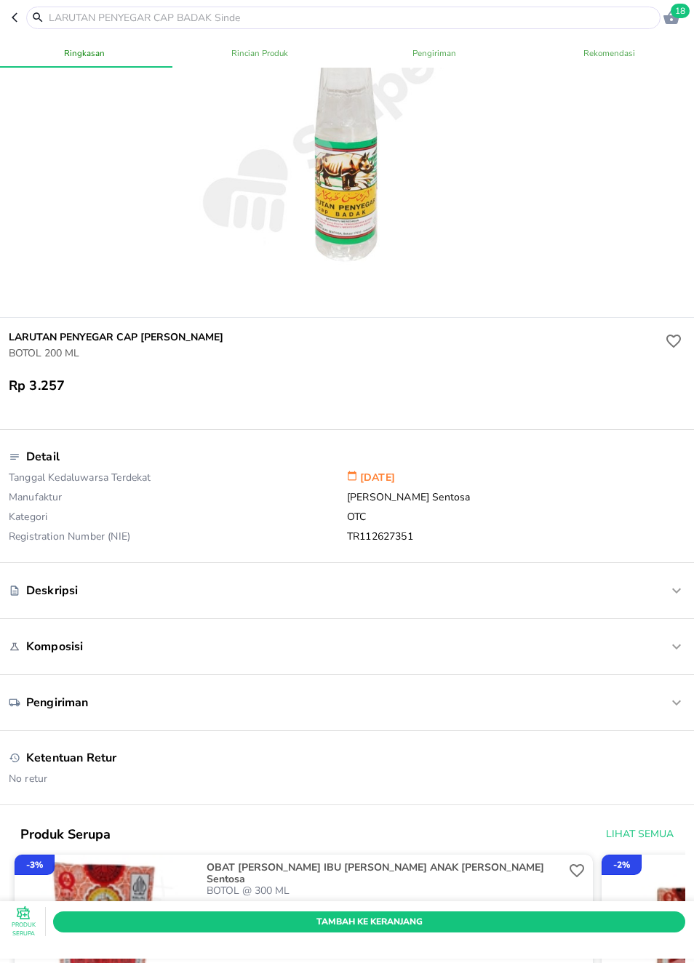
click at [521, 618] on div "Deskripsi" at bounding box center [347, 590] width 700 height 55
click at [663, 596] on div at bounding box center [657, 590] width 56 height 17
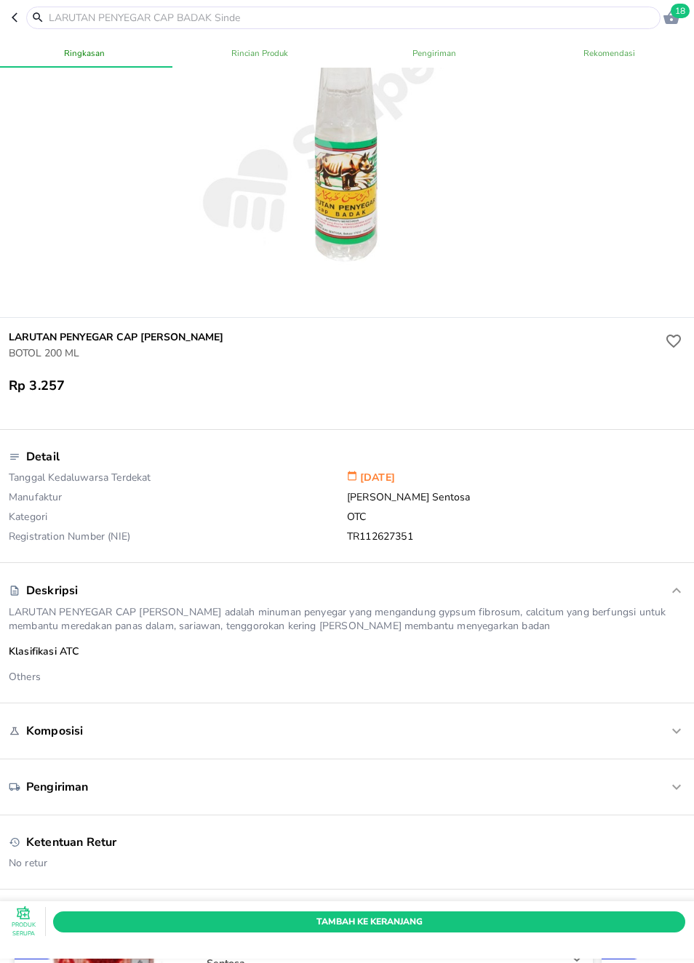
click at [20, 14] on icon "button" at bounding box center [18, 18] width 12 height 12
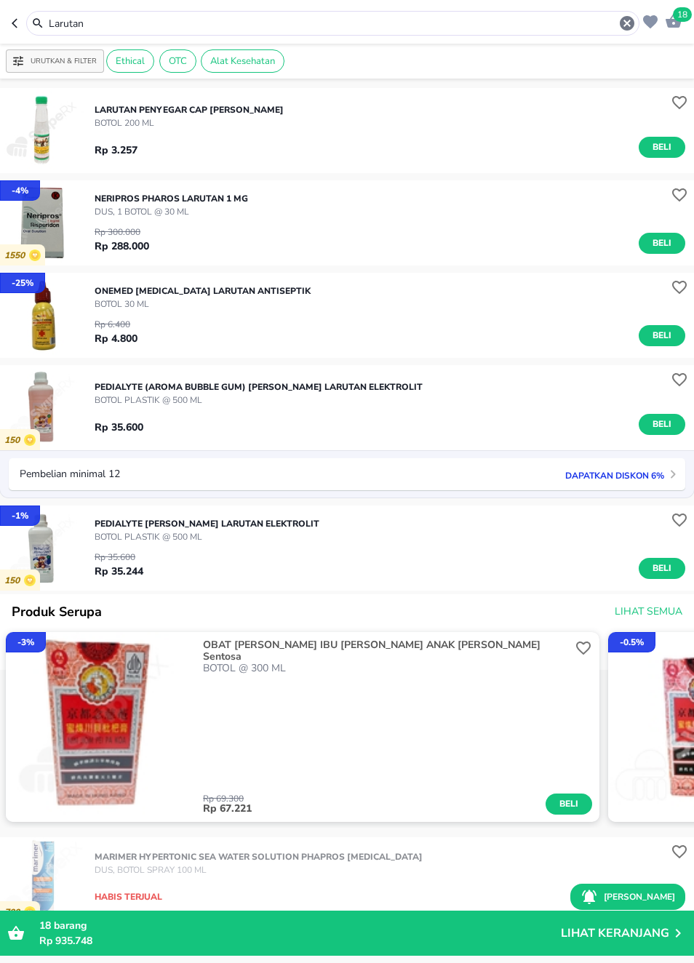
click at [630, 28] on icon "button" at bounding box center [627, 23] width 15 height 15
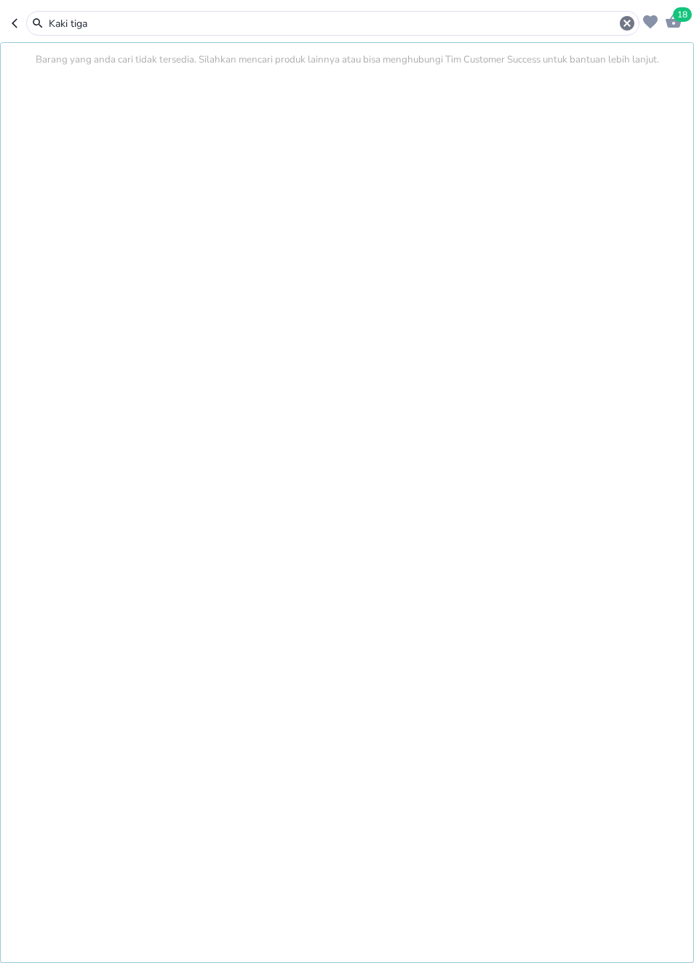
type input "Kaki tiga"
click at [12, 19] on icon "button" at bounding box center [18, 23] width 12 height 12
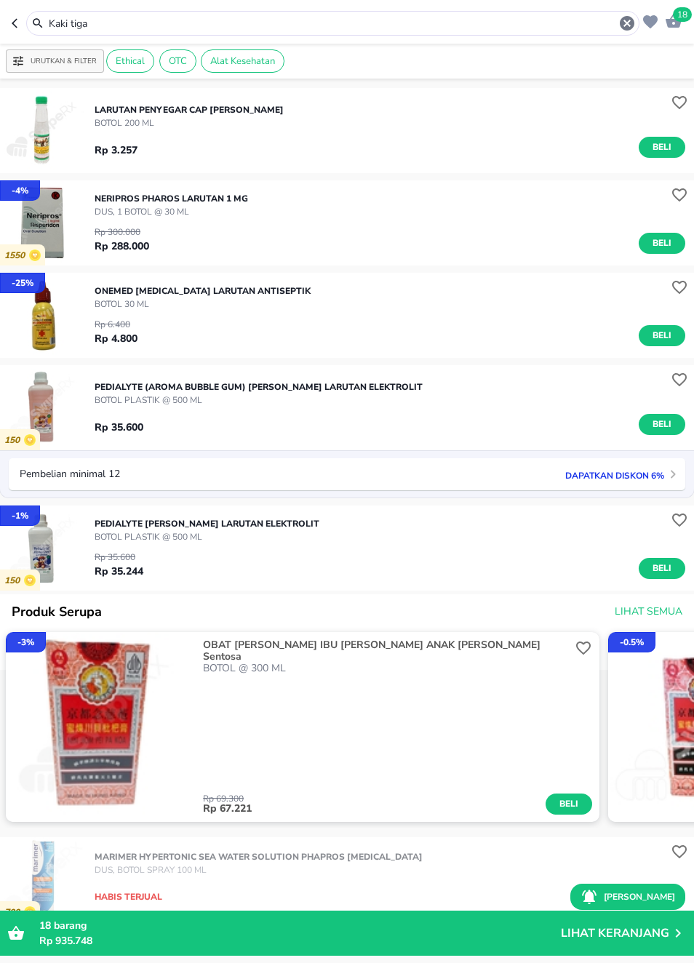
click at [8, 18] on header "18 Kaki tiga" at bounding box center [347, 22] width 694 height 44
click at [15, 23] on icon "button" at bounding box center [18, 23] width 12 height 12
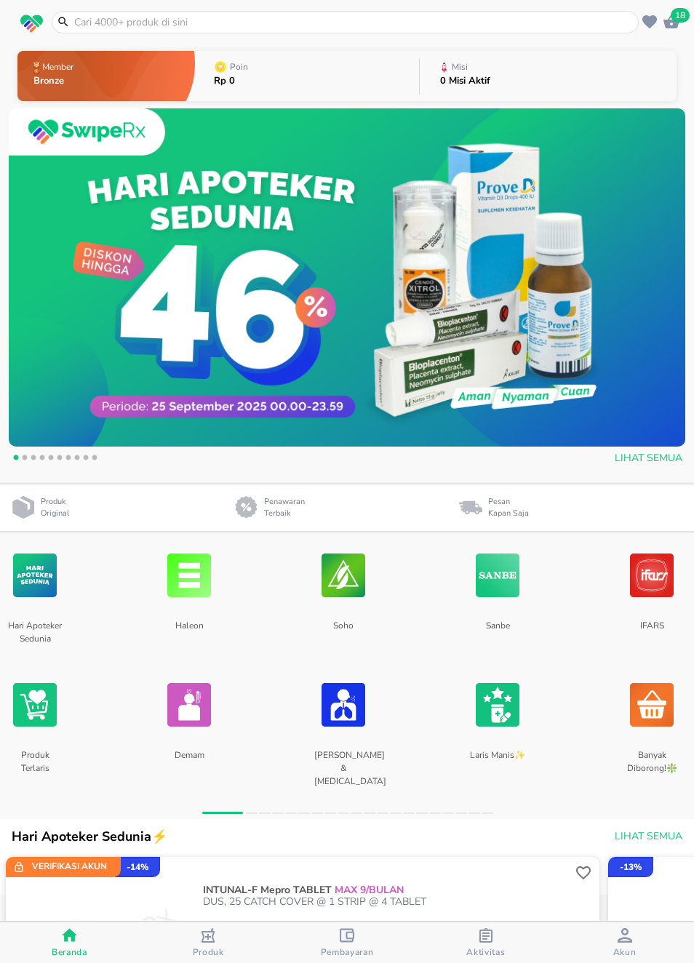
click at [124, 20] on input "text" at bounding box center [354, 22] width 562 height 15
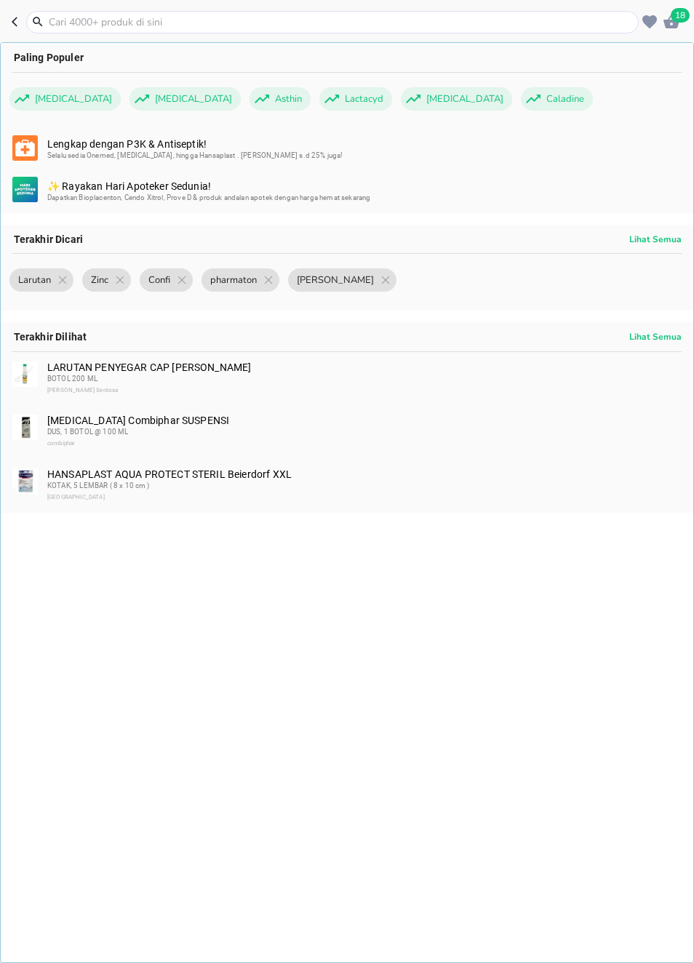
click at [542, 20] on input "text" at bounding box center [341, 22] width 588 height 15
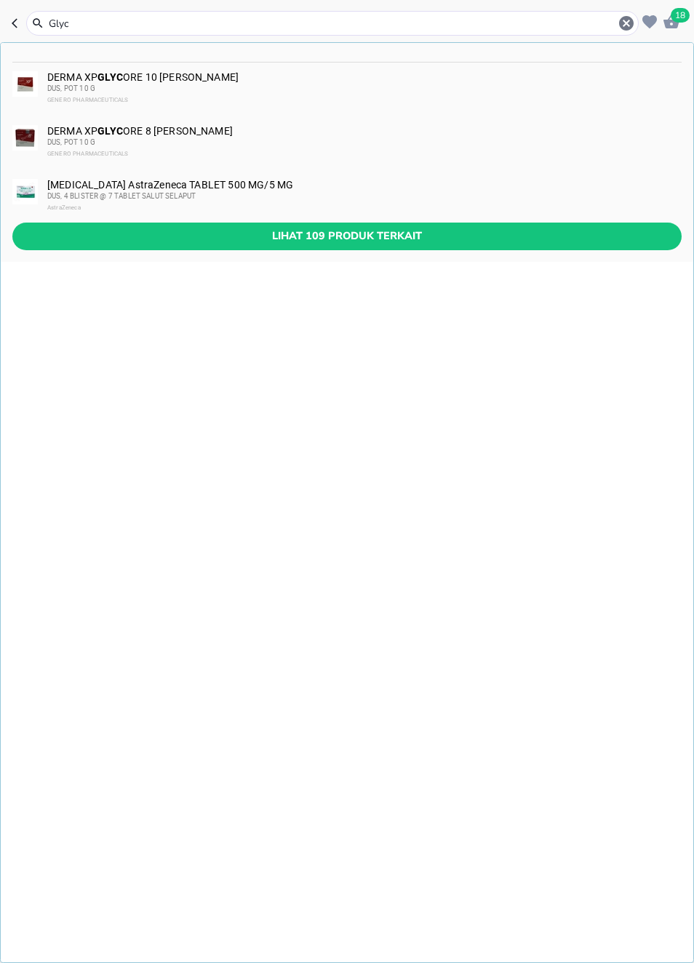
type input "Glyco"
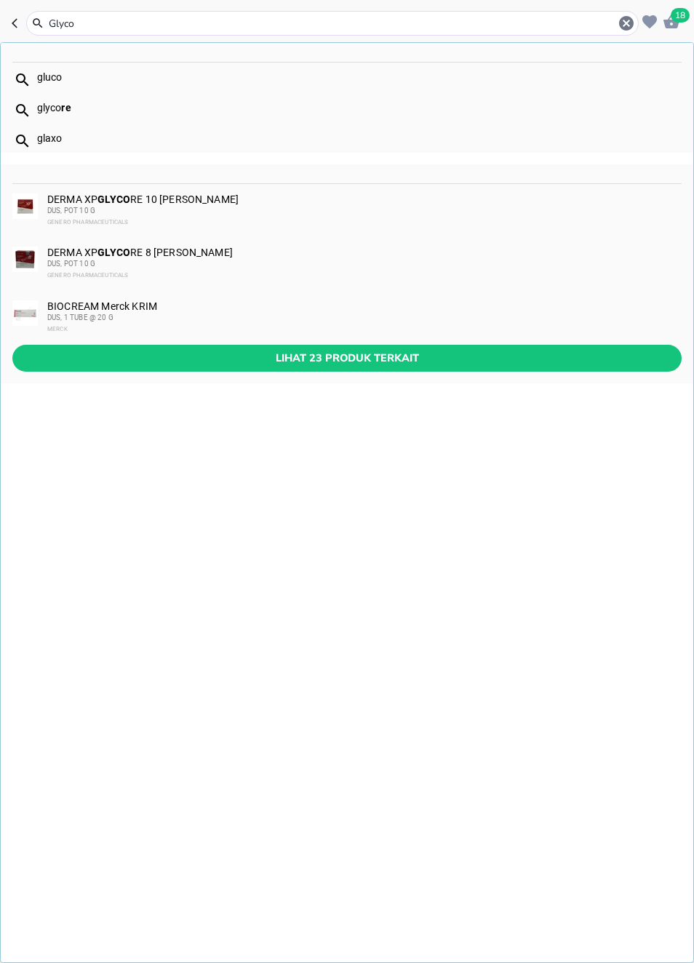
click at [591, 354] on span "Lihat 23 produk terkait" at bounding box center [347, 358] width 646 height 18
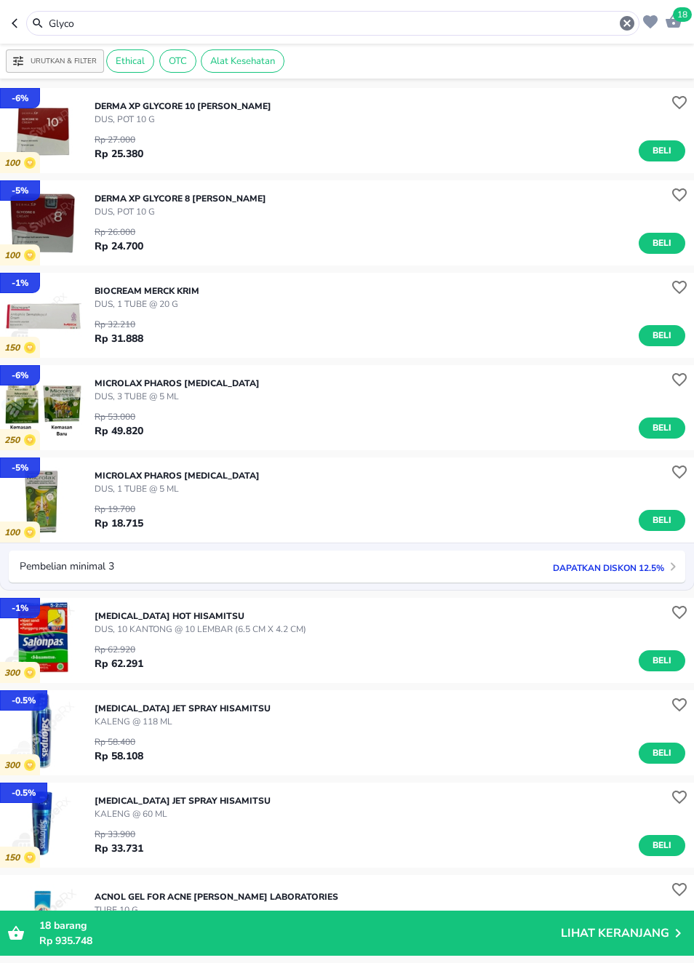
click at [455, 126] on div "Rp 27.000 Rp 25.380 Beli" at bounding box center [390, 144] width 591 height 36
click at [57, 308] on img "button" at bounding box center [42, 315] width 85 height 85
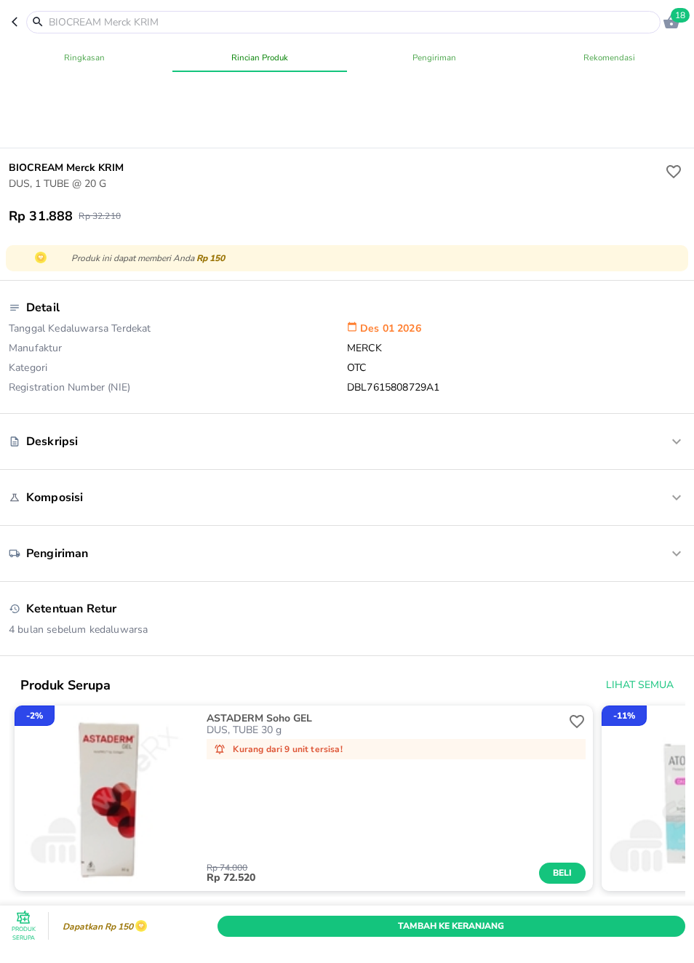
scroll to position [321, 0]
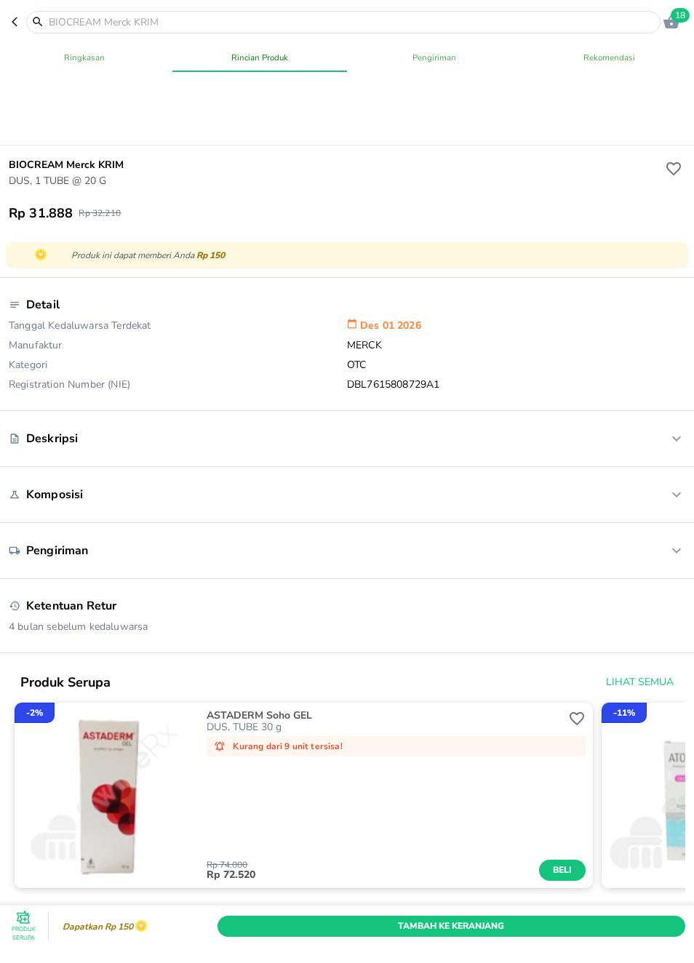
click at [495, 447] on div "Deskripsi" at bounding box center [319, 439] width 621 height 16
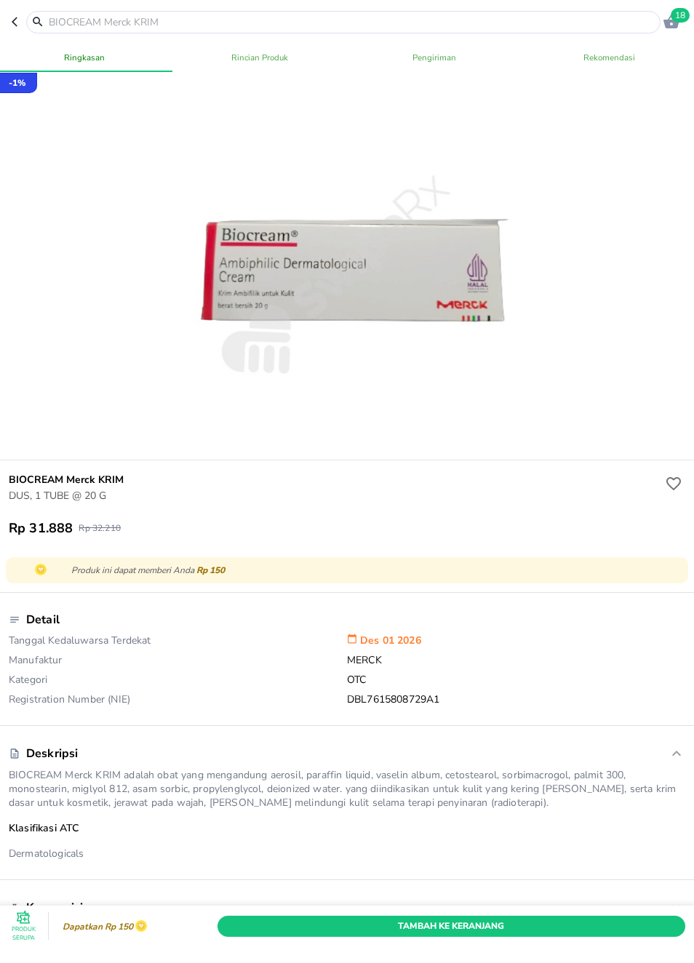
scroll to position [9, 0]
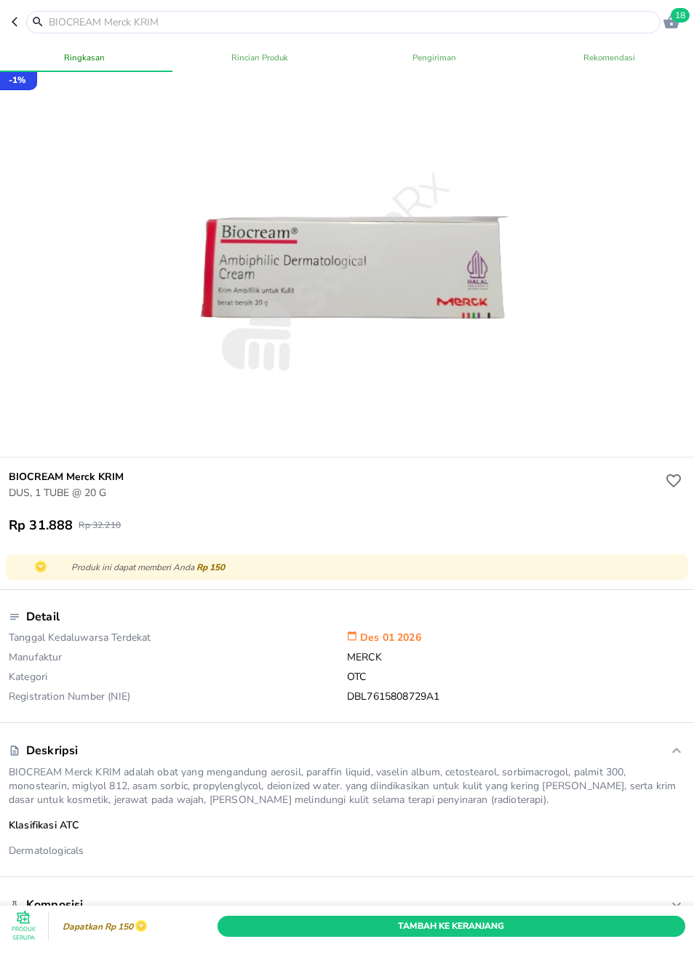
click at [21, 31] on button "button" at bounding box center [19, 22] width 15 height 23
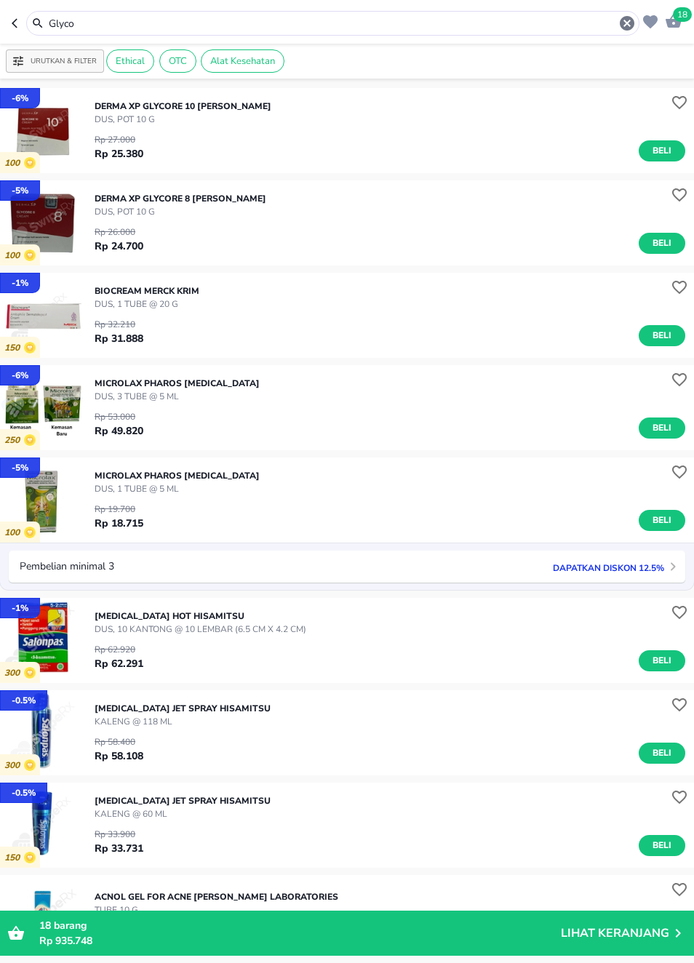
click at [621, 29] on icon "button" at bounding box center [626, 23] width 17 height 17
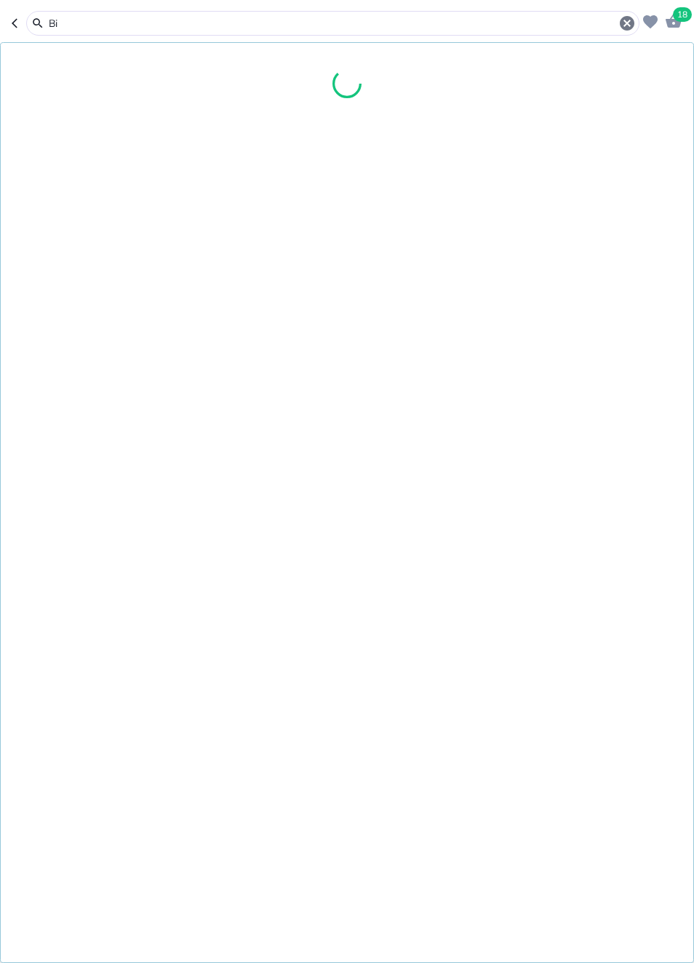
type input "Bio"
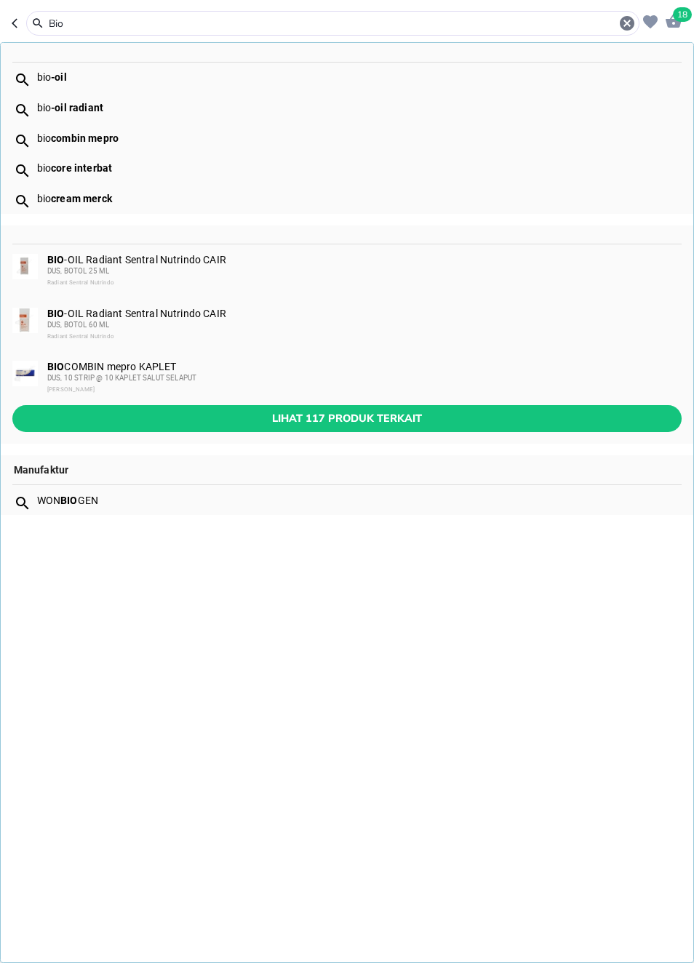
click at [598, 400] on div "BIO COMBIN mepro KAPLET DUS, 10 STRIP @ 10 KAPLET SALUT SELAPUT LUCAS DJAJA" at bounding box center [347, 378] width 693 height 54
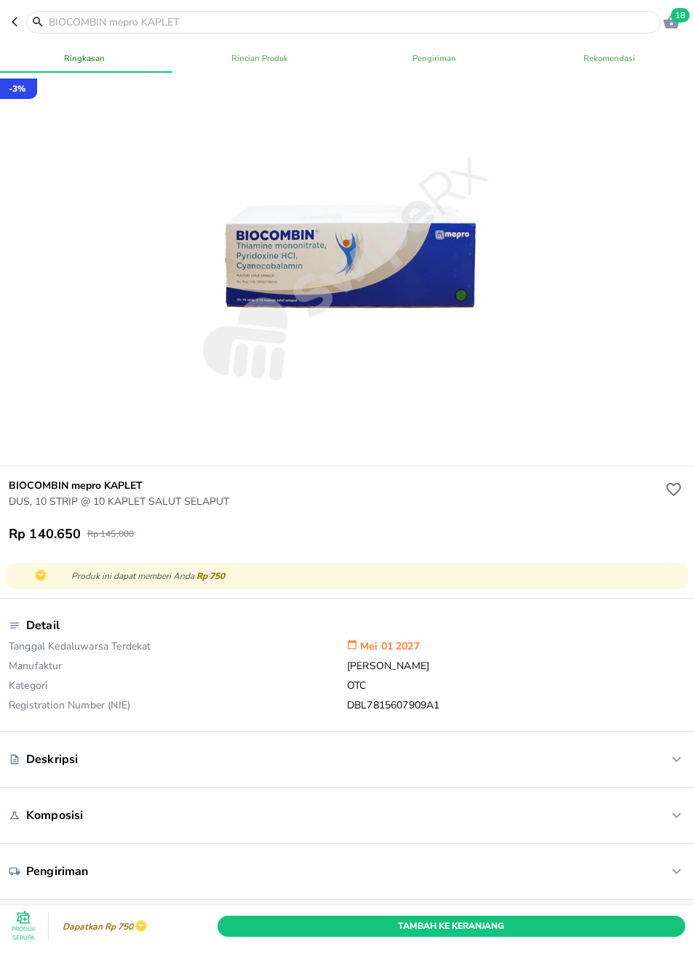
click at [21, 25] on icon "button" at bounding box center [18, 22] width 12 height 12
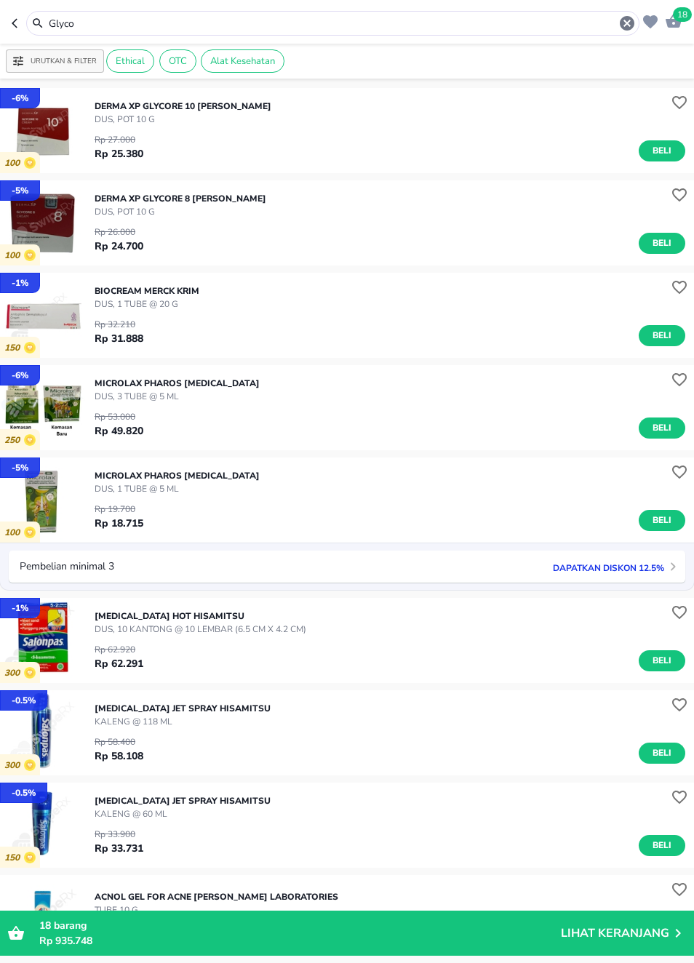
click at [88, 23] on input "Glyco" at bounding box center [332, 23] width 571 height 15
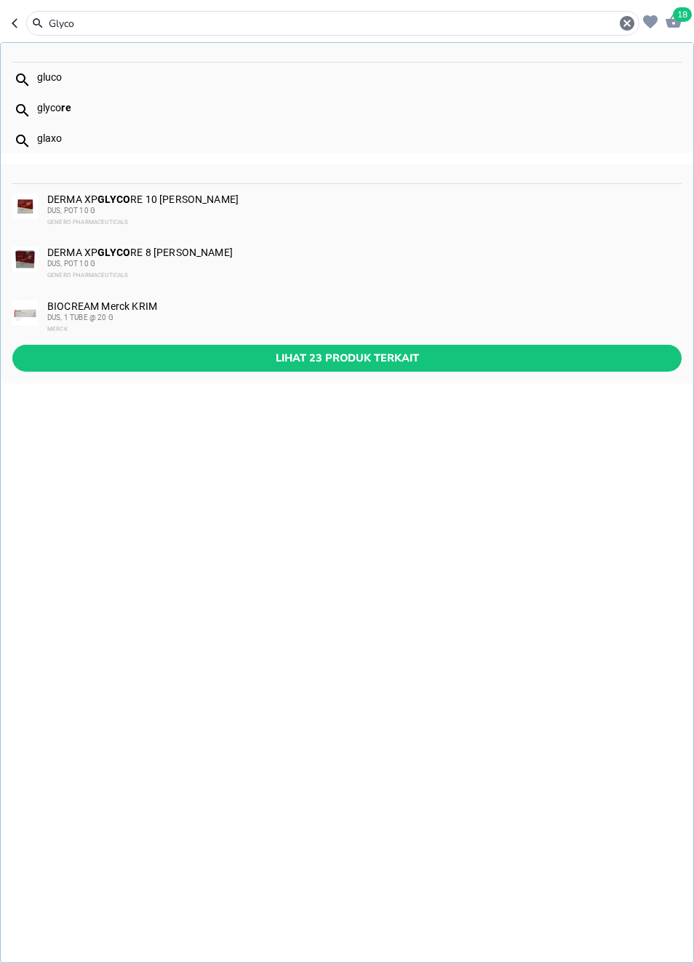
click at [624, 29] on icon "button" at bounding box center [627, 23] width 15 height 15
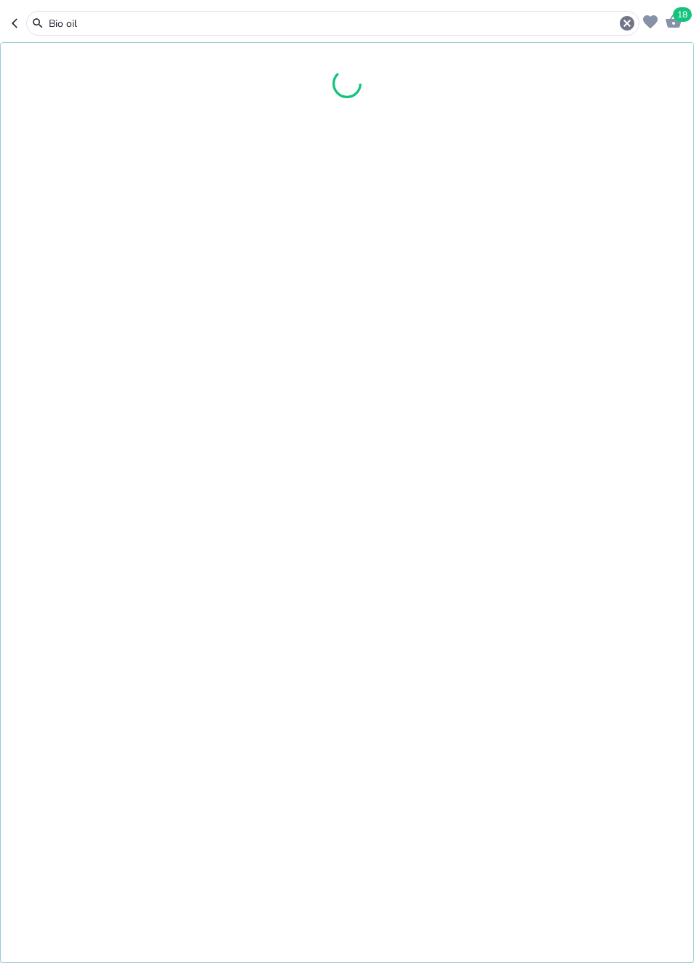
type input "Bio oil"
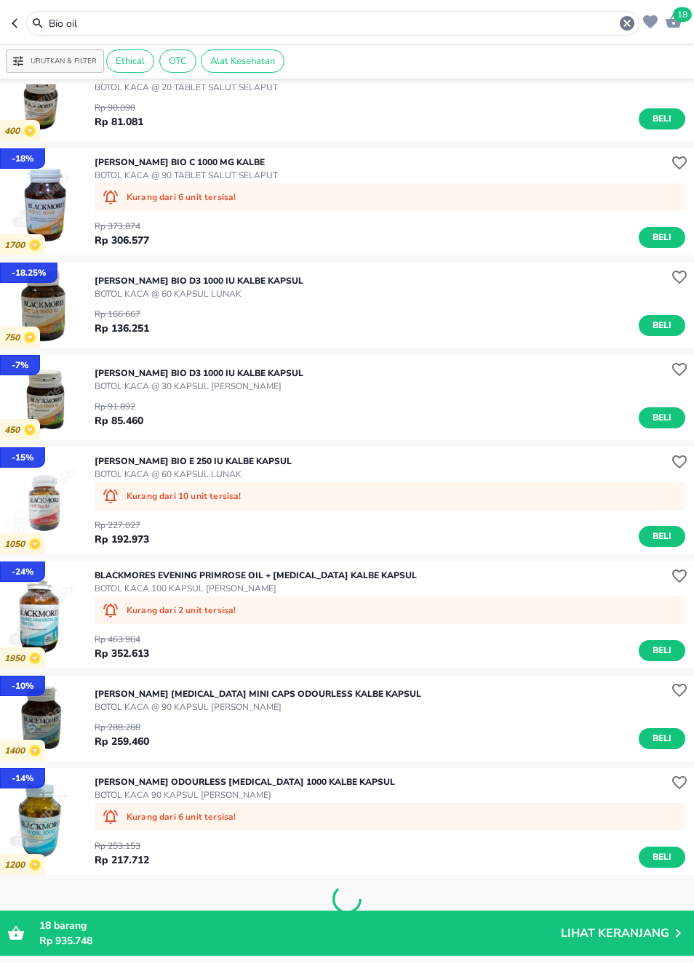
scroll to position [763, 0]
click at [8, 23] on header "18 Bio oil" at bounding box center [347, 22] width 694 height 44
click at [12, 24] on icon "button" at bounding box center [15, 22] width 6 height 9
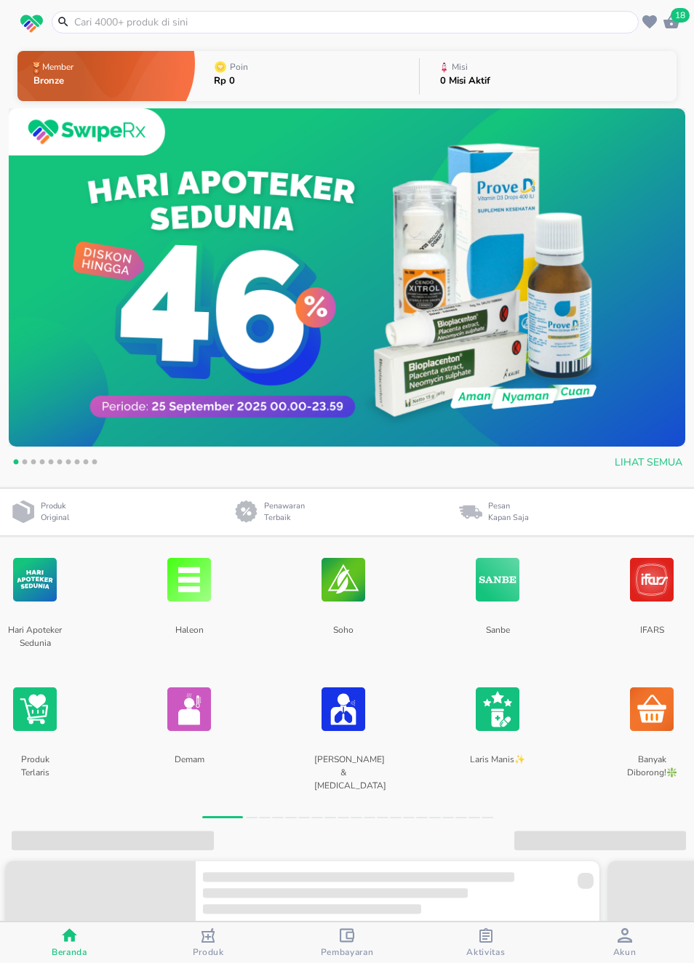
click at [543, 22] on input "text" at bounding box center [354, 22] width 562 height 15
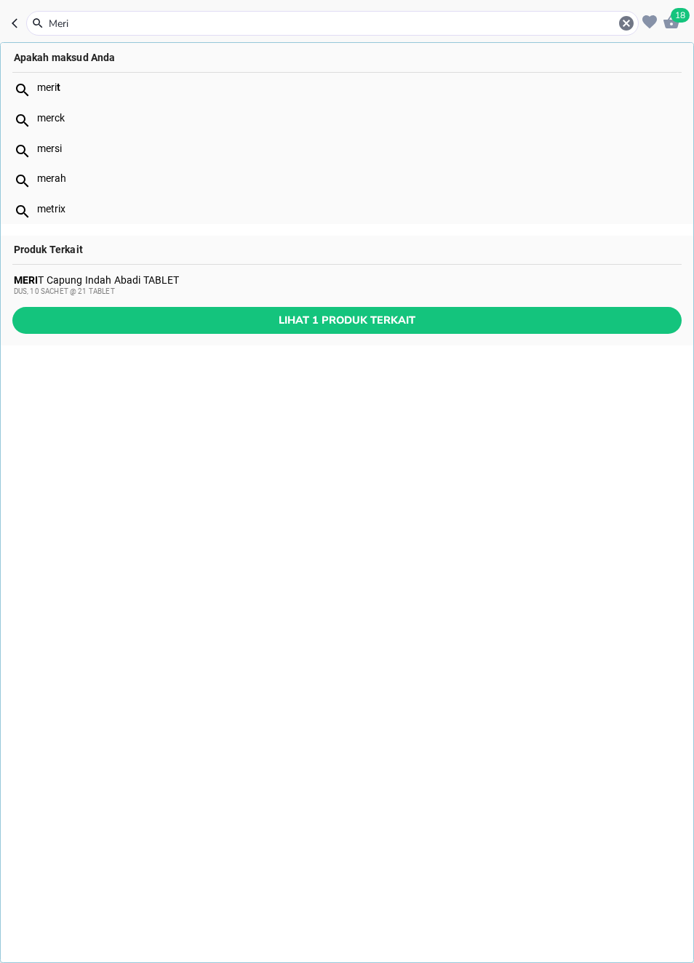
type input "Merit"
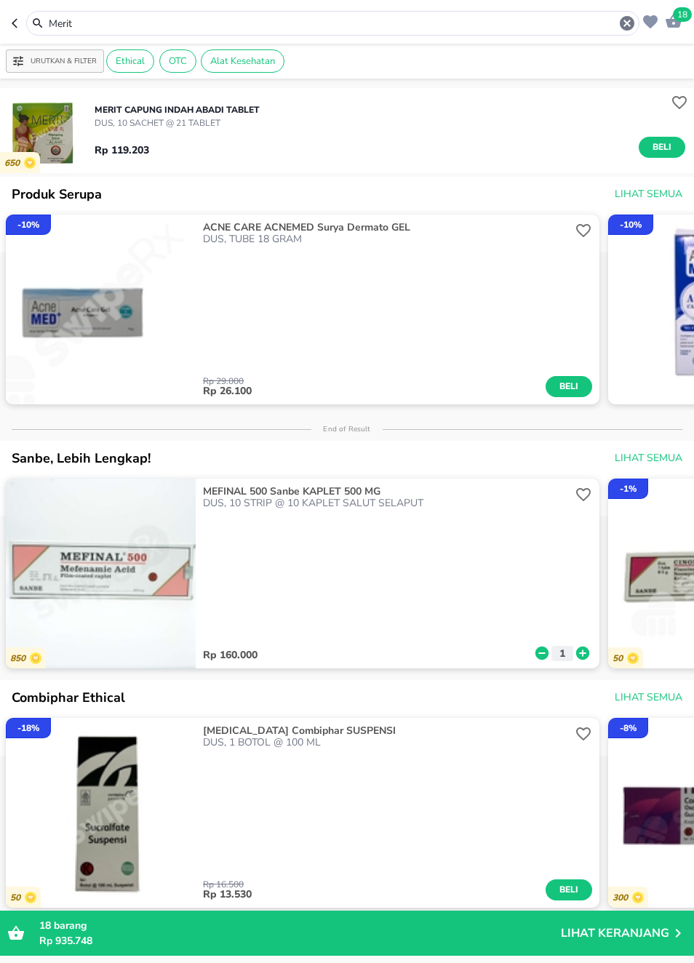
click at [62, 127] on img "button" at bounding box center [42, 130] width 85 height 85
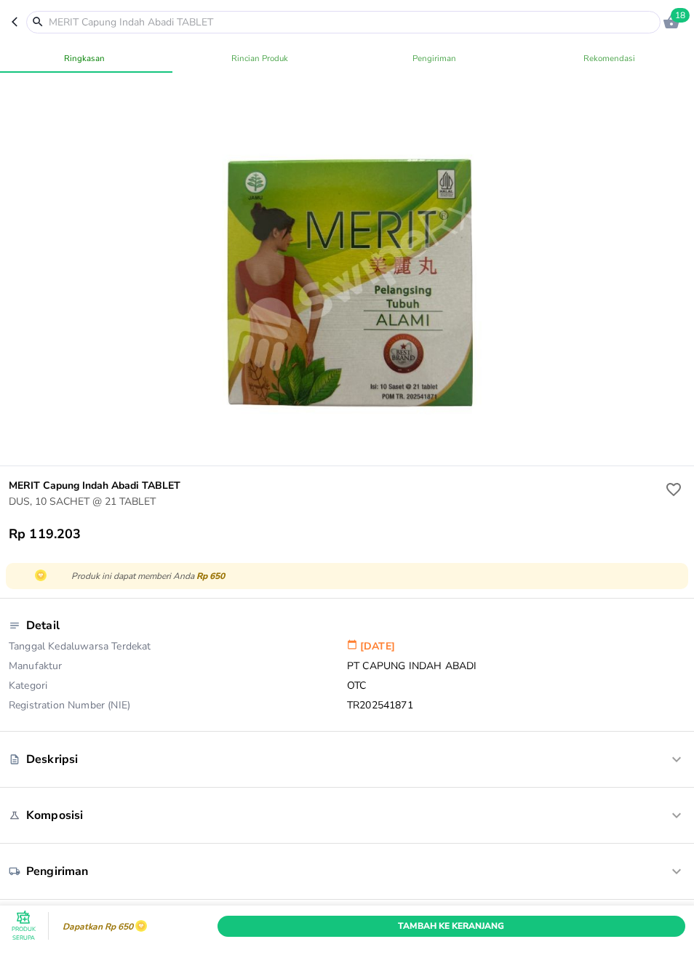
click at [12, 23] on icon "button" at bounding box center [18, 22] width 12 height 12
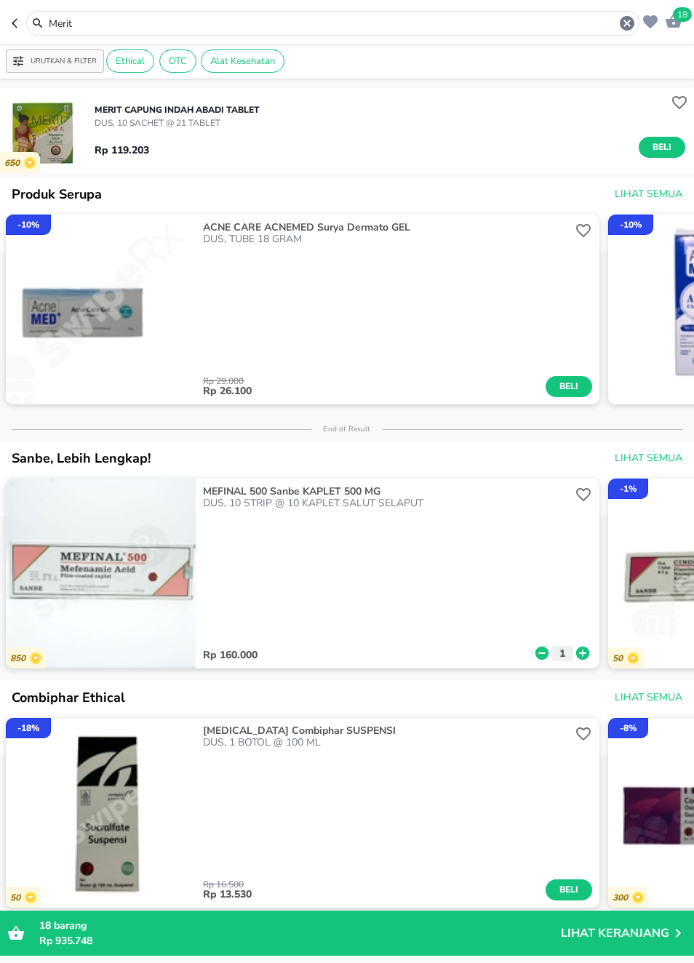
click at [626, 23] on icon "button" at bounding box center [626, 23] width 17 height 17
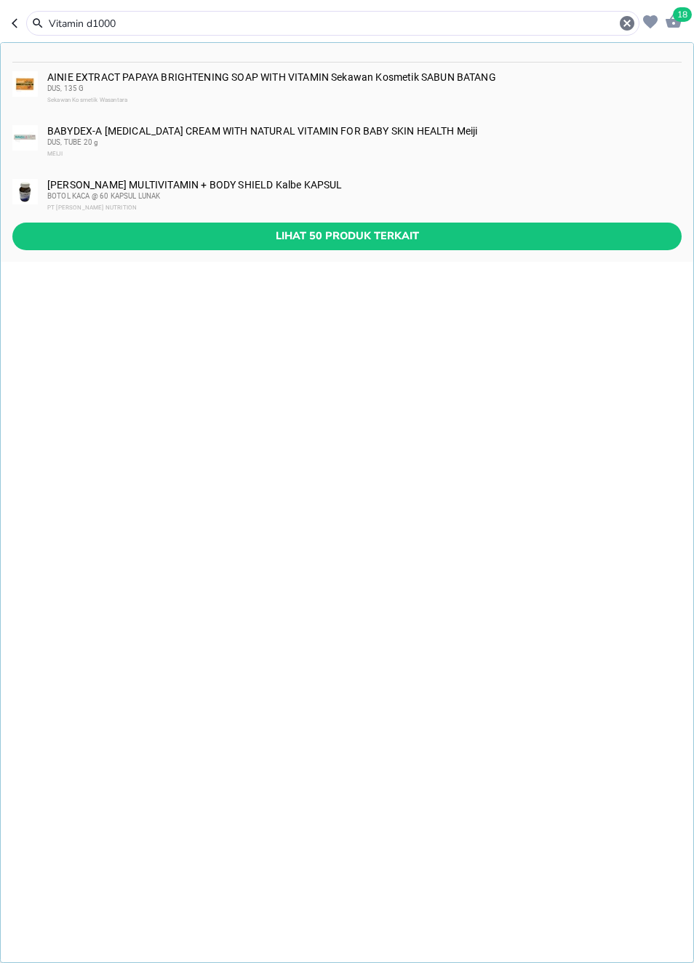
type input "Vitamin d1000"
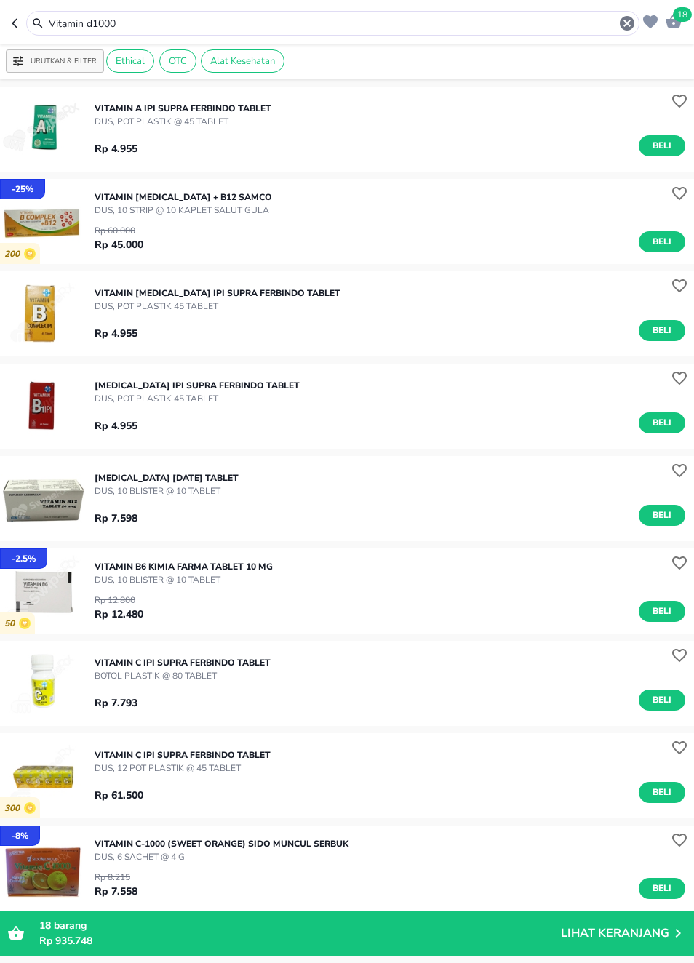
scroll to position [2710, 0]
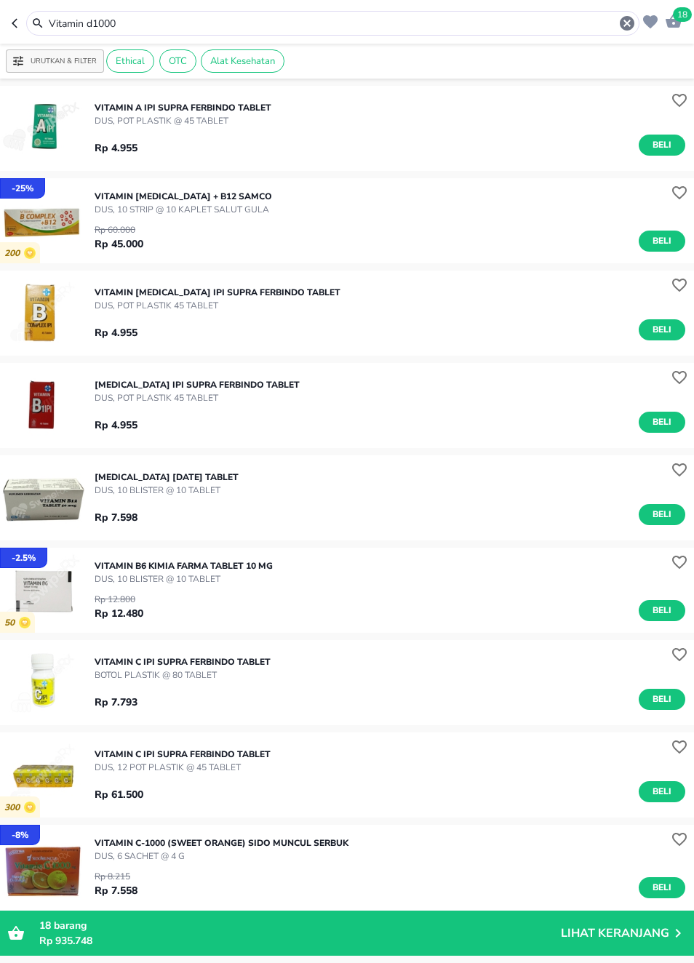
click at [42, 596] on img "button" at bounding box center [42, 590] width 85 height 85
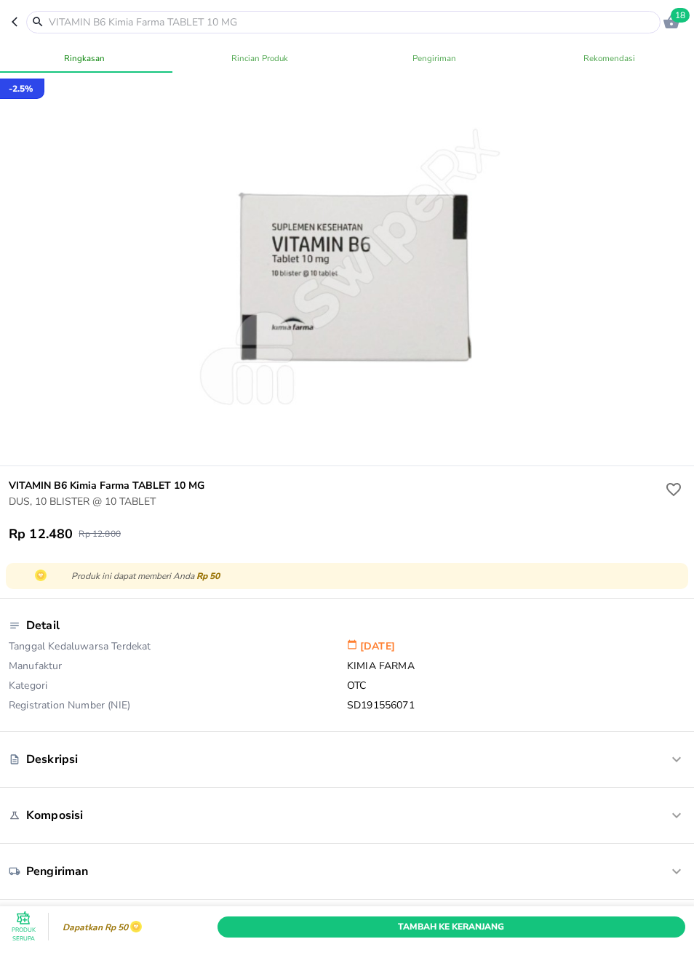
click at [10, 28] on header "18" at bounding box center [347, 22] width 694 height 44
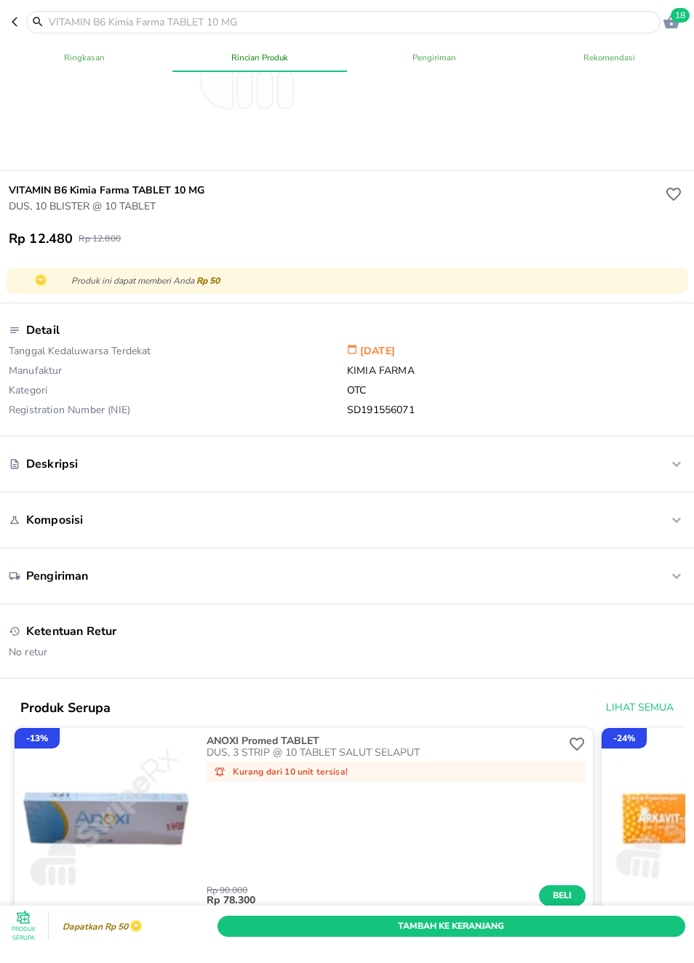
scroll to position [302, 0]
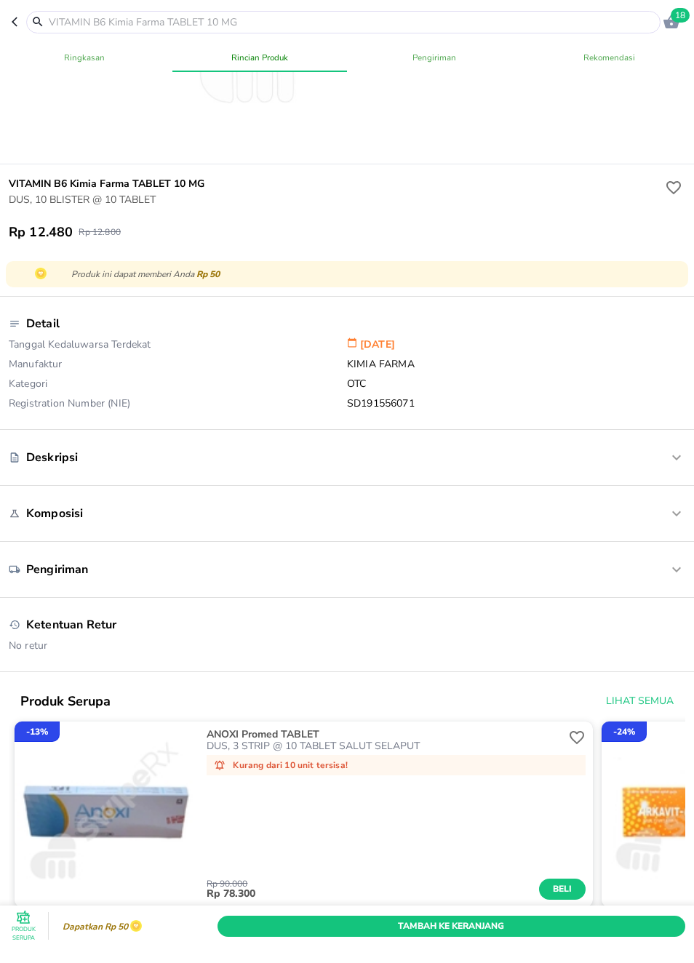
click at [15, 21] on icon "button" at bounding box center [18, 22] width 12 height 12
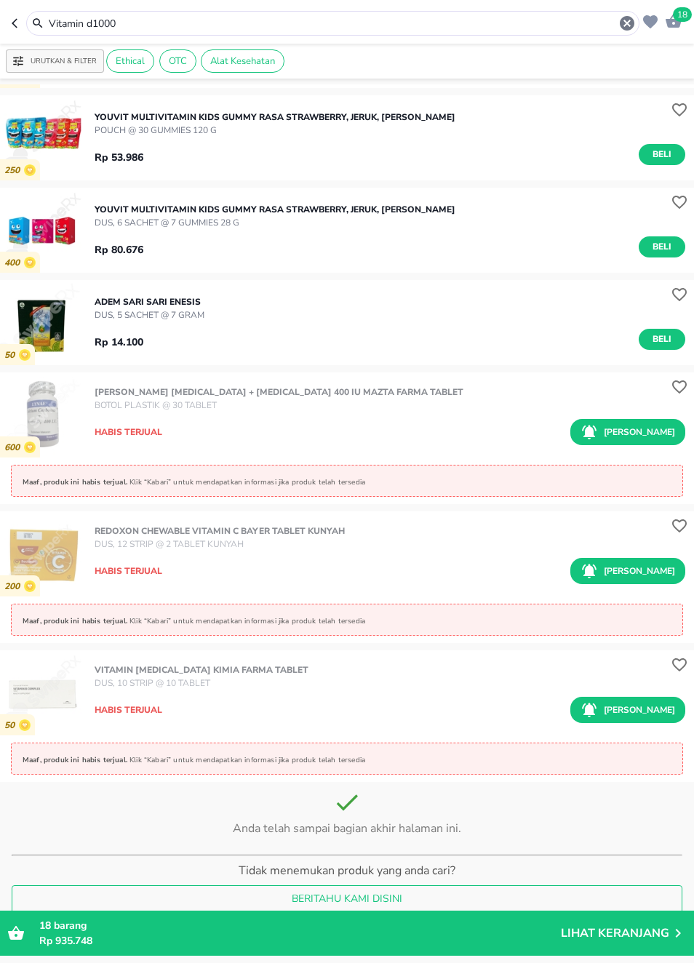
scroll to position [4086, 0]
click at [628, 23] on icon "button" at bounding box center [626, 23] width 17 height 17
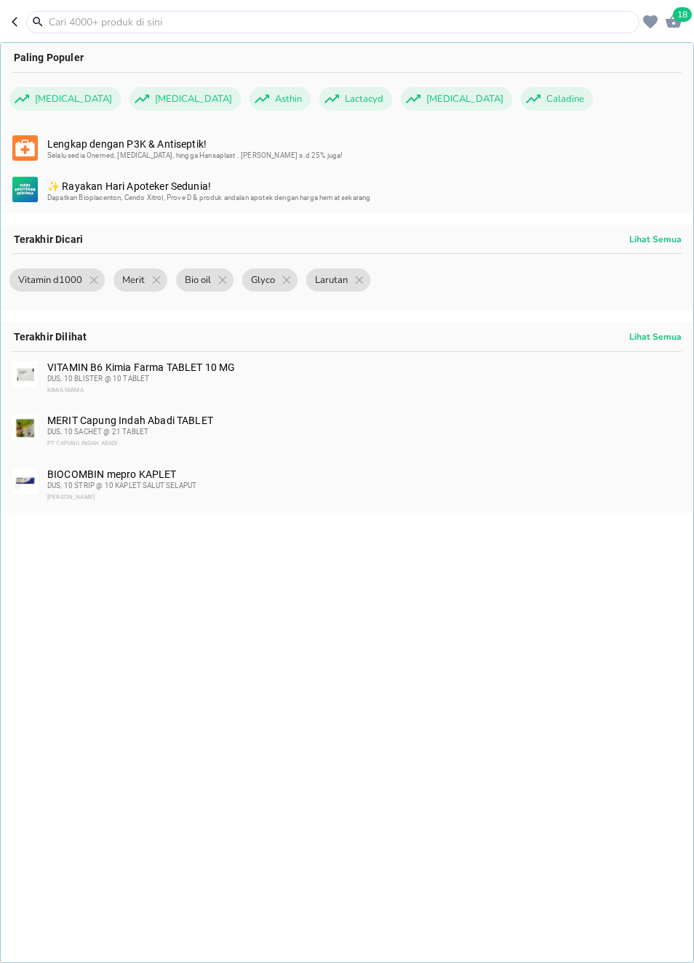
click at [336, 99] on span "Lactacyd" at bounding box center [364, 98] width 56 height 23
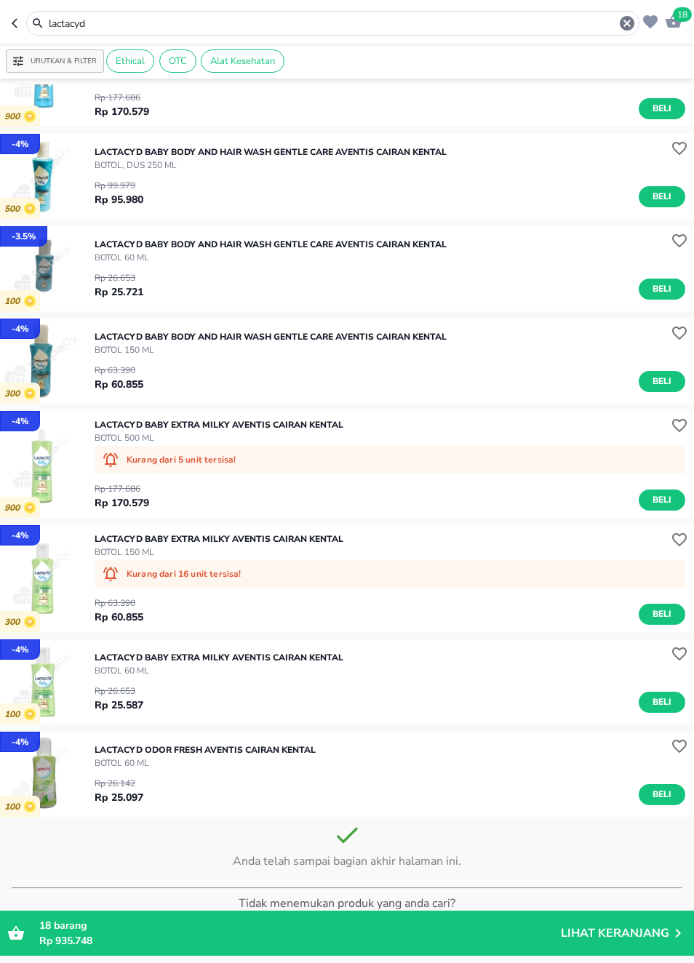
scroll to position [255, 0]
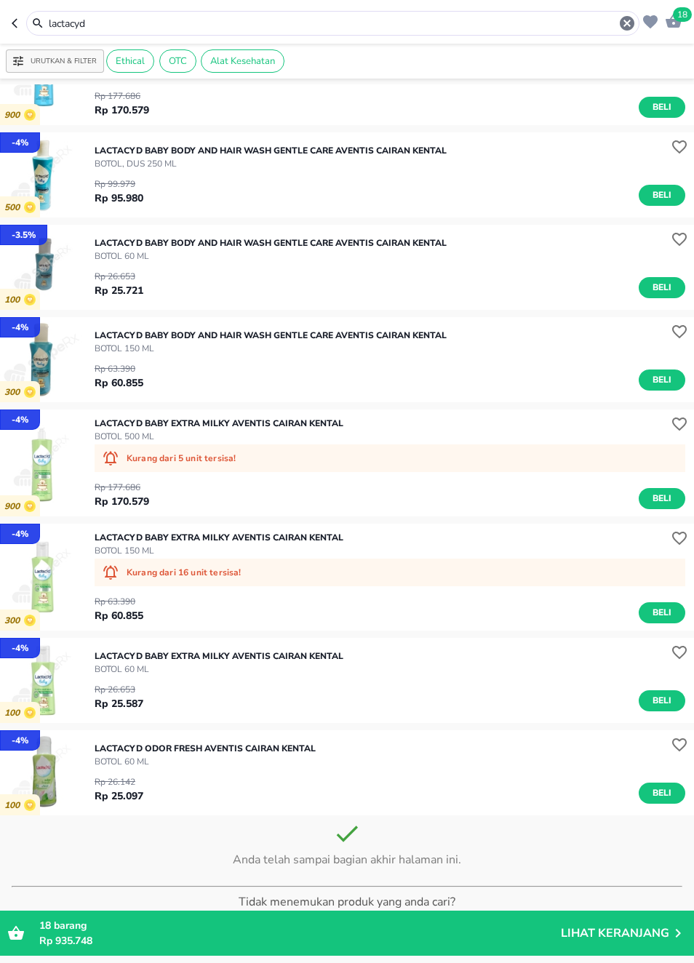
click at [15, 12] on button "button" at bounding box center [19, 23] width 15 height 25
type input "Vitamin d1000"
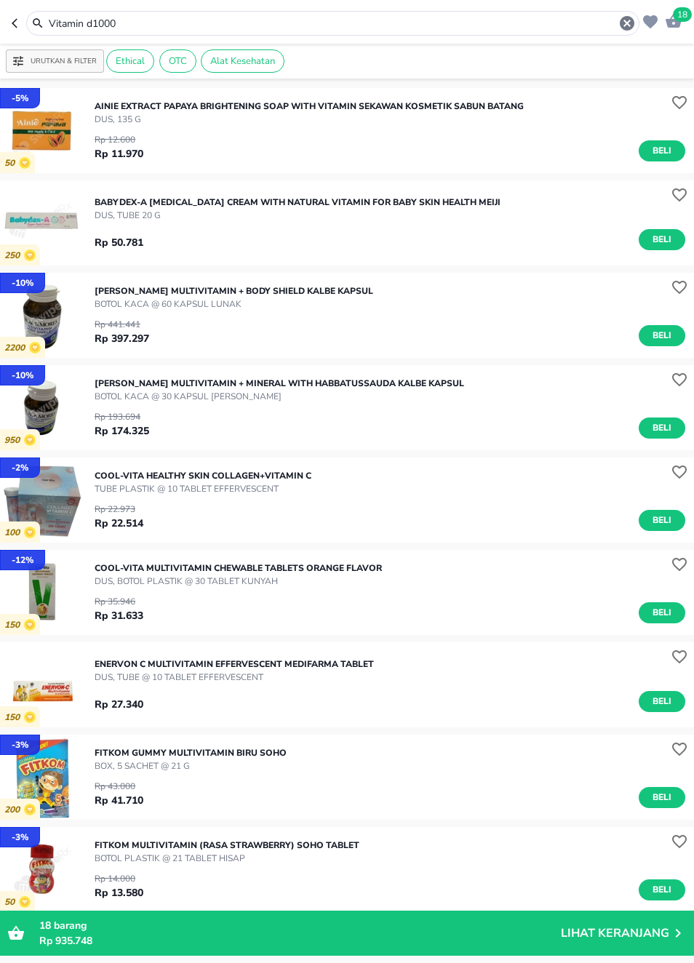
click at [629, 27] on icon "button" at bounding box center [627, 23] width 15 height 15
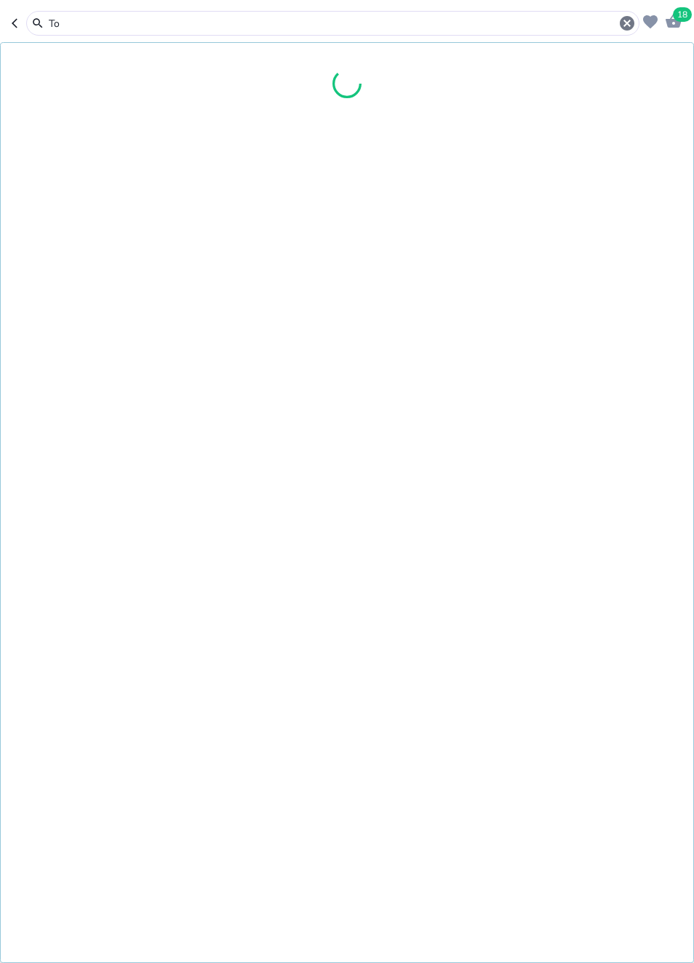
type input "T"
type input "Sangobion"
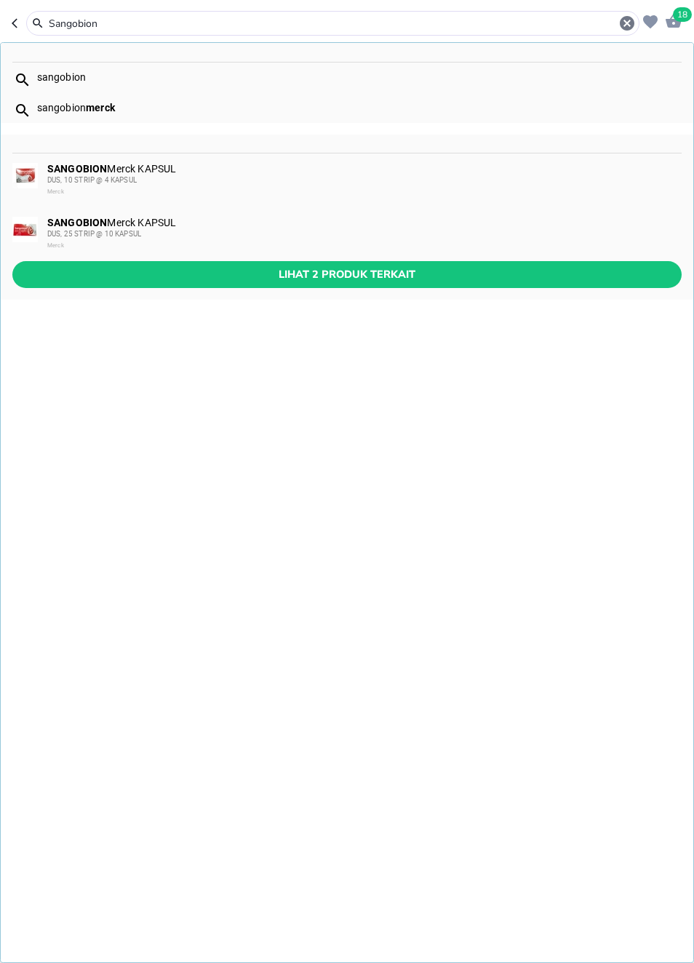
click at [590, 258] on div "SANGOBION Merck KAPSUL DUS, 25 STRIP @ 10 KAPSUL Merck" at bounding box center [347, 234] width 693 height 54
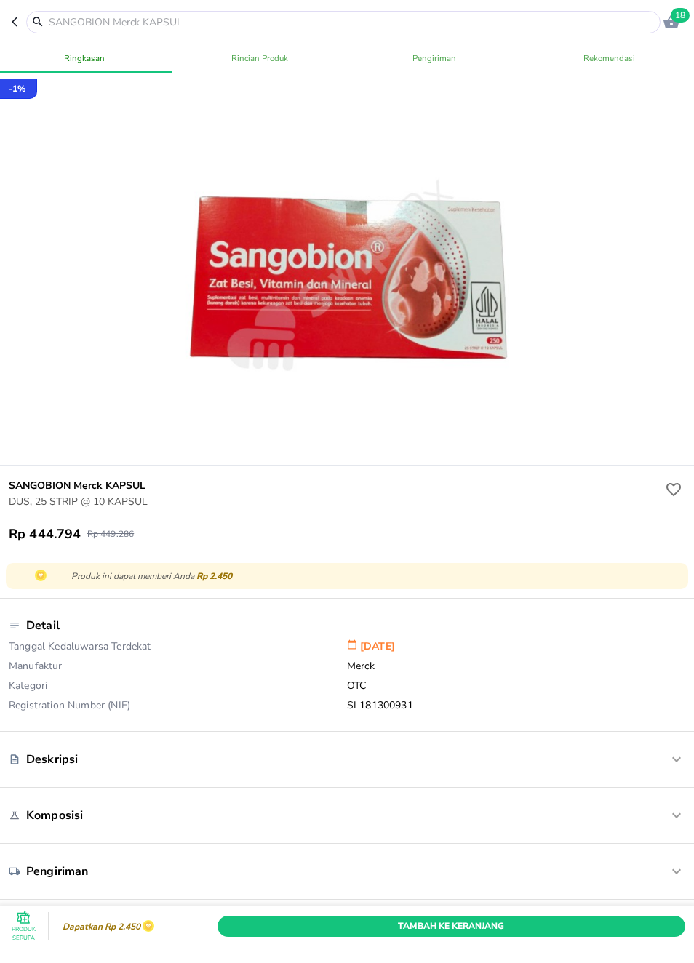
click at [14, 17] on icon "button" at bounding box center [18, 22] width 12 height 12
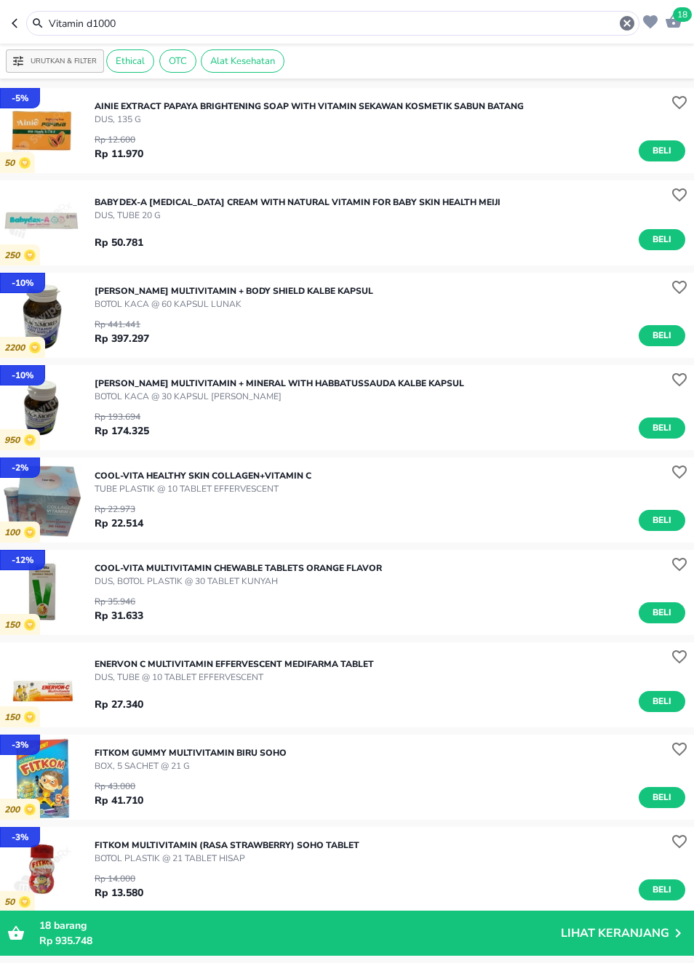
click at [623, 17] on icon "button" at bounding box center [627, 23] width 15 height 15
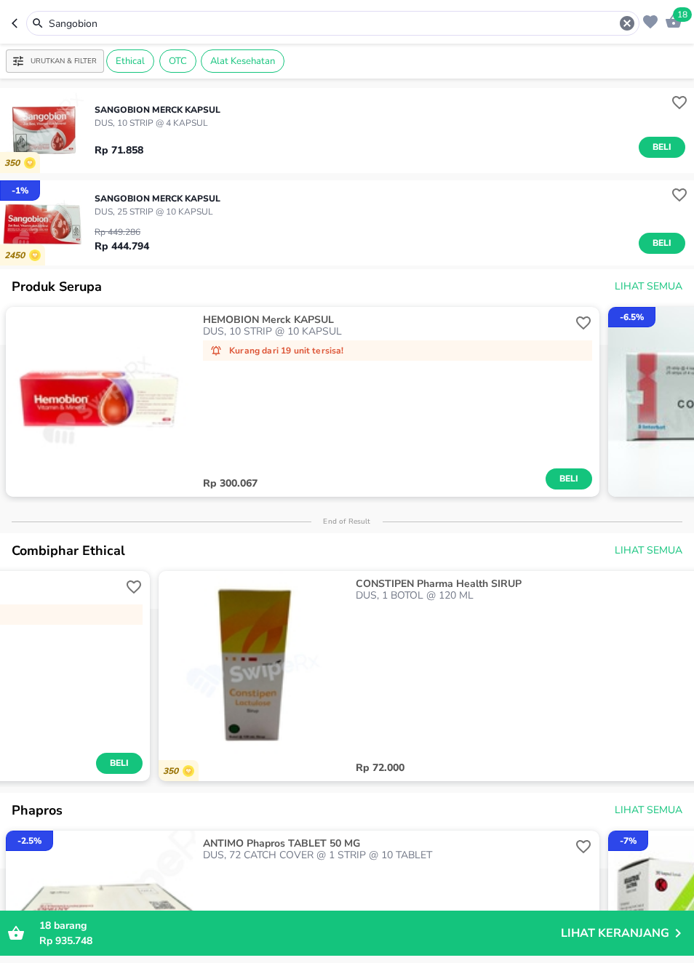
scroll to position [-1, 0]
click at [540, 25] on input "Sangobion" at bounding box center [332, 23] width 571 height 15
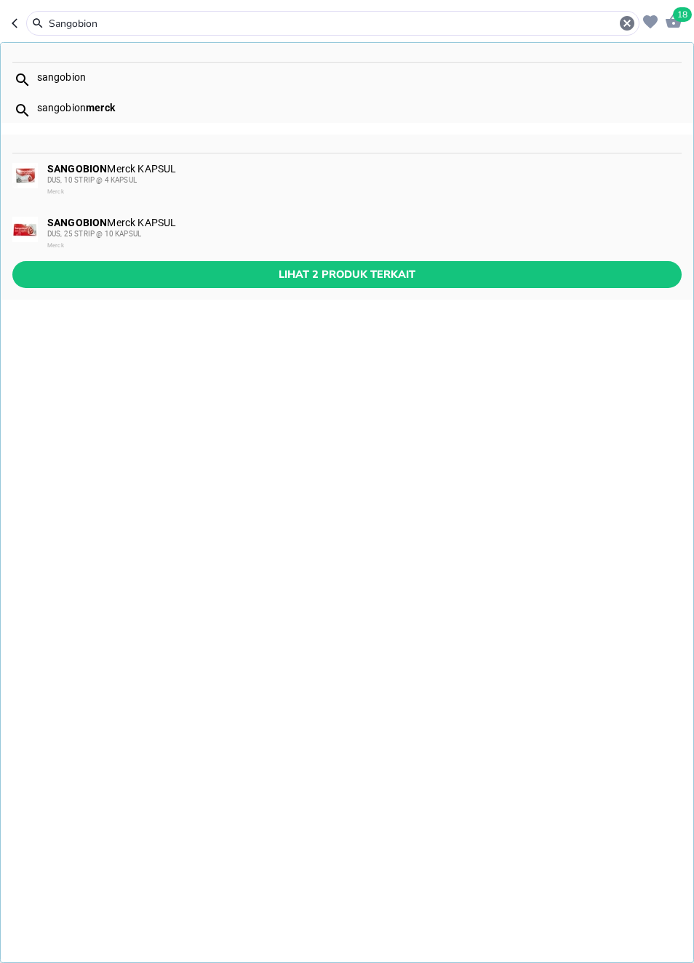
scroll to position [0, 0]
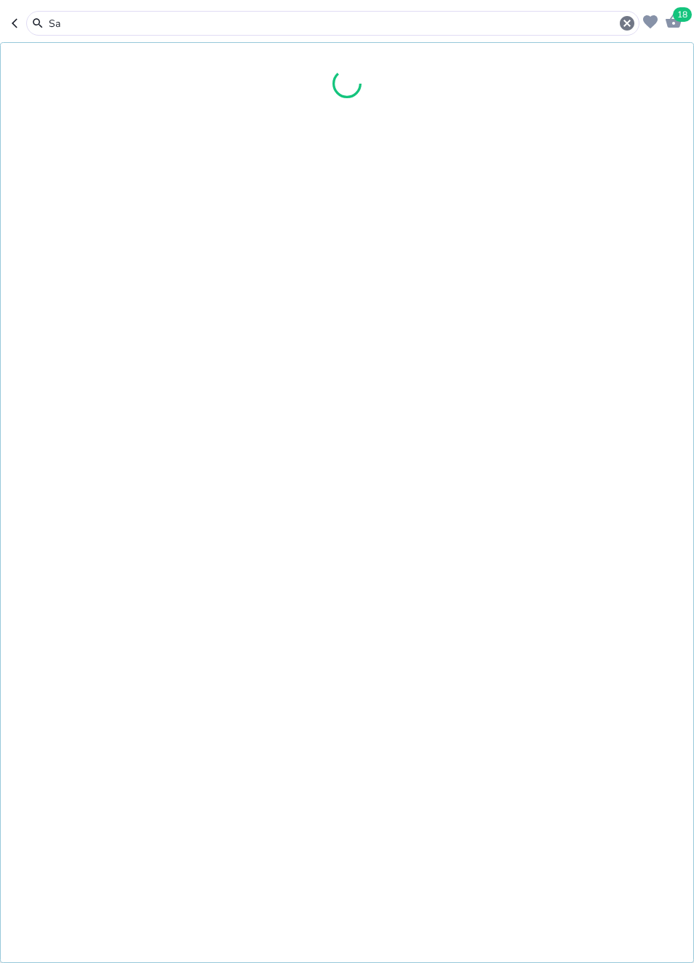
type input "S"
type input "T"
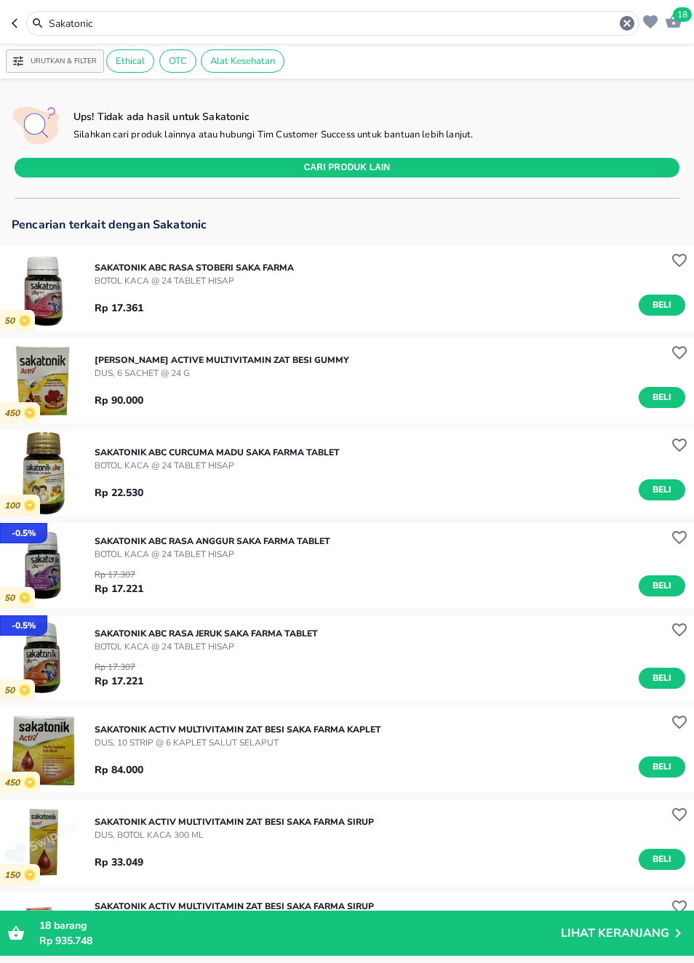
click at [529, 29] on input "Sakatonic" at bounding box center [332, 23] width 571 height 15
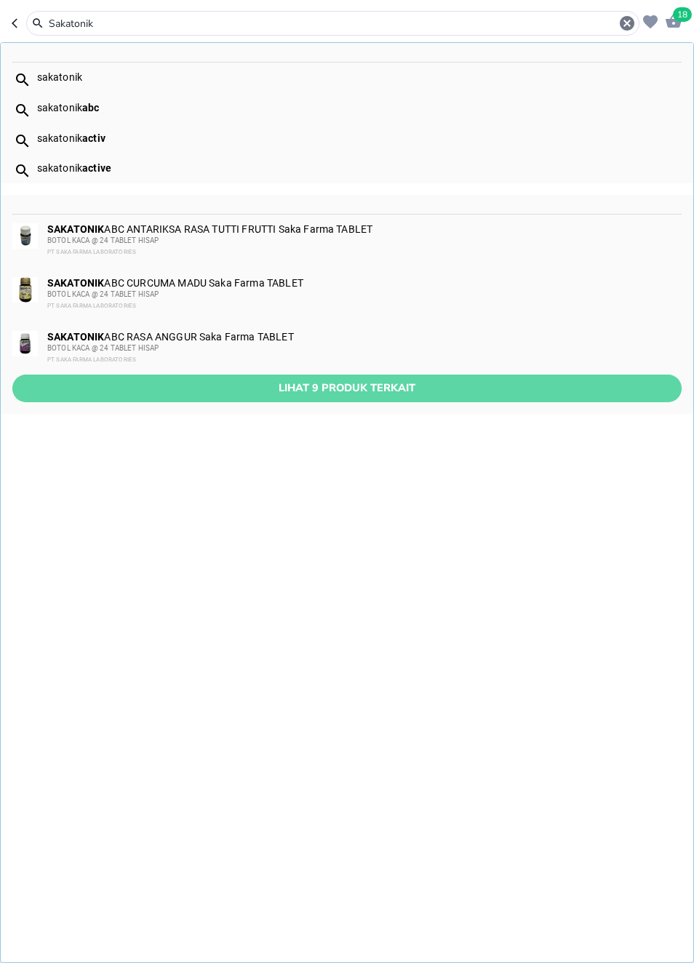
type input "Sakatonik"
click at [450, 388] on span "Lihat 9 produk terkait" at bounding box center [347, 388] width 646 height 18
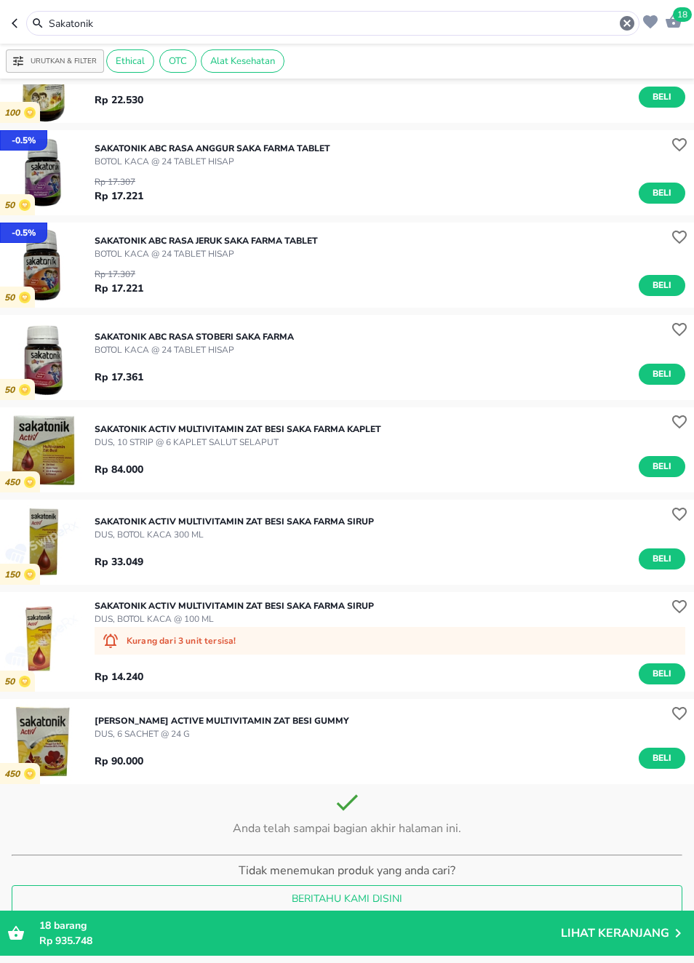
scroll to position [142, 0]
click at [47, 637] on img "button" at bounding box center [42, 642] width 85 height 85
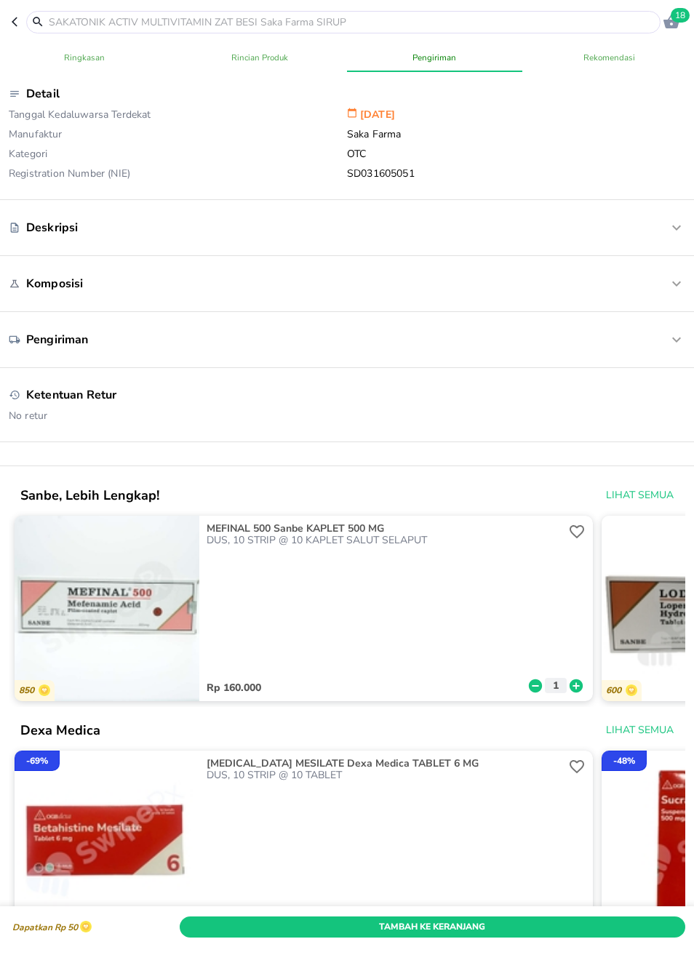
scroll to position [533, 0]
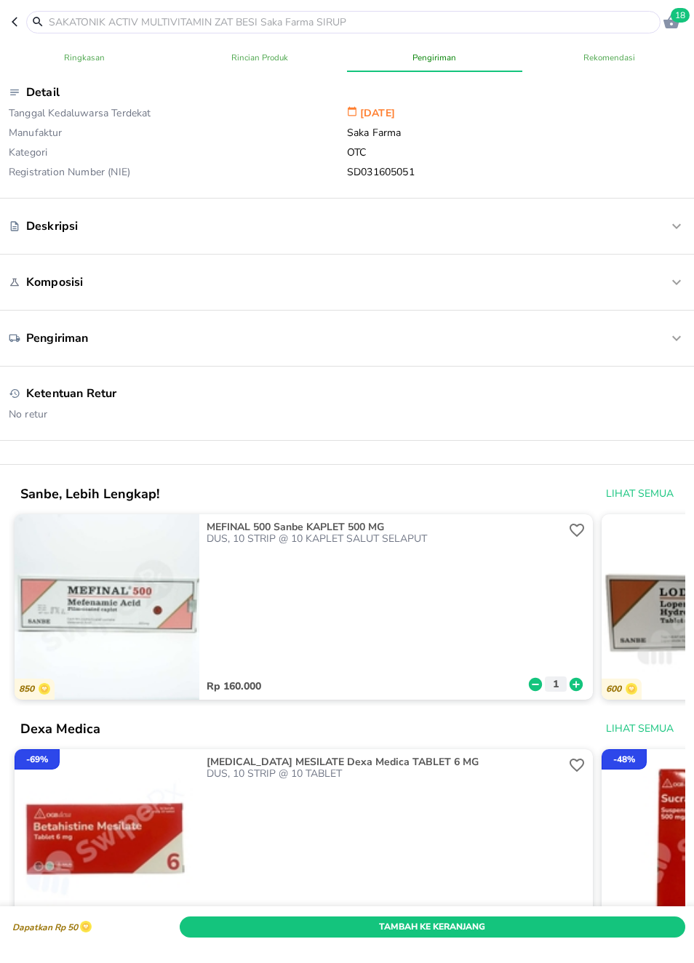
click at [547, 922] on span "Tambah Ke Keranjang" at bounding box center [433, 926] width 484 height 15
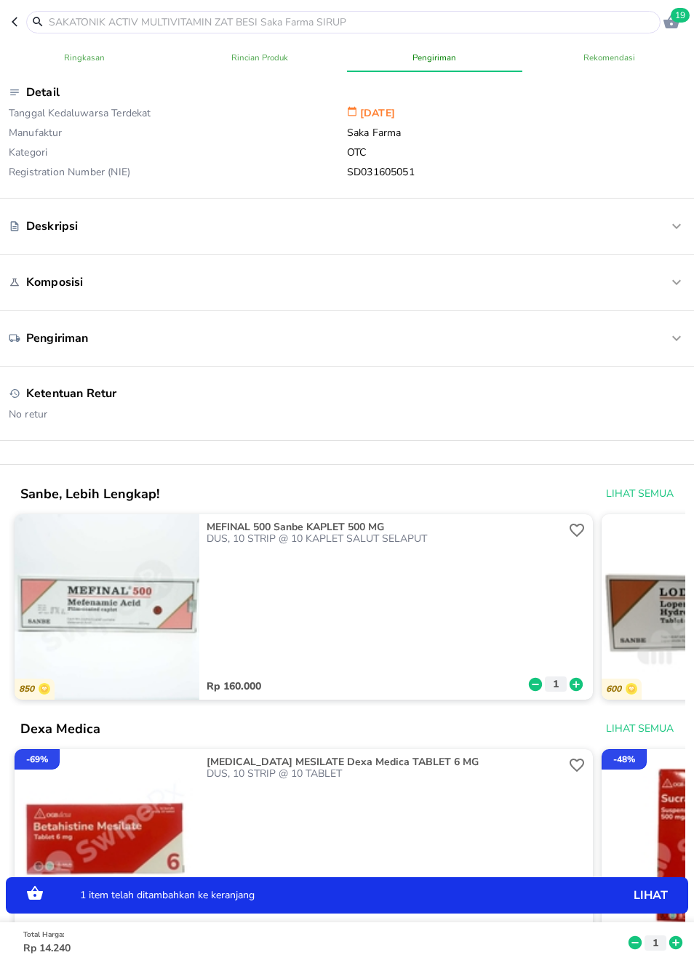
scroll to position [137, 0]
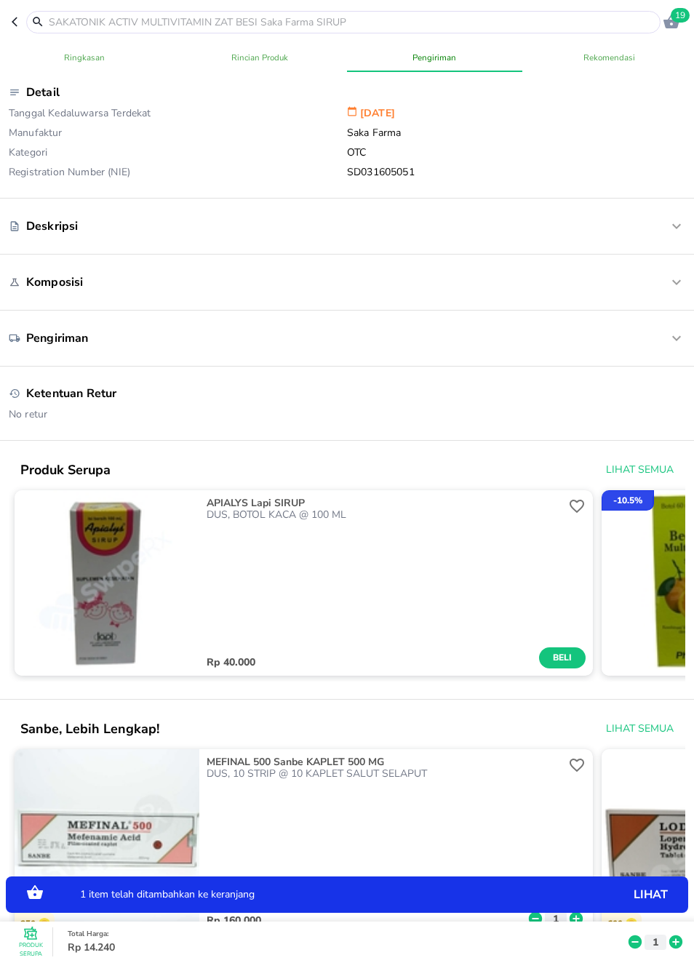
click at [18, 23] on icon "button" at bounding box center [18, 22] width 12 height 12
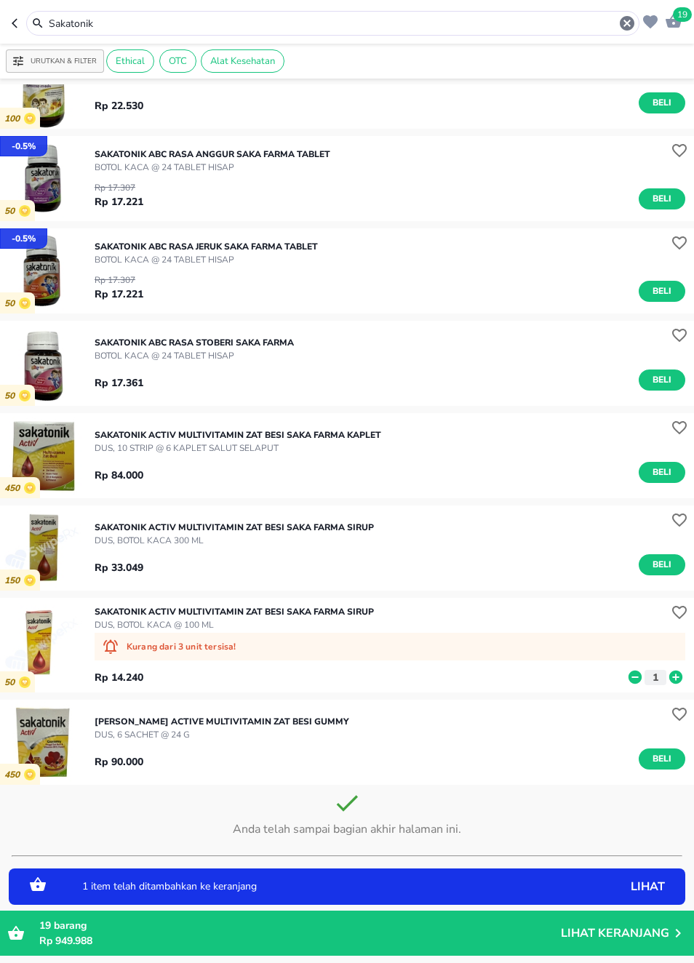
click at [674, 19] on span "19" at bounding box center [682, 14] width 19 height 15
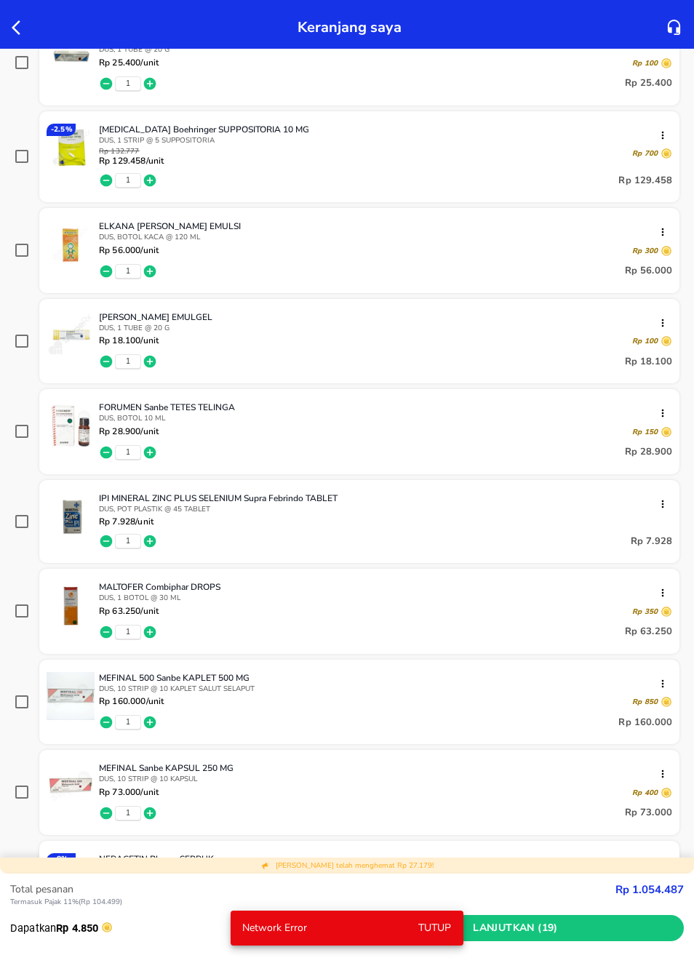
scroll to position [453, 0]
click at [666, 414] on icon "button" at bounding box center [663, 413] width 12 height 12
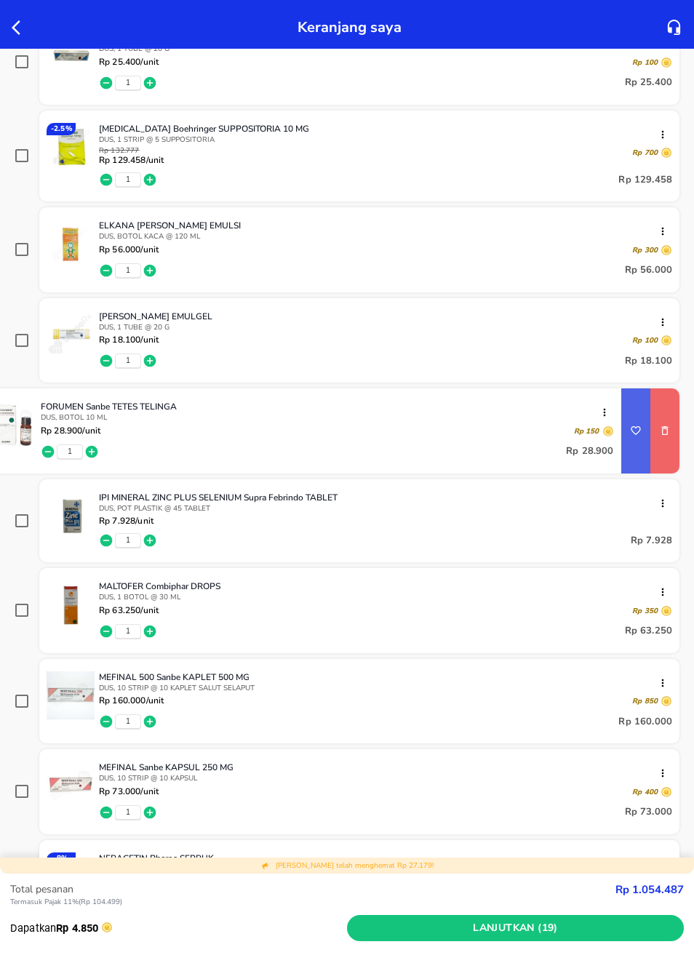
click at [670, 436] on icon "remove item" at bounding box center [665, 431] width 12 height 12
checkbox input "true"
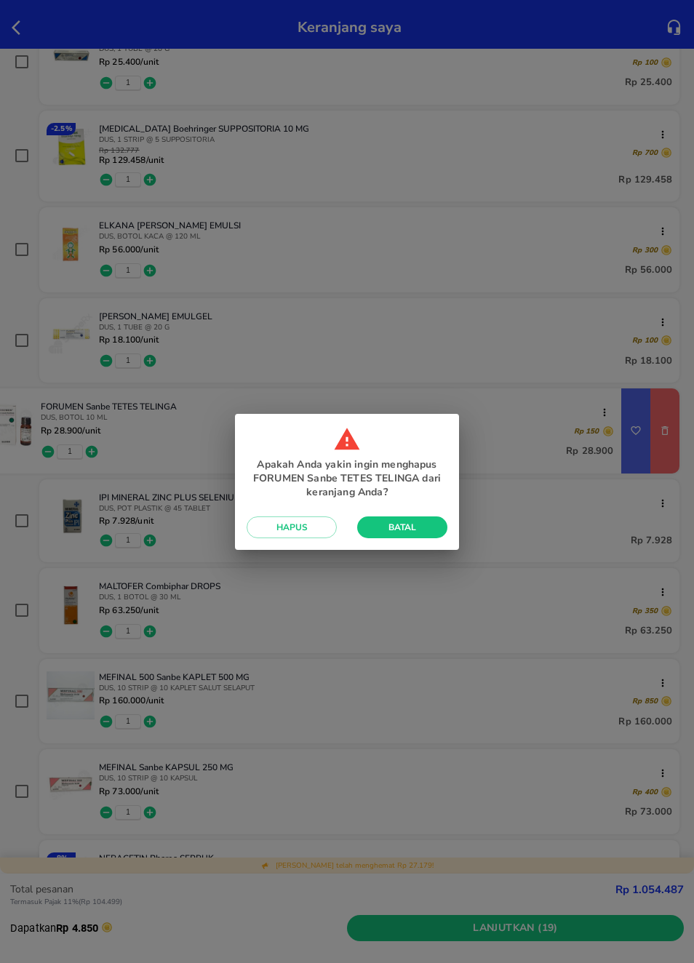
click at [313, 529] on span "Hapus" at bounding box center [291, 528] width 67 height 12
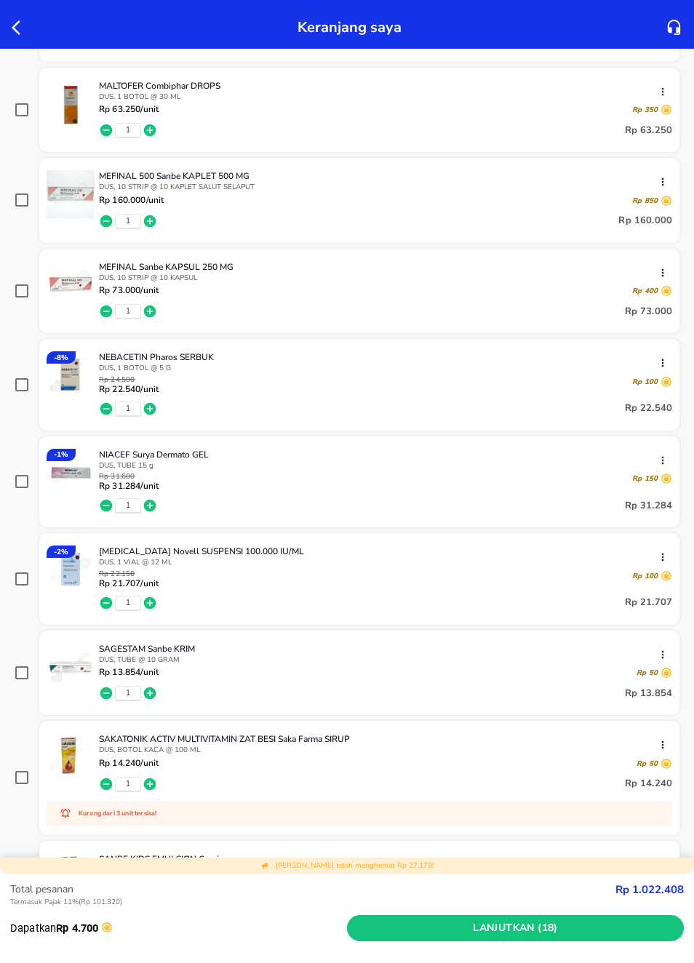
scroll to position [864, 0]
click at [660, 559] on icon "button" at bounding box center [663, 557] width 12 height 12
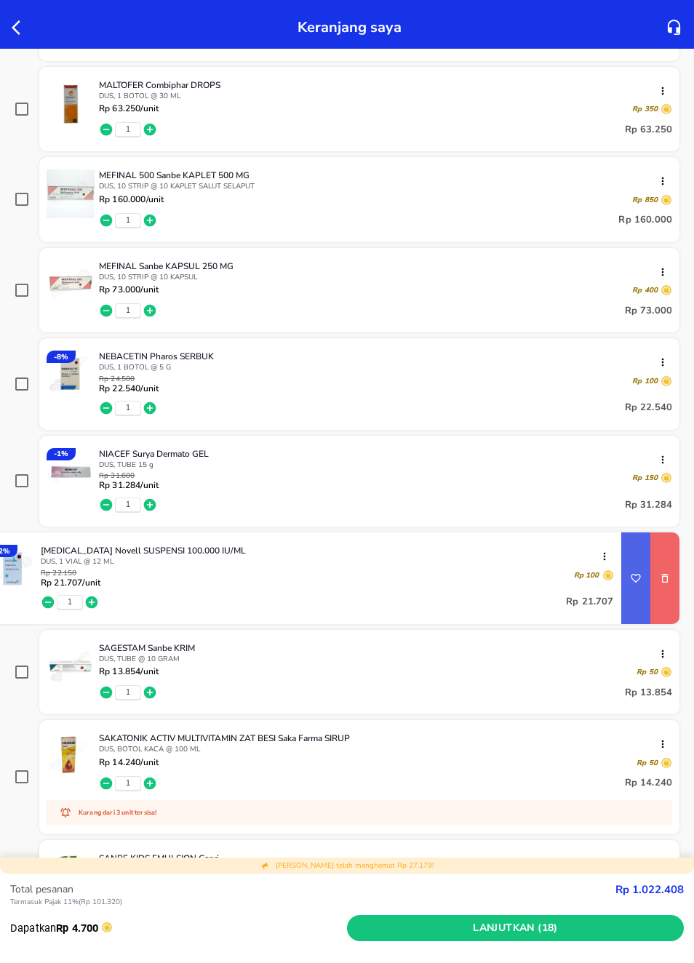
click at [671, 593] on button "remove item" at bounding box center [664, 578] width 29 height 29
checkbox input "true"
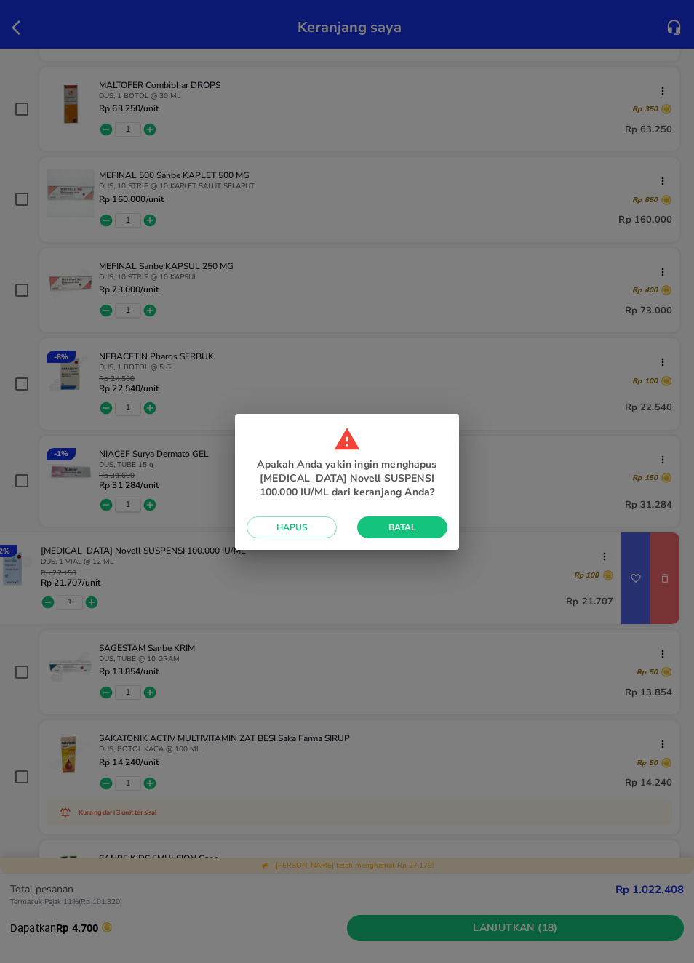
click at [320, 527] on span "Hapus" at bounding box center [291, 528] width 67 height 12
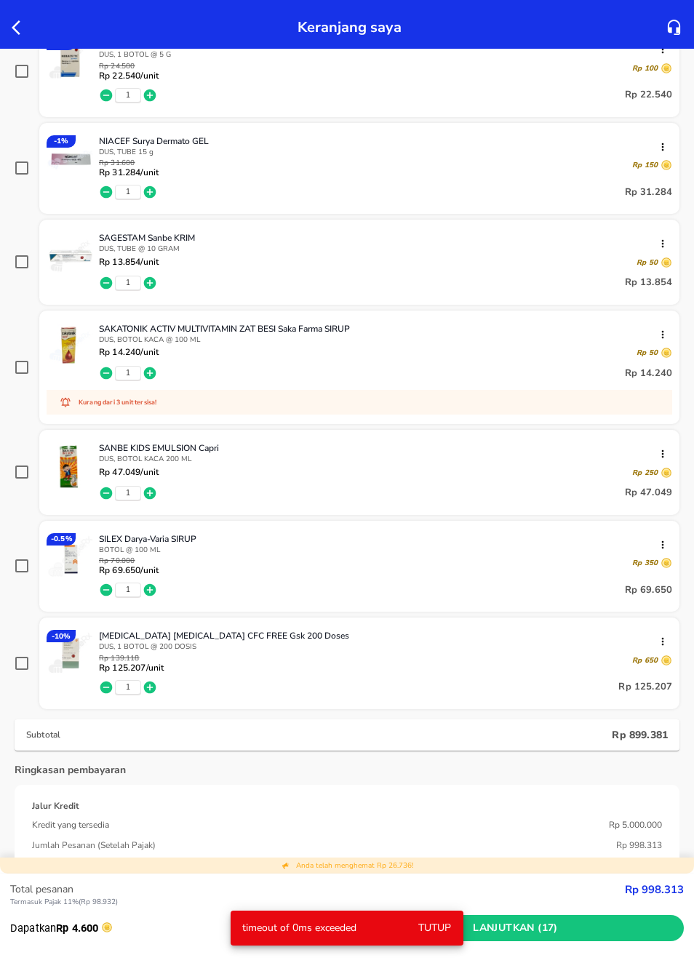
scroll to position [1178, 0]
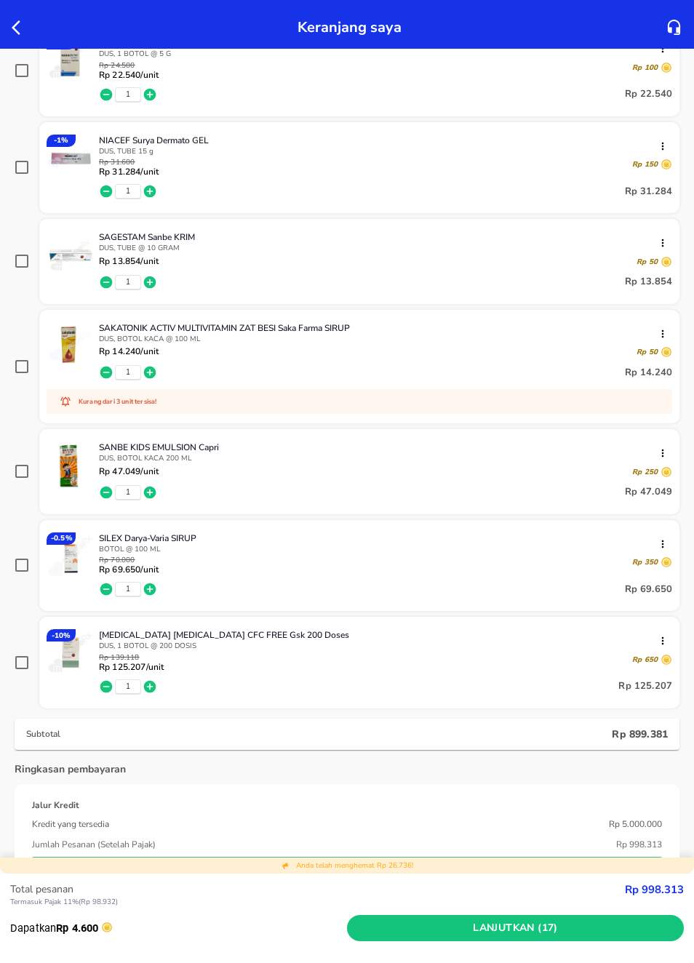
click at [65, 656] on img at bounding box center [71, 653] width 48 height 48
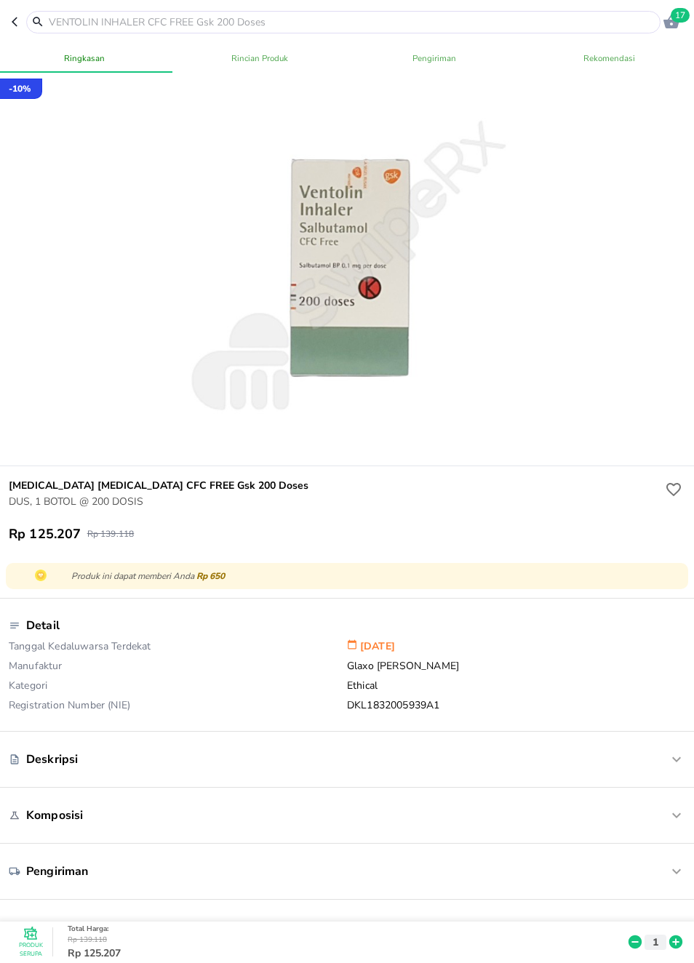
click at [12, 23] on icon "button" at bounding box center [18, 22] width 12 height 12
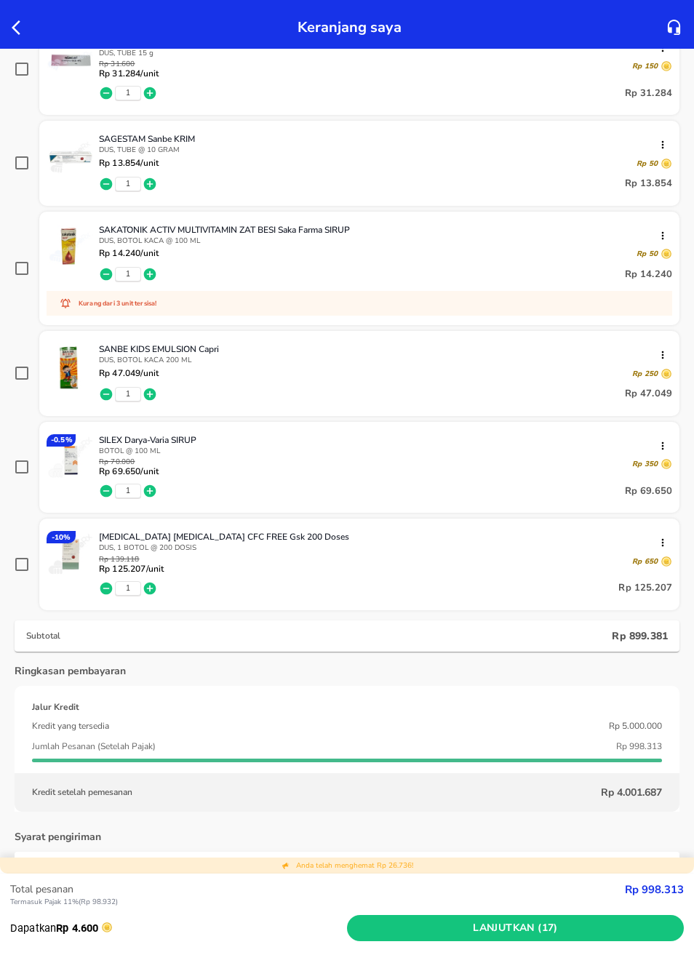
scroll to position [1280, 0]
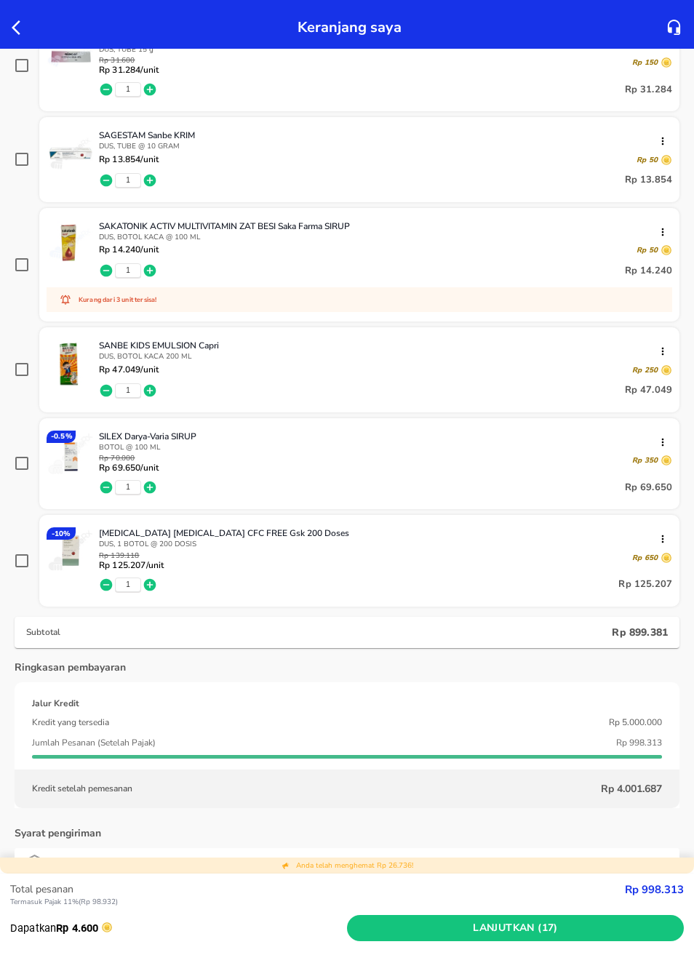
click at [663, 540] on icon "button" at bounding box center [663, 539] width 12 height 12
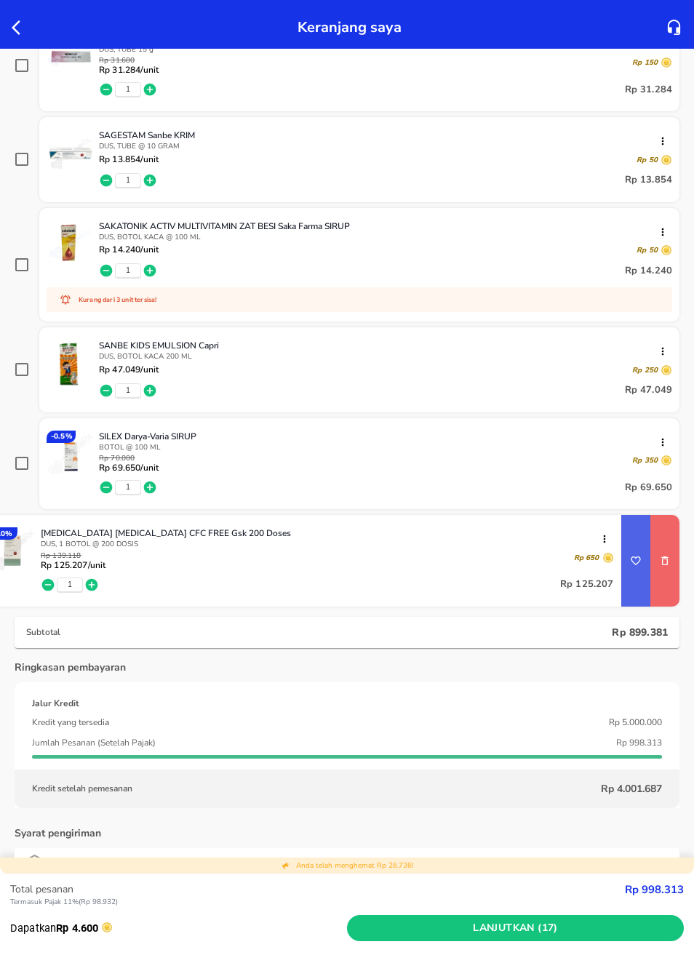
click at [663, 559] on icon "remove item" at bounding box center [664, 560] width 7 height 9
checkbox input "true"
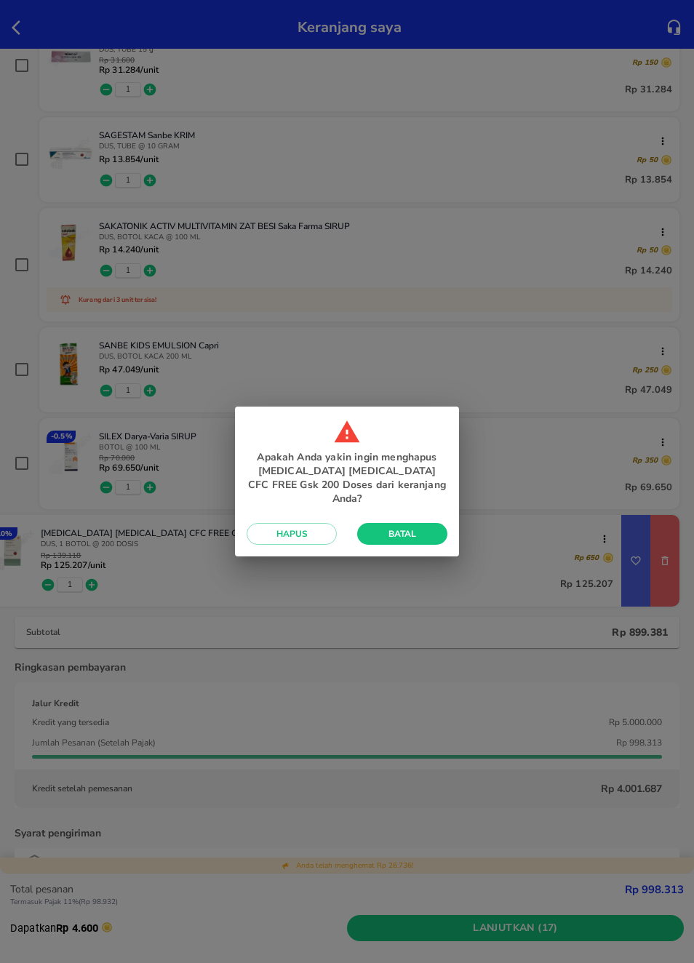
click at [322, 528] on span "Hapus" at bounding box center [291, 534] width 67 height 12
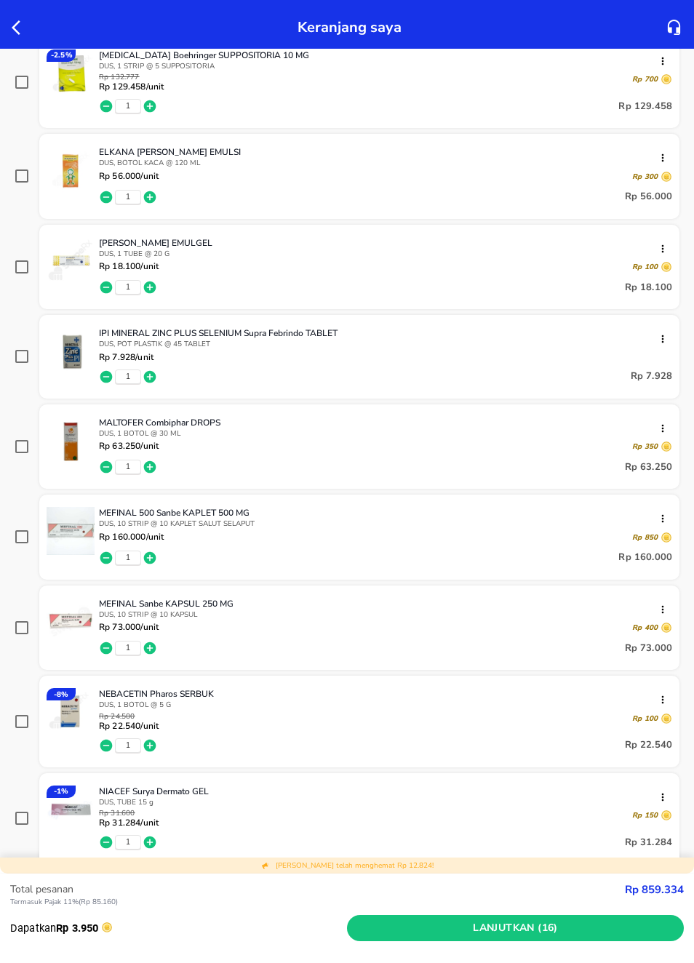
scroll to position [526, 0]
click at [17, 36] on icon "button" at bounding box center [20, 27] width 17 height 17
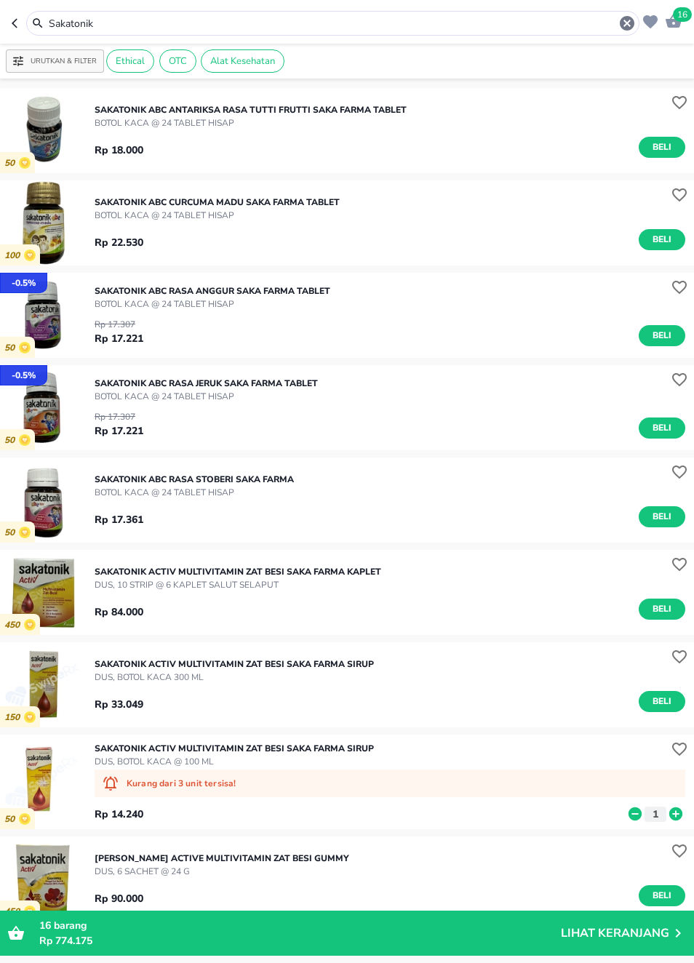
click at [20, 22] on icon "button" at bounding box center [18, 23] width 12 height 12
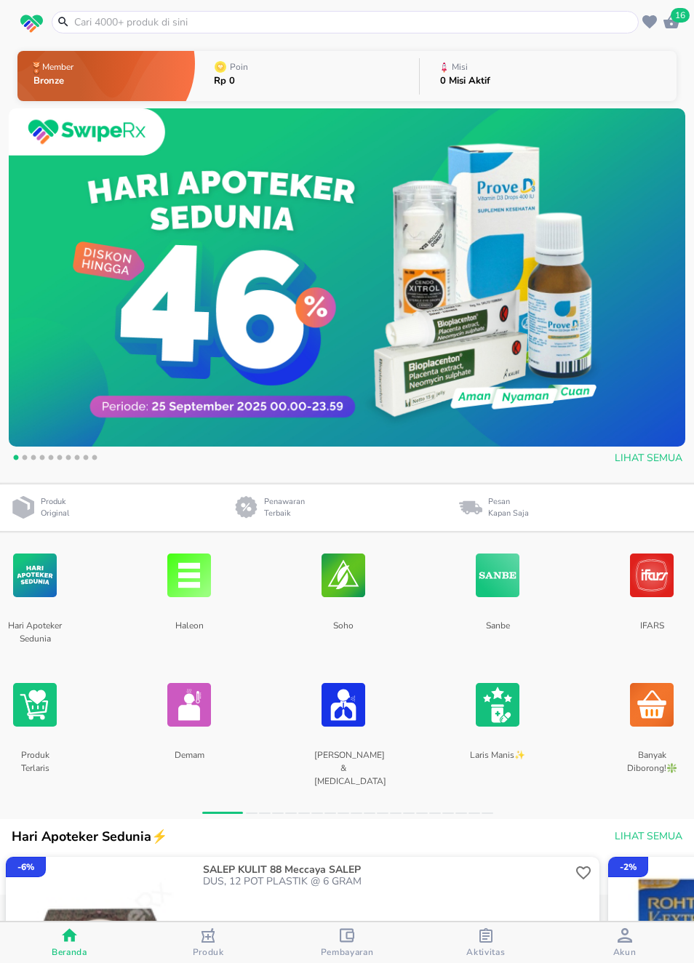
click at [105, 21] on input "text" at bounding box center [354, 22] width 562 height 15
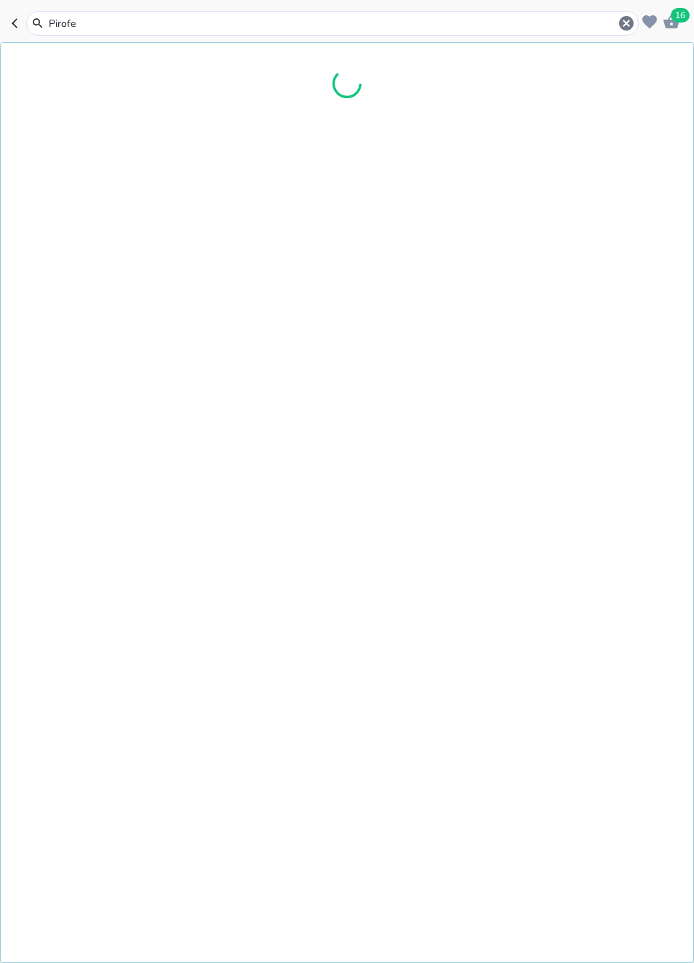
type input "Pirofel"
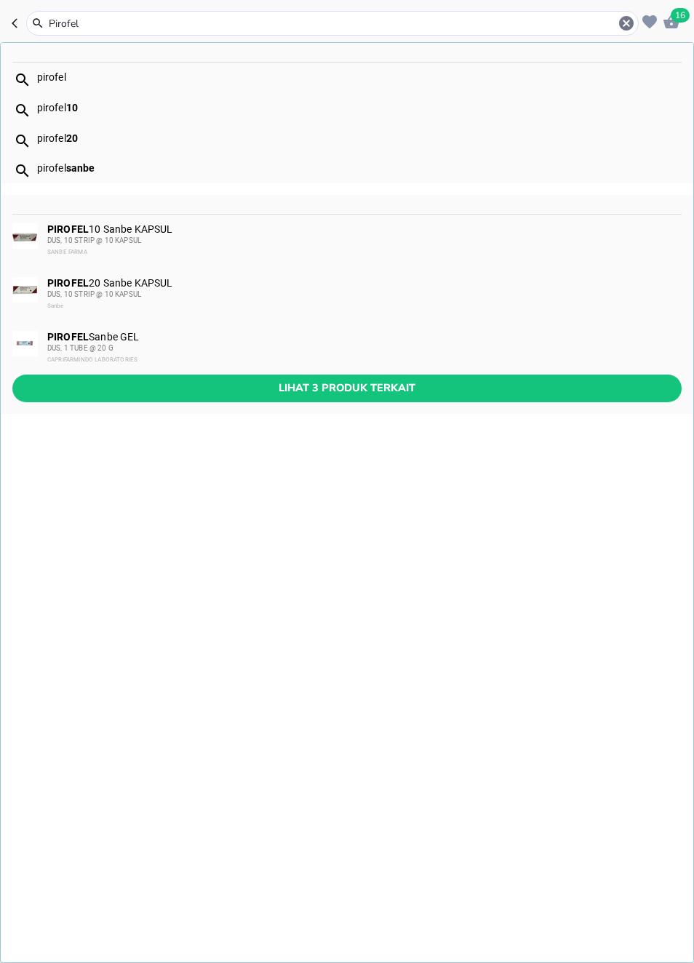
click at [68, 335] on b "PIROFEL" at bounding box center [67, 337] width 41 height 12
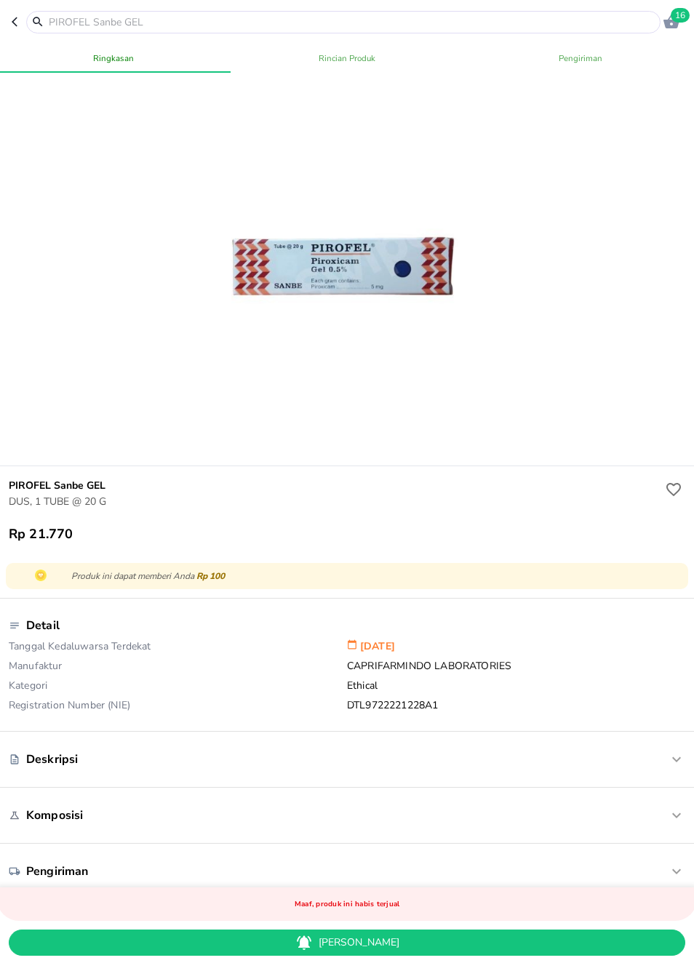
click at [14, 20] on icon "button" at bounding box center [18, 22] width 12 height 12
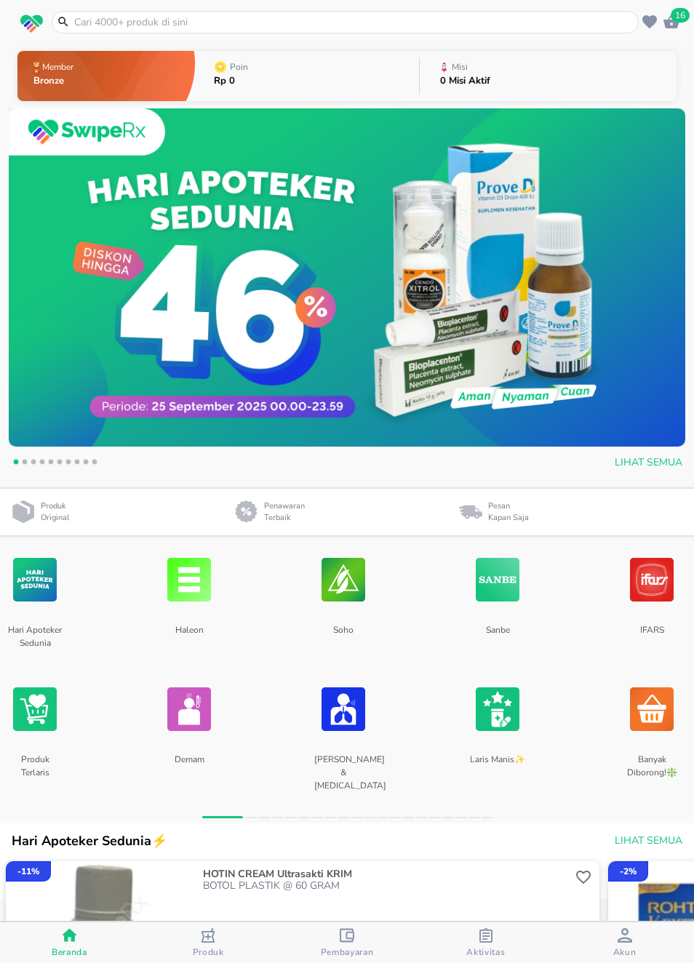
click at [116, 18] on input "text" at bounding box center [354, 22] width 562 height 15
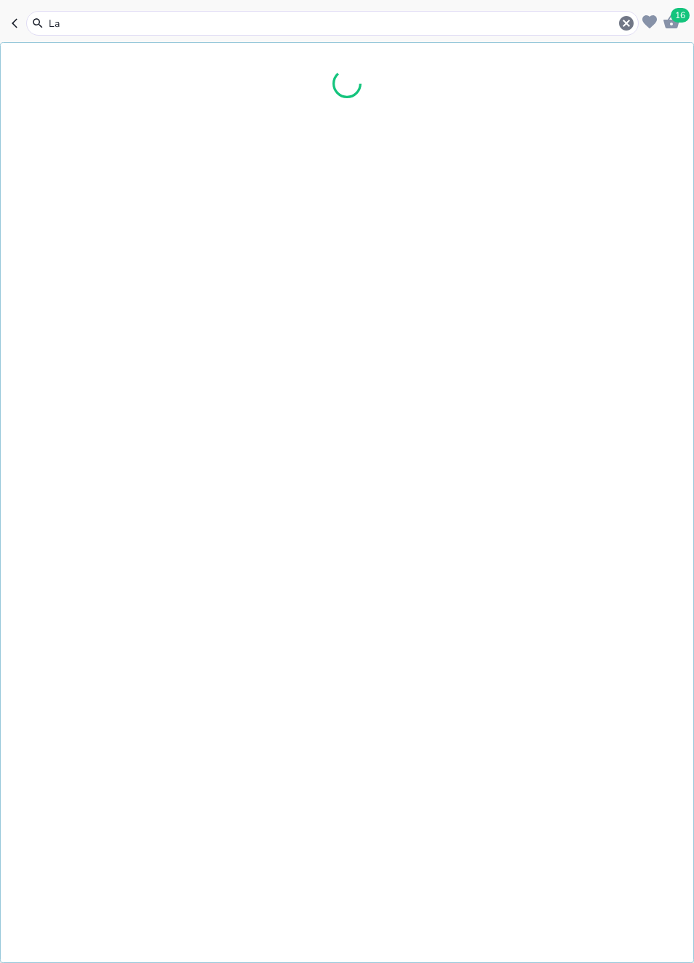
type input "L"
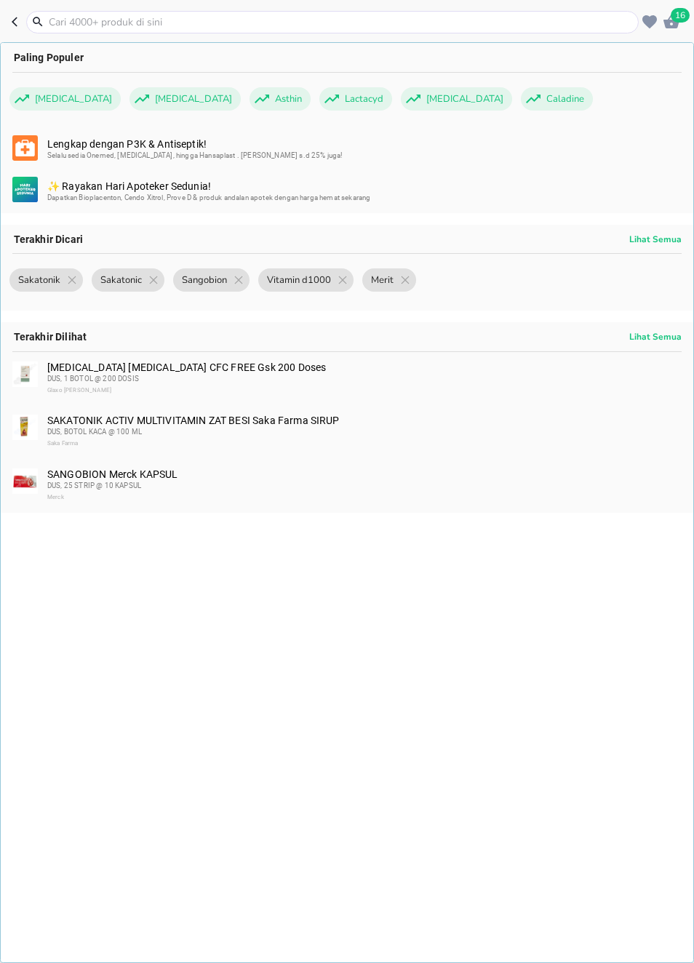
click at [570, 29] on input "text" at bounding box center [341, 22] width 588 height 15
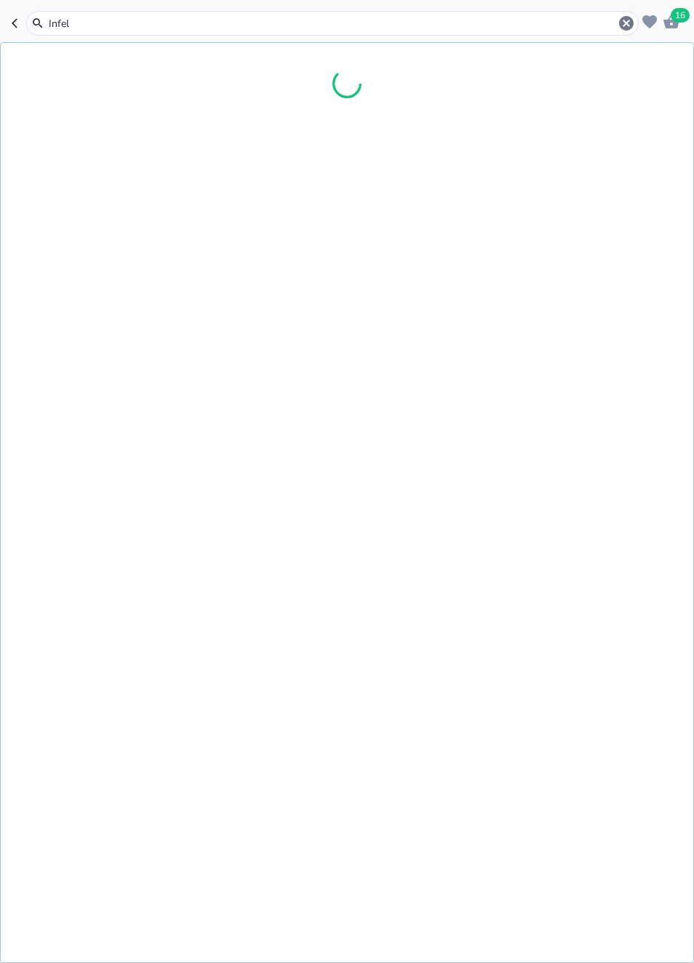
type input "Infeld"
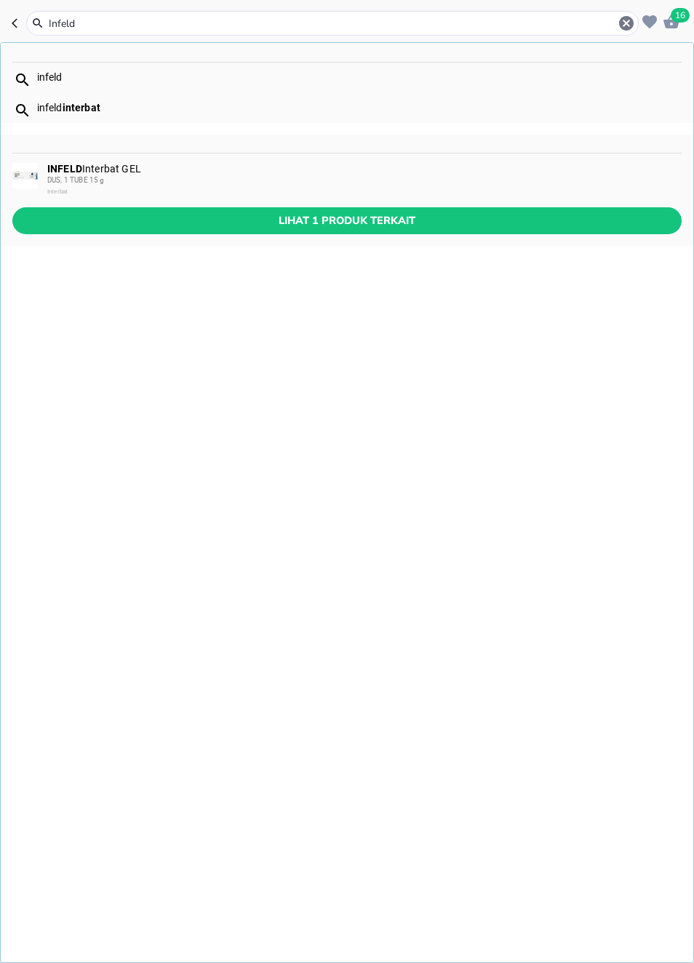
click at [573, 223] on span "Lihat 1 produk terkait" at bounding box center [347, 221] width 646 height 18
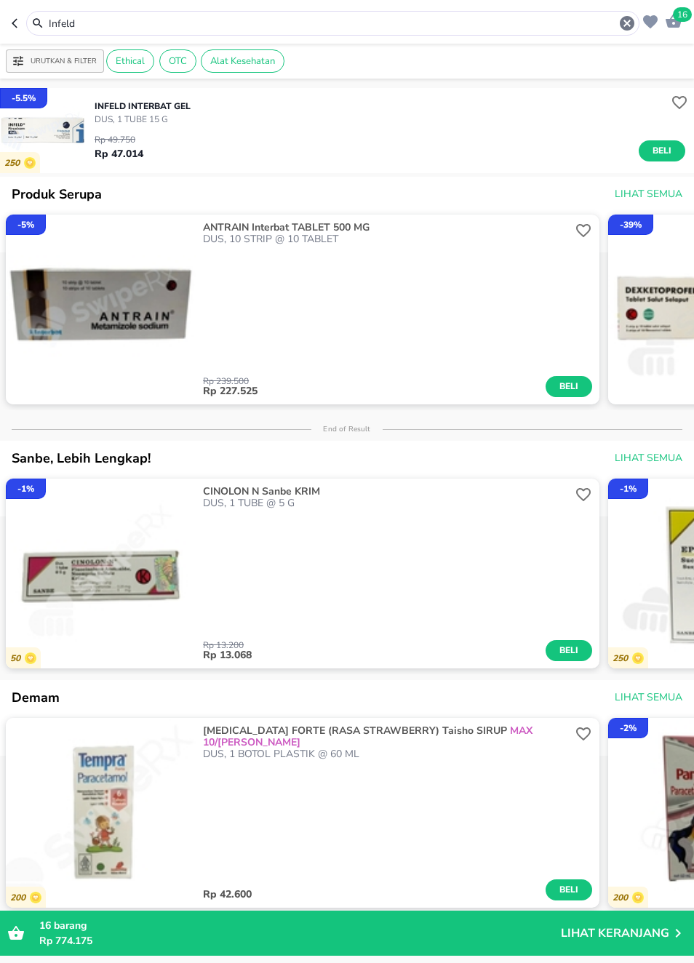
click at [65, 127] on img "button" at bounding box center [42, 130] width 85 height 85
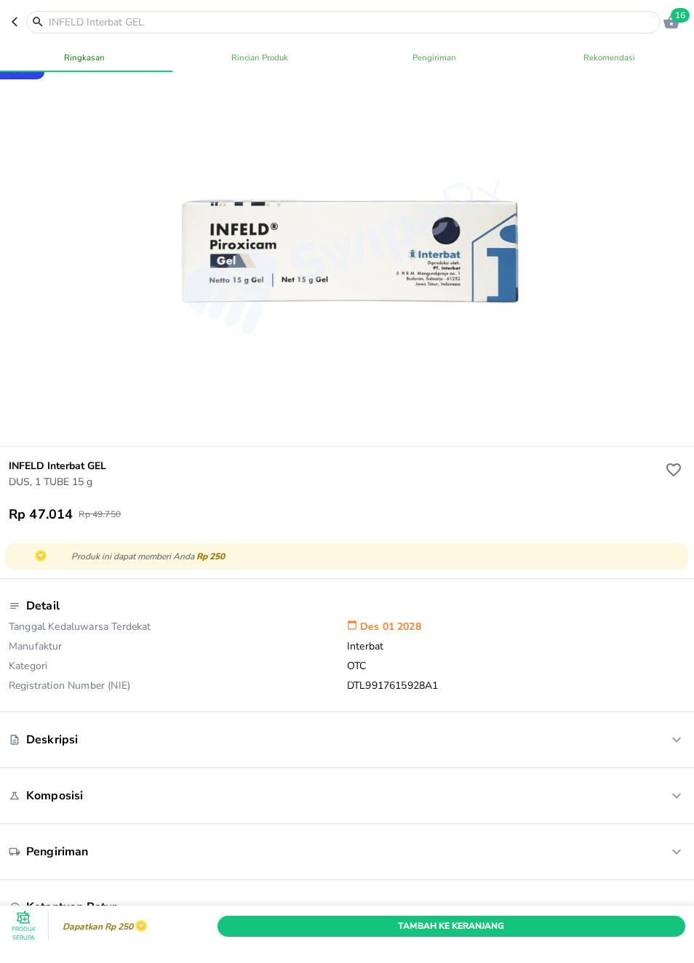
scroll to position [26, 0]
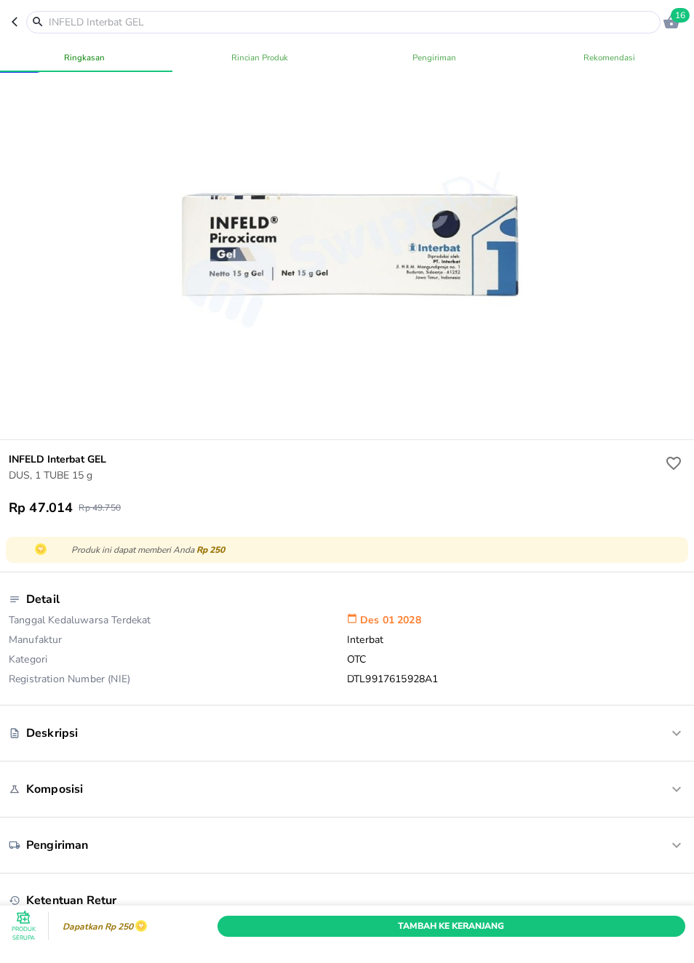
click at [13, 16] on icon "button" at bounding box center [18, 22] width 12 height 12
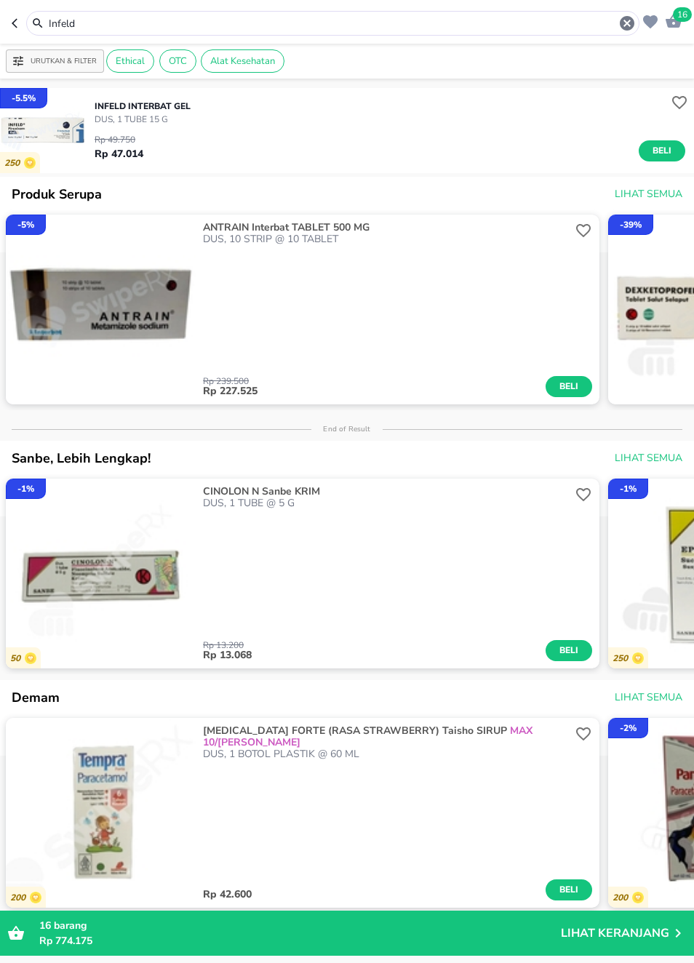
click at [20, 17] on icon "button" at bounding box center [18, 23] width 12 height 12
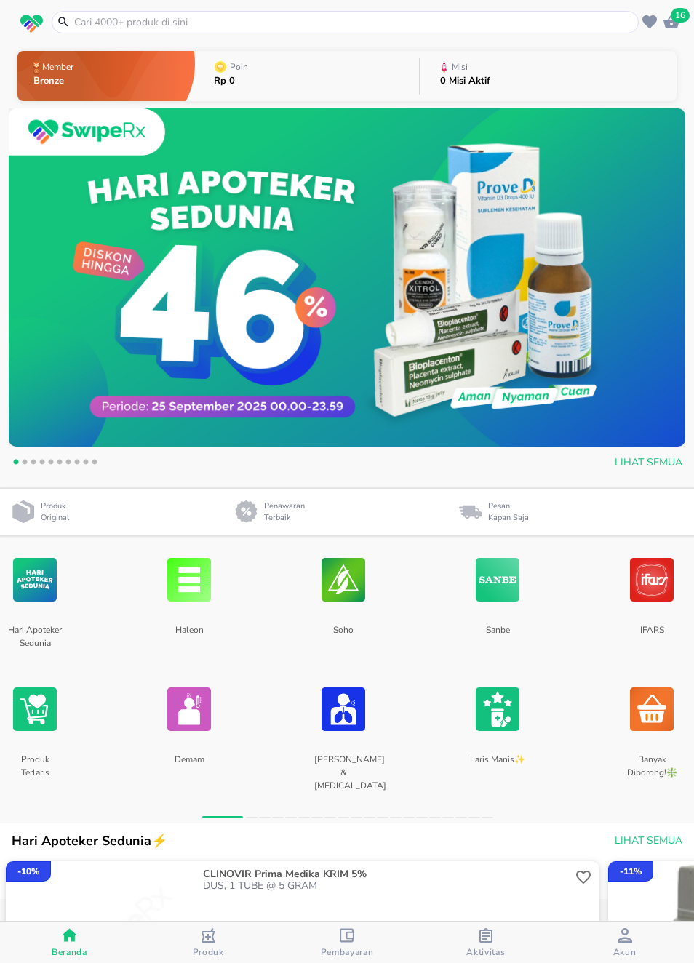
click at [544, 27] on input "text" at bounding box center [354, 22] width 562 height 15
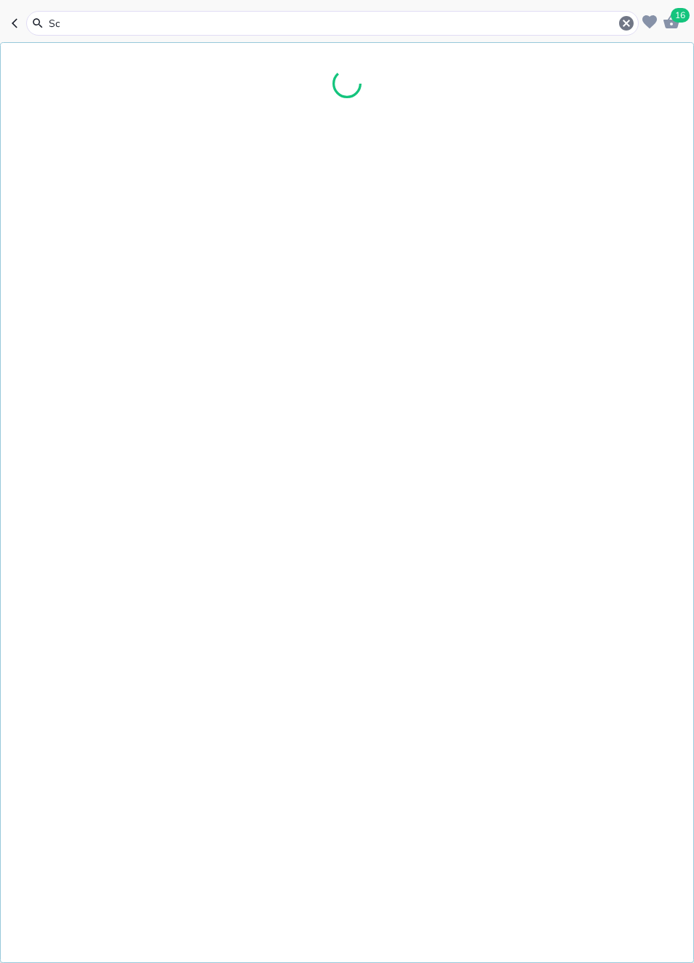
type input "S"
type input "Faxiden"
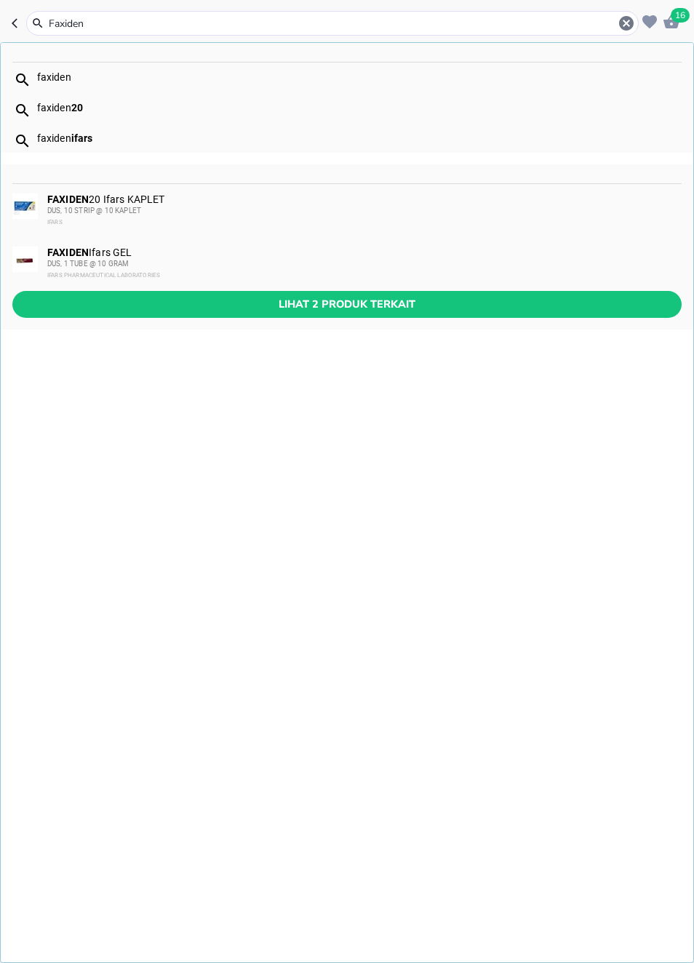
click at [566, 258] on div "FAXIDEN Ifars GEL DUS, 1 TUBE @ 10 GRAM IFARS PHARMACEUTICAL LABORATORIES" at bounding box center [363, 264] width 633 height 35
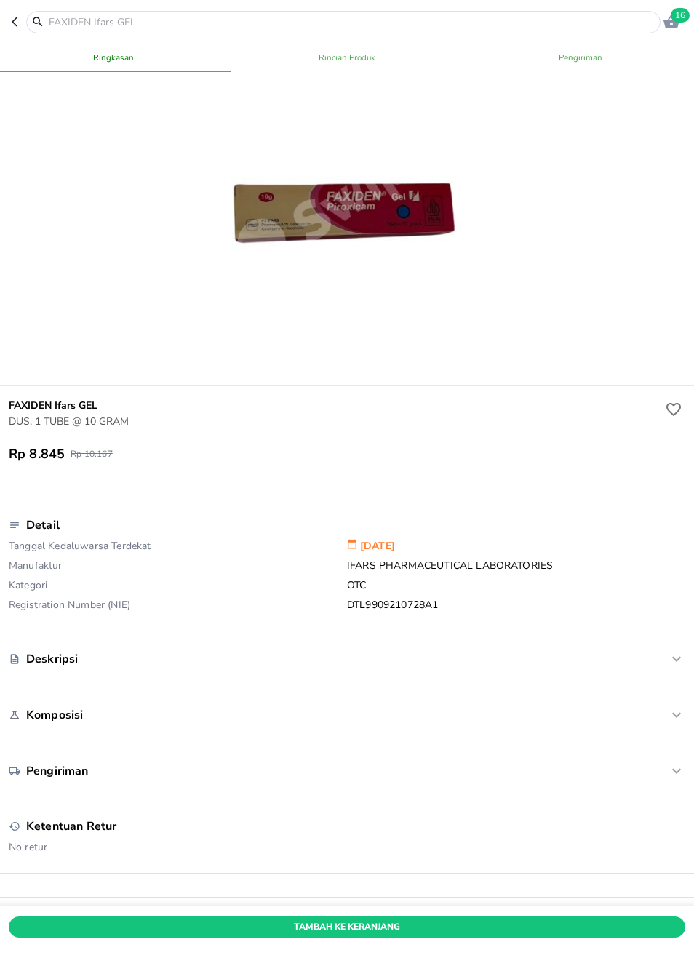
scroll to position [327, 0]
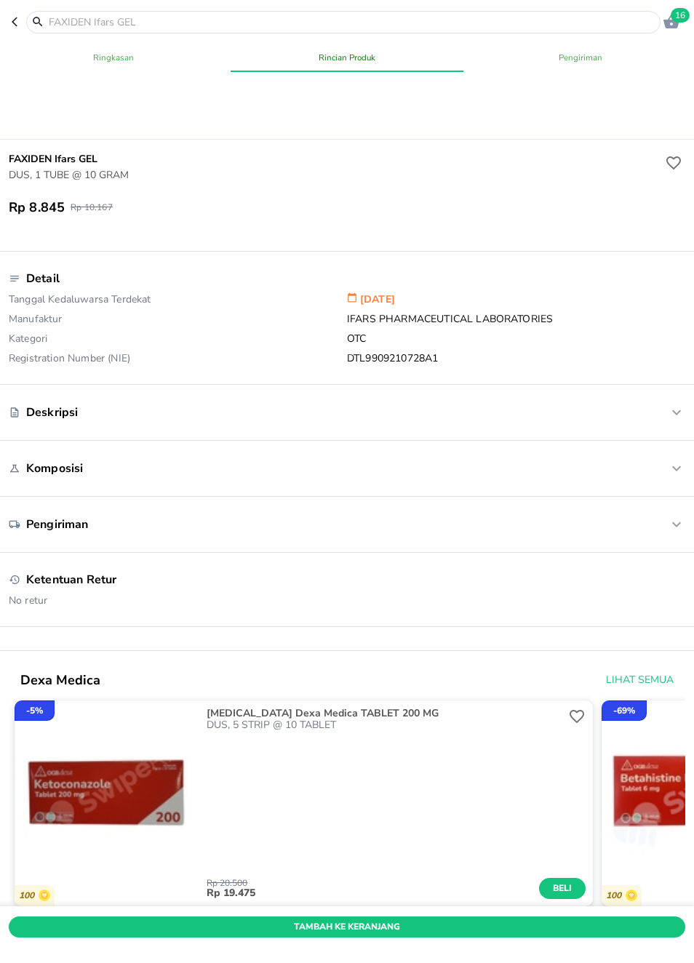
click at [21, 17] on icon "button" at bounding box center [18, 22] width 12 height 12
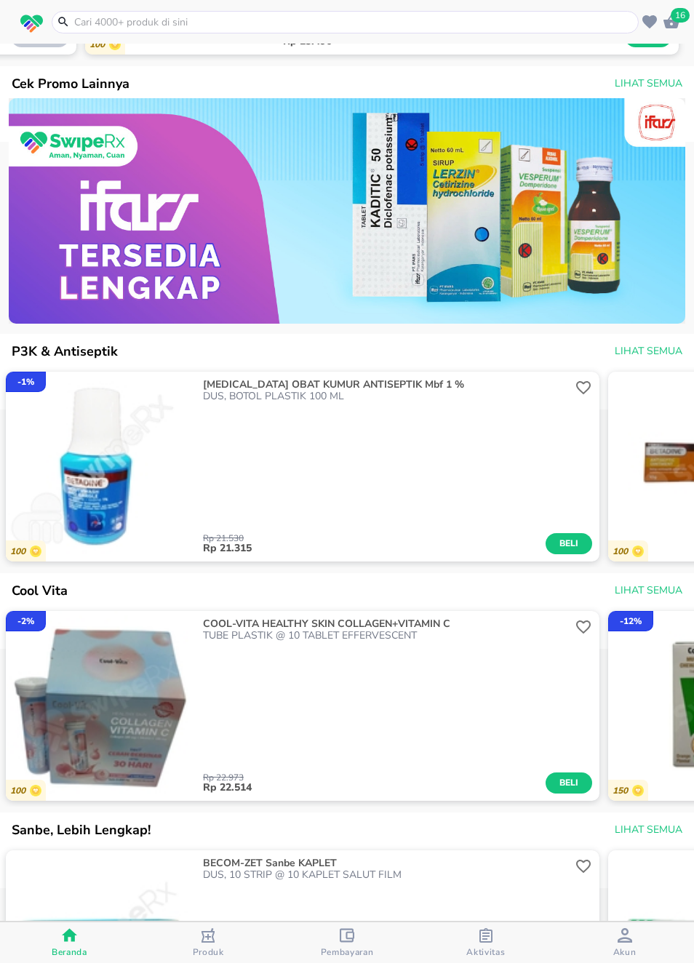
scroll to position [2032, 0]
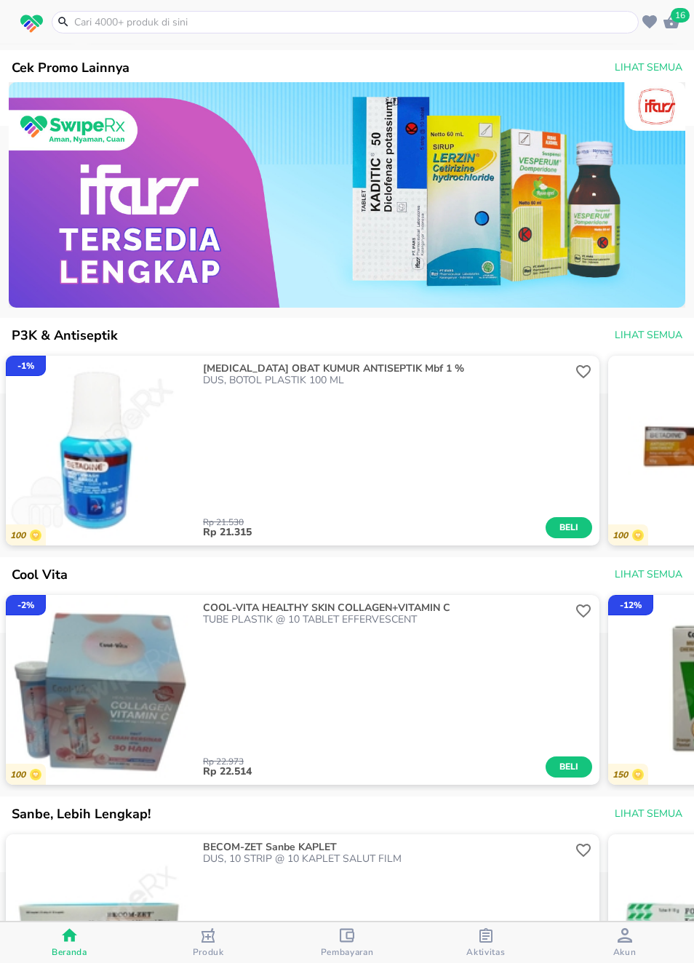
click at [599, 646] on div "COOL-VITA HEALTHY SKIN COLLAGEN+VITAMIN C TUBE PLASTIK @ 10 TABLET EFFERVESCENT…" at bounding box center [398, 690] width 404 height 190
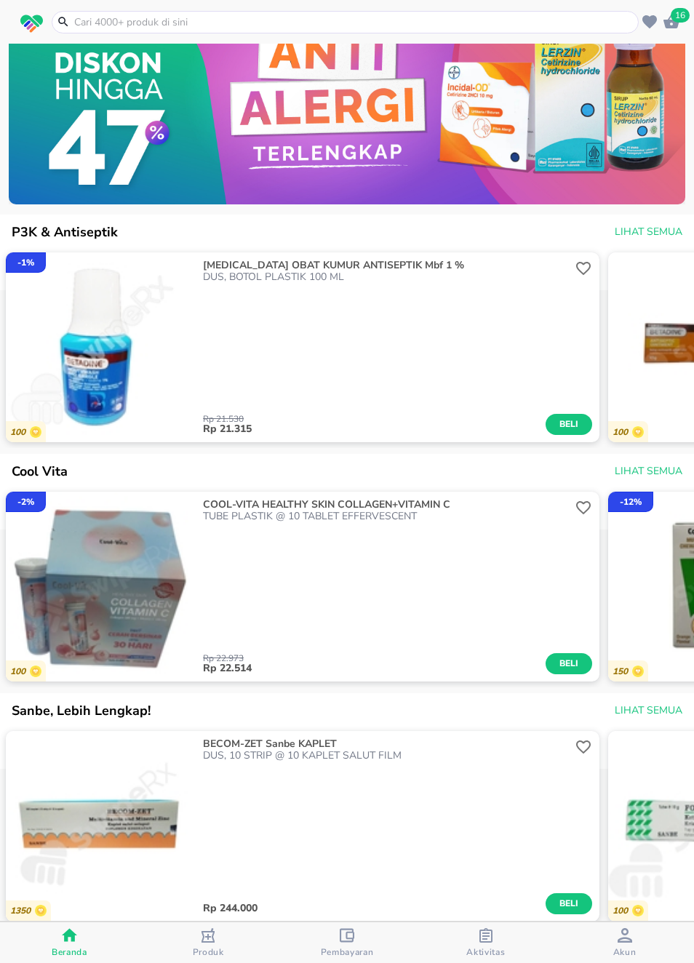
scroll to position [2302, 0]
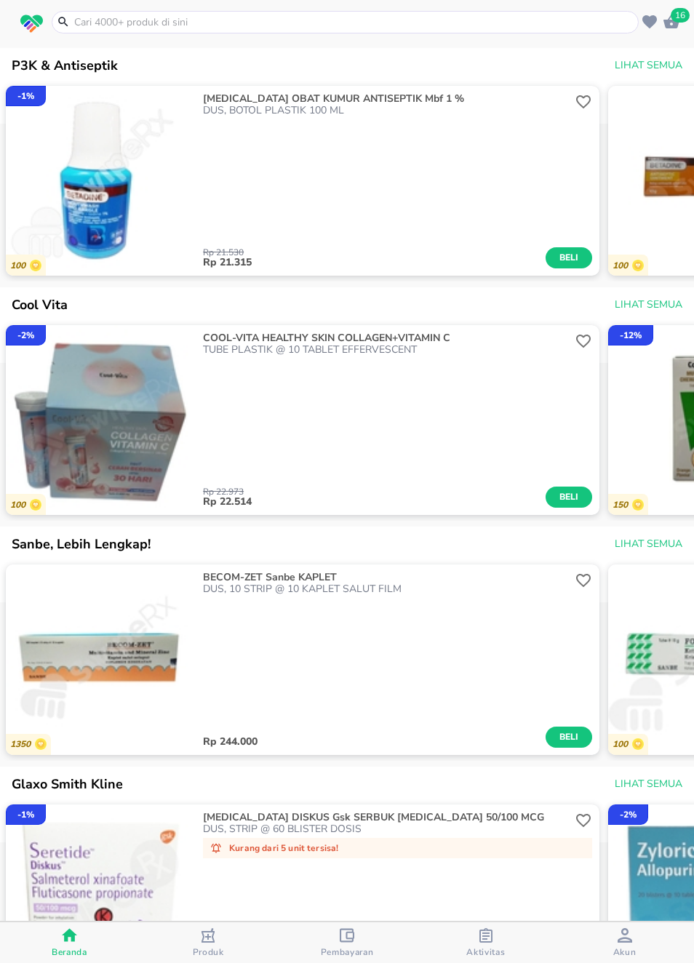
click at [602, 650] on div "1350 BECOM-ZET Sanbe KAPLET DUS, 10 STRIP @ 10 KAPLET SALUT FILM Rp 244.000 Bel…" at bounding box center [347, 659] width 694 height 201
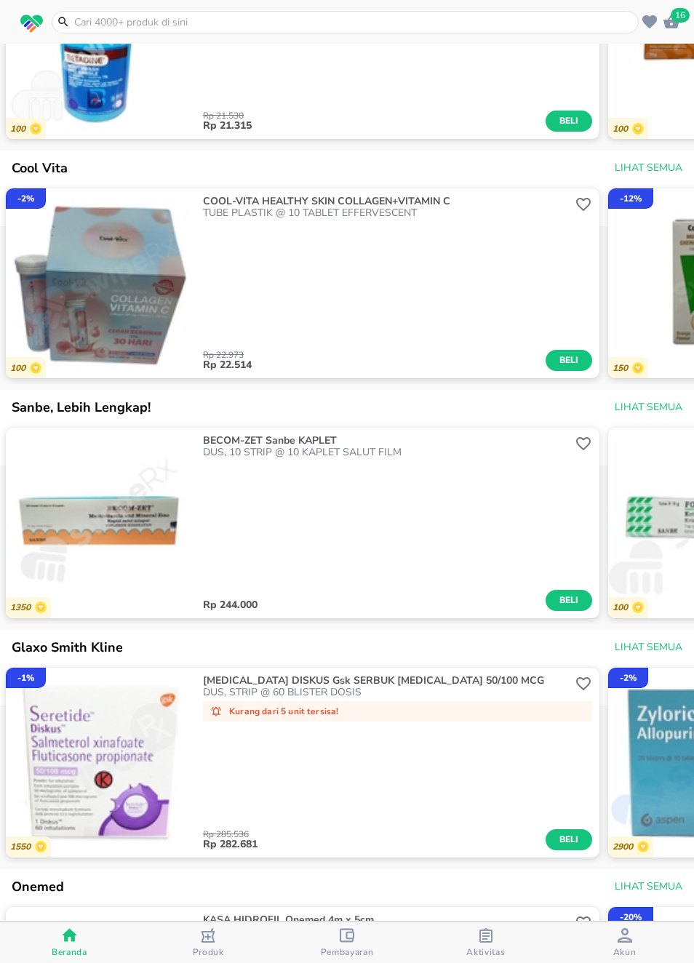
scroll to position [2502, 0]
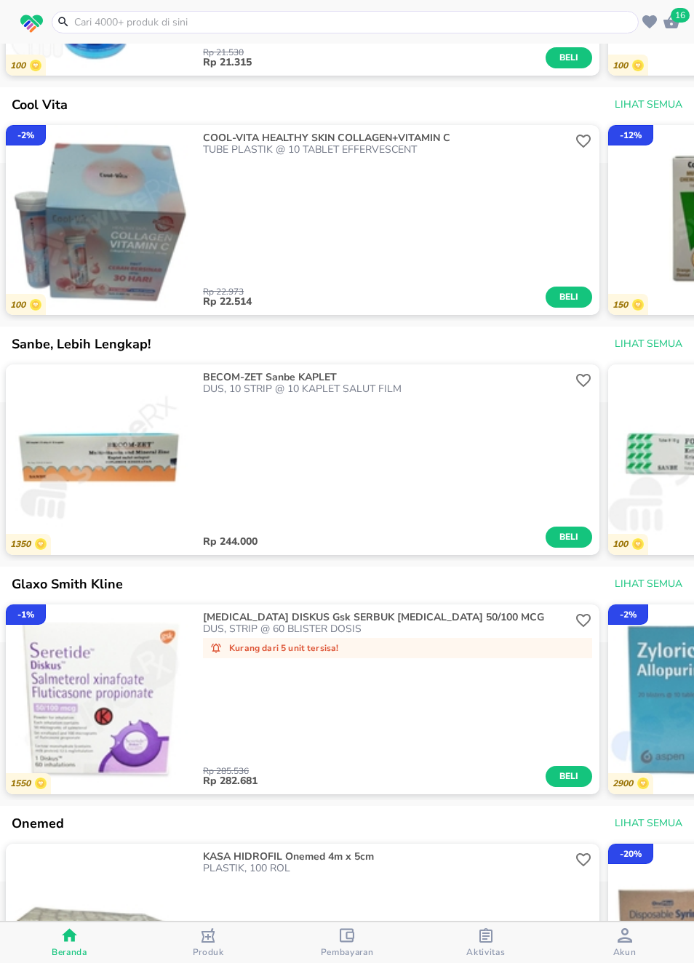
click at [618, 625] on div "- 2 %" at bounding box center [628, 614] width 40 height 20
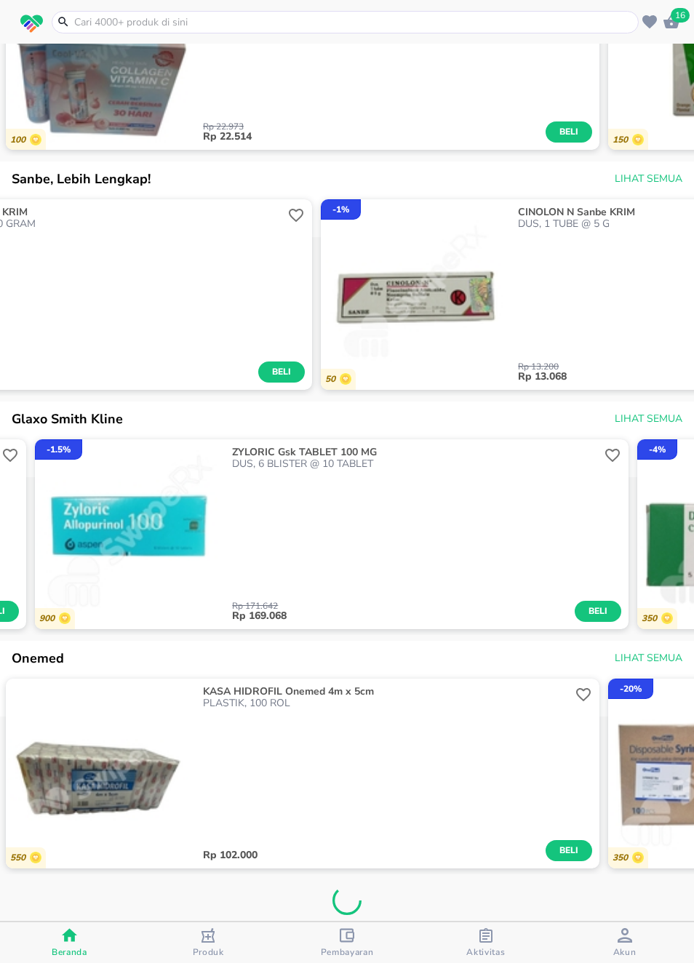
scroll to position [2723, 0]
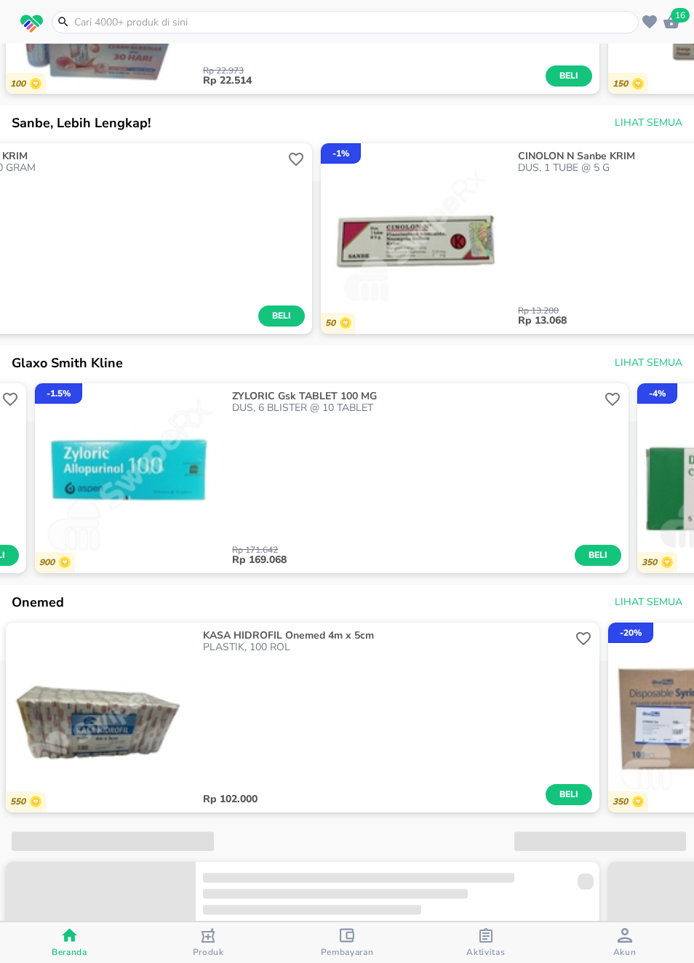
click at [573, 689] on div "Rp 102.000 Beli" at bounding box center [397, 729] width 389 height 152
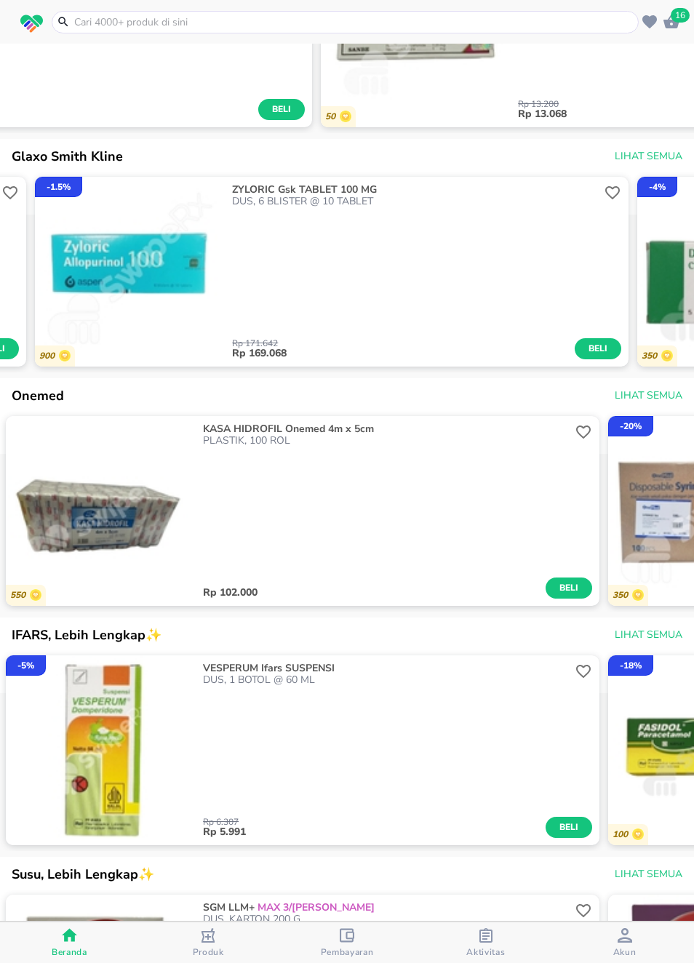
scroll to position [2956, 0]
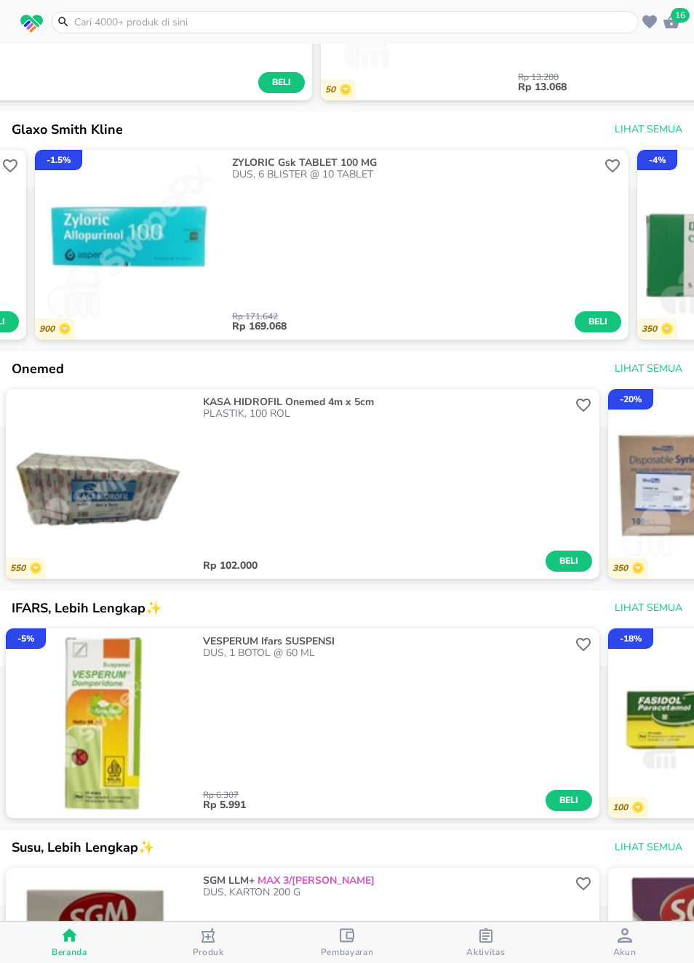
click at [587, 653] on icon "button" at bounding box center [583, 644] width 17 height 17
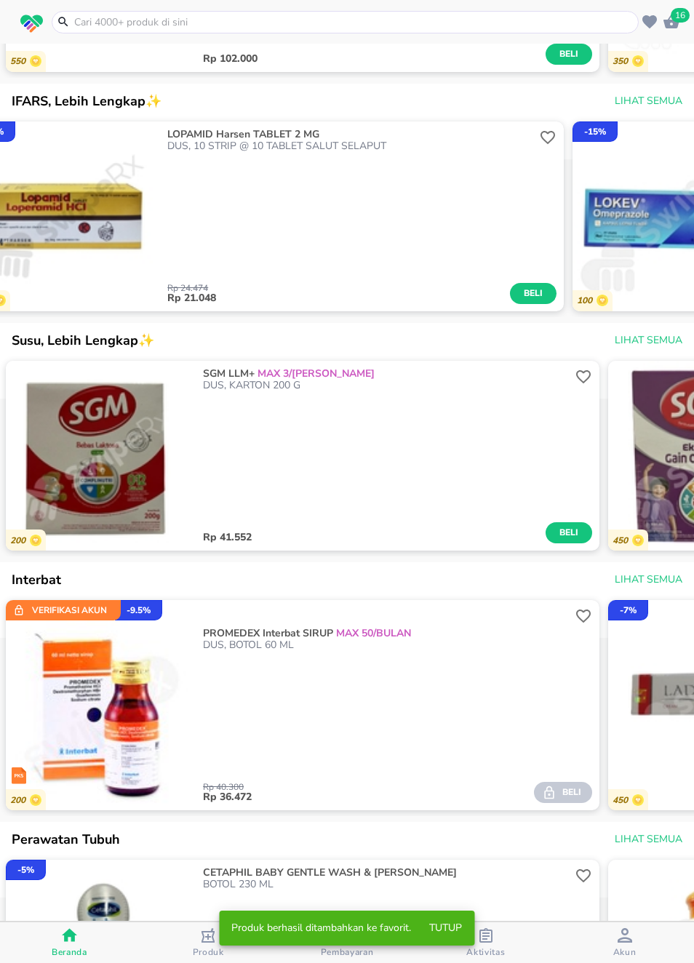
scroll to position [3502, 0]
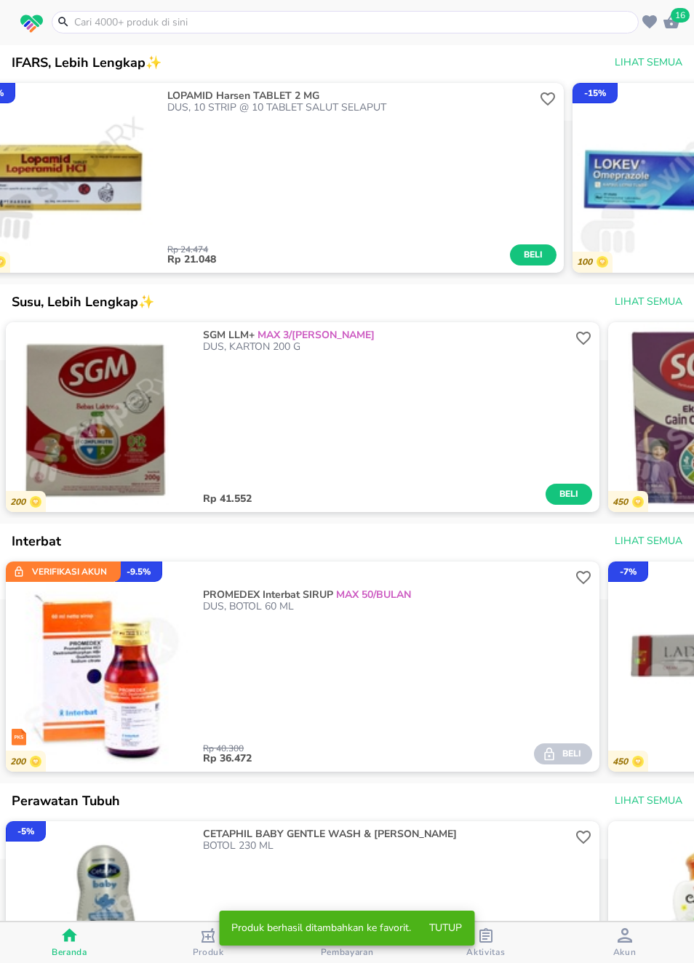
click at [583, 588] on button "button" at bounding box center [583, 577] width 23 height 23
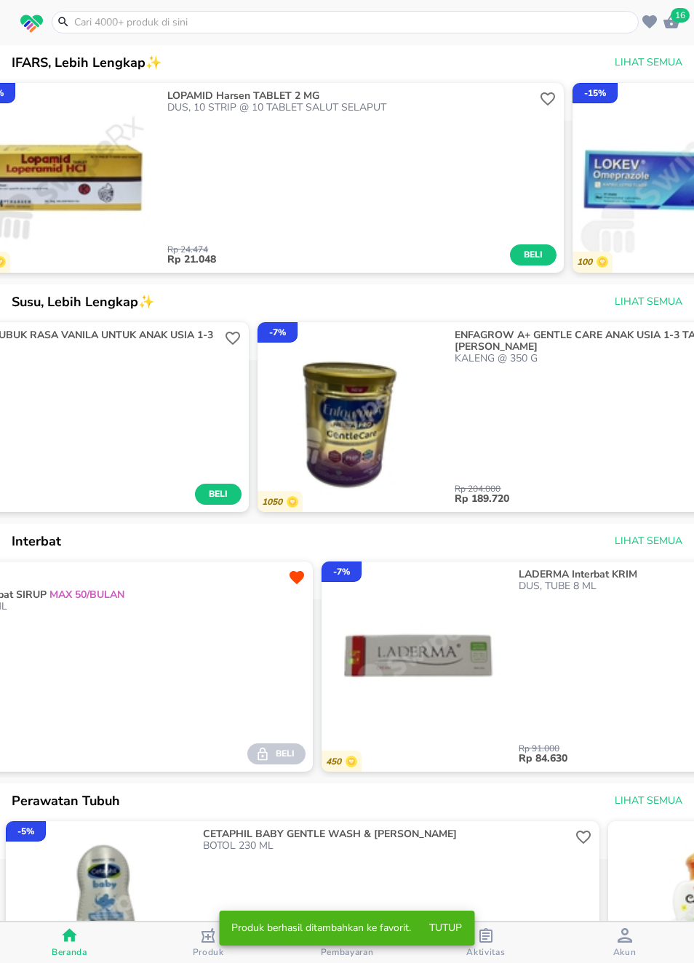
scroll to position [0, 365]
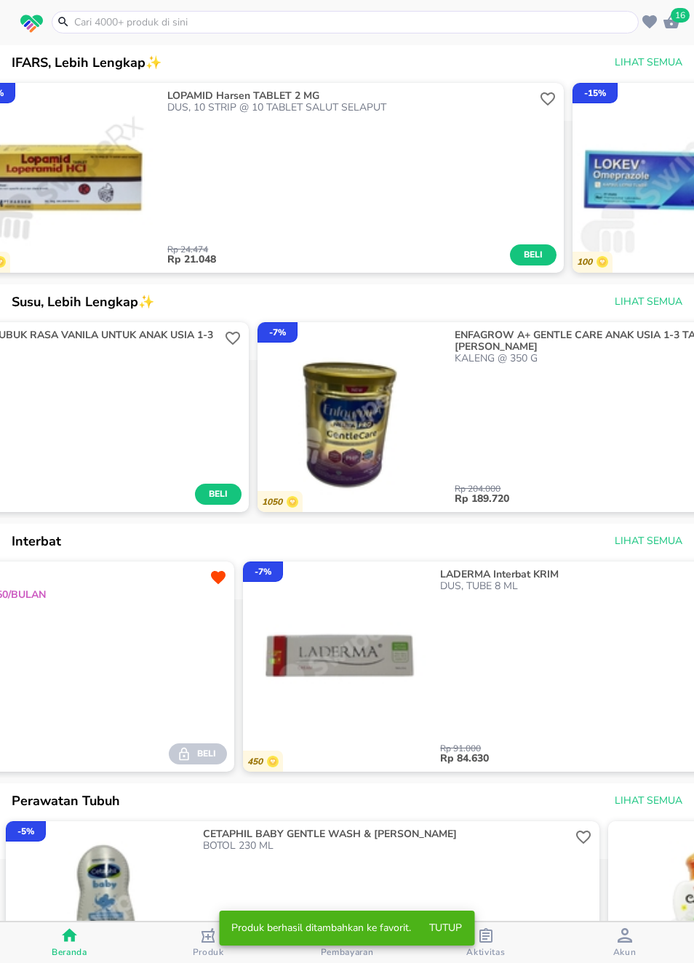
click at [423, 685] on img "button" at bounding box center [338, 657] width 190 height 190
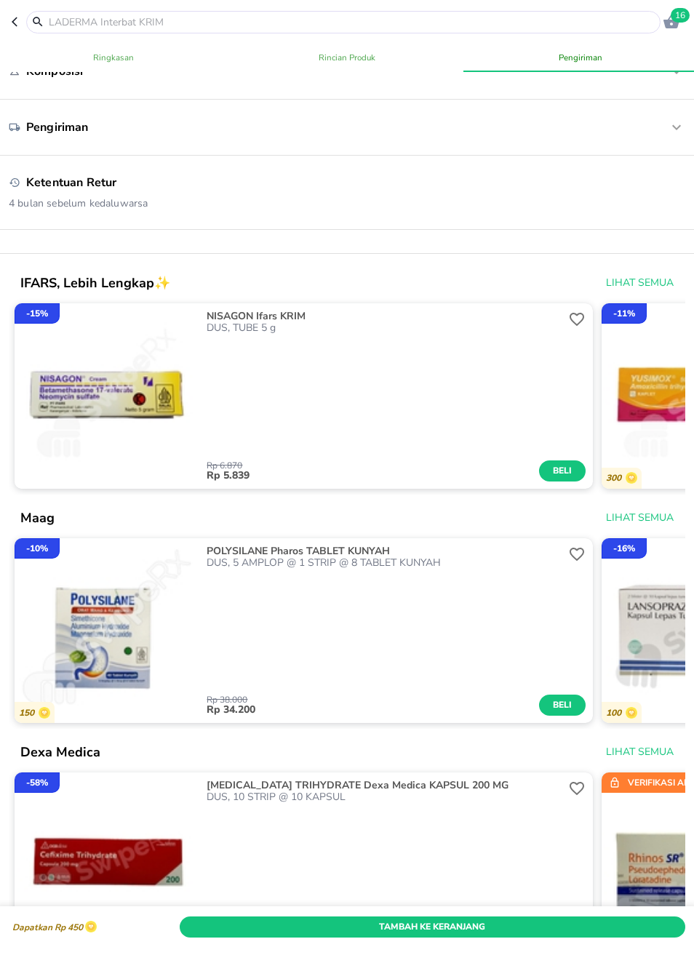
scroll to position [810, 0]
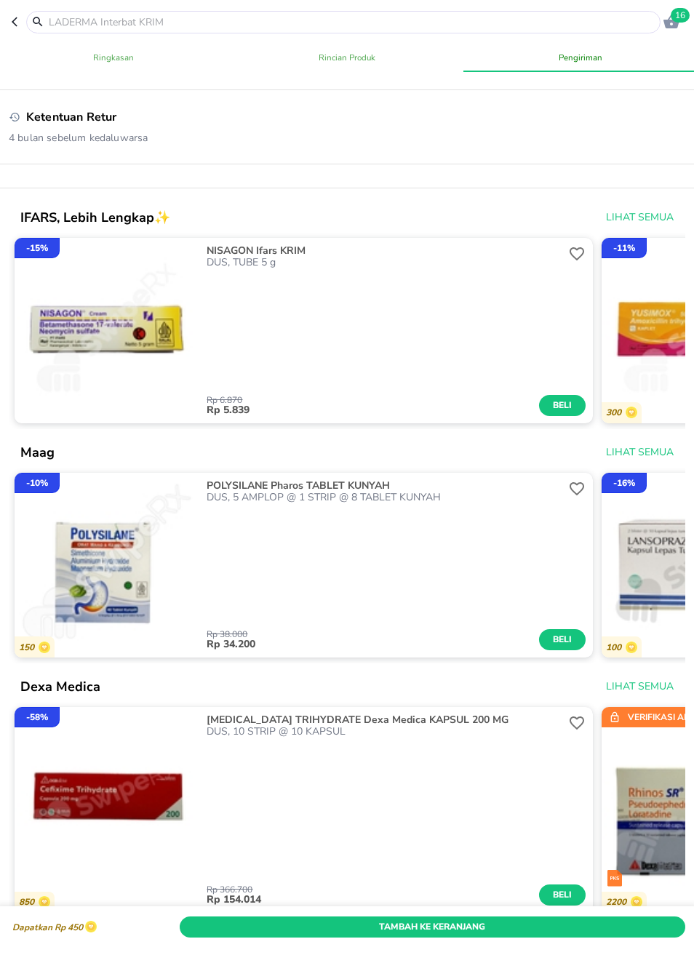
click at [578, 525] on div "Rp 38.000 Rp 34.200 Beli" at bounding box center [396, 576] width 379 height 147
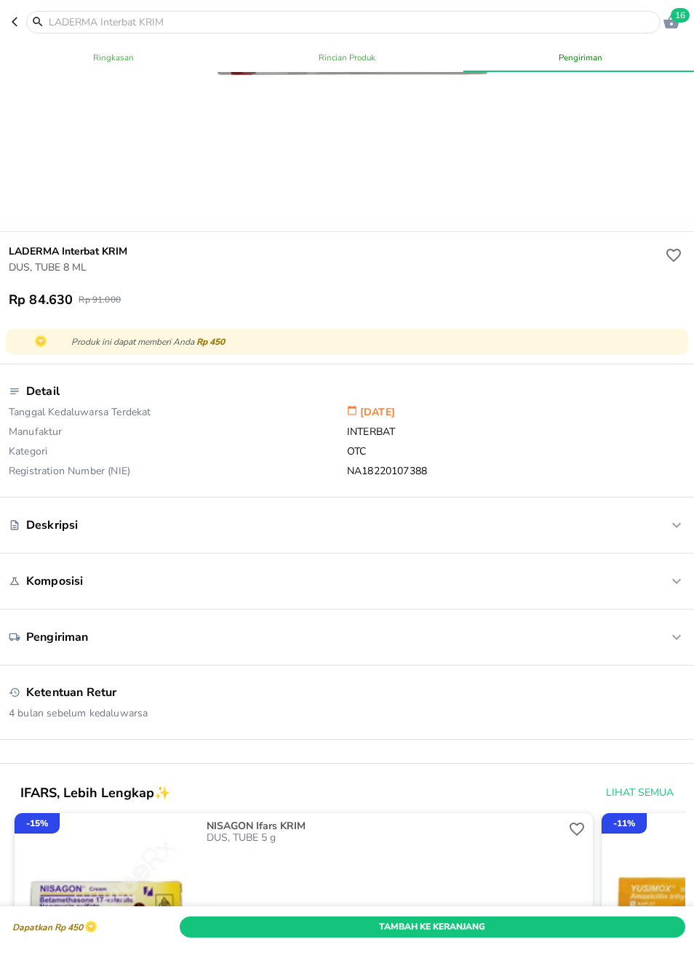
scroll to position [234, 0]
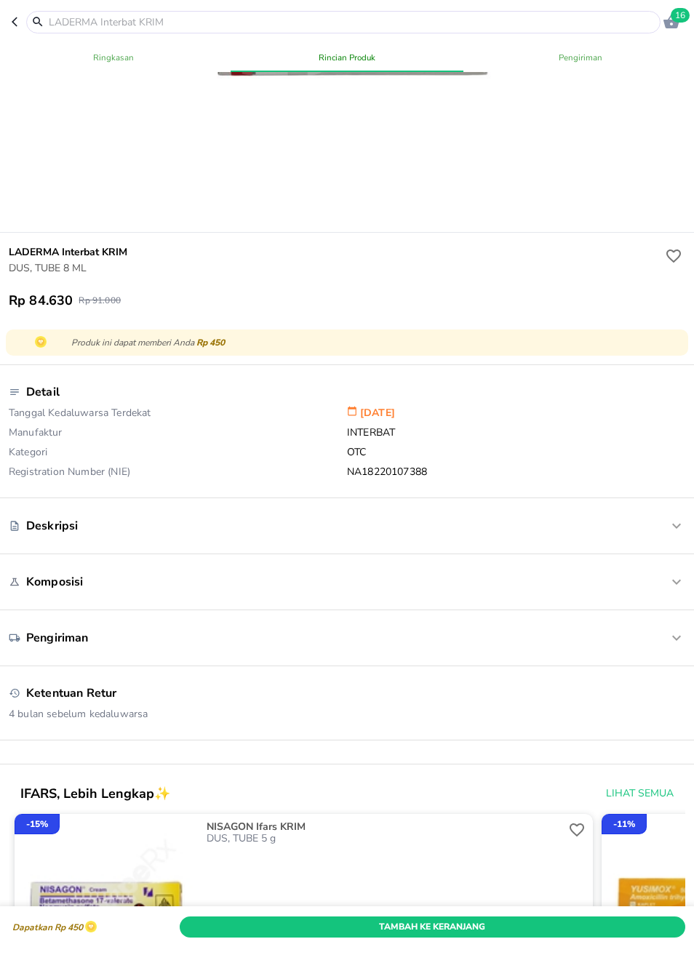
click at [610, 522] on div "Deskripsi" at bounding box center [347, 526] width 677 height 32
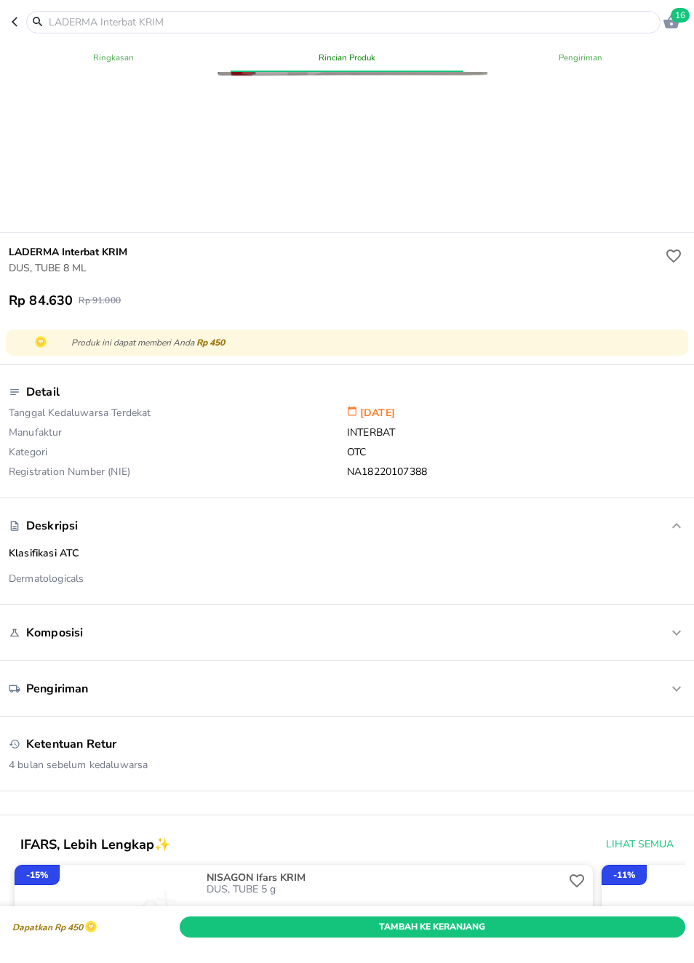
click at [21, 22] on icon "button" at bounding box center [18, 22] width 12 height 12
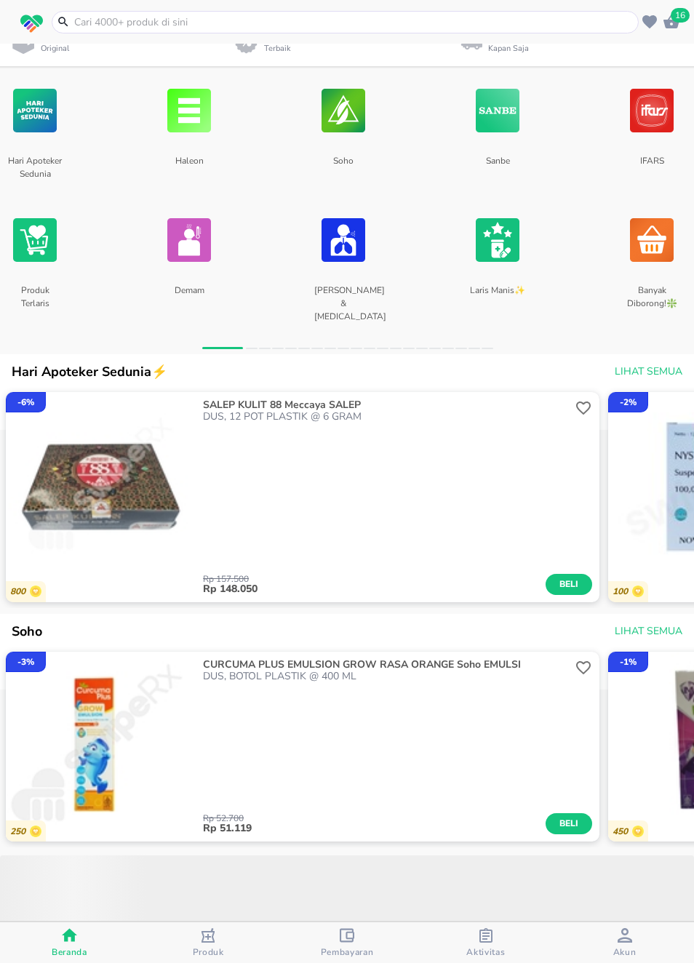
scroll to position [471, 0]
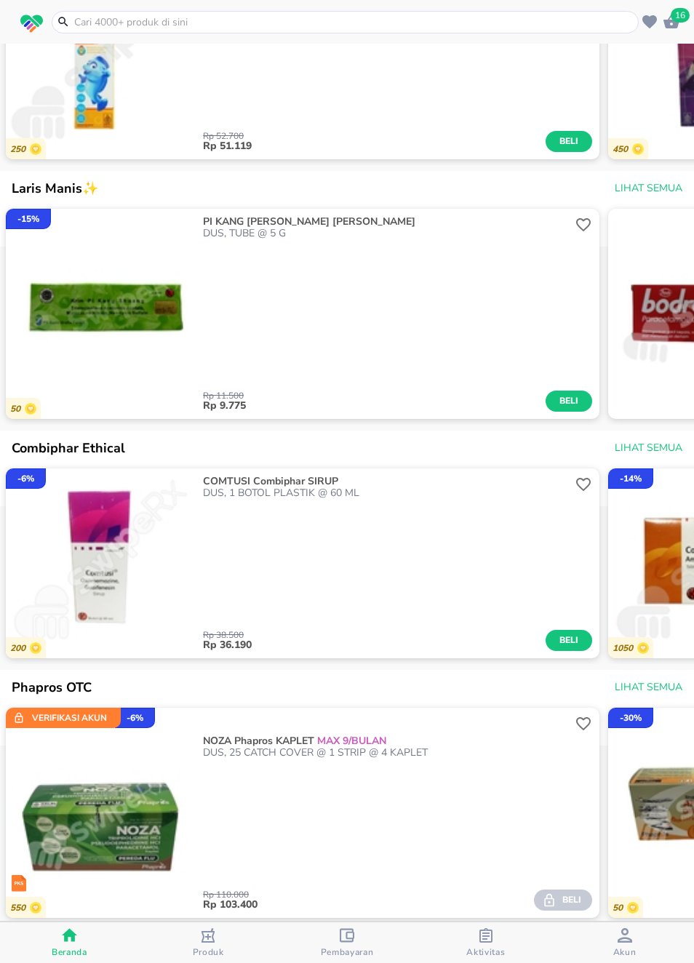
click at [548, 740] on div "NOZA Phapros KAPLET MAX 9/BULAN DUS, 25 CATCH COVER @ 1 STRIP @ 4 KAPLET Rp 110…" at bounding box center [398, 813] width 404 height 210
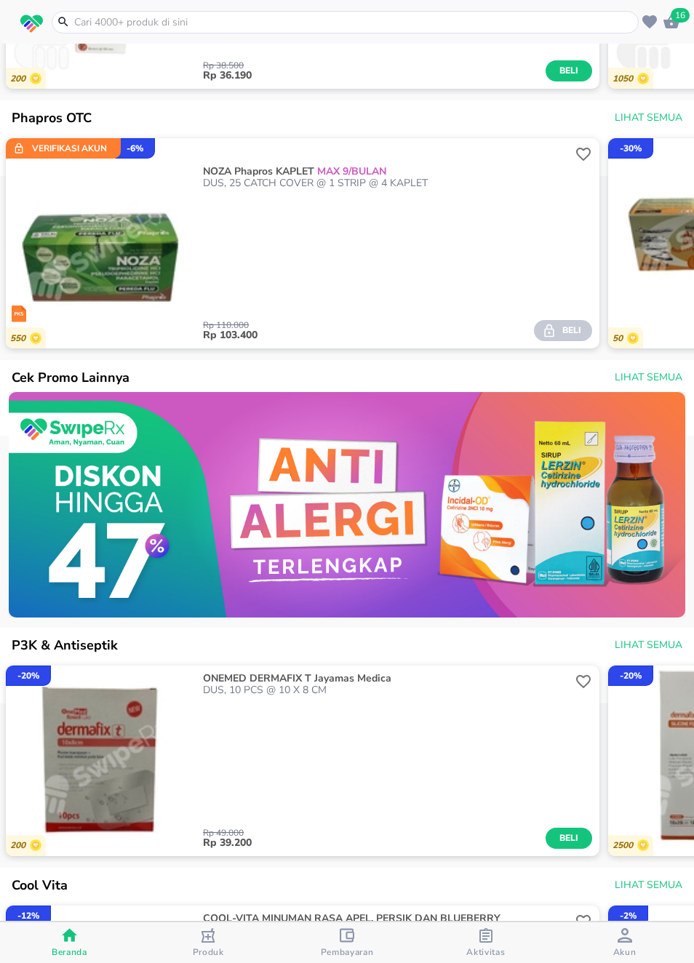
scroll to position [1801, 0]
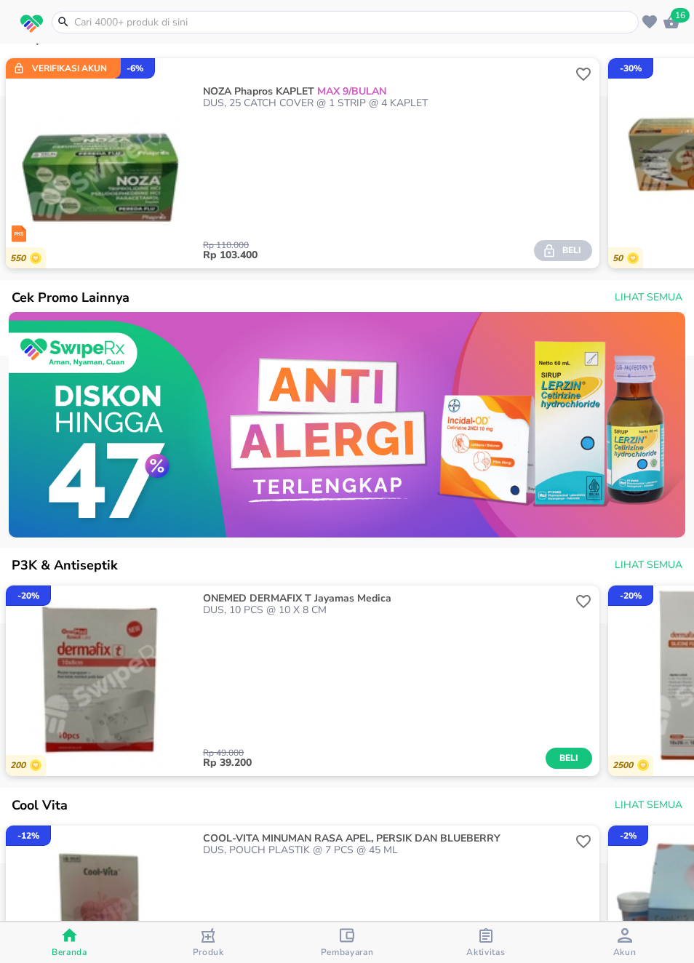
click at [570, 729] on div "Rp 49.000 Rp 39.200 Beli" at bounding box center [397, 692] width 389 height 152
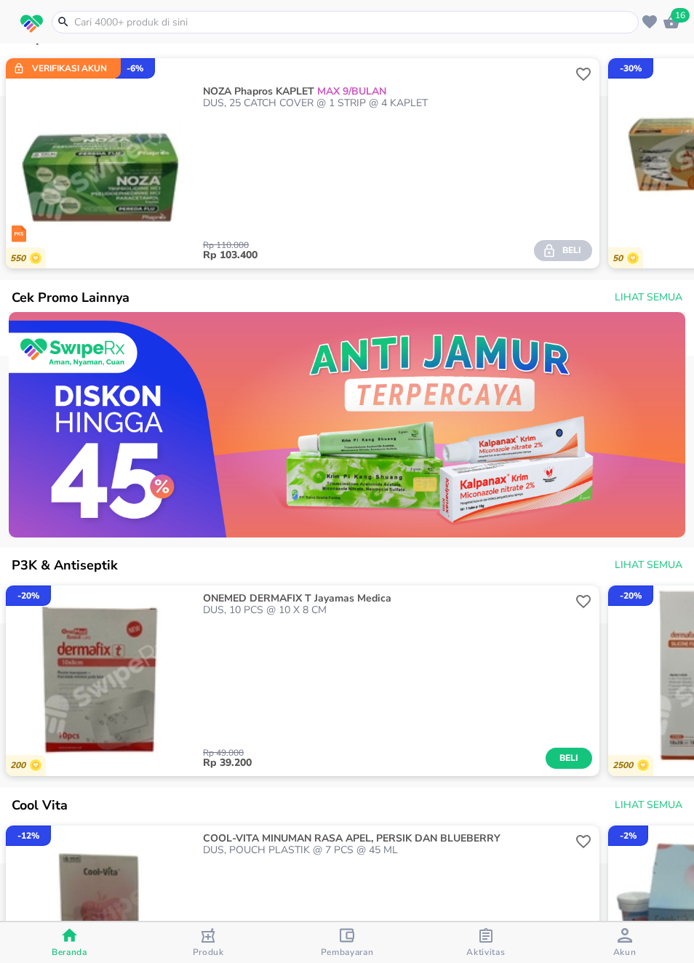
click at [658, 466] on img at bounding box center [347, 425] width 677 height 226
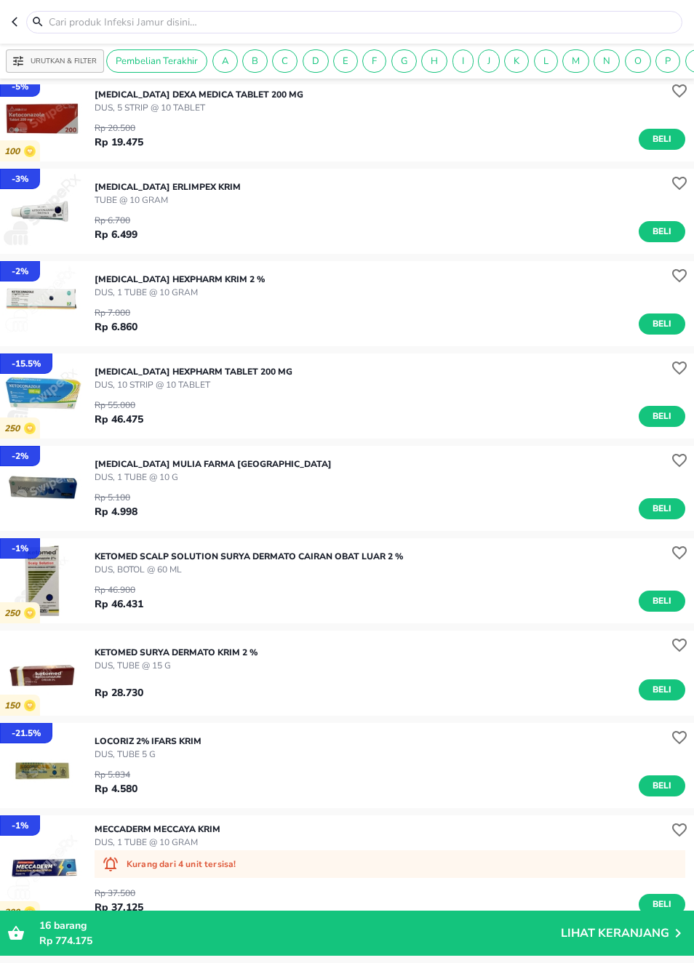
scroll to position [3867, 0]
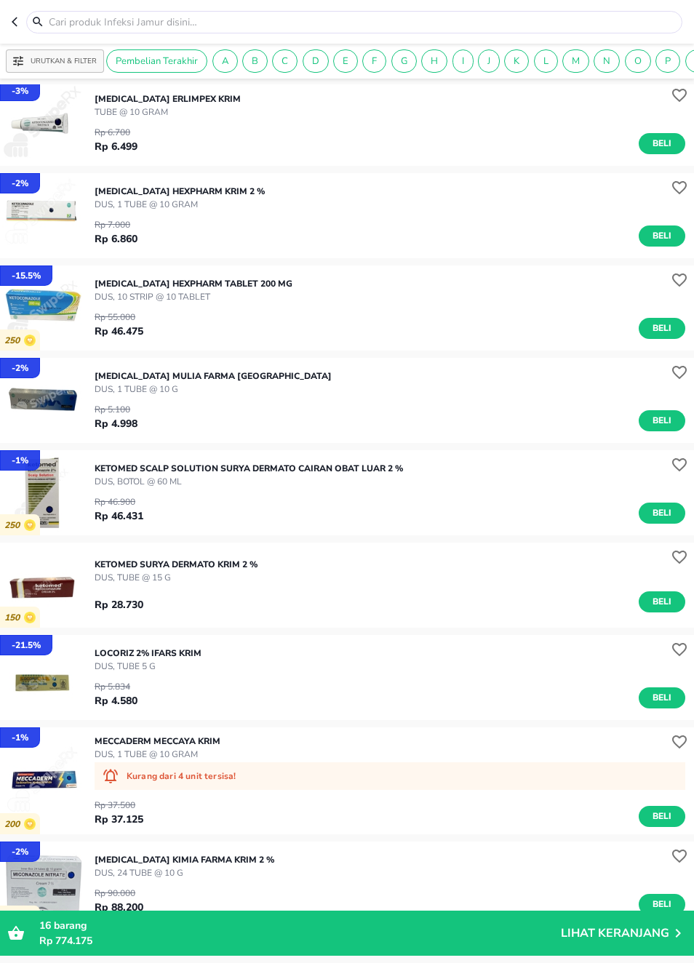
click at [9, 19] on header at bounding box center [347, 22] width 694 height 44
click at [15, 25] on icon "button" at bounding box center [15, 21] width 6 height 9
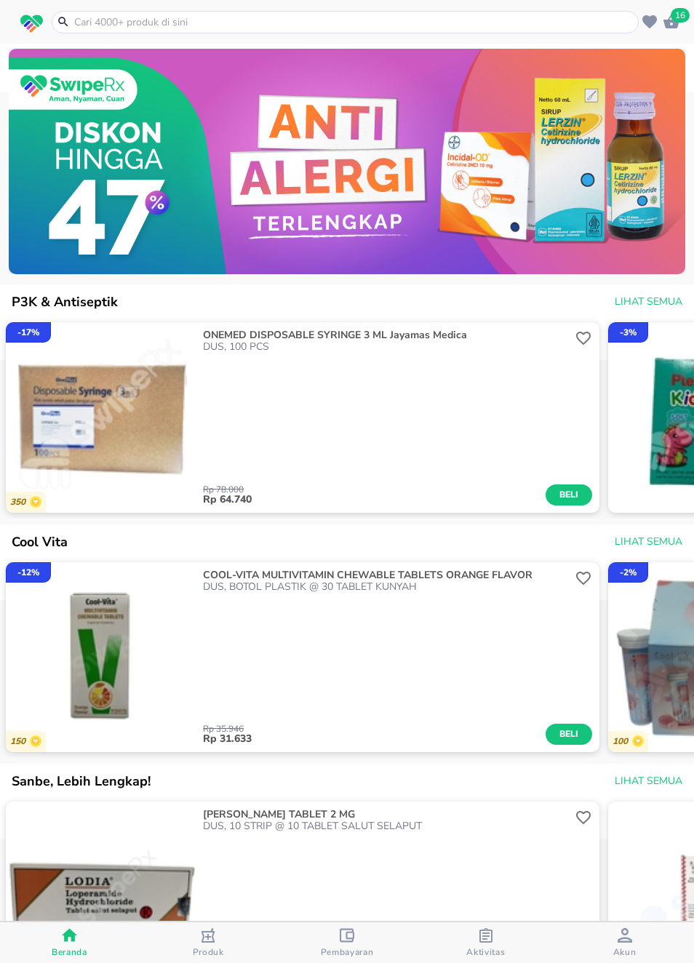
scroll to position [2230, 0]
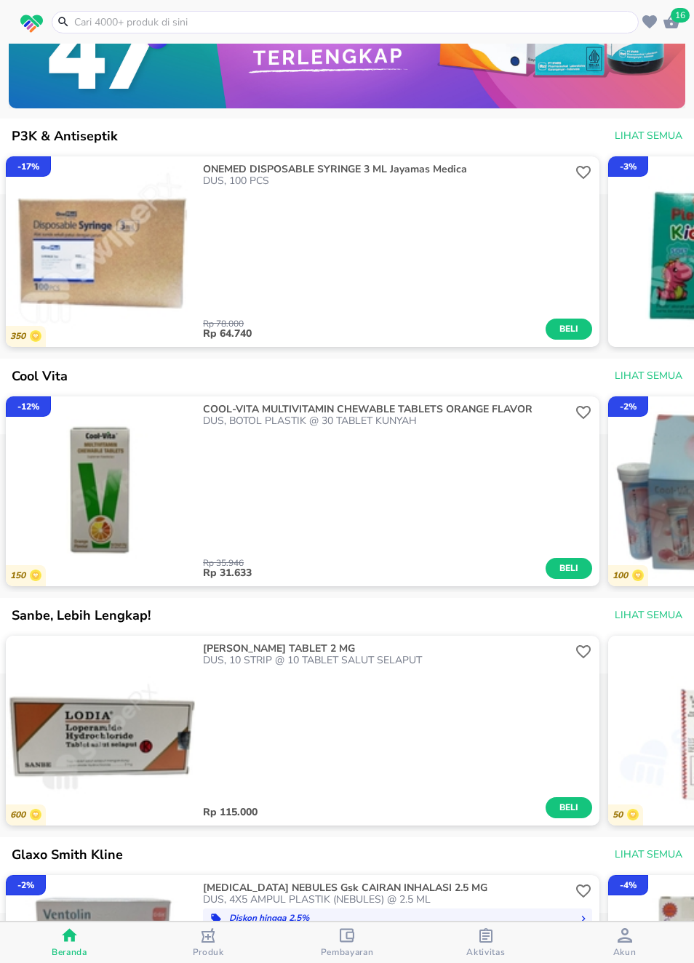
click at [620, 689] on img "button" at bounding box center [703, 731] width 190 height 190
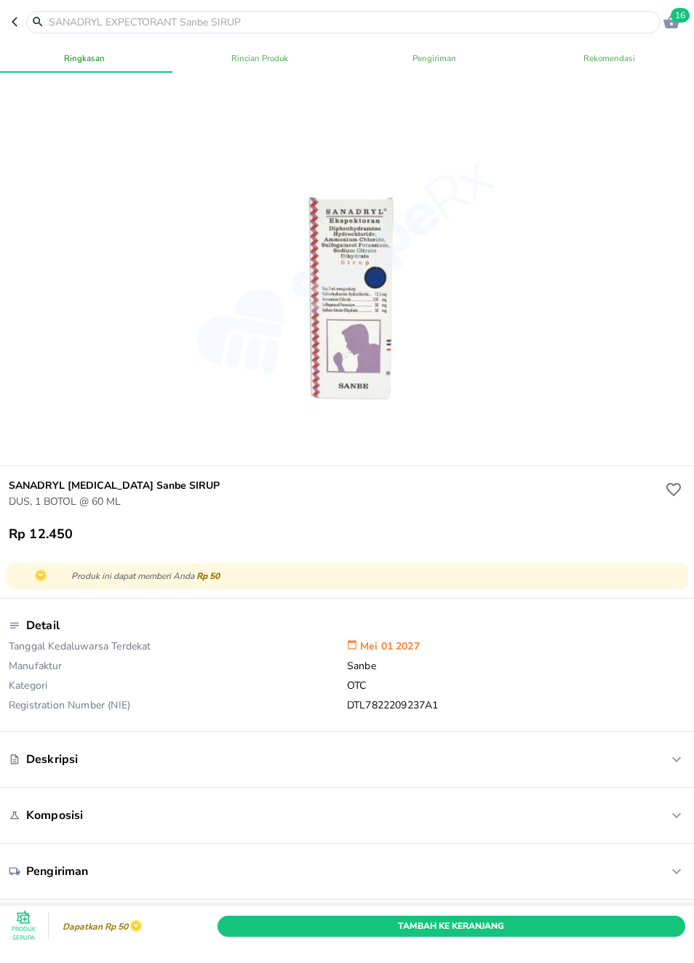
click at [13, 24] on icon "button" at bounding box center [18, 22] width 12 height 12
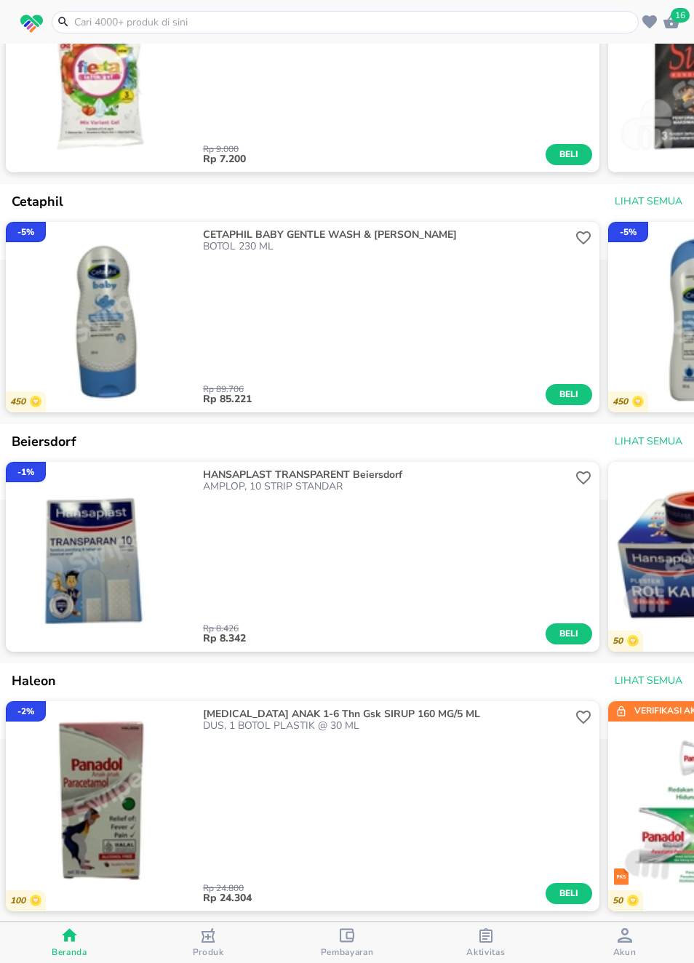
scroll to position [4591, 0]
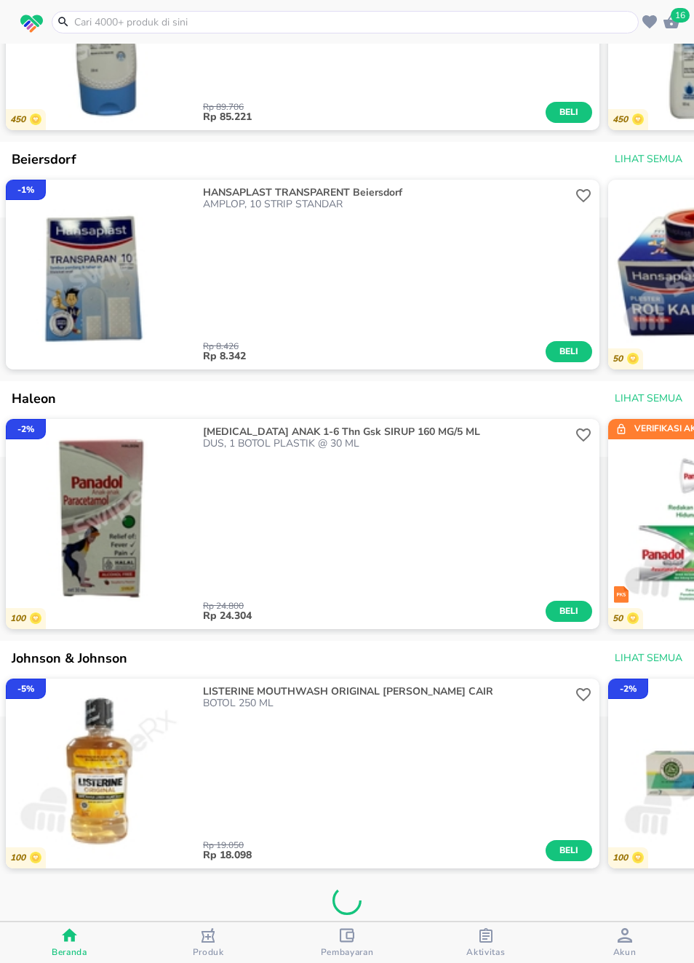
click at [562, 732] on div "Rp 19.050 Rp 18.098 Beli" at bounding box center [397, 785] width 389 height 152
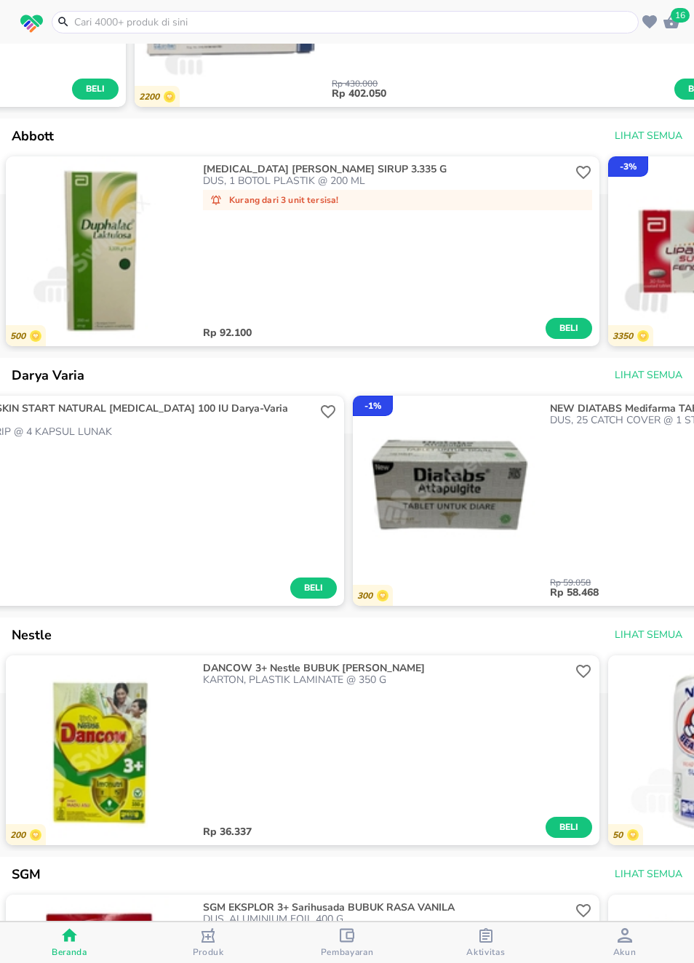
scroll to position [0, 2131]
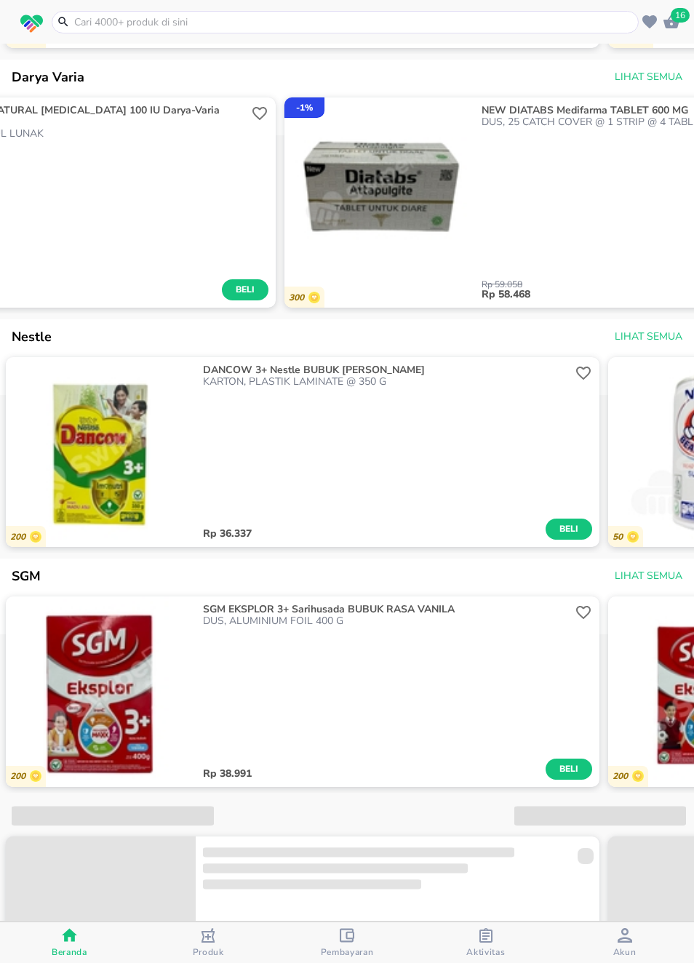
click at [598, 547] on div "DANCOW 3+ Nestle BUBUK RASA MADU KARTON, PLASTIK LAMINATE @ 350 G Rp 36.337 Beli" at bounding box center [398, 452] width 404 height 190
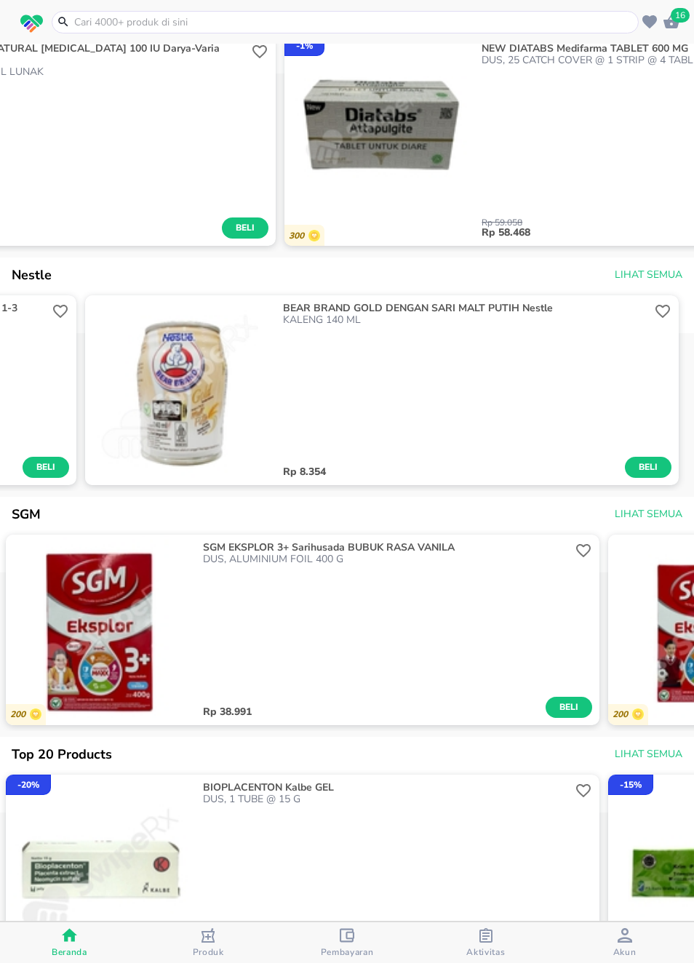
scroll to position [6347, 0]
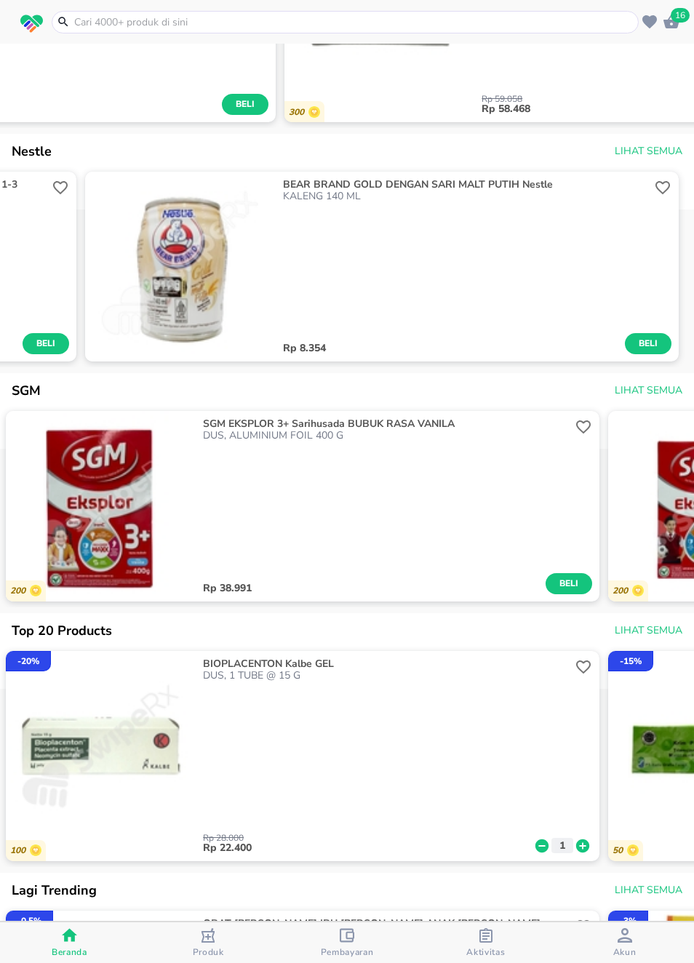
click at [583, 676] on icon "button" at bounding box center [583, 666] width 17 height 17
